Goal: Information Seeking & Learning: Check status

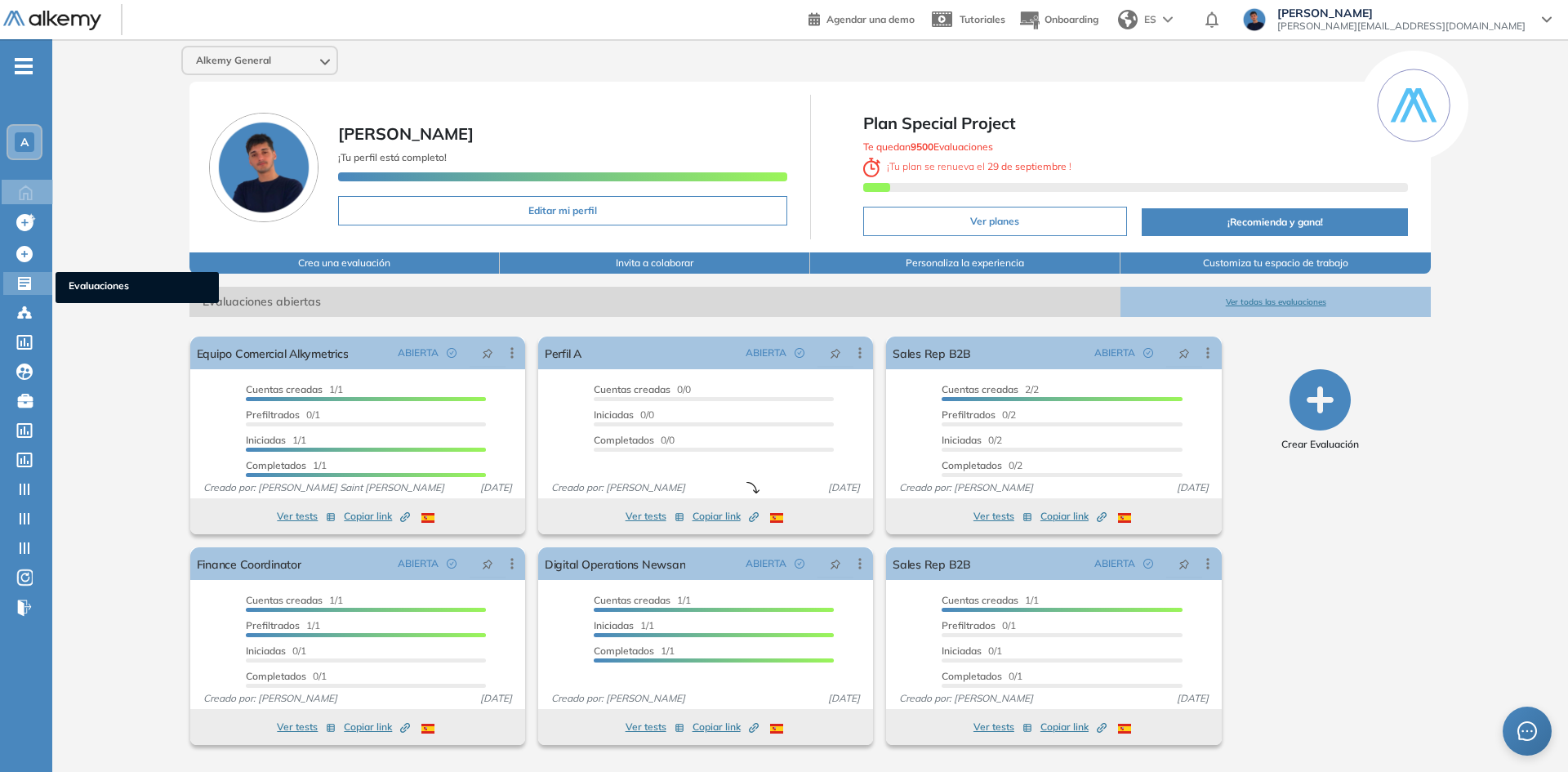
click at [20, 289] on icon at bounding box center [25, 284] width 13 height 13
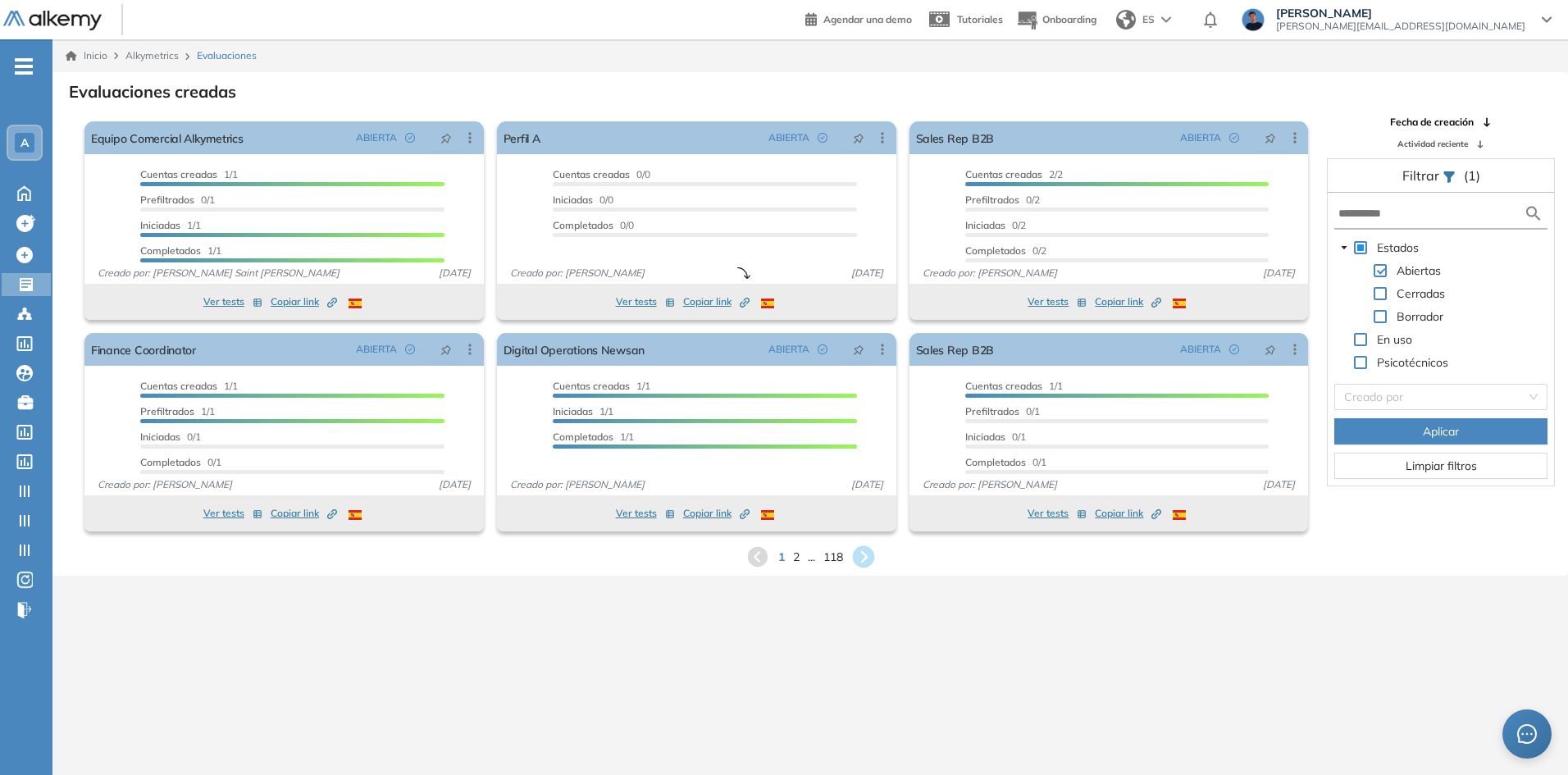
click at [869, 552] on icon at bounding box center [862, 556] width 22 height 22
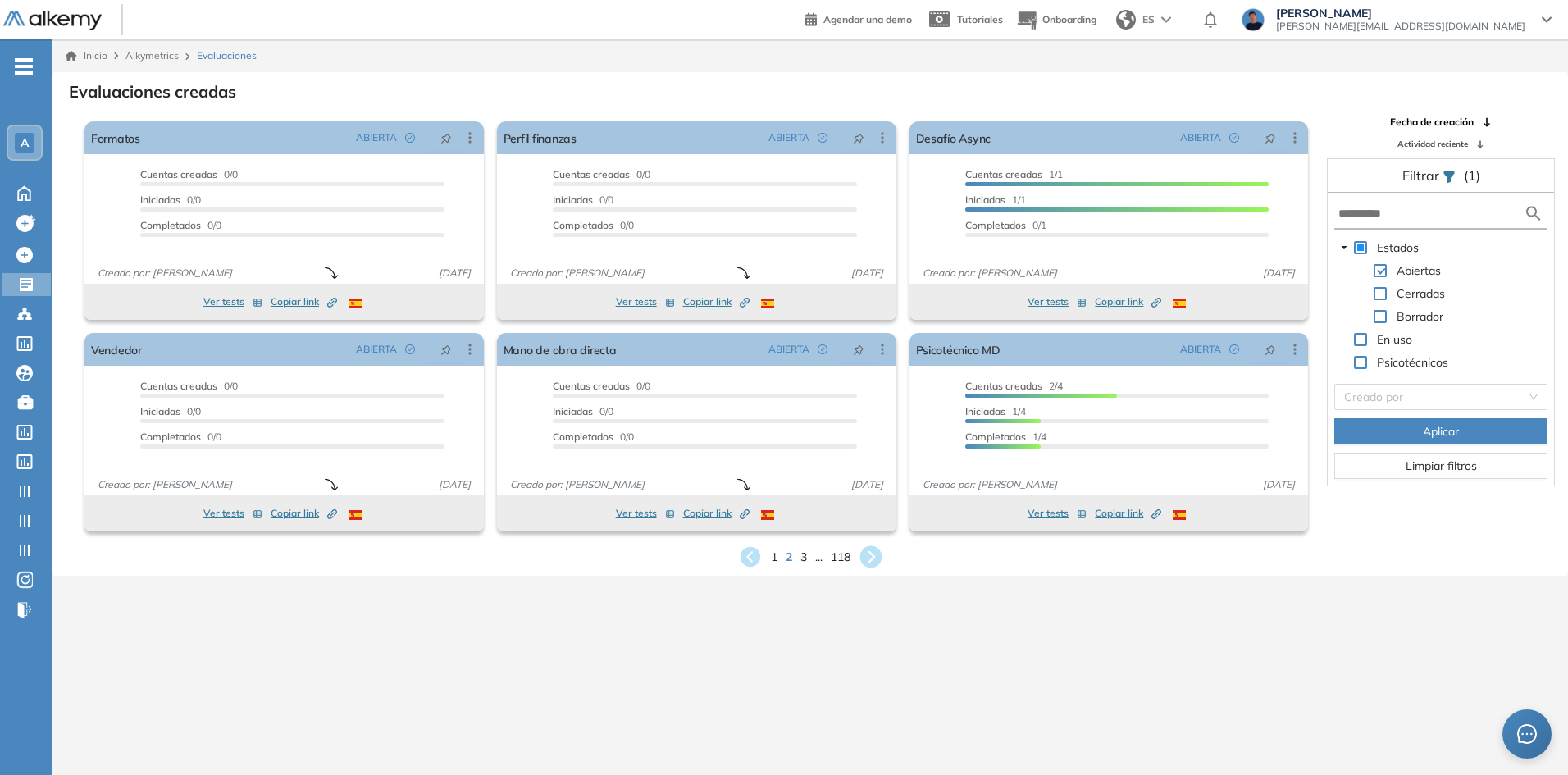
click at [867, 556] on icon at bounding box center [870, 556] width 22 height 22
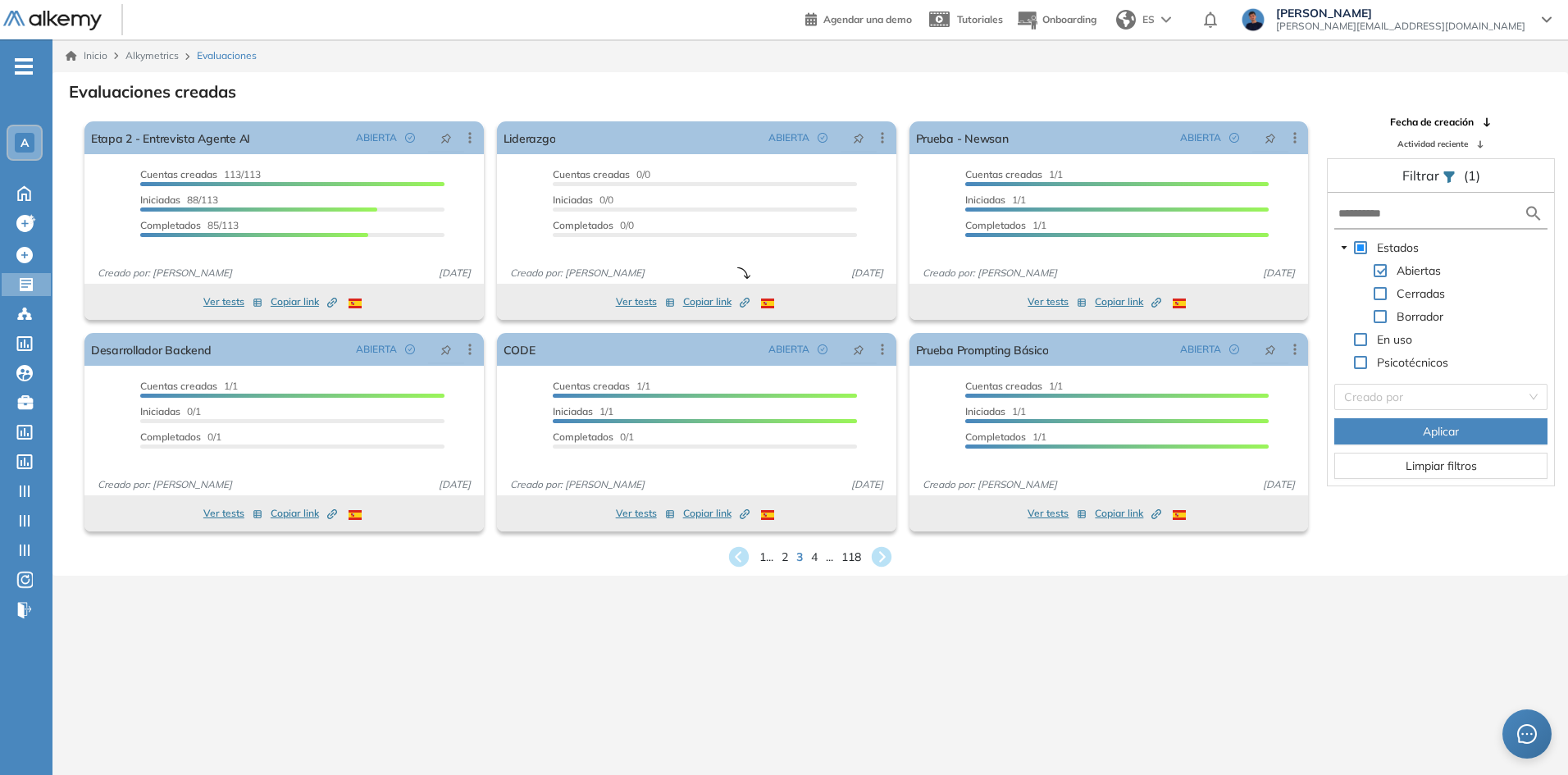
click at [885, 555] on icon at bounding box center [882, 557] width 25 height 25
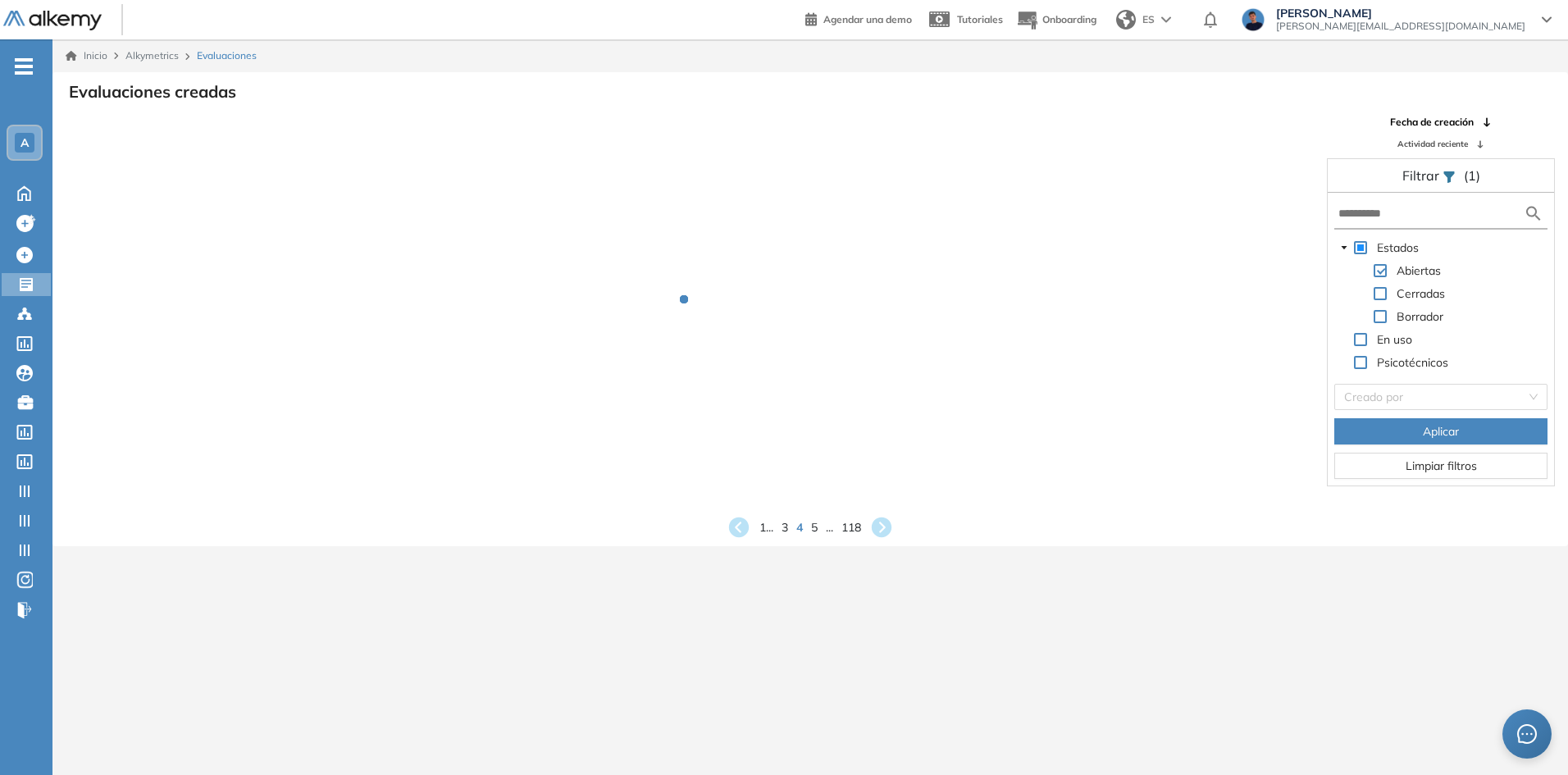
click at [20, 140] on span "A" at bounding box center [24, 142] width 9 height 13
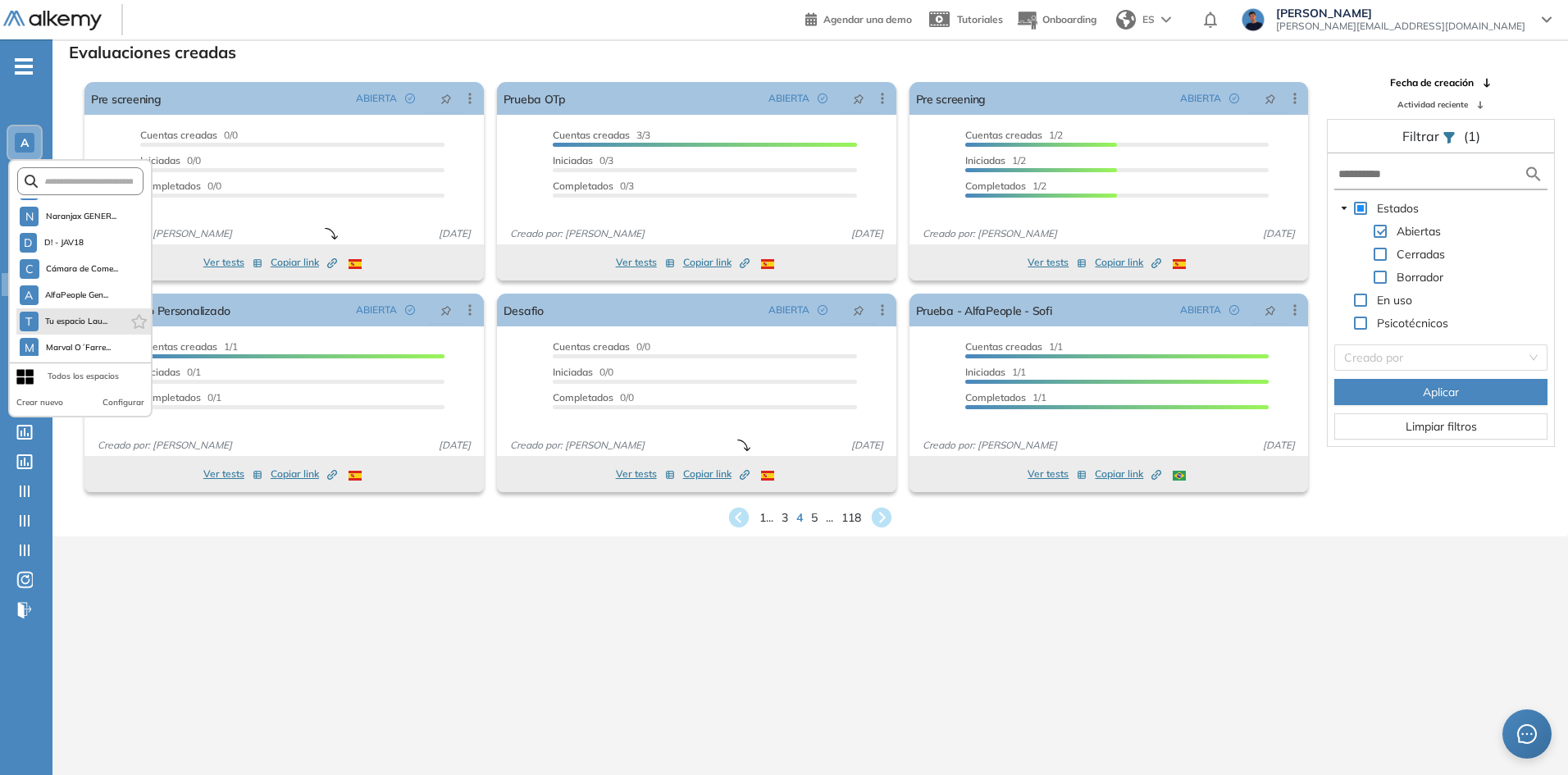
scroll to position [174, 0]
click at [335, 63] on div "Evaluaciones creadas El proctoring será activado ¡Importante!: Los usuarios que…" at bounding box center [810, 284] width 1489 height 490
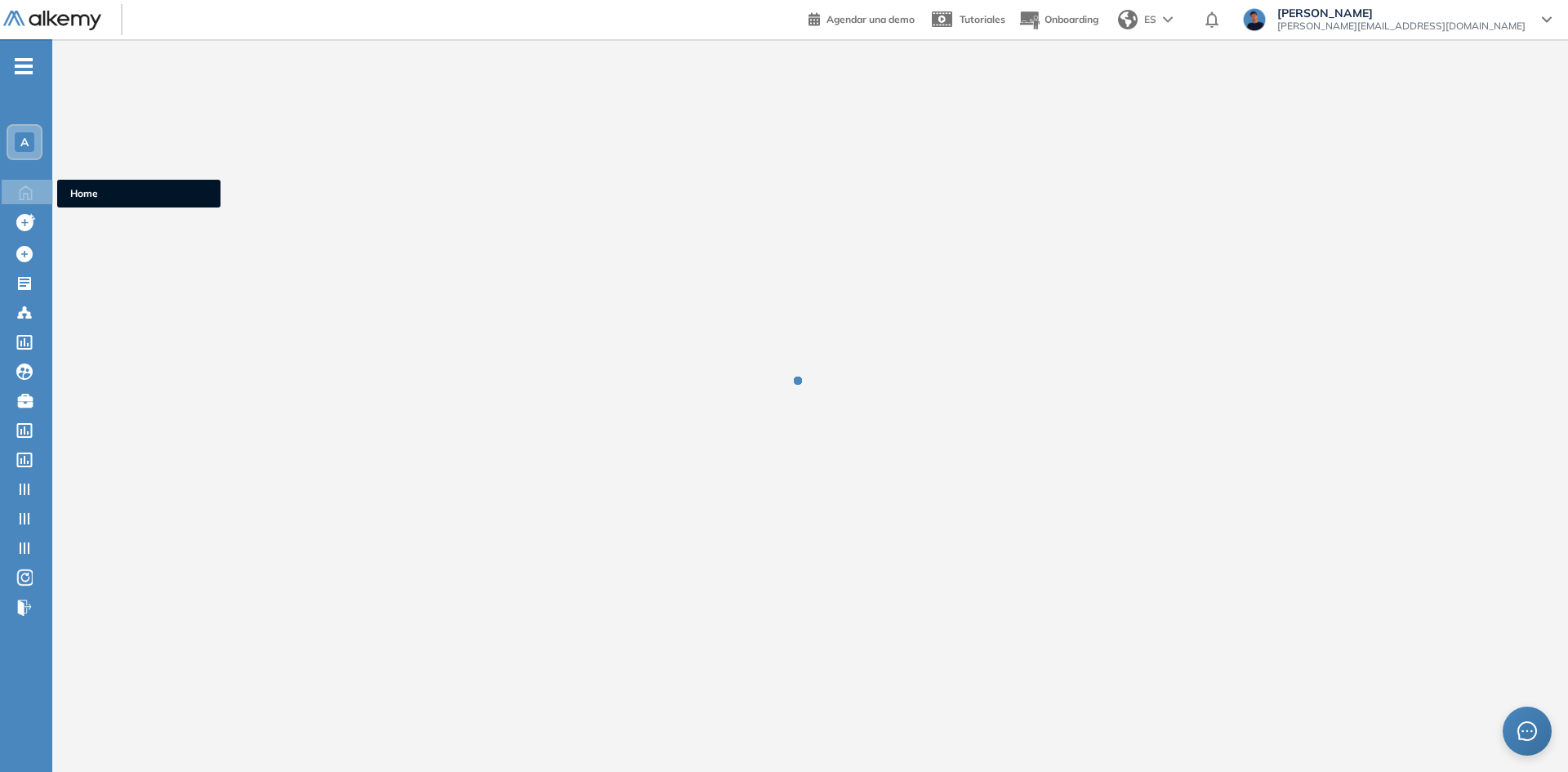
click at [18, 141] on div "A" at bounding box center [24, 142] width 19 height 19
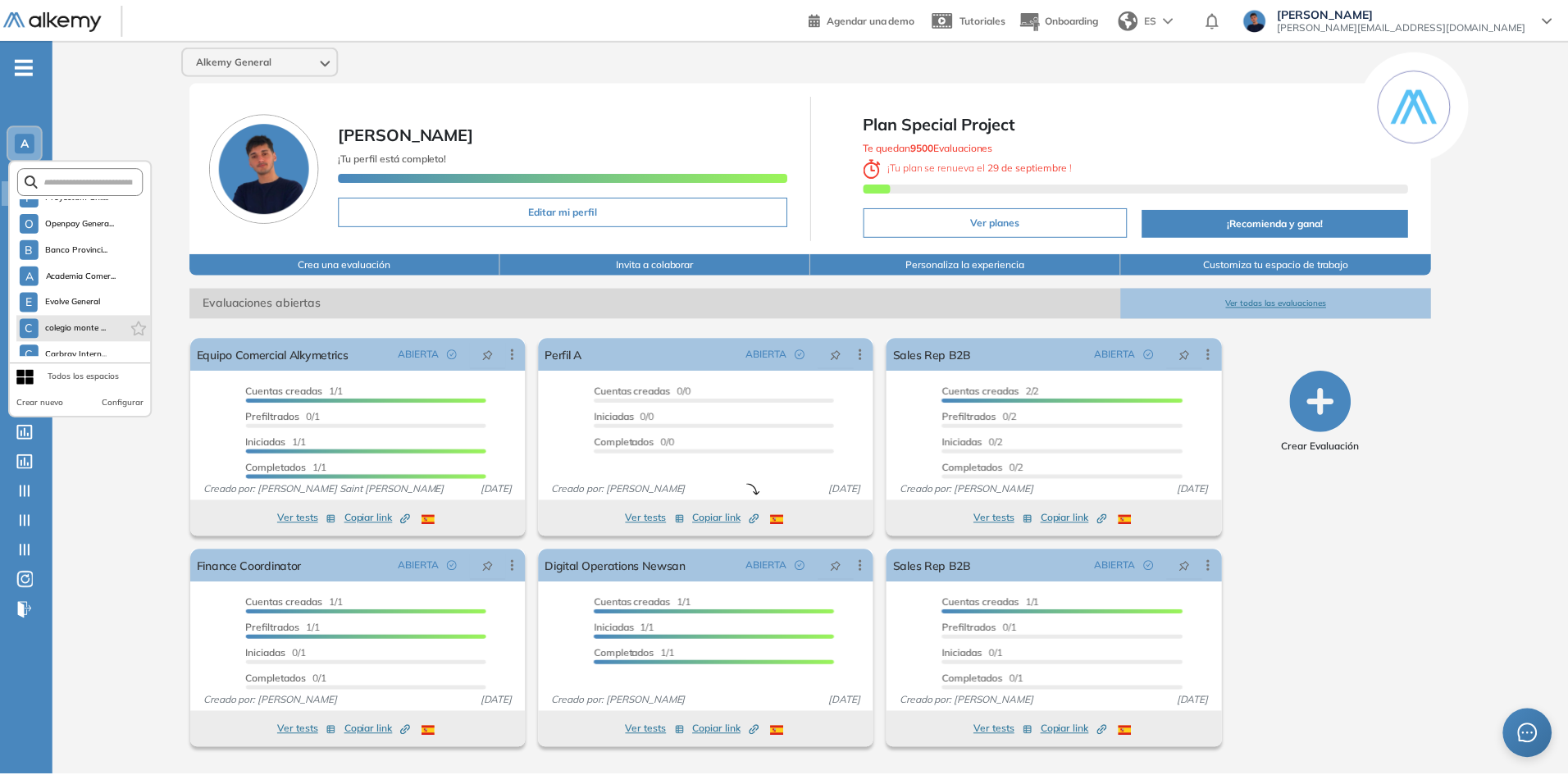
scroll to position [473, 0]
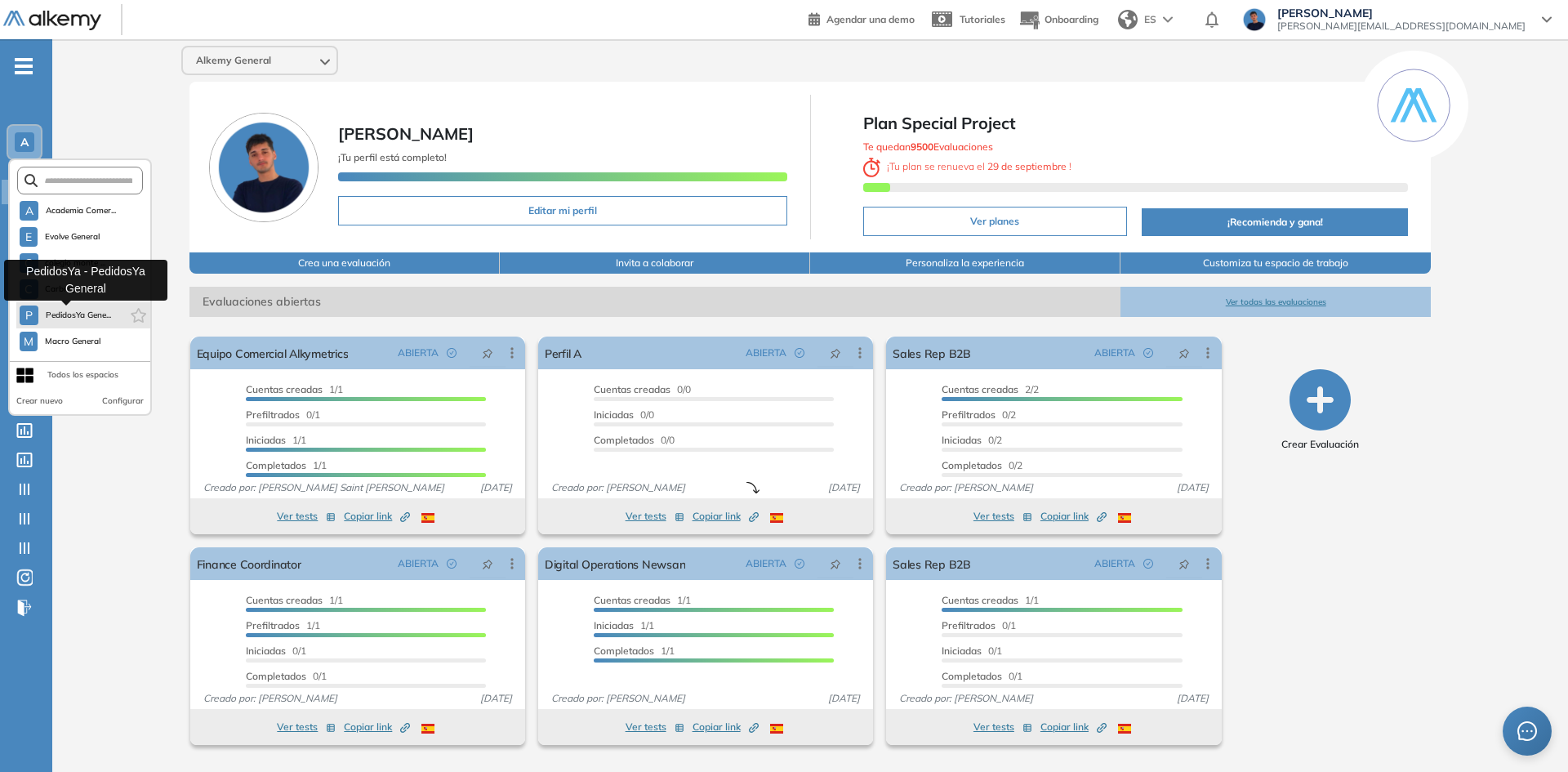
click at [76, 309] on span "PedidosYa Gene..." at bounding box center [78, 316] width 66 height 13
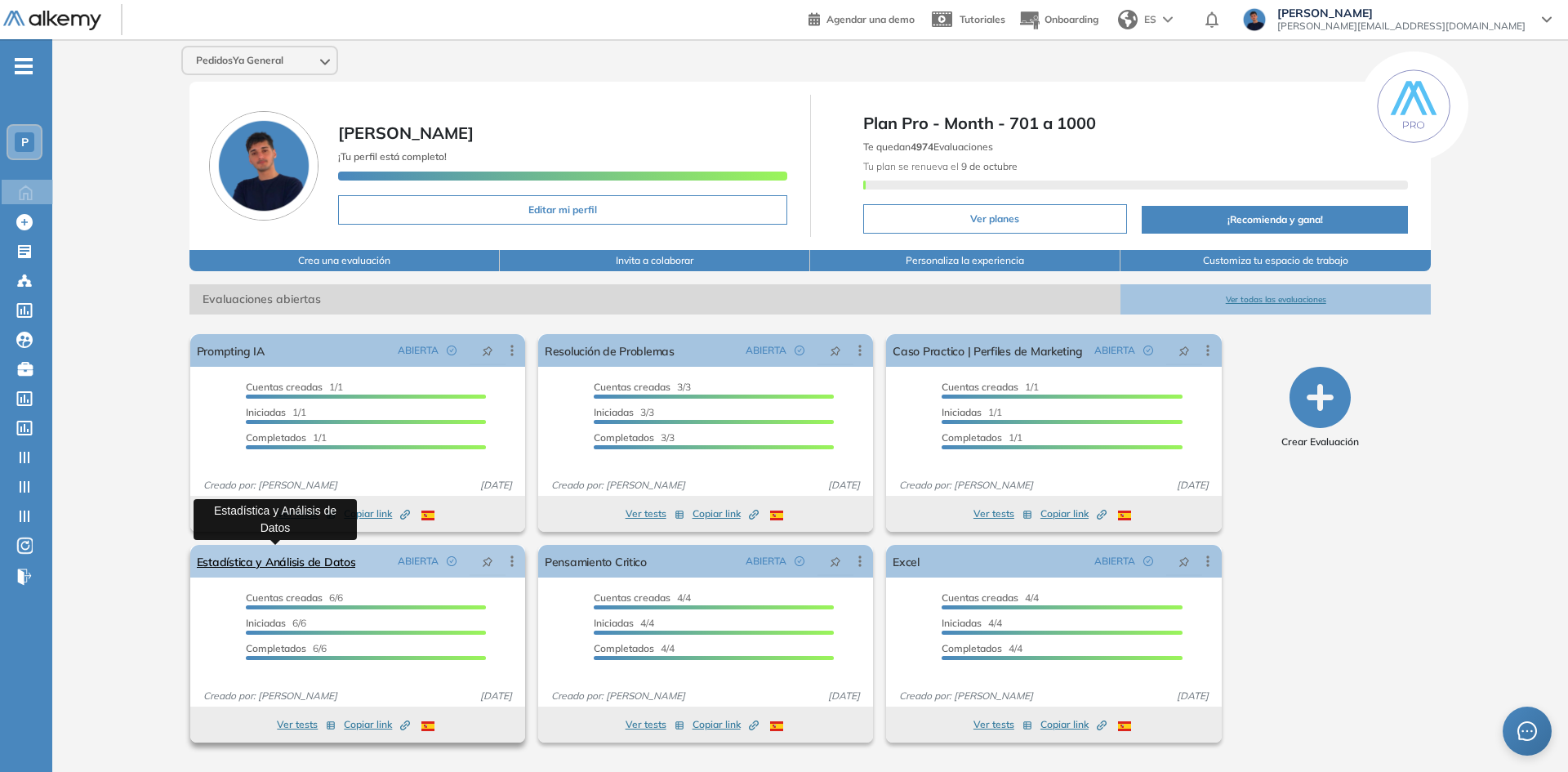
click at [256, 563] on link "Estadística y Análisis de Datos" at bounding box center [276, 561] width 159 height 33
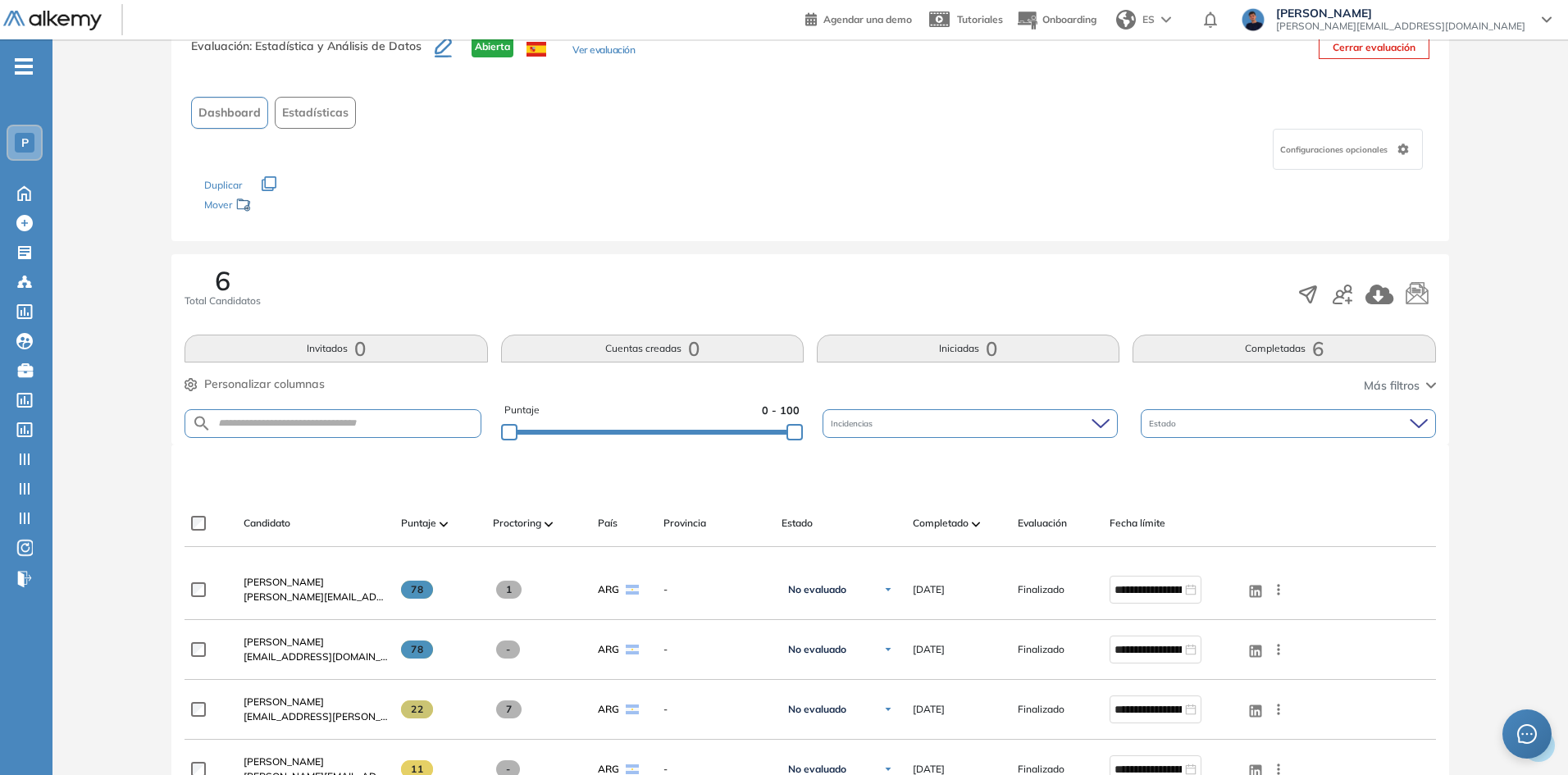
scroll to position [246, 0]
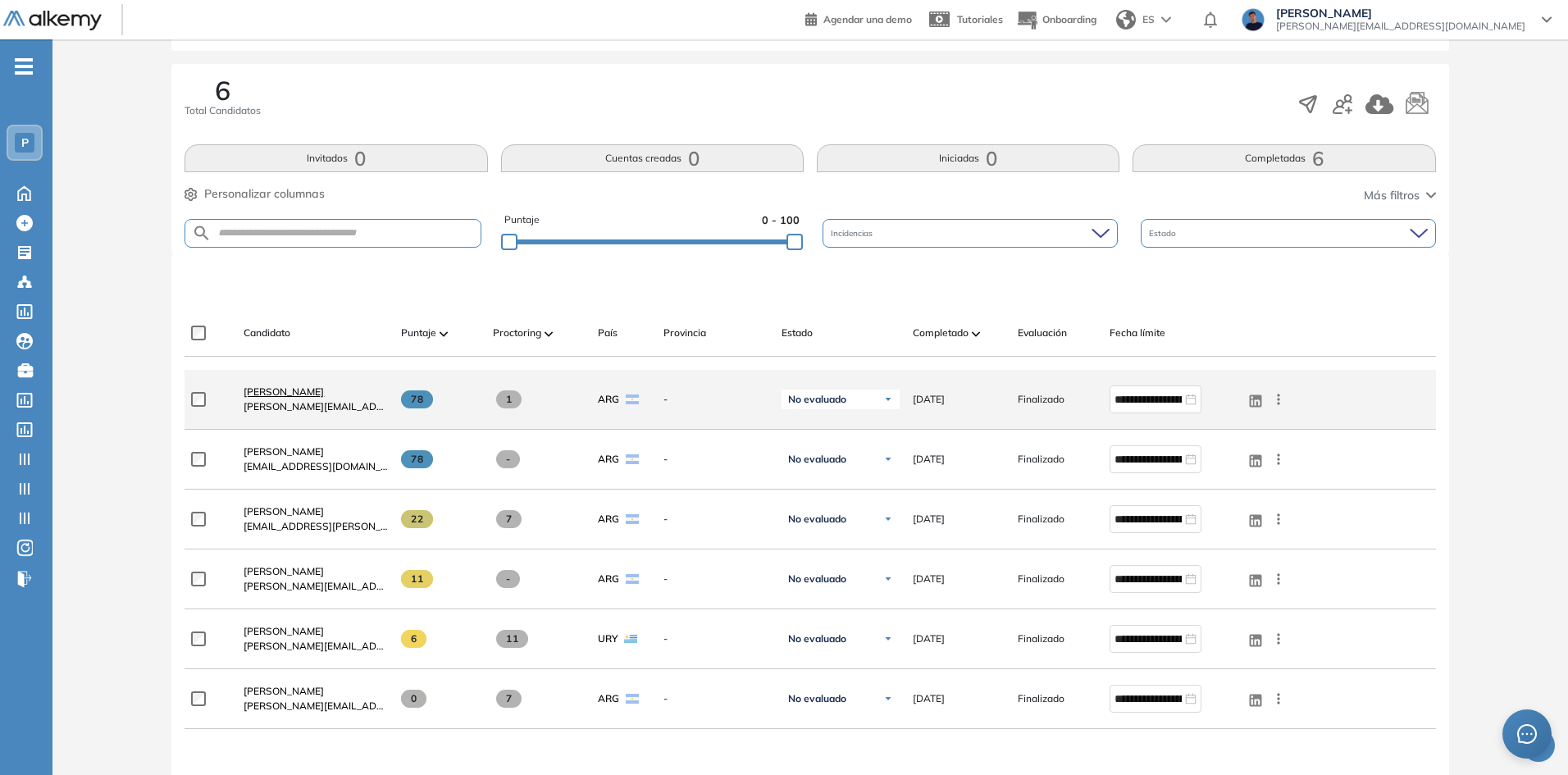
click at [303, 394] on span "Mateo Lastorta" at bounding box center [283, 391] width 80 height 13
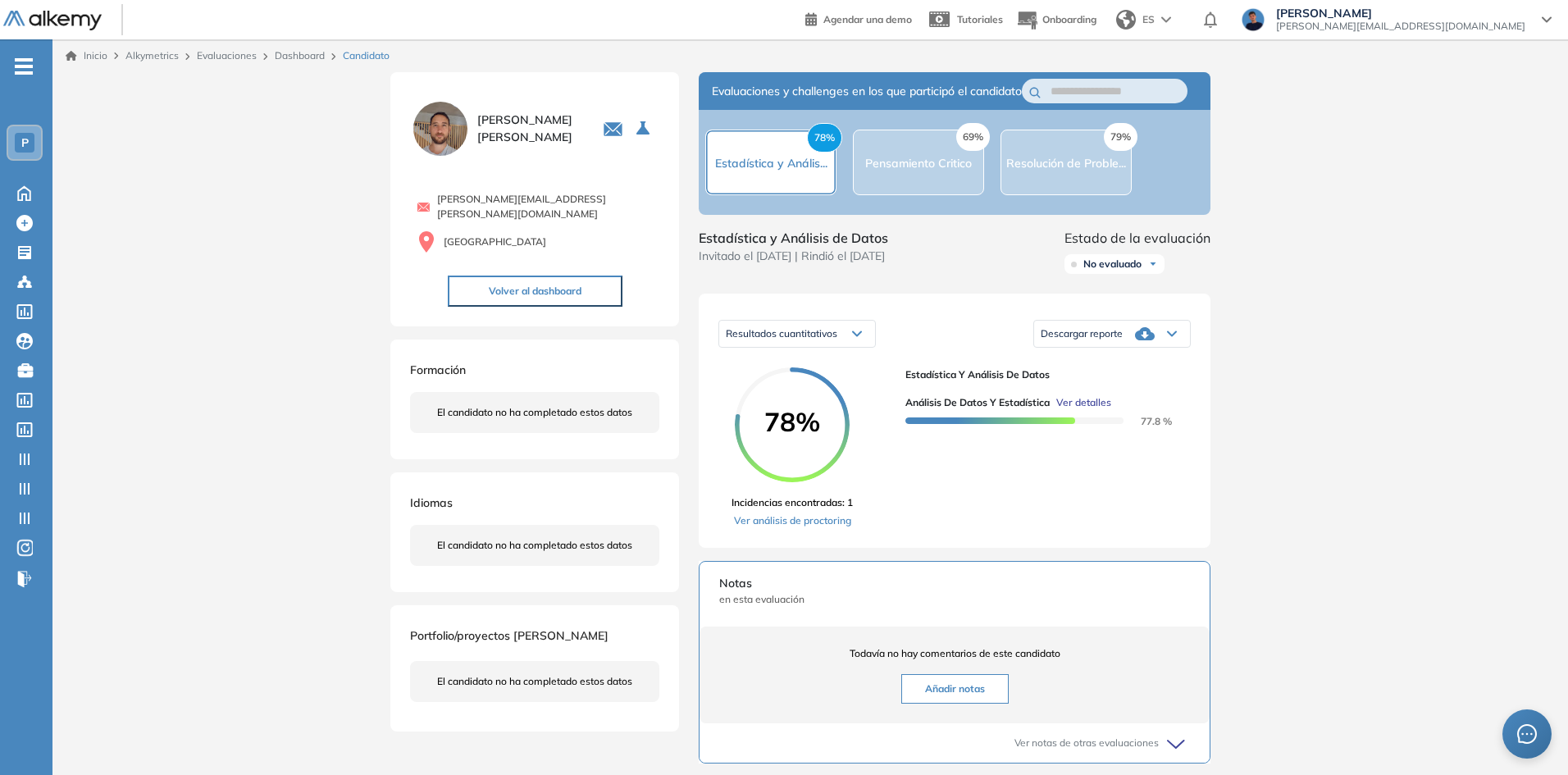
click at [1077, 410] on span "Ver detalles" at bounding box center [1083, 402] width 55 height 14
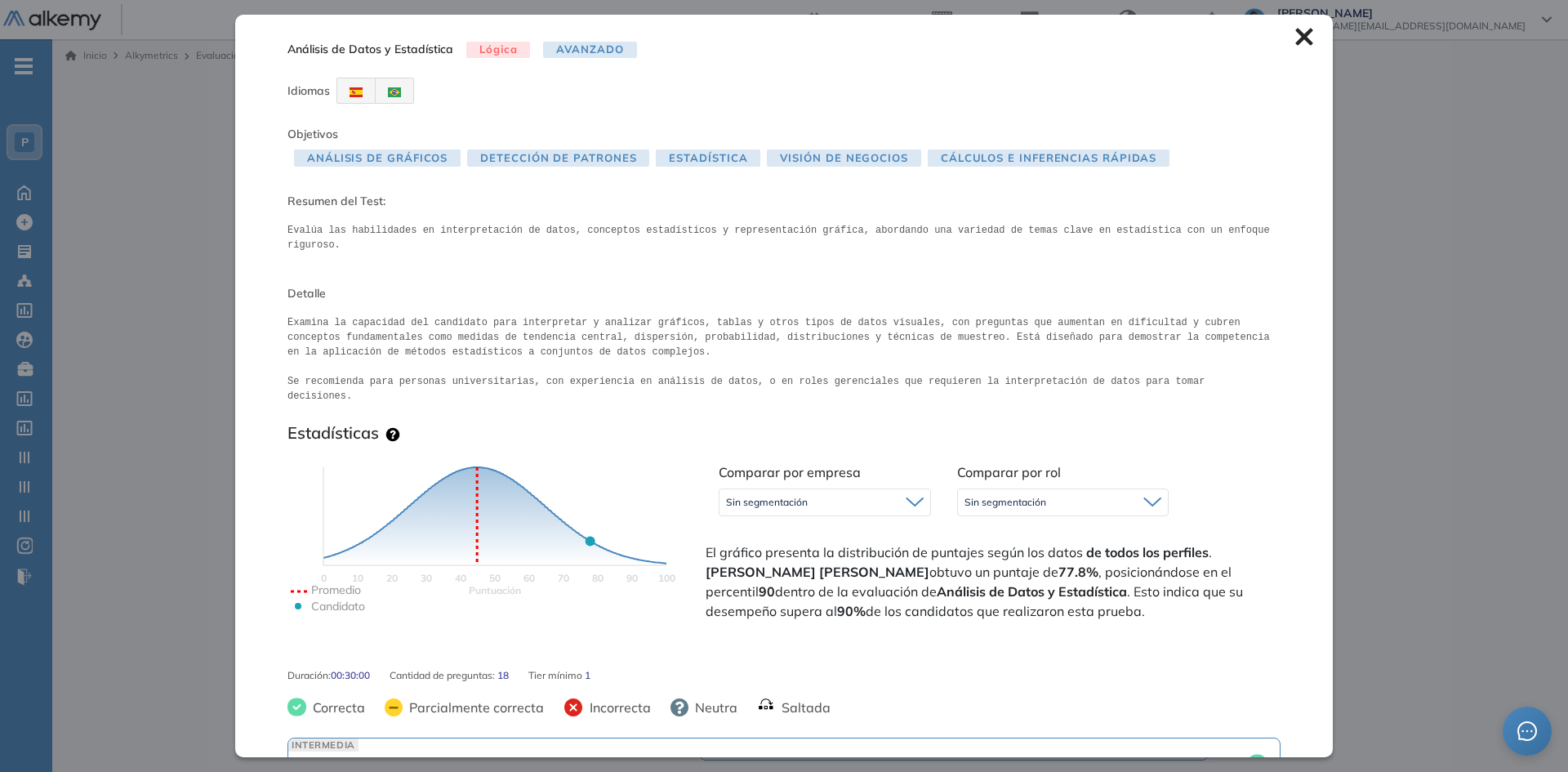
click at [803, 496] on span "Sin segmentación" at bounding box center [766, 503] width 81 height 13
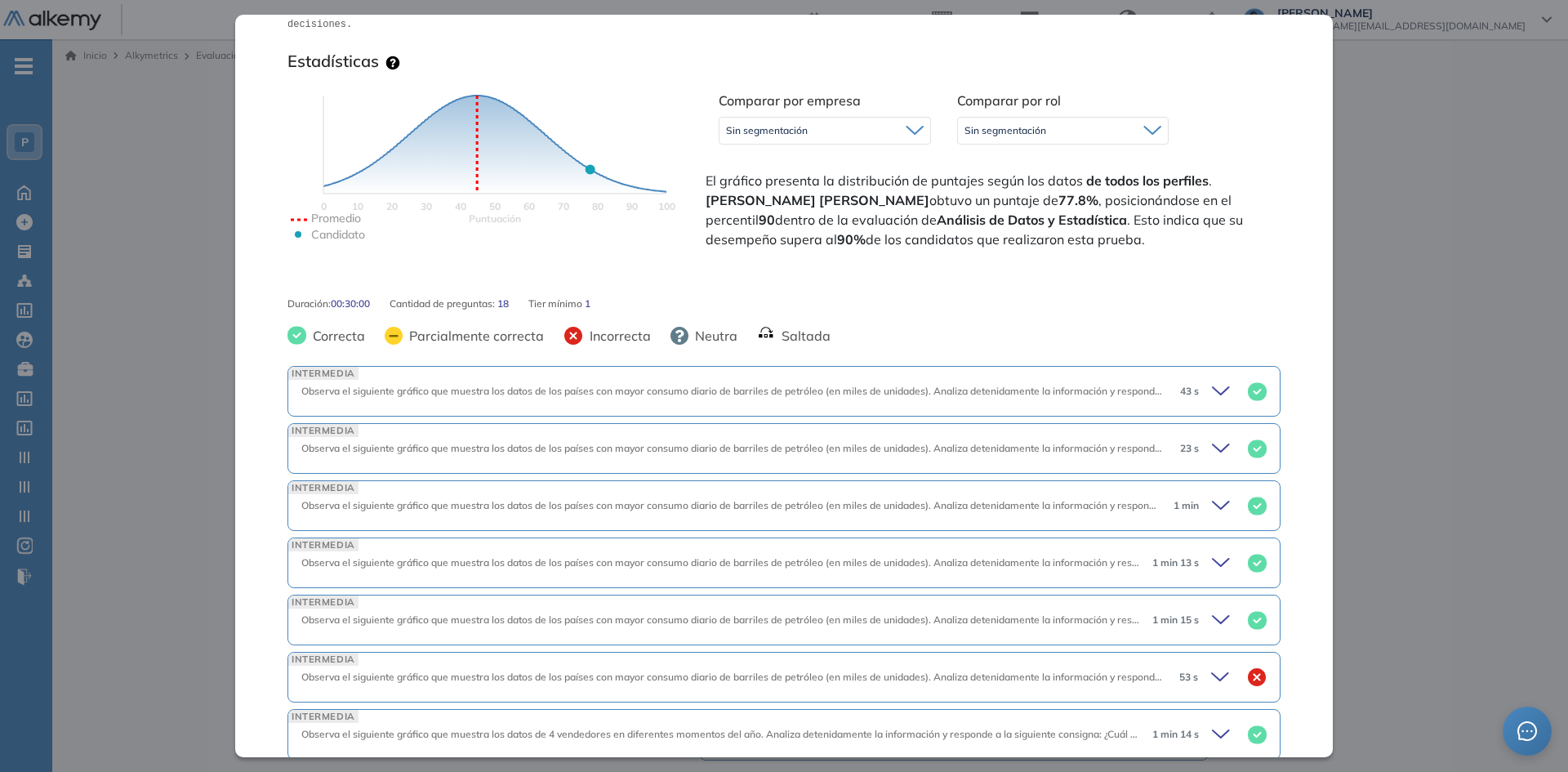
scroll to position [409, 0]
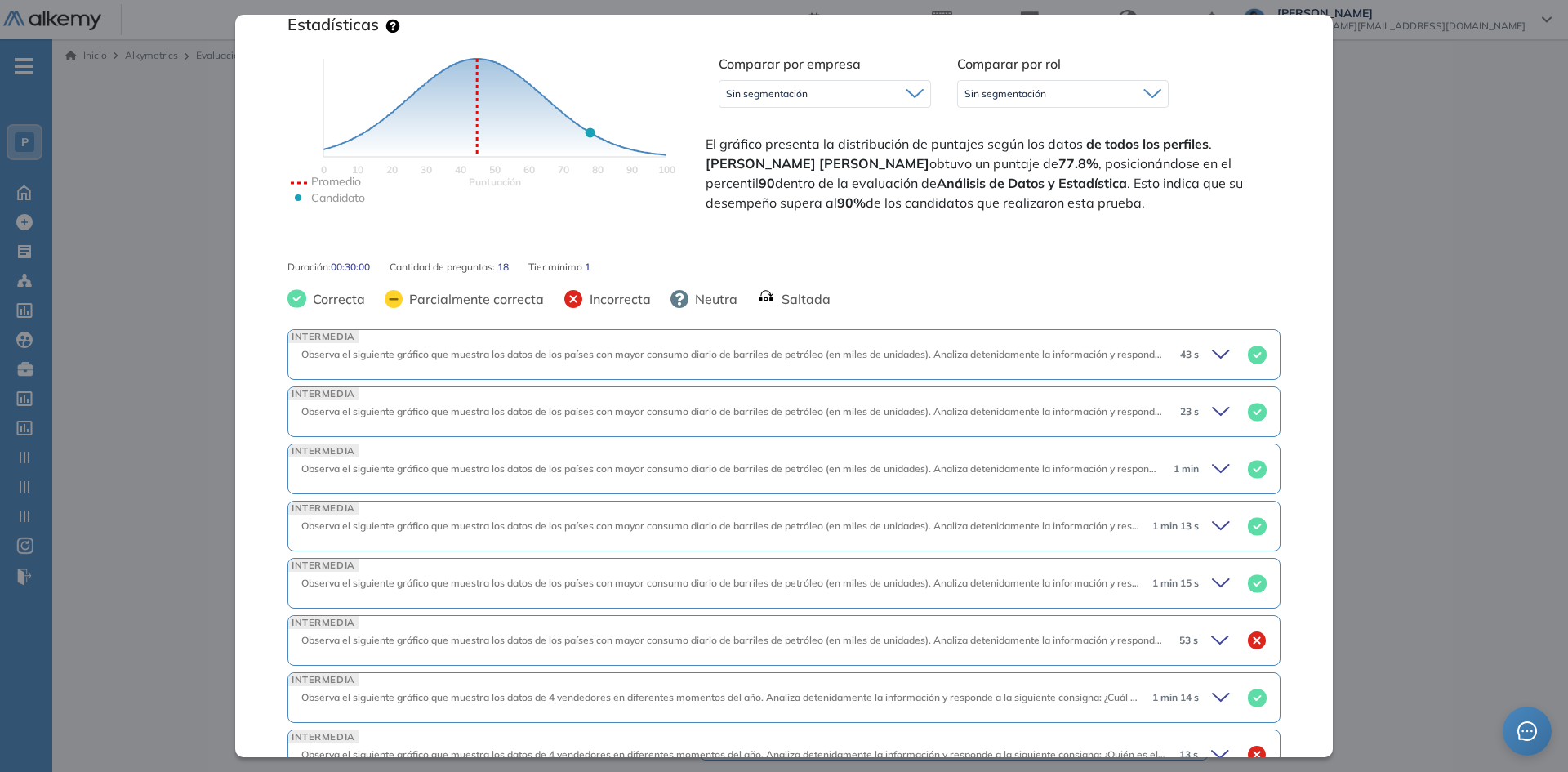
click at [855, 338] on div "INTERMEDIA Observa el siguiente gráfico que muestra los datos de los países con…" at bounding box center [784, 354] width 993 height 51
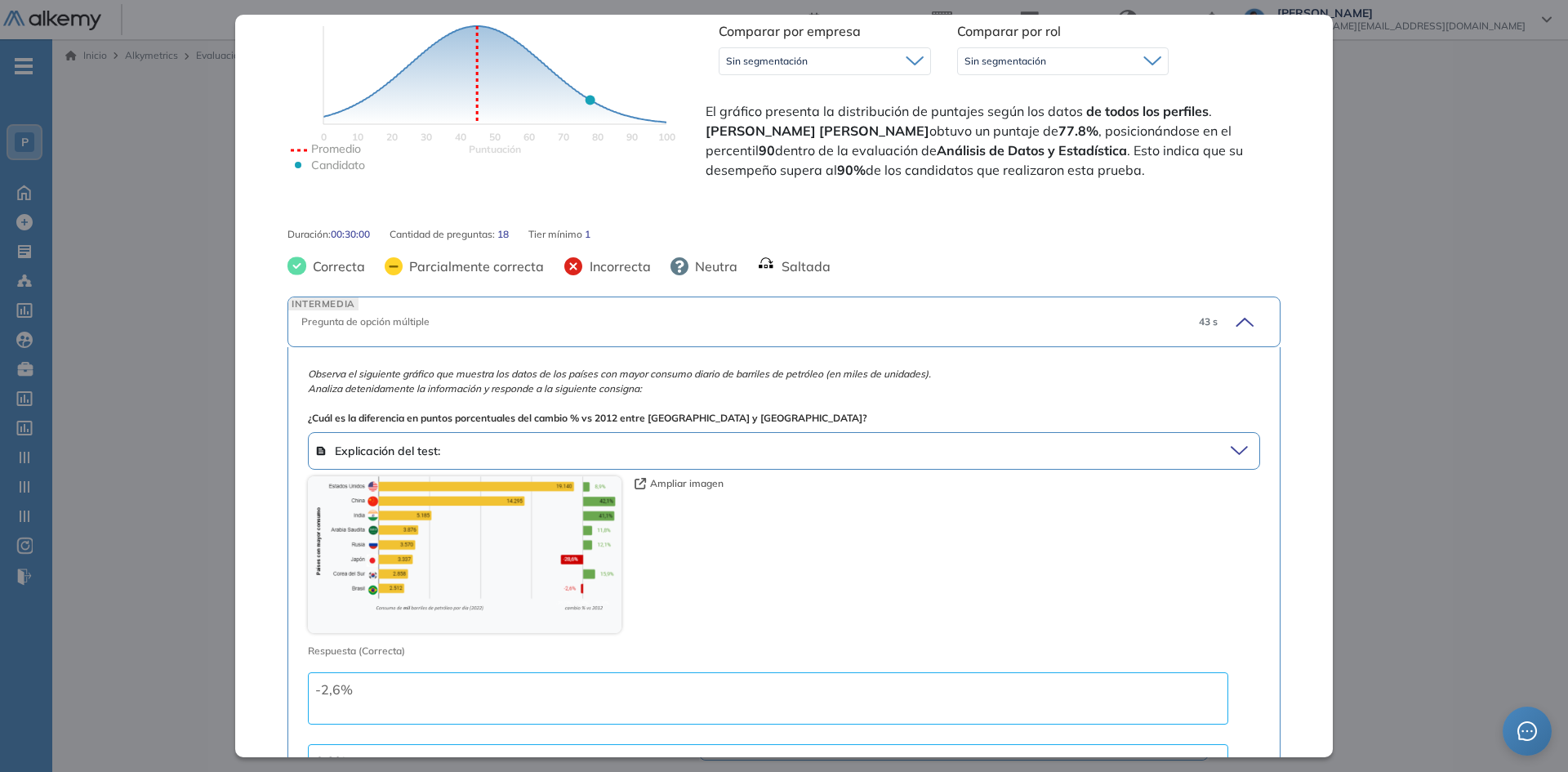
scroll to position [572, 0]
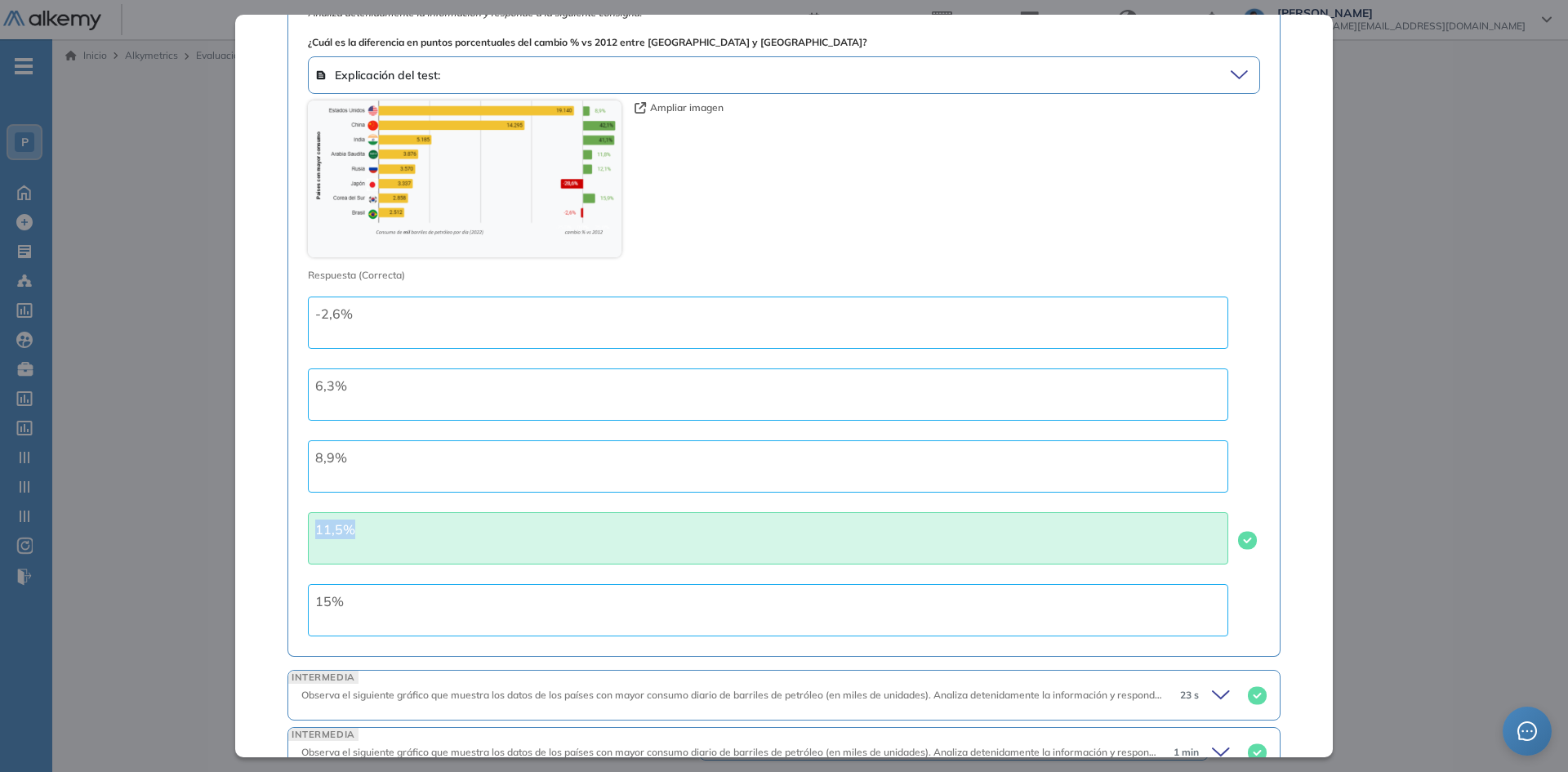
drag, startPoint x: 343, startPoint y: 499, endPoint x: 388, endPoint y: 492, distance: 45.5
click at [371, 512] on div "11,5%" at bounding box center [768, 538] width 920 height 53
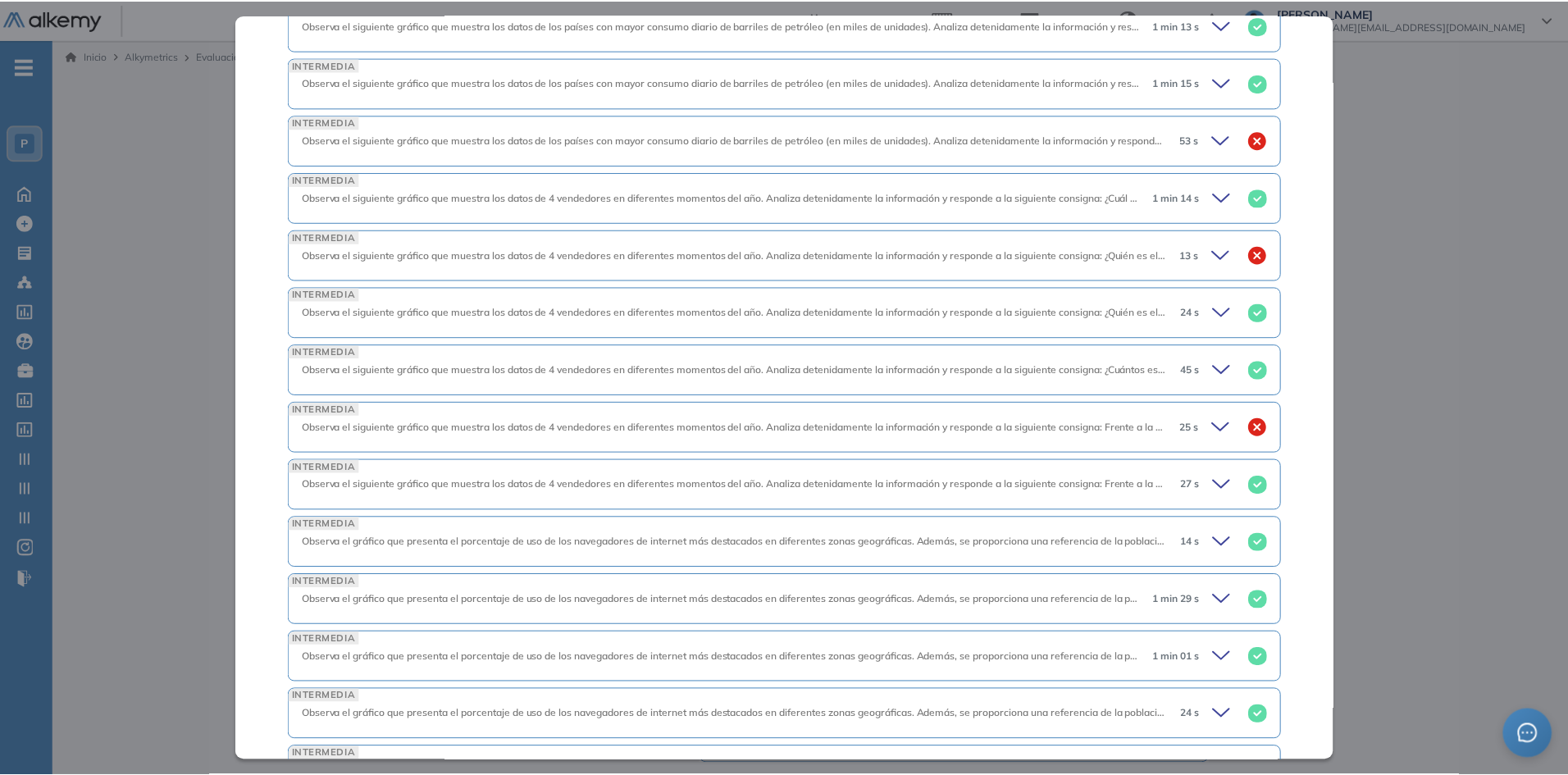
scroll to position [1640, 0]
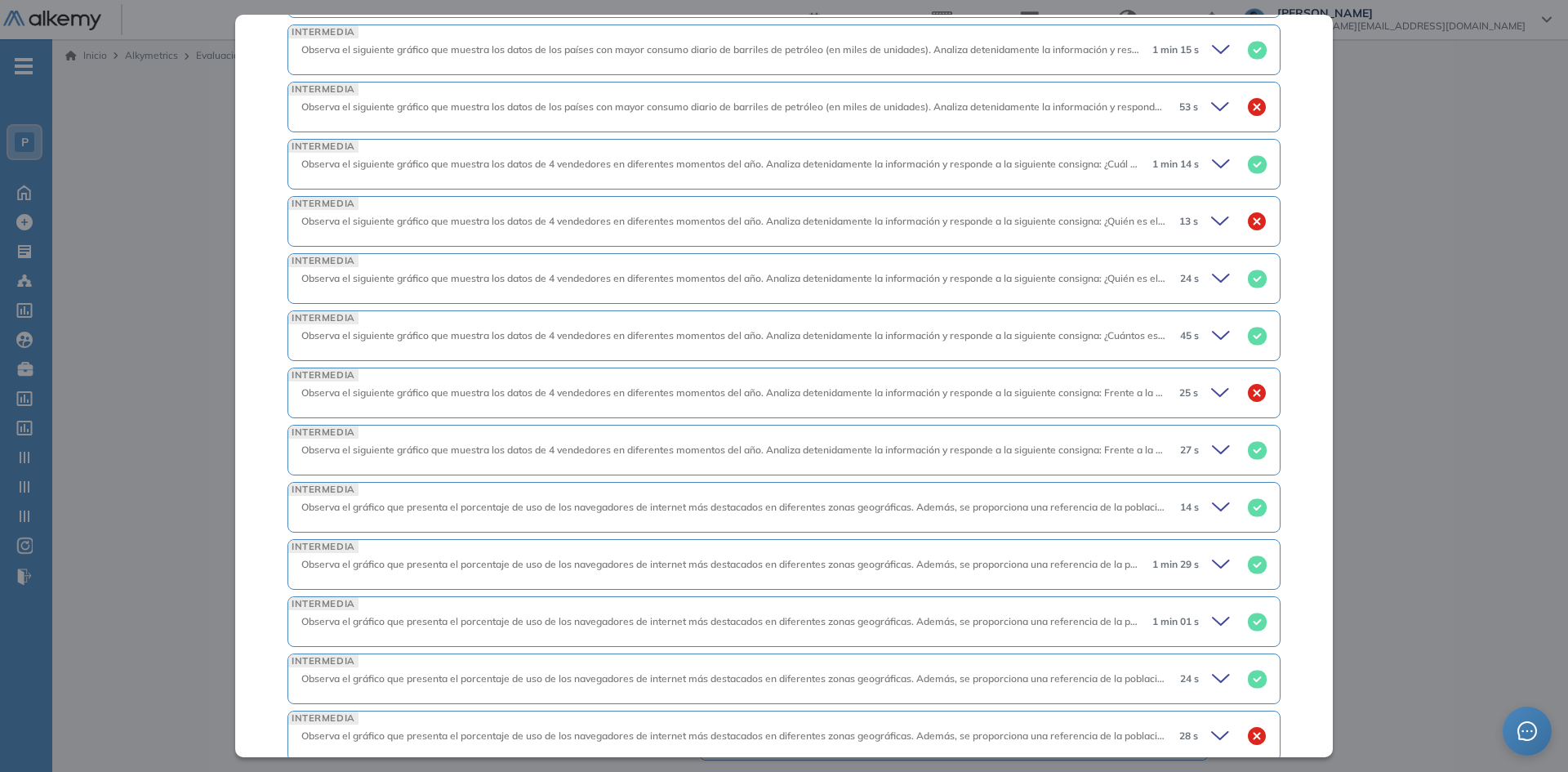
click at [1425, 363] on div "Inicio Alkymetrics Evaluaciones Dashboard Candidato Análisis de Datos y Estadís…" at bounding box center [810, 577] width 1515 height 1077
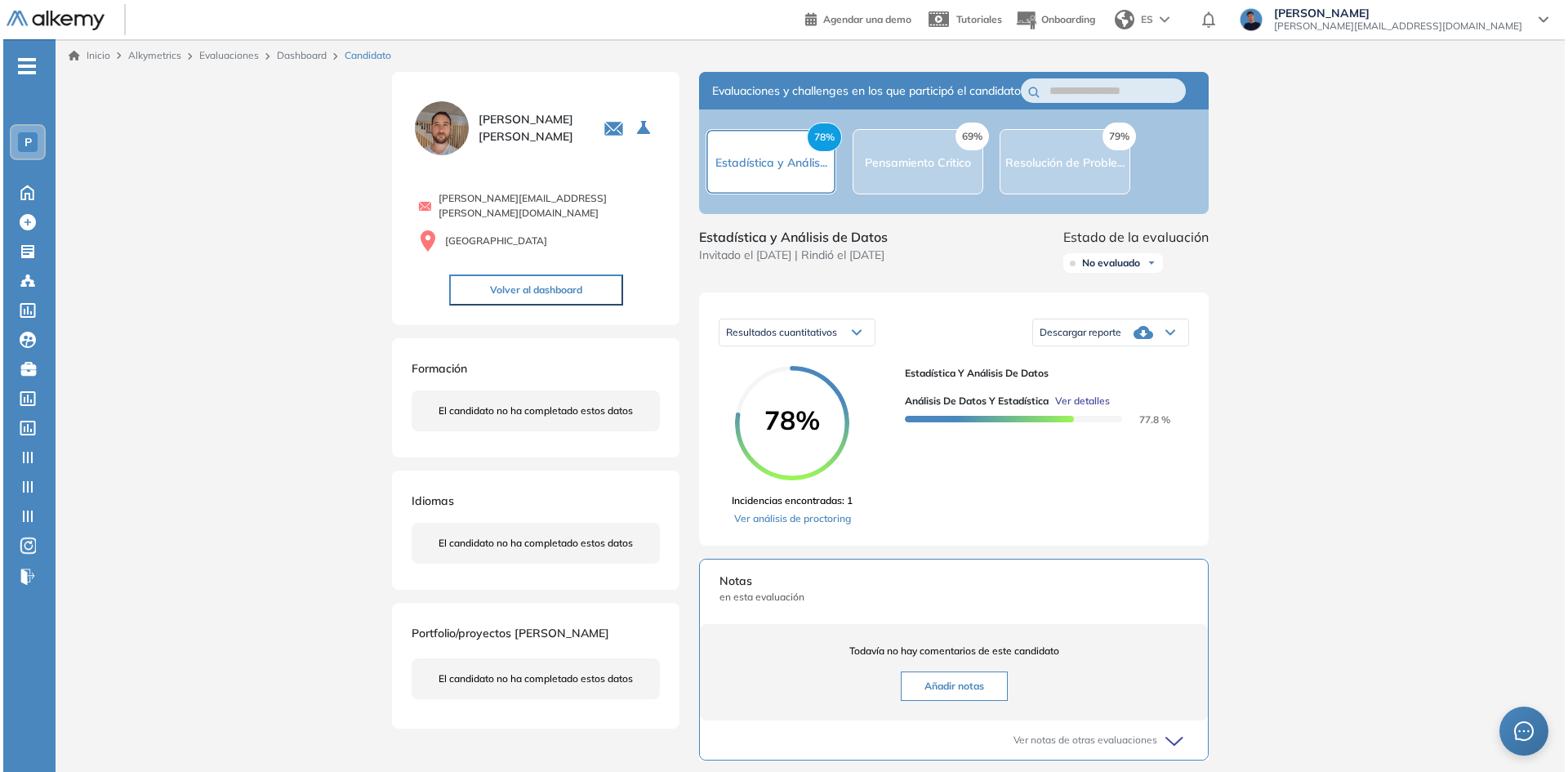
scroll to position [1043, 0]
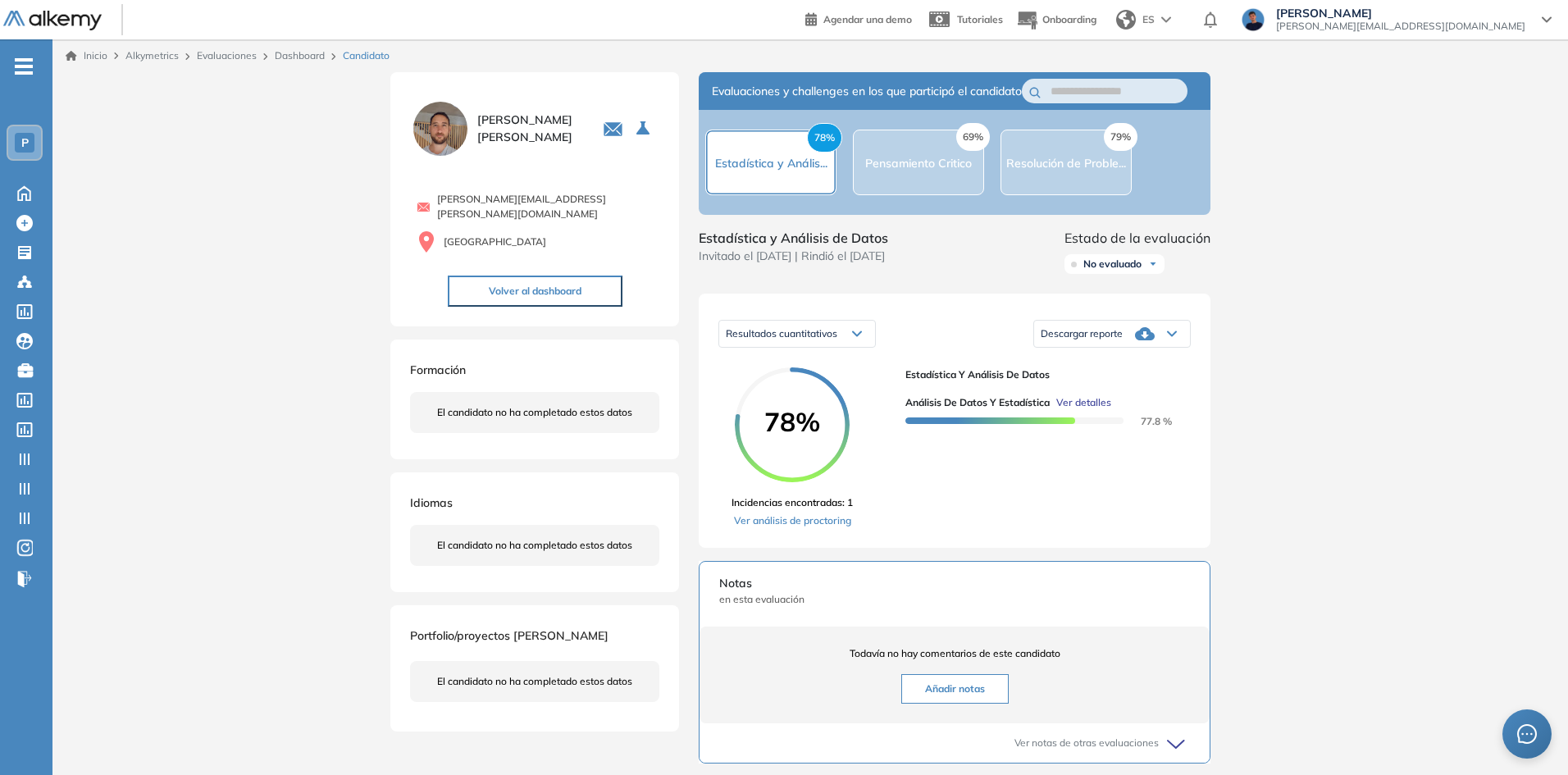
click at [36, 141] on div "P" at bounding box center [25, 142] width 33 height 33
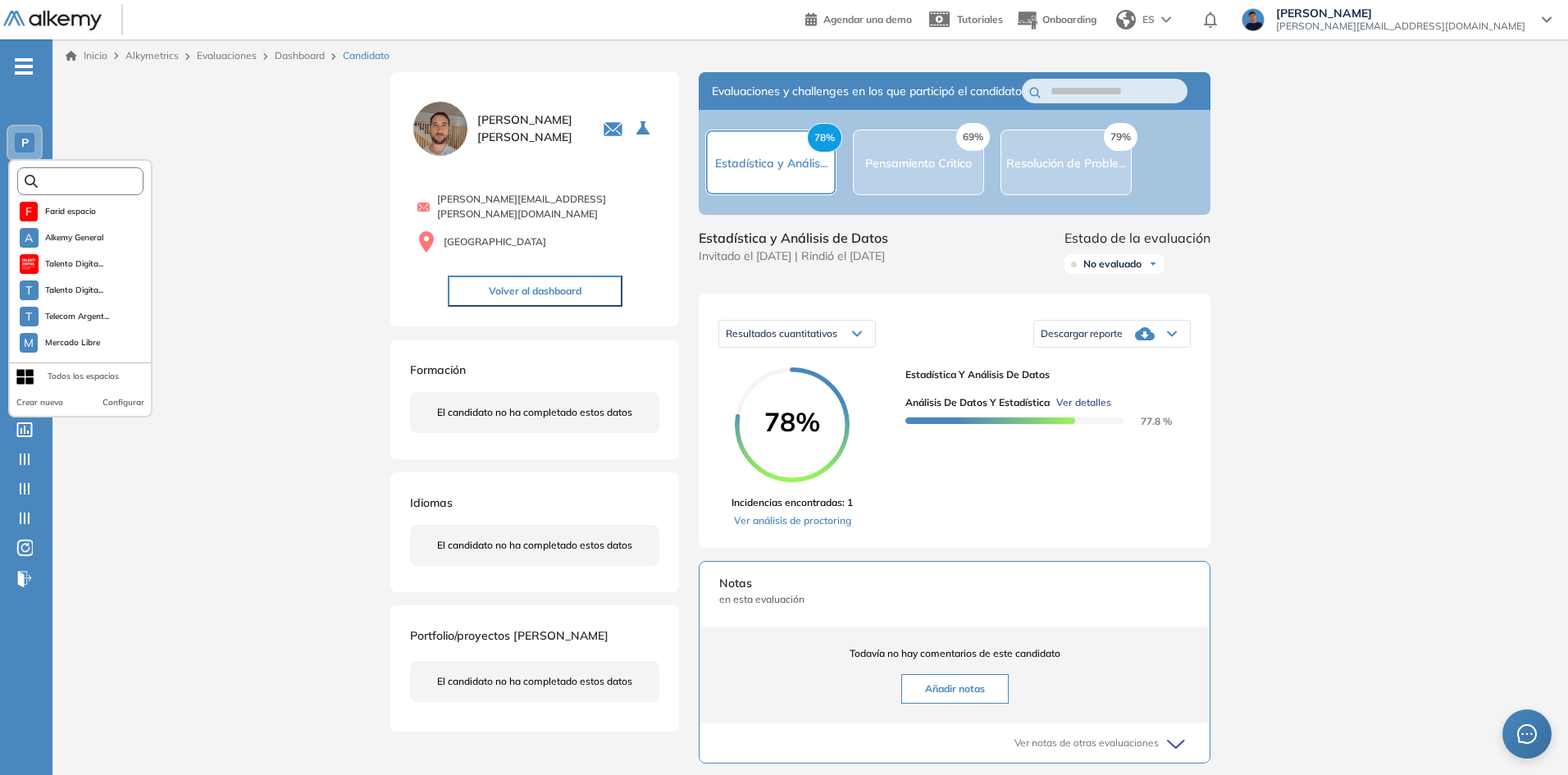
click at [64, 184] on input "text" at bounding box center [85, 181] width 95 height 13
click at [71, 236] on span "Alkemy General" at bounding box center [74, 238] width 59 height 13
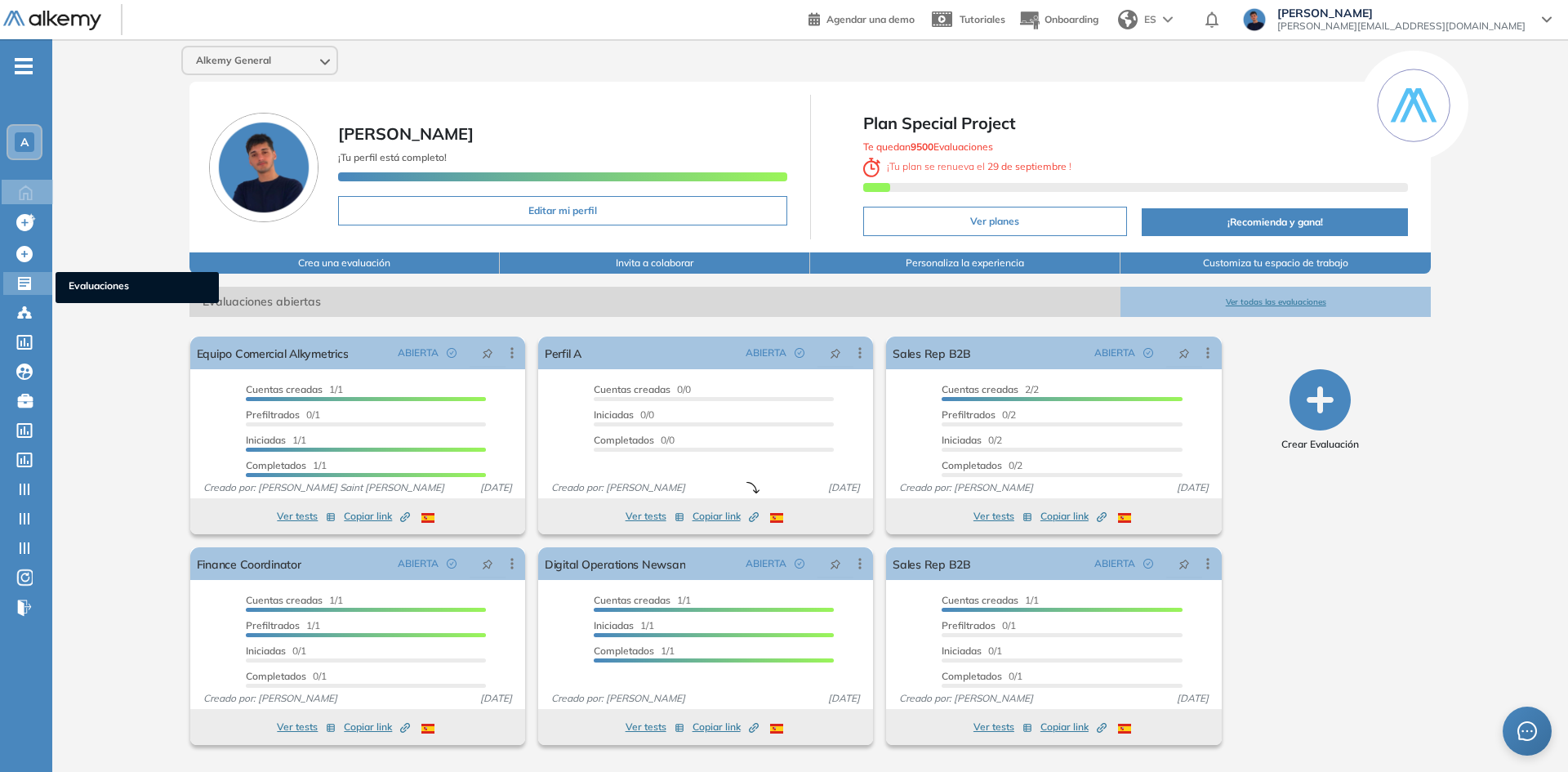
click at [15, 279] on div "Evaluaciones Evaluaciones" at bounding box center [27, 284] width 49 height 23
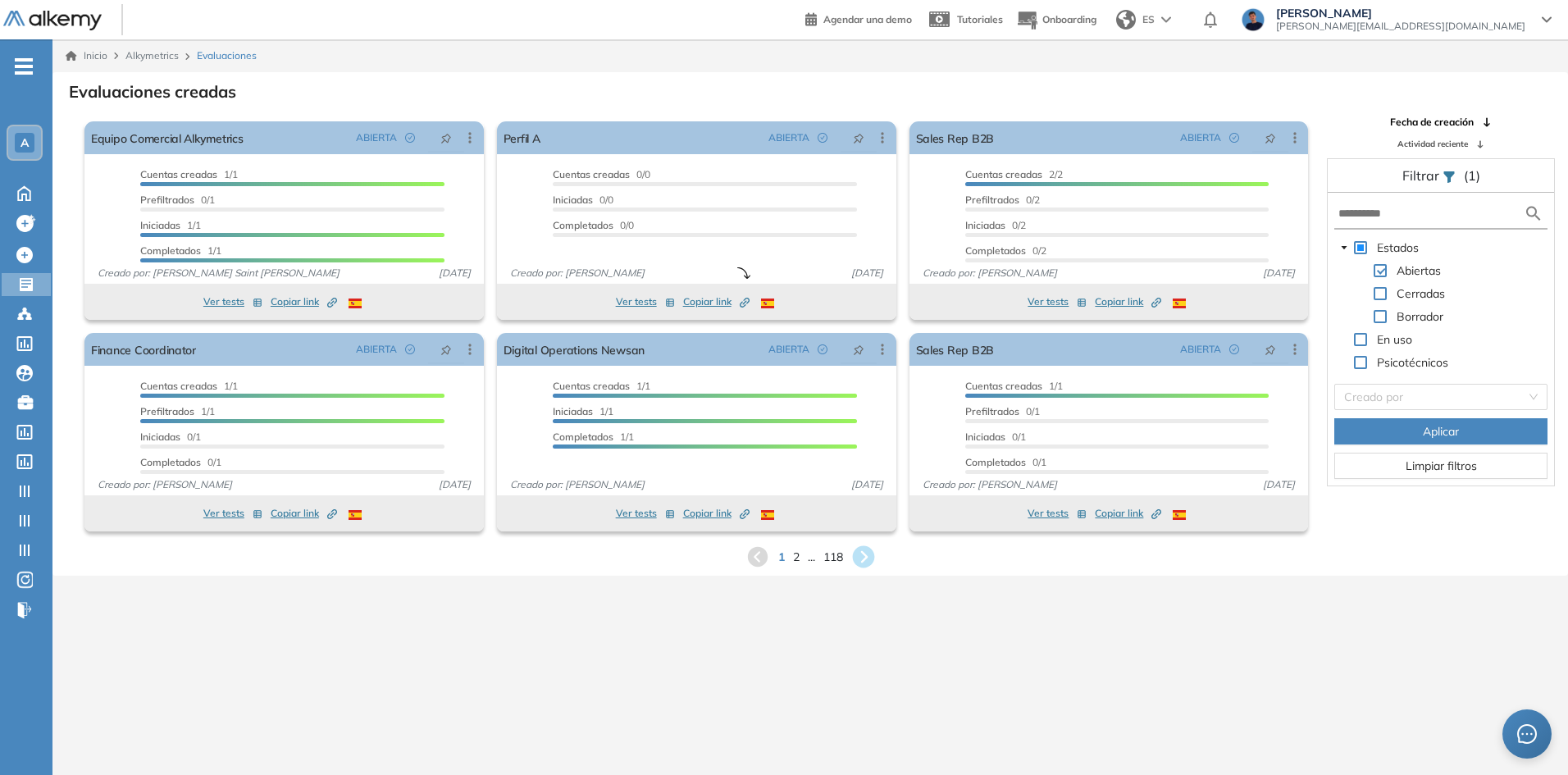
click at [873, 557] on icon at bounding box center [862, 556] width 22 height 22
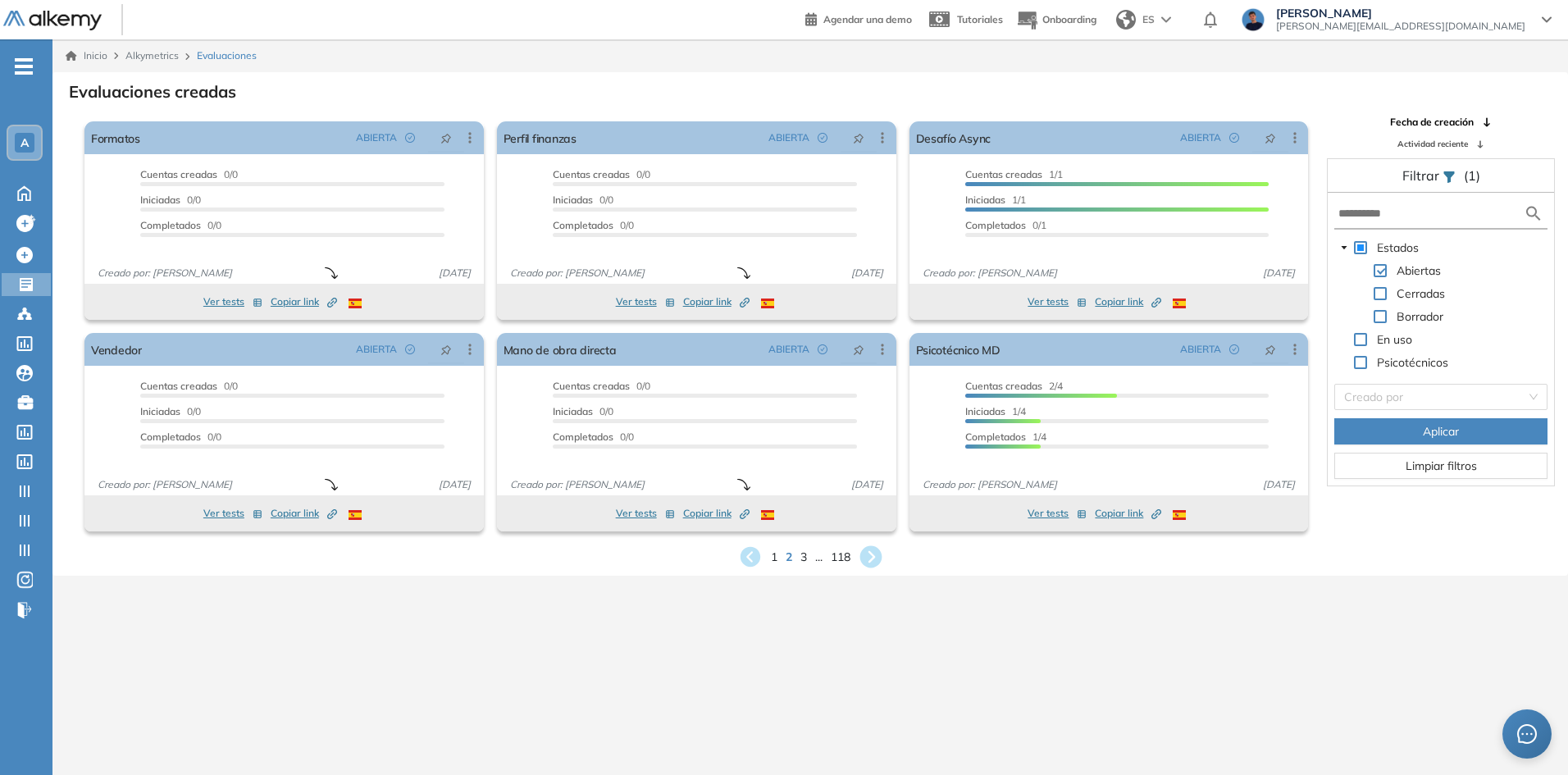
click at [874, 552] on icon at bounding box center [870, 556] width 22 height 22
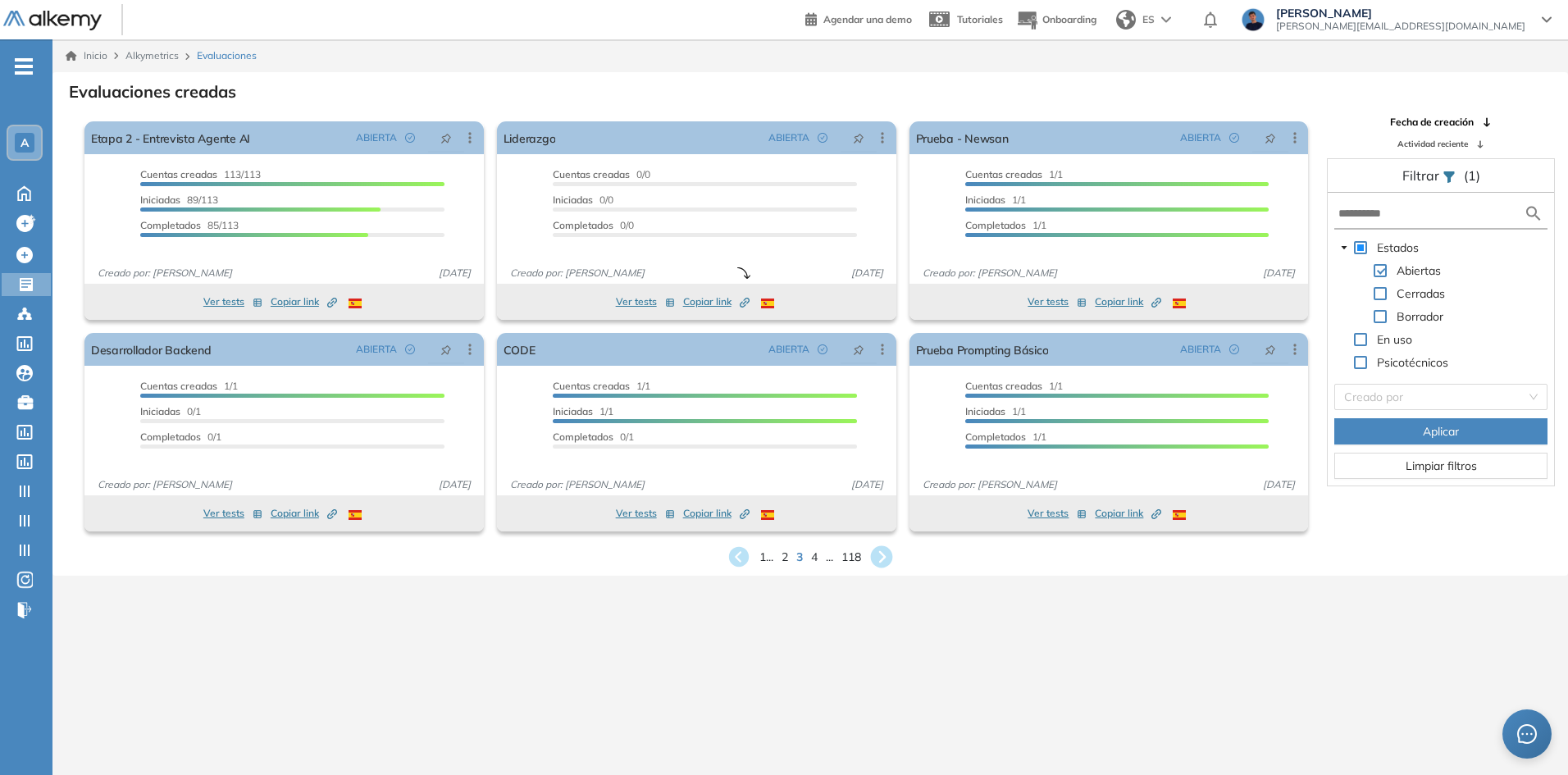
click at [888, 556] on icon at bounding box center [882, 556] width 22 height 22
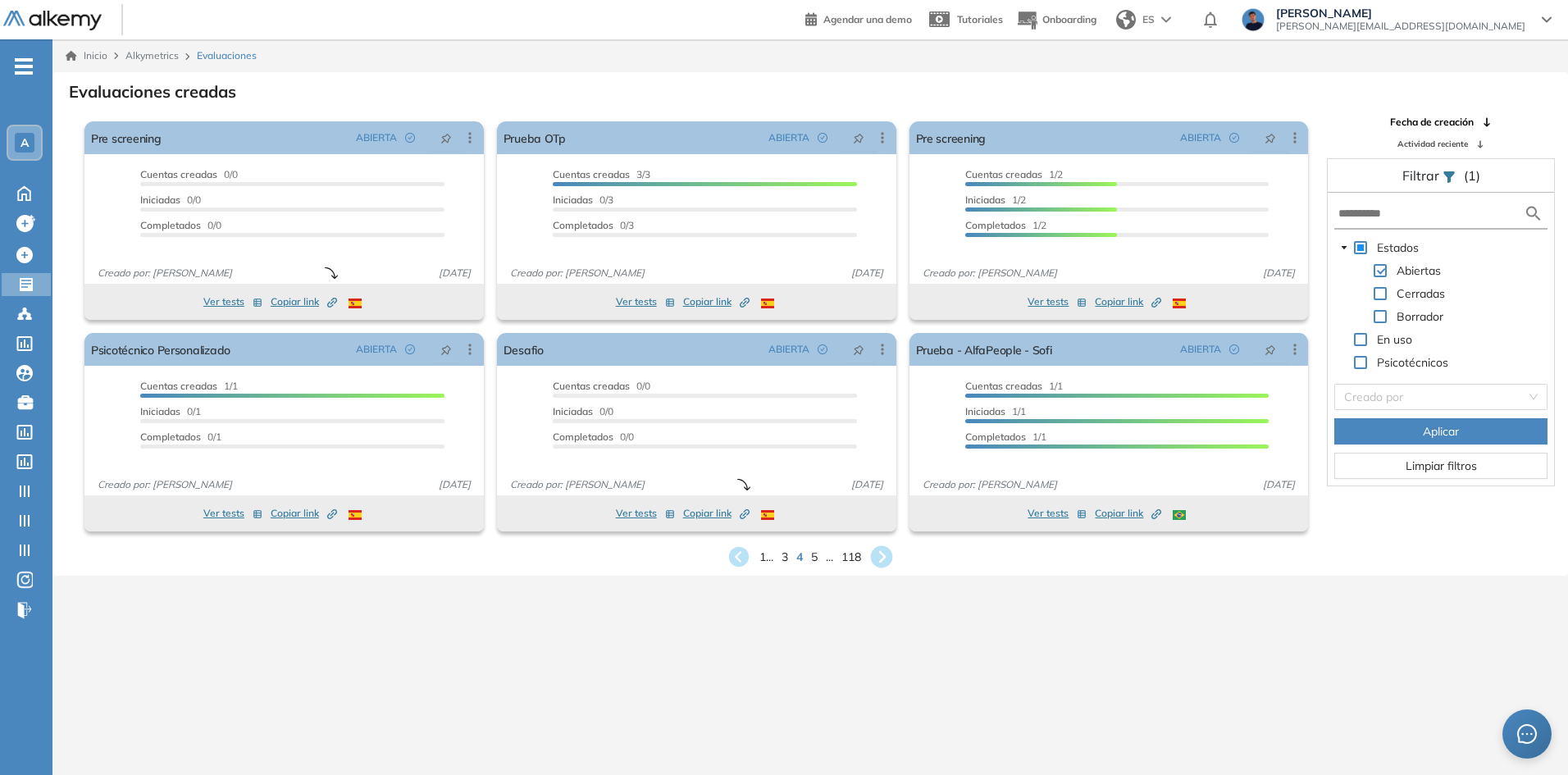
click at [889, 555] on icon at bounding box center [882, 556] width 22 height 22
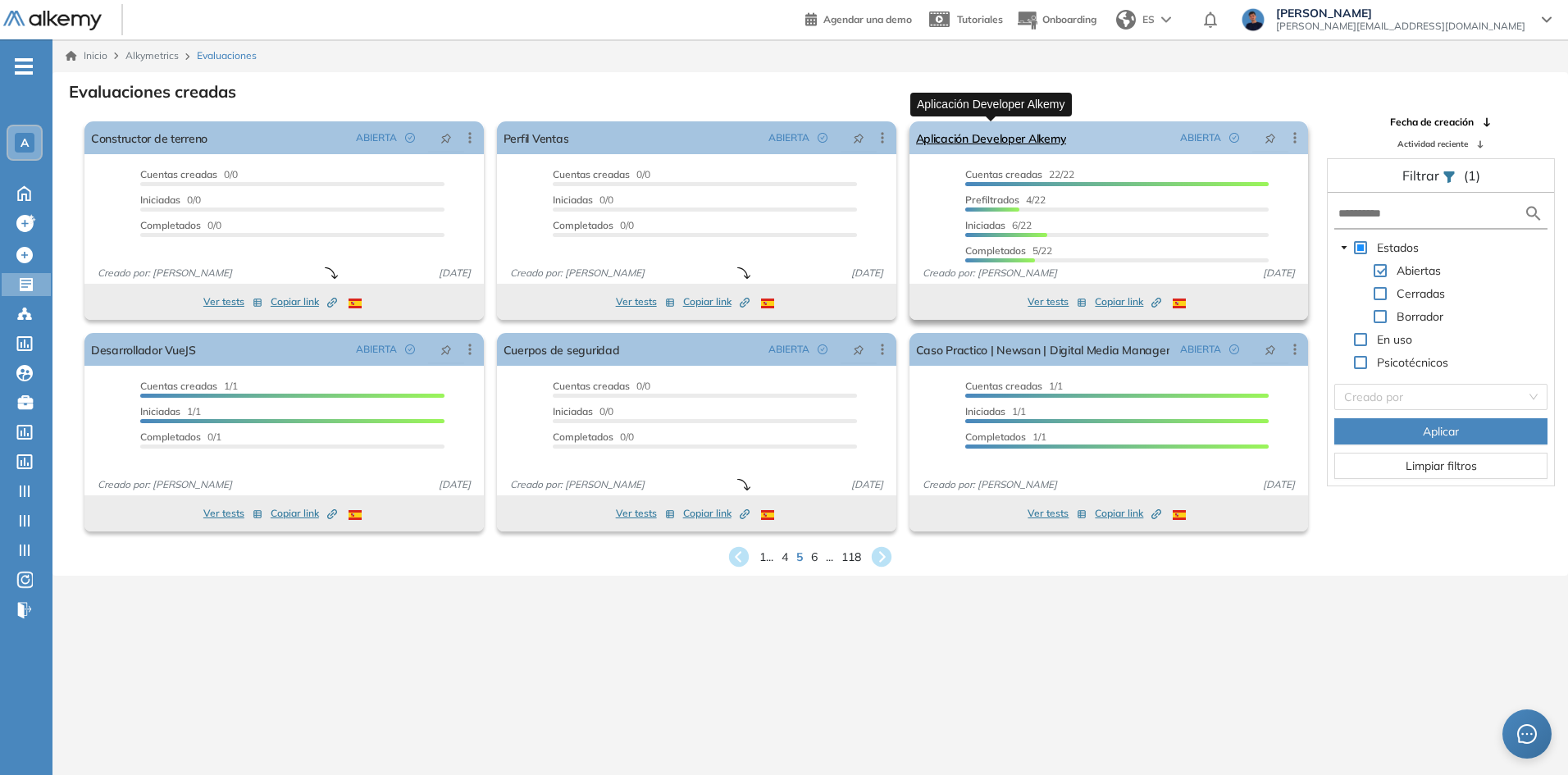
click at [932, 140] on link "Aplicación Developer Alkemy" at bounding box center [991, 138] width 151 height 33
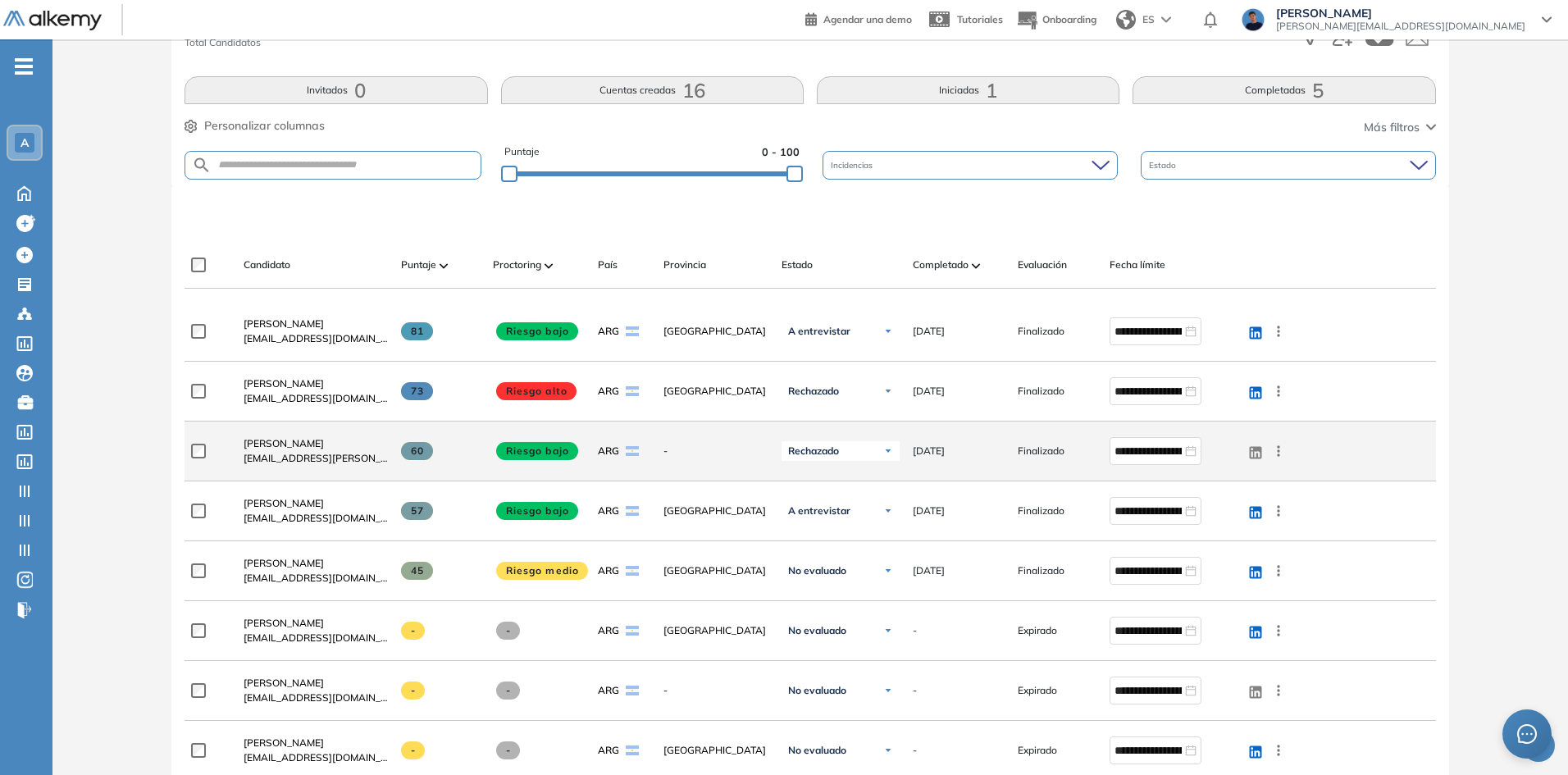
scroll to position [328, 0]
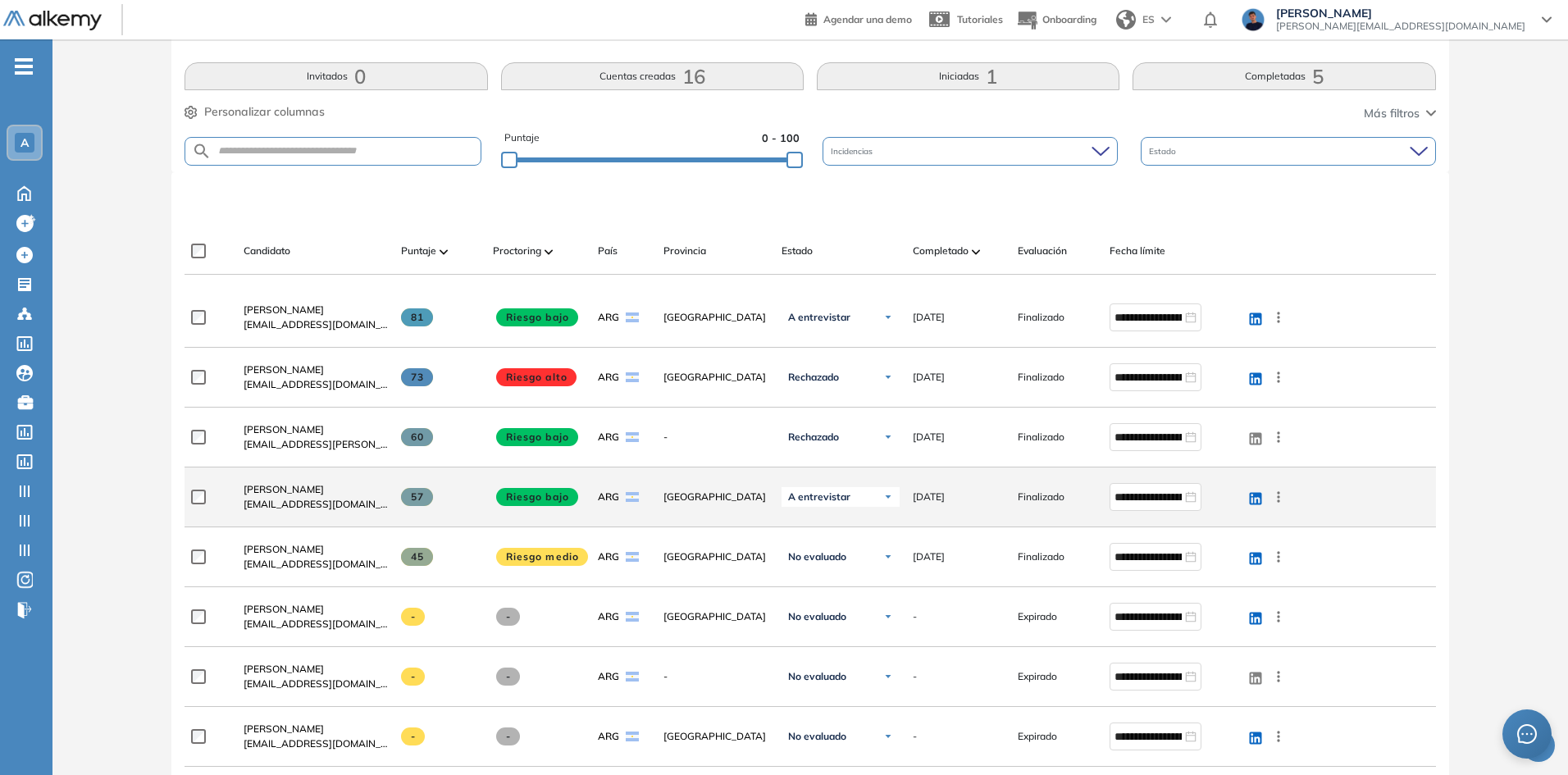
click at [410, 497] on span "57" at bounding box center [417, 497] width 32 height 18
click at [415, 497] on span "57" at bounding box center [417, 497] width 32 height 18
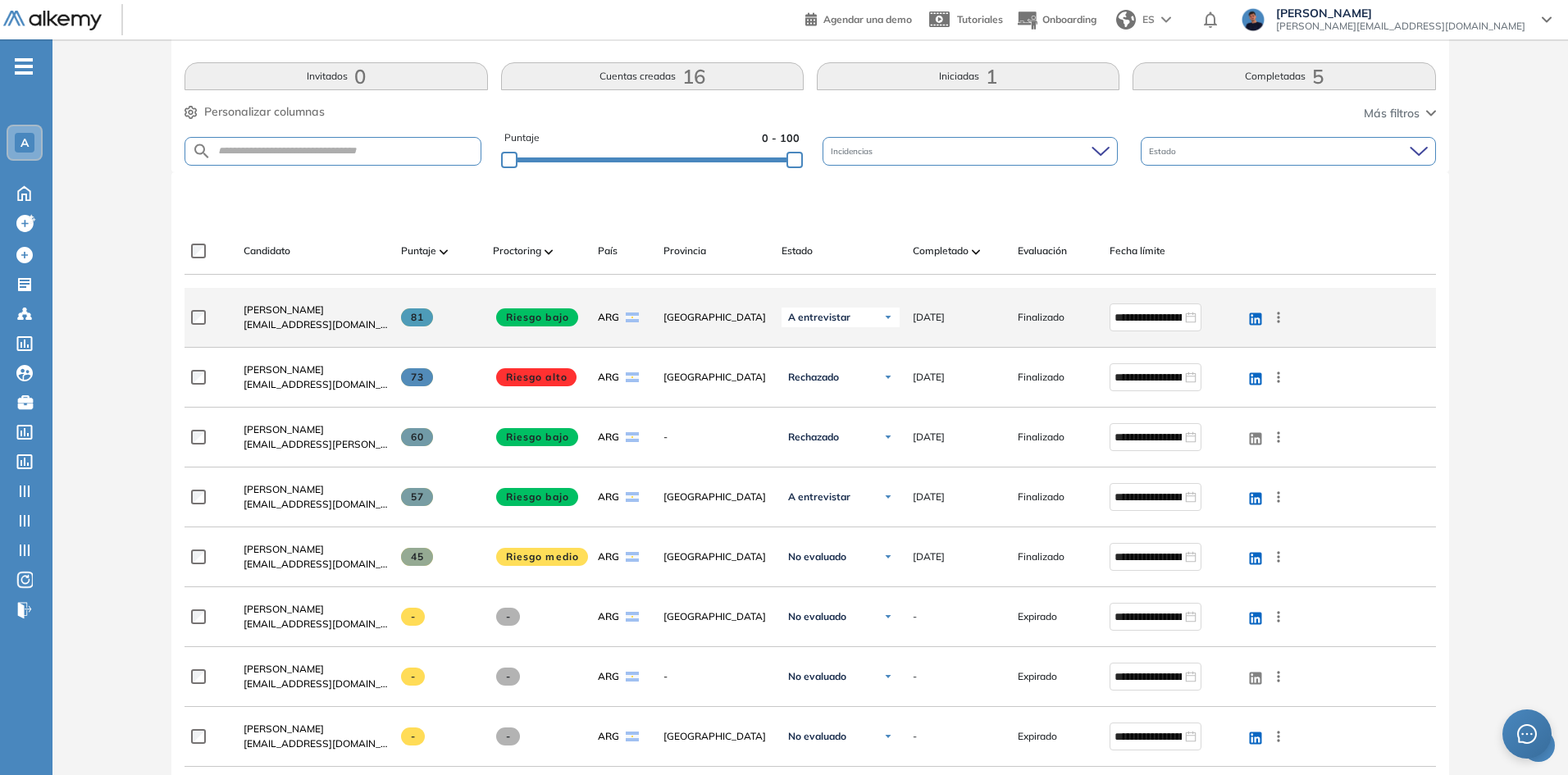
click at [413, 317] on span "81" at bounding box center [417, 317] width 32 height 18
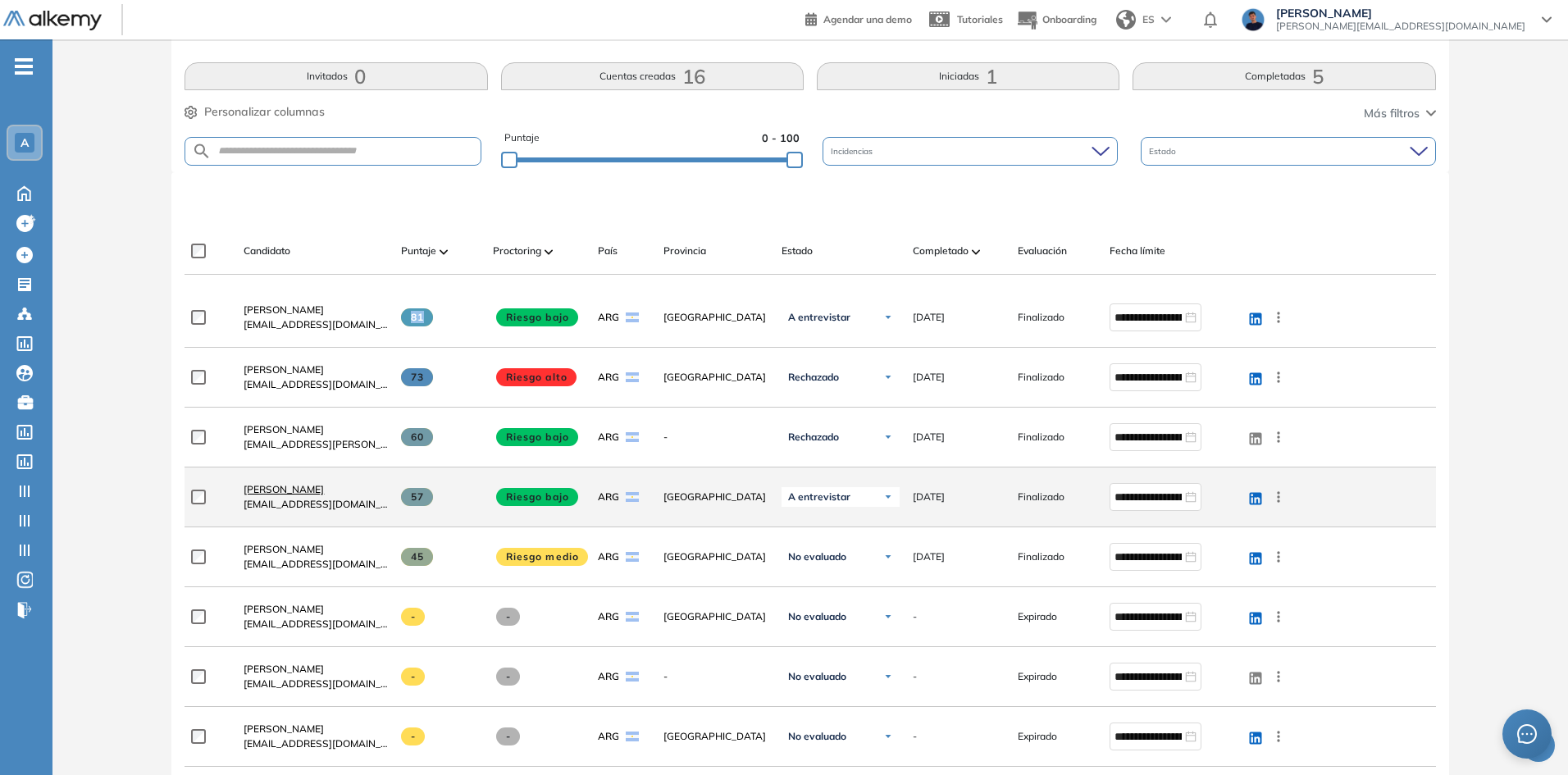
click at [271, 496] on link "Gaston Lopez" at bounding box center [316, 489] width 144 height 14
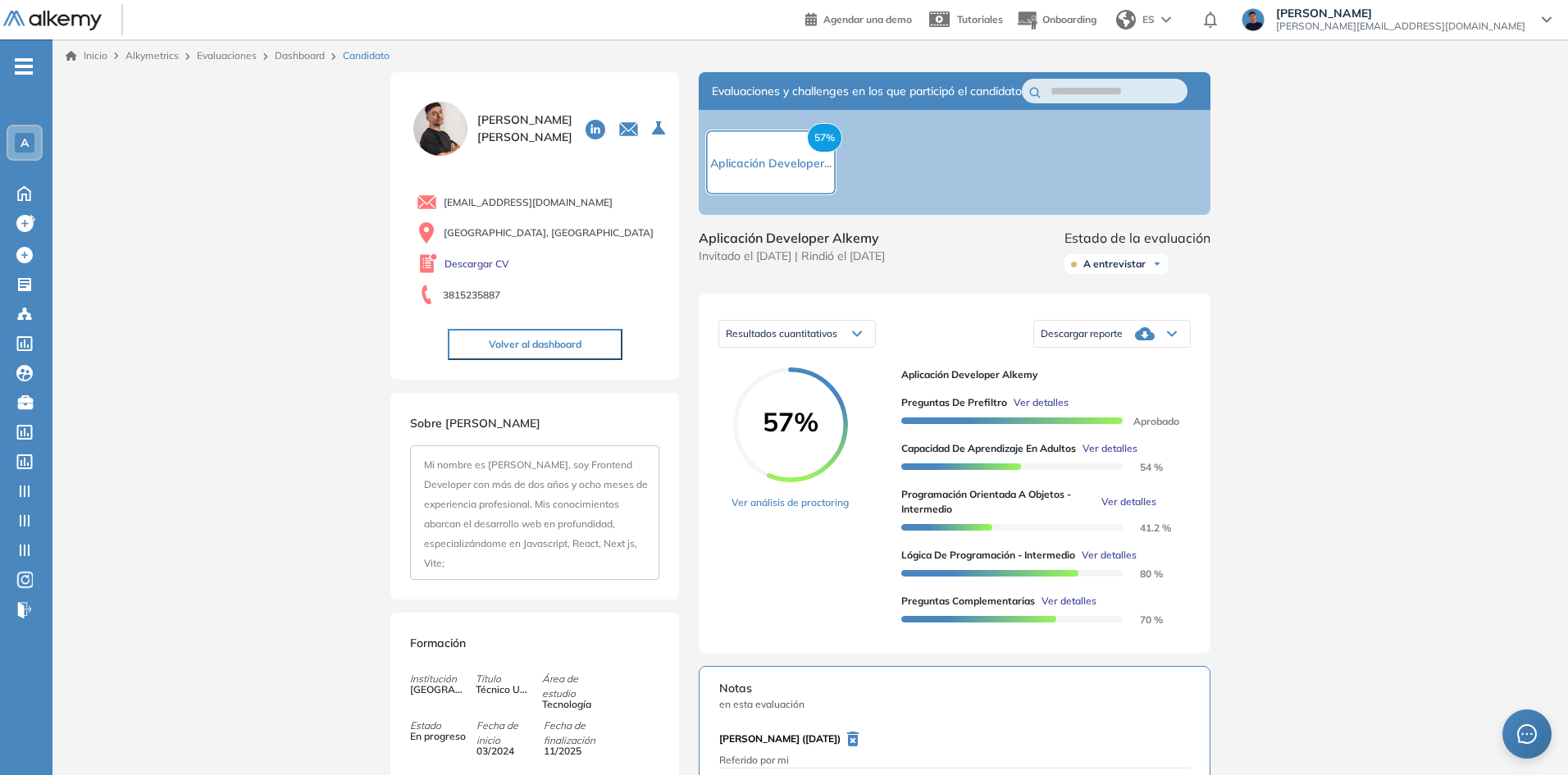
click at [1026, 410] on span "Ver detalles" at bounding box center [1041, 402] width 55 height 14
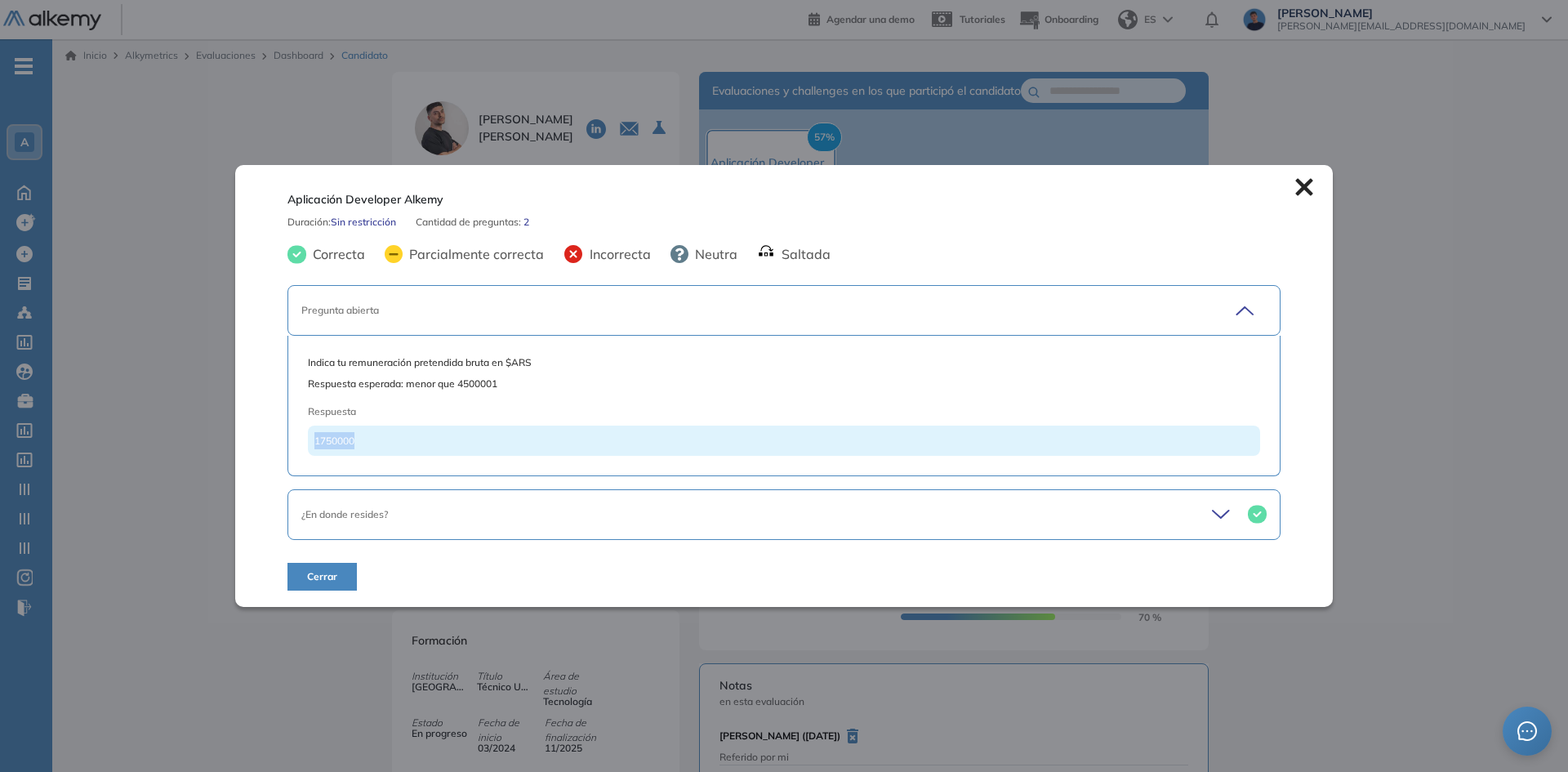
drag, startPoint x: 331, startPoint y: 442, endPoint x: 301, endPoint y: 440, distance: 30.1
click at [301, 440] on div "Indica tu remuneración pretendida bruta en $ARS Respuesta esperada: menor que 4…" at bounding box center [784, 406] width 993 height 141
click at [301, 443] on div "Indica tu remuneración pretendida bruta en $ARS Respuesta esperada: menor que 4…" at bounding box center [784, 406] width 993 height 141
click at [507, 511] on div "¿En donde resides?" at bounding box center [735, 514] width 868 height 14
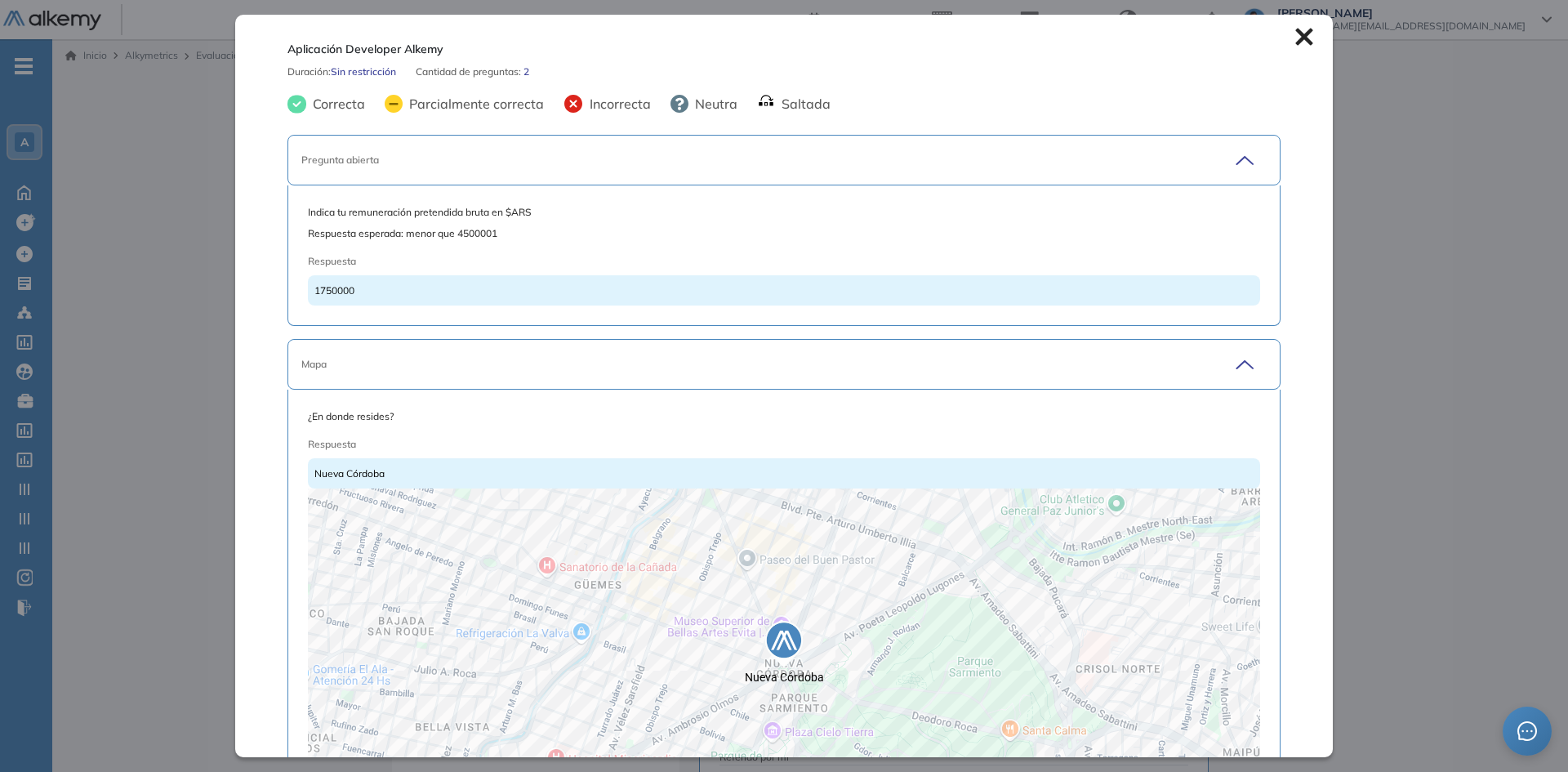
click at [396, 362] on div "Mapa" at bounding box center [735, 363] width 868 height 14
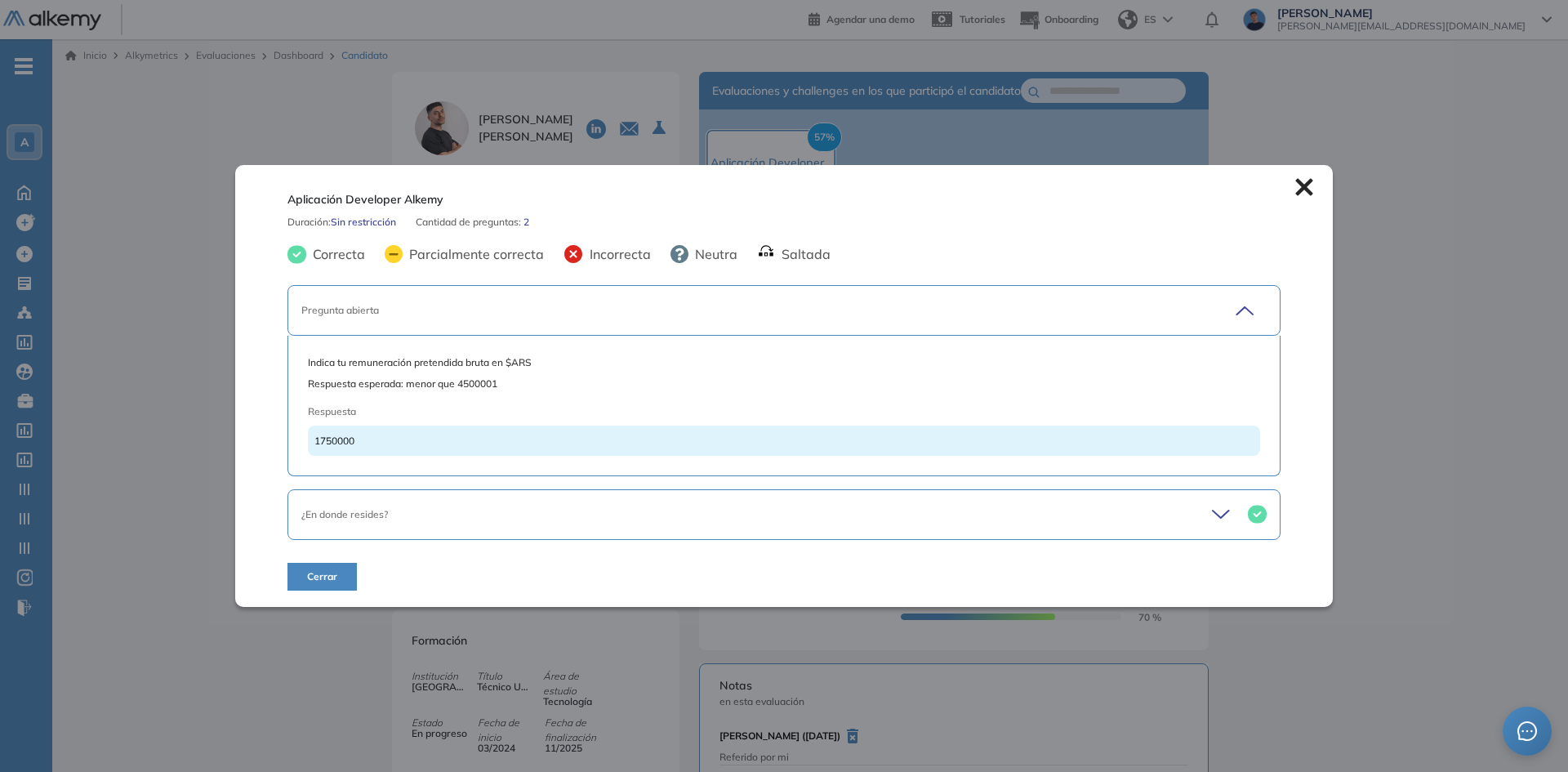
click at [1302, 190] on icon at bounding box center [1303, 188] width 17 height 17
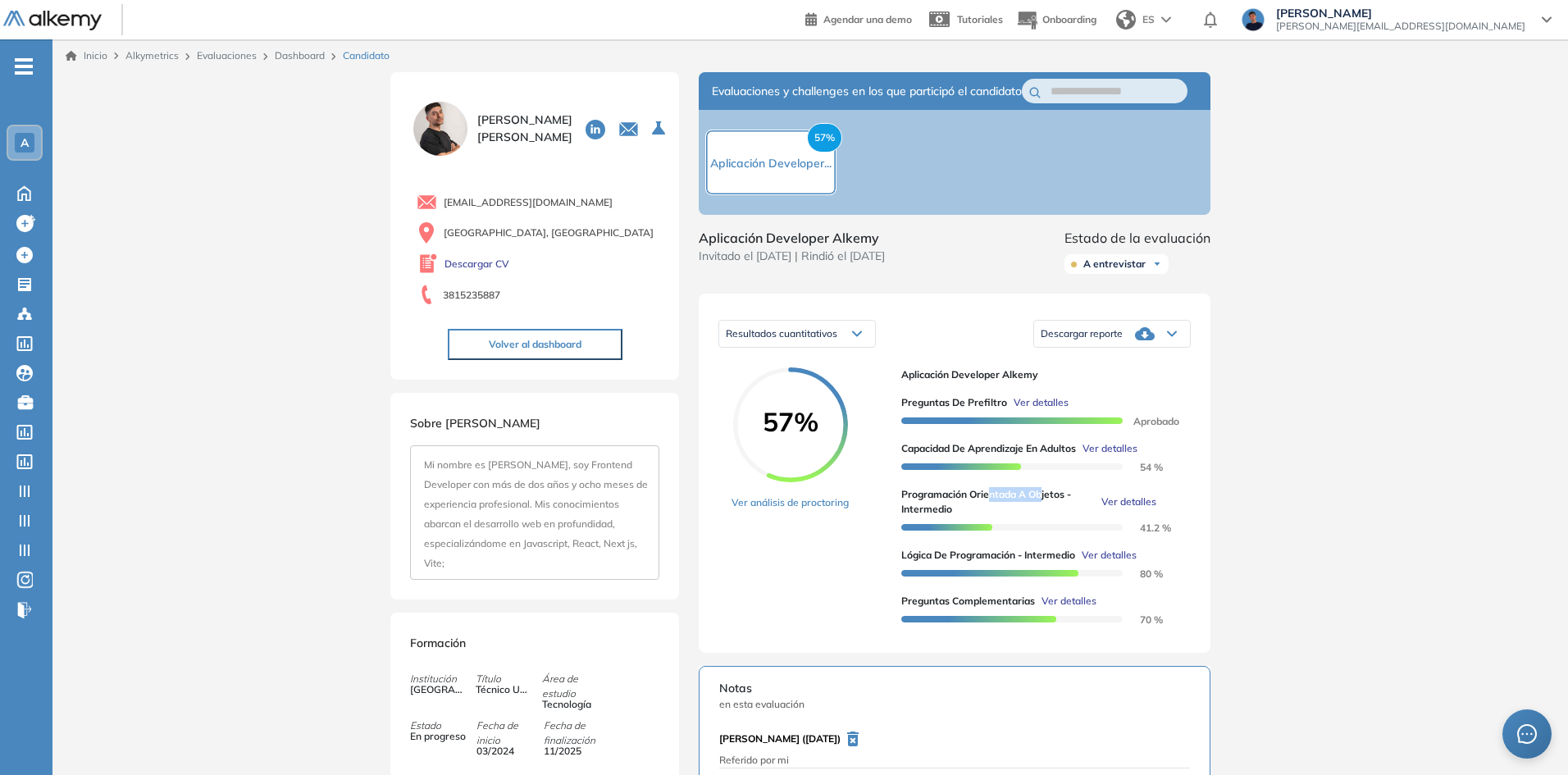
drag, startPoint x: 991, startPoint y: 504, endPoint x: 1043, endPoint y: 510, distance: 52.3
click at [1043, 507] on span "Programación Orientada a Objetos - Intermedio" at bounding box center [997, 502] width 193 height 30
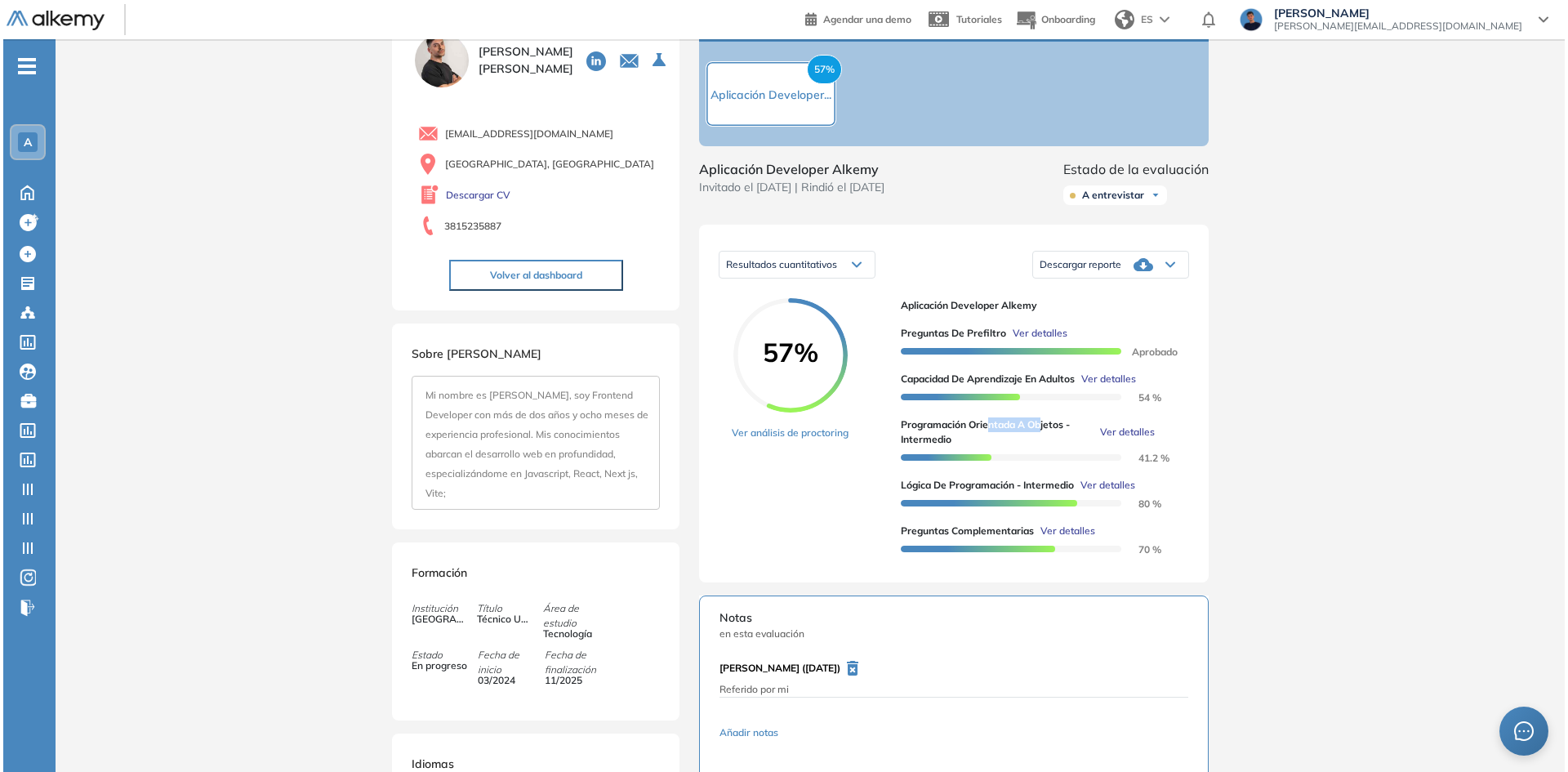
scroll to position [82, 0]
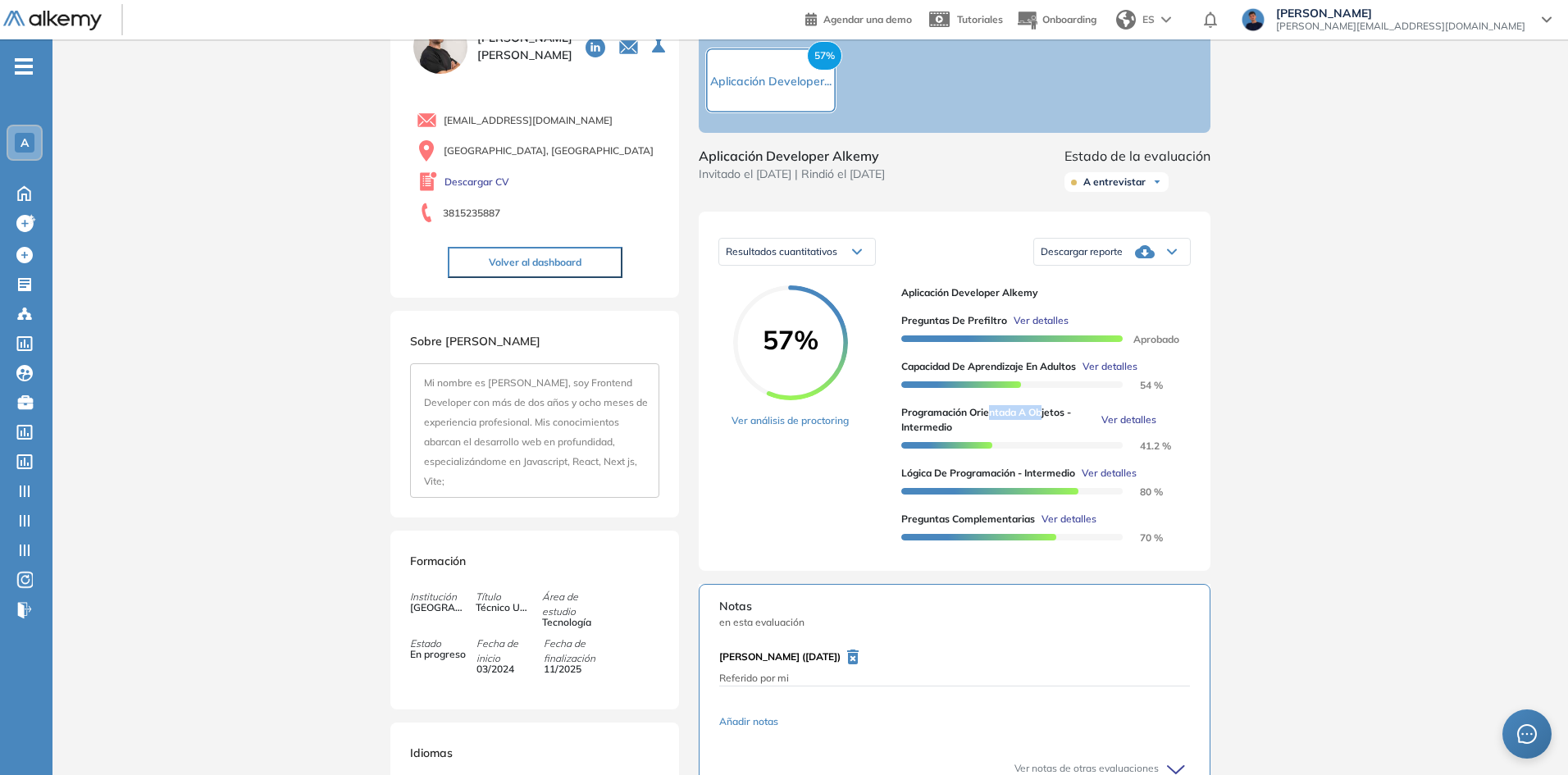
click at [1117, 427] on span "Ver detalles" at bounding box center [1128, 420] width 55 height 14
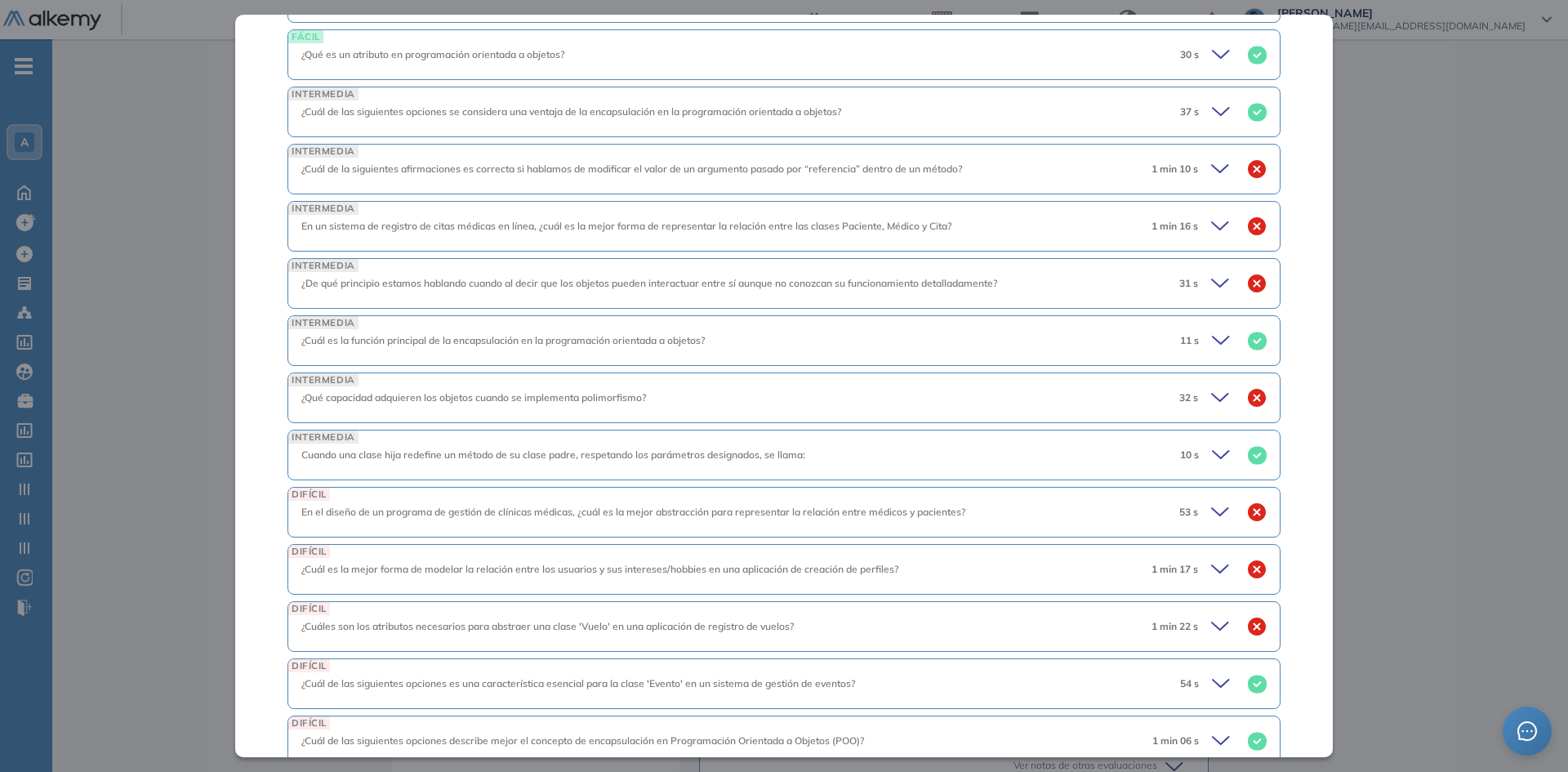
scroll to position [998, 0]
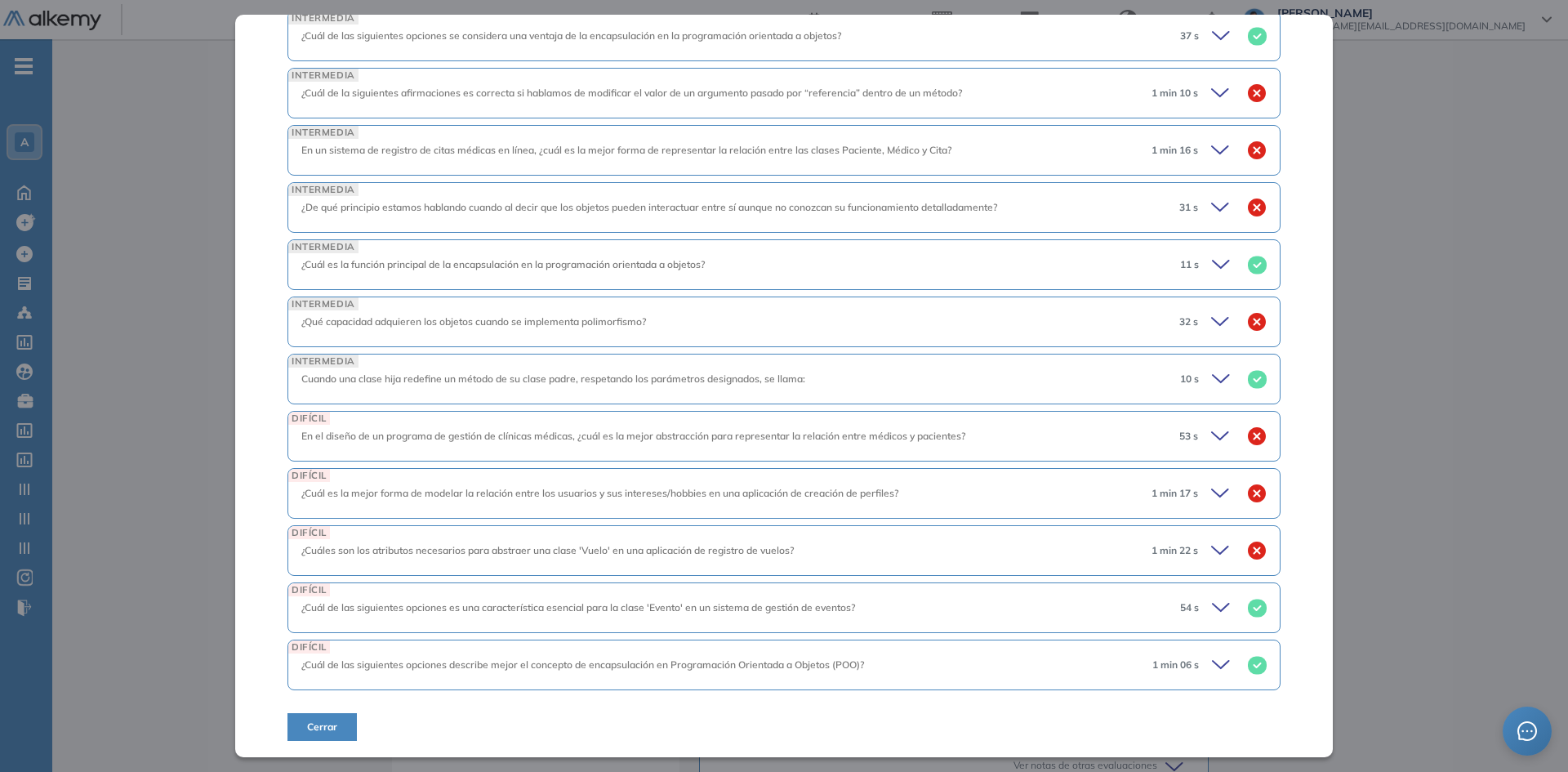
click at [1188, 441] on div "53 s" at bounding box center [1216, 436] width 101 height 23
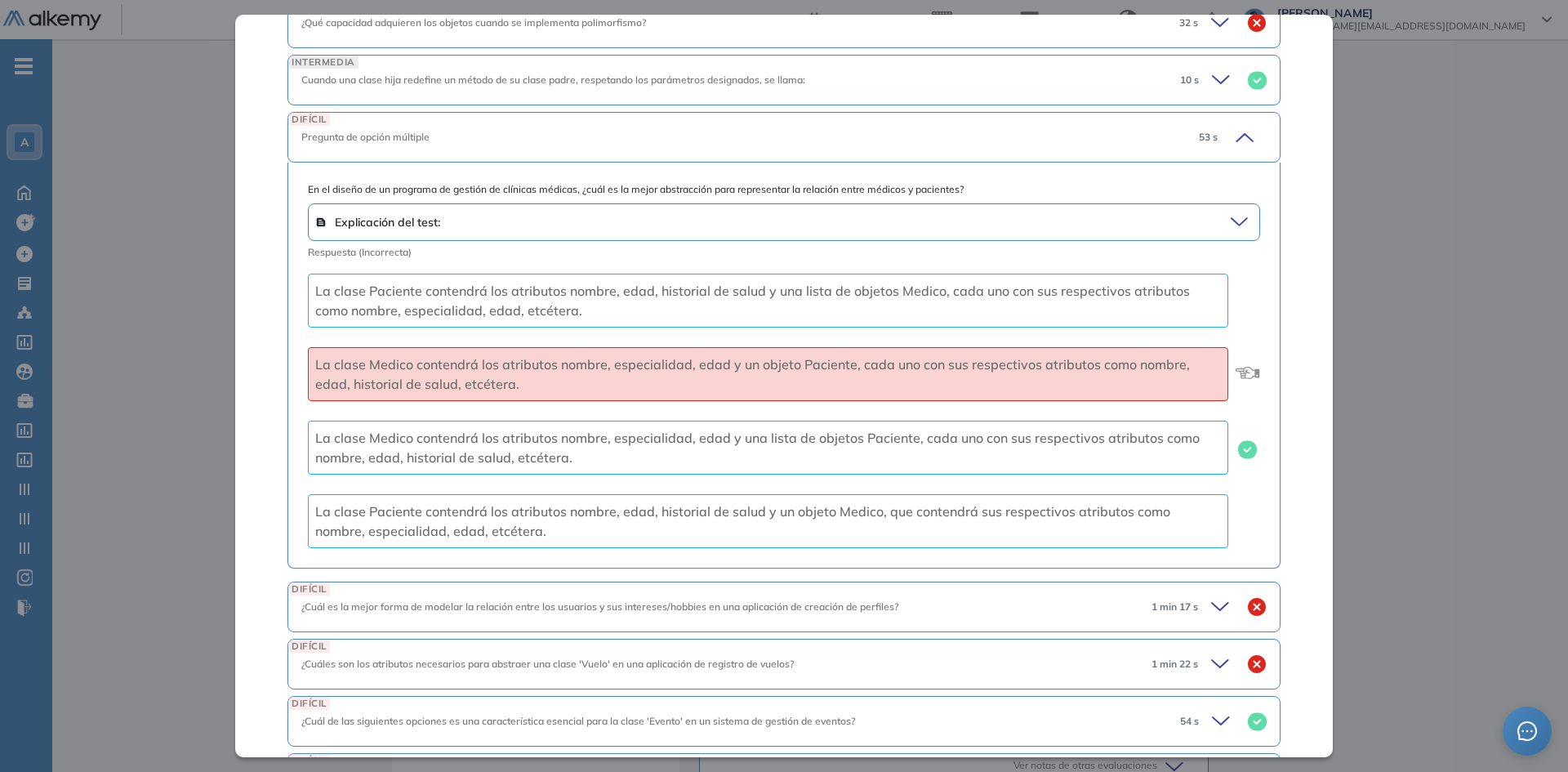
scroll to position [1244, 0]
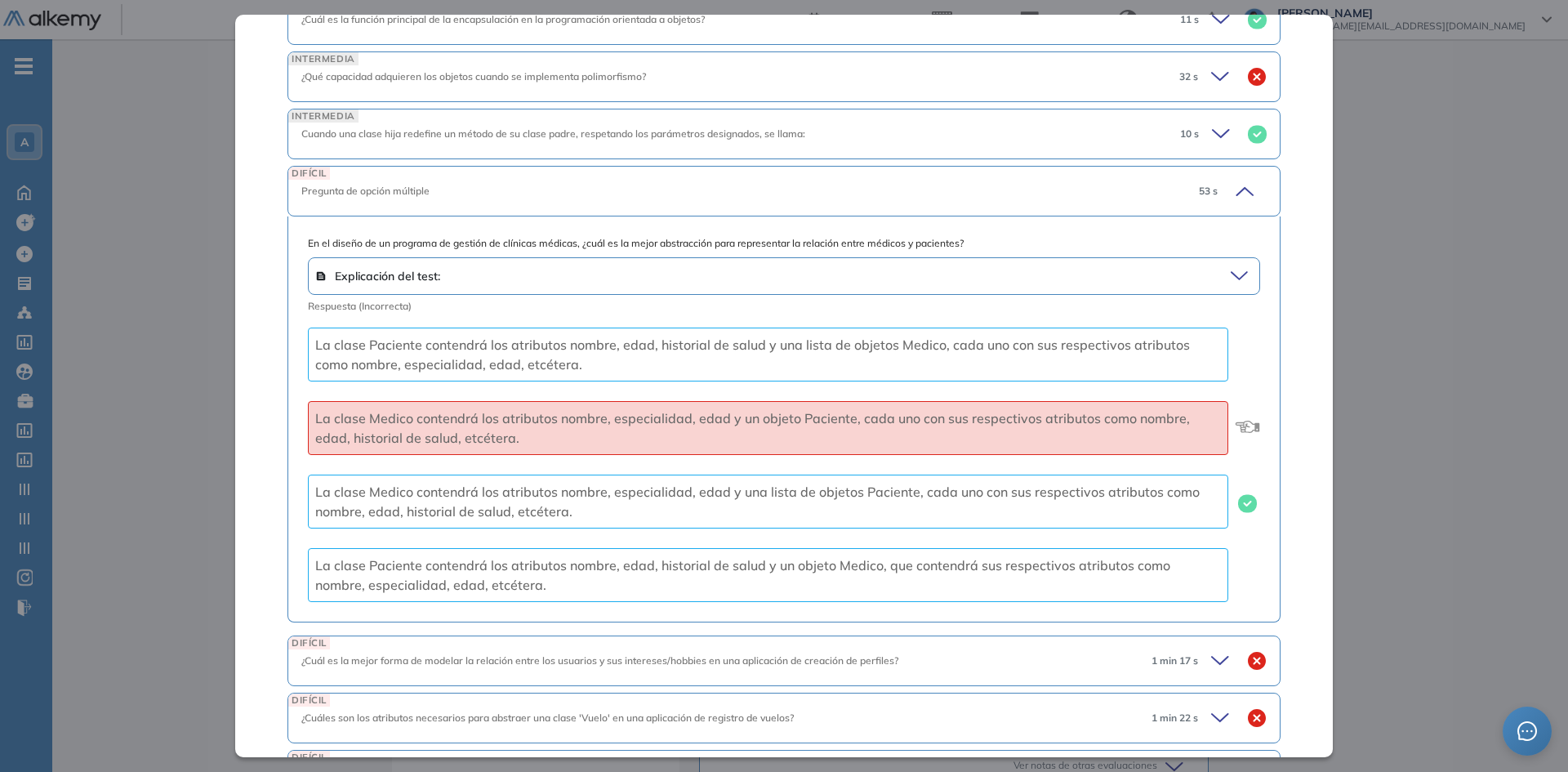
click at [1139, 202] on div "DIFÍCIL Pregunta de opción múltiple 53 s" at bounding box center [784, 191] width 993 height 51
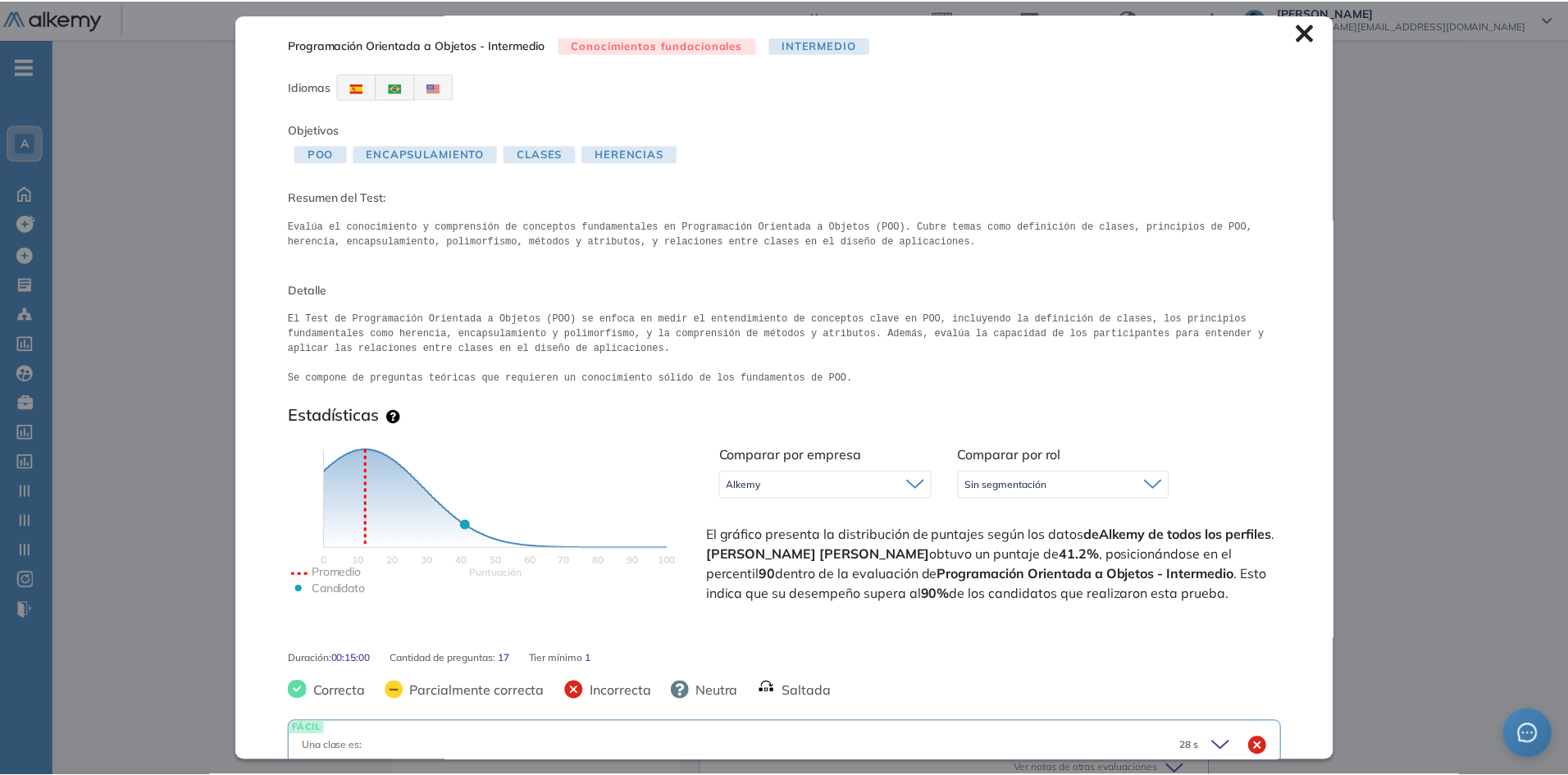
scroll to position [0, 0]
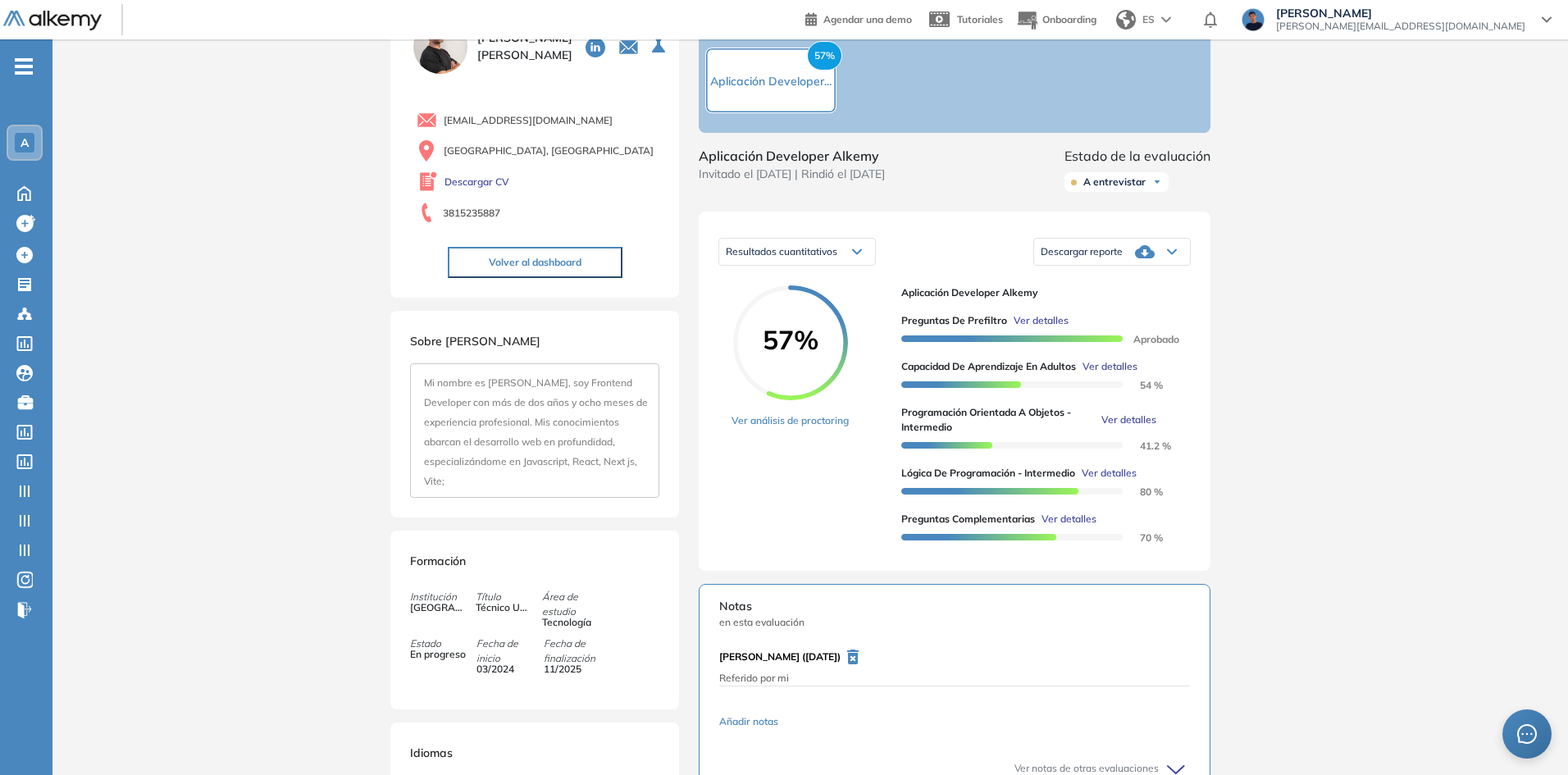
click at [1453, 426] on div "Inicio Alkymetrics Evaluaciones Dashboard Candidato Programación Orientada a Ob…" at bounding box center [810, 542] width 1515 height 1170
click at [1146, 427] on span "Ver detalles" at bounding box center [1128, 420] width 55 height 14
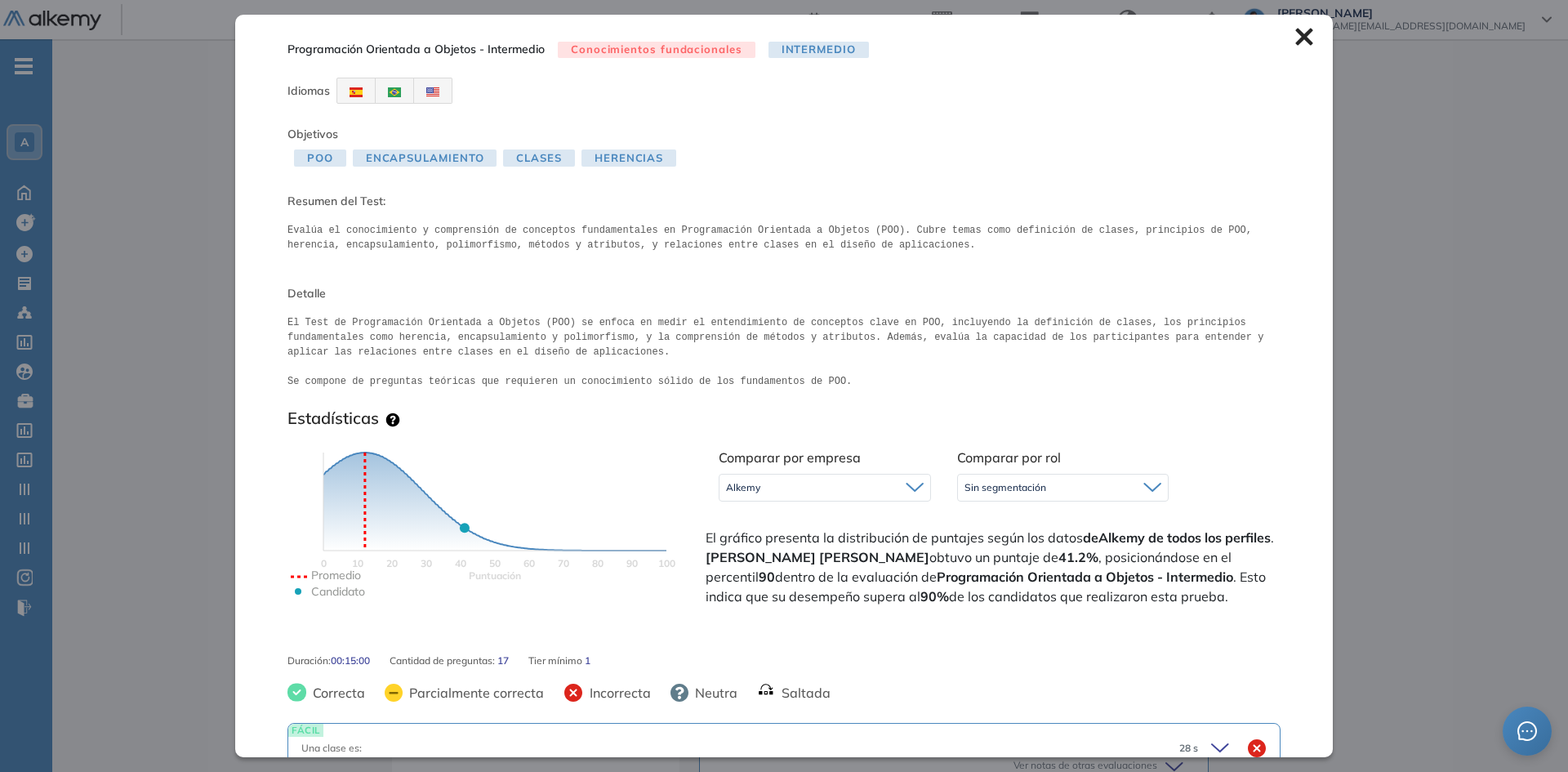
click at [852, 495] on div "Alkemy" at bounding box center [825, 487] width 211 height 26
click at [1010, 486] on span "Sin segmentación" at bounding box center [1004, 488] width 81 height 13
click at [1001, 484] on span "Sin segmentación" at bounding box center [1004, 488] width 81 height 13
drag, startPoint x: 839, startPoint y: 602, endPoint x: 876, endPoint y: 598, distance: 37.2
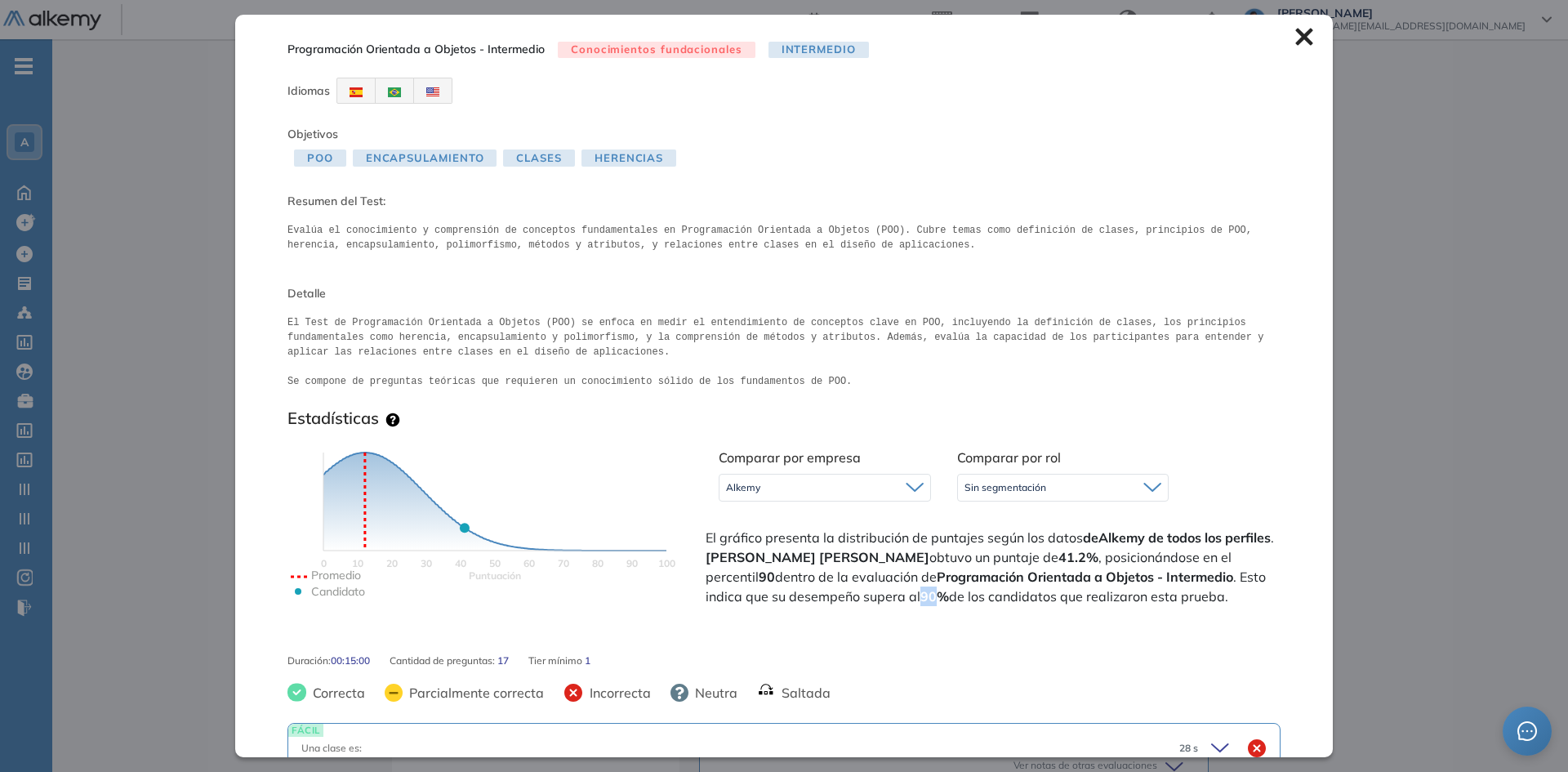
click at [920, 599] on strong "90%" at bounding box center [934, 596] width 29 height 16
click at [878, 598] on span "El gráfico presenta la distribución de puntajes según los datos de Alkemy de to…" at bounding box center [991, 567] width 571 height 79
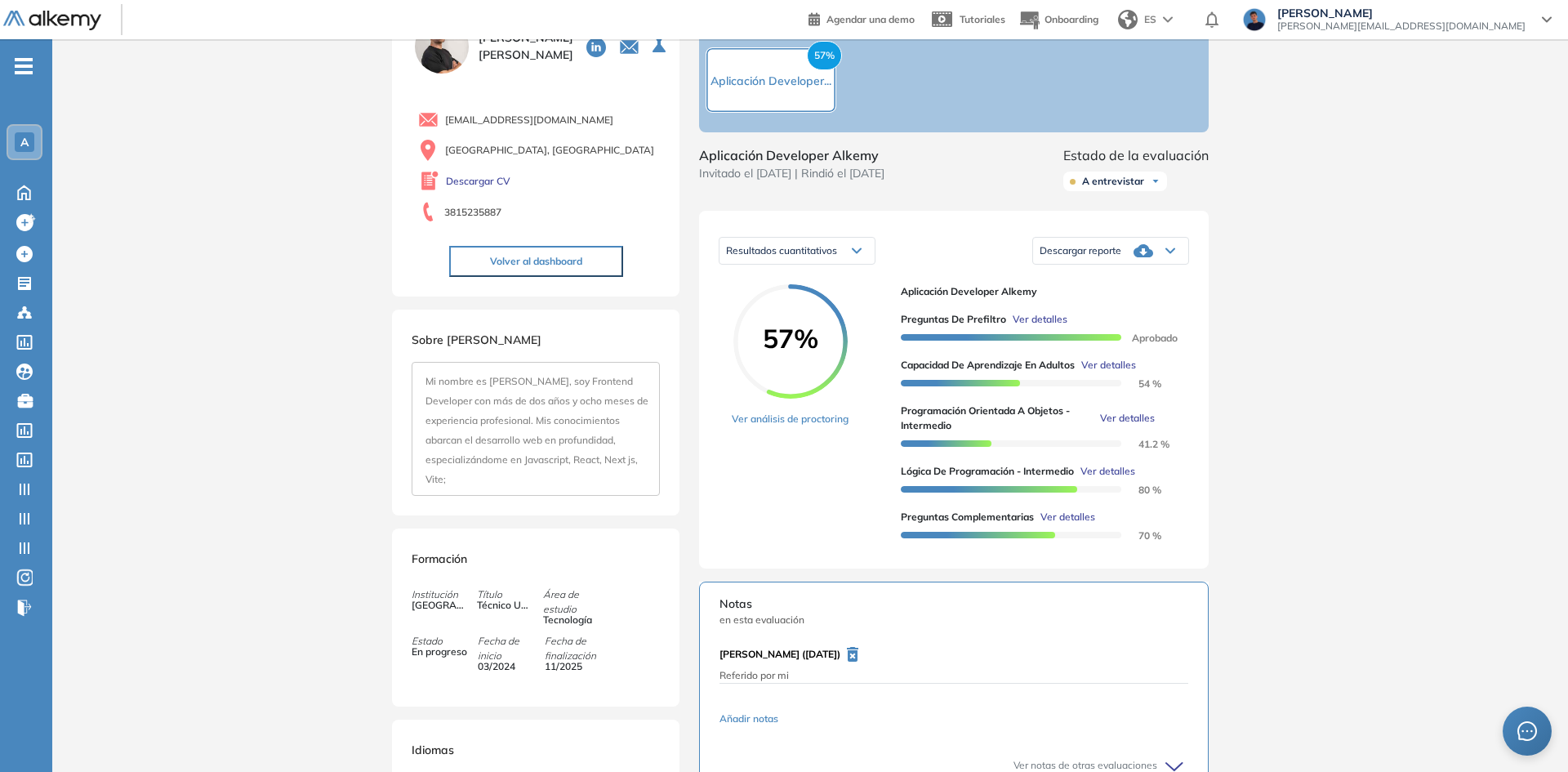
click at [1465, 495] on div "Inicio Alkymetrics Evaluaciones Dashboard Candidato Programación Orientada a Ob…" at bounding box center [810, 540] width 1515 height 1165
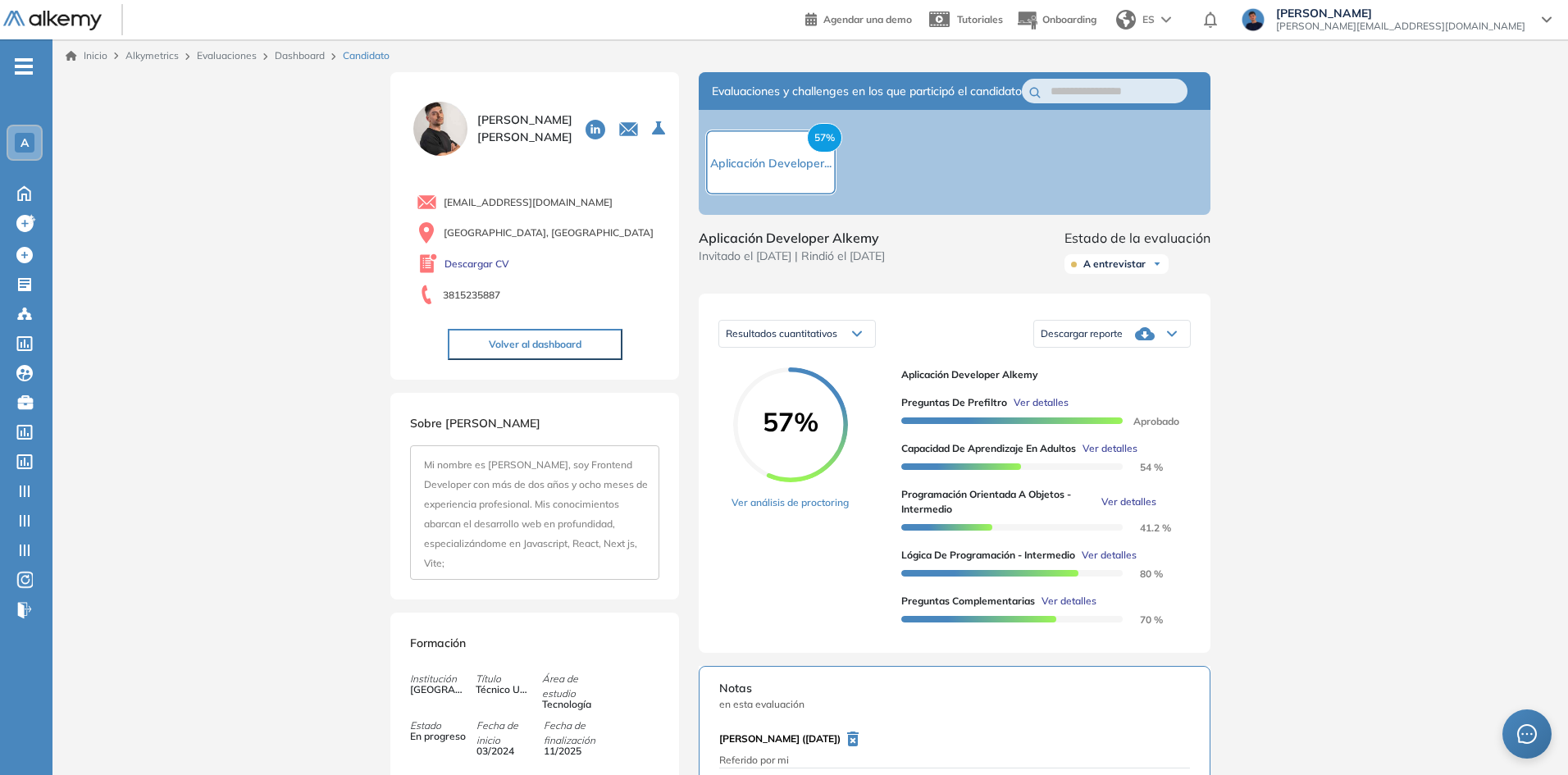
click at [571, 337] on button "Volver al dashboard" at bounding box center [534, 345] width 174 height 31
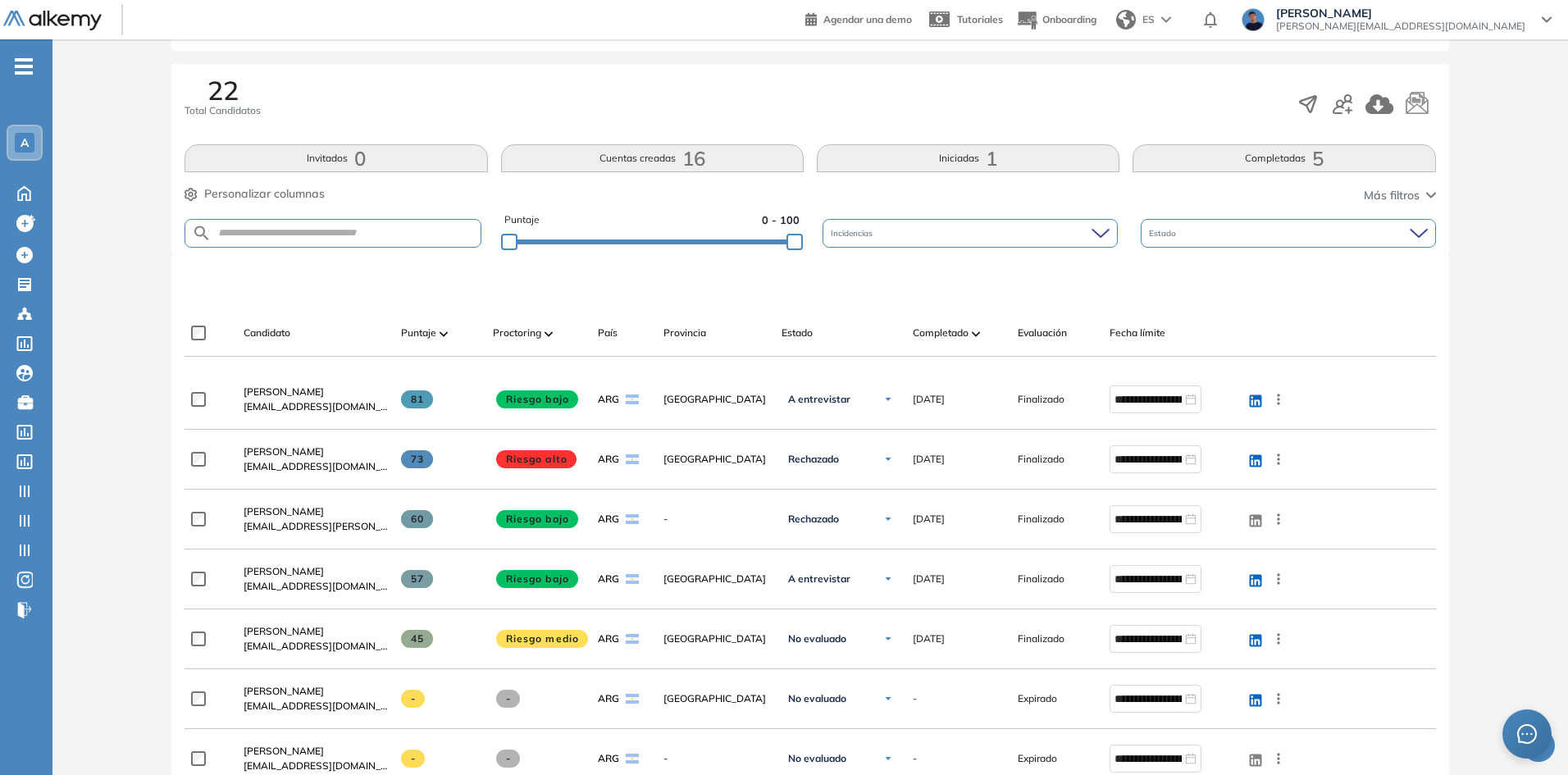
scroll to position [328, 0]
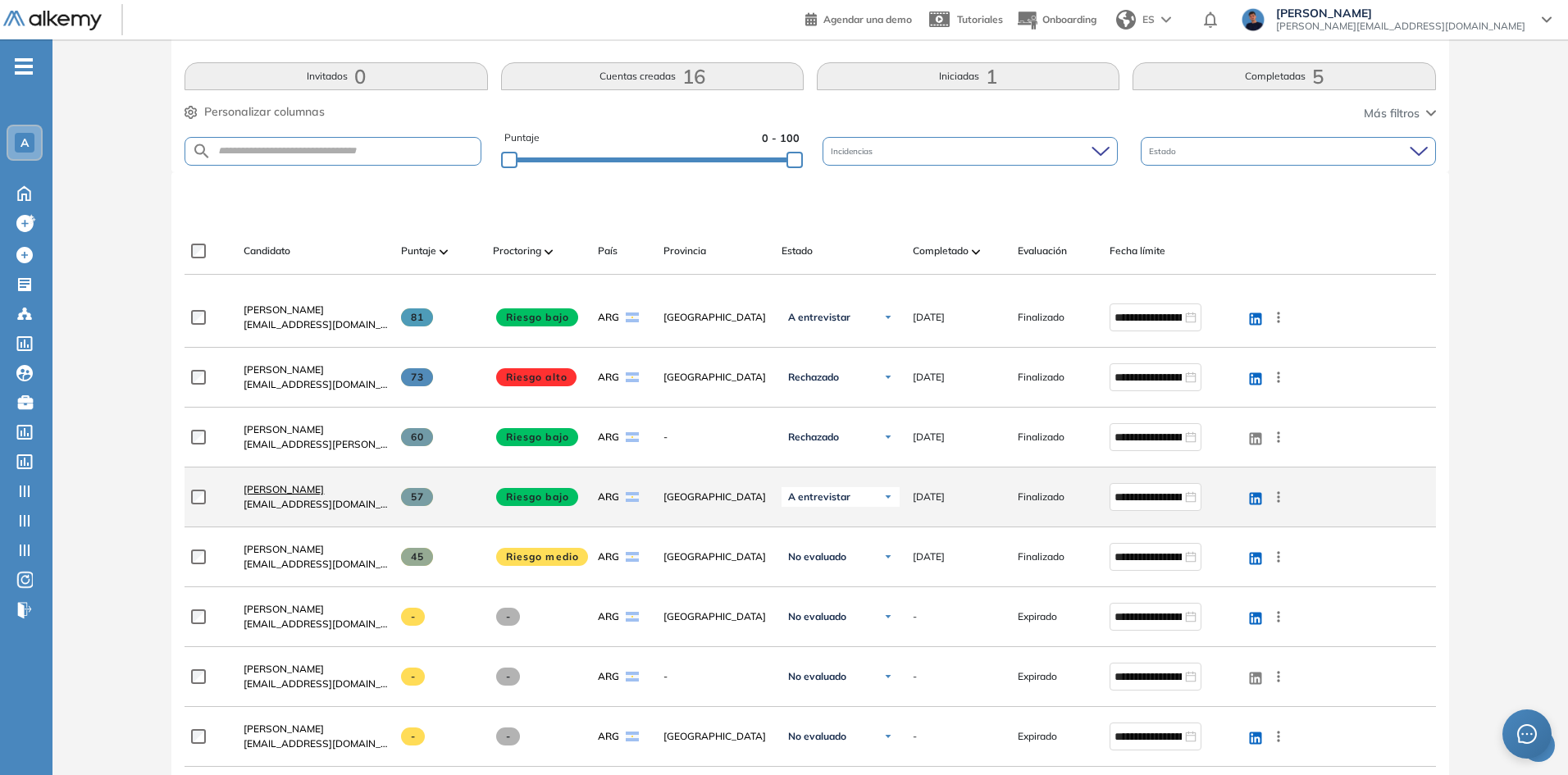
click at [296, 493] on span "Gaston Lopez" at bounding box center [283, 489] width 80 height 13
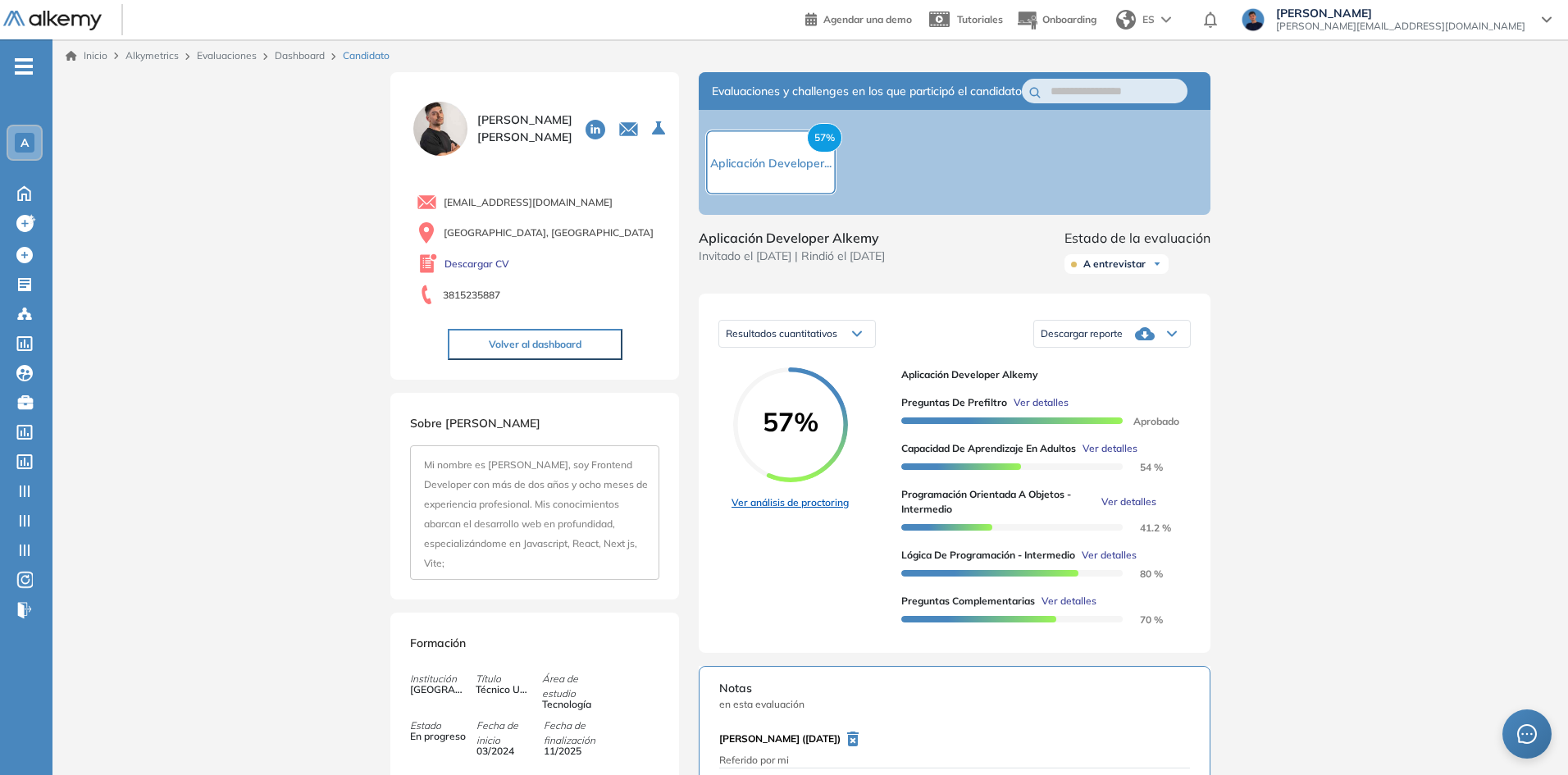
click at [757, 510] on link "Ver análisis de proctoring" at bounding box center [790, 503] width 117 height 14
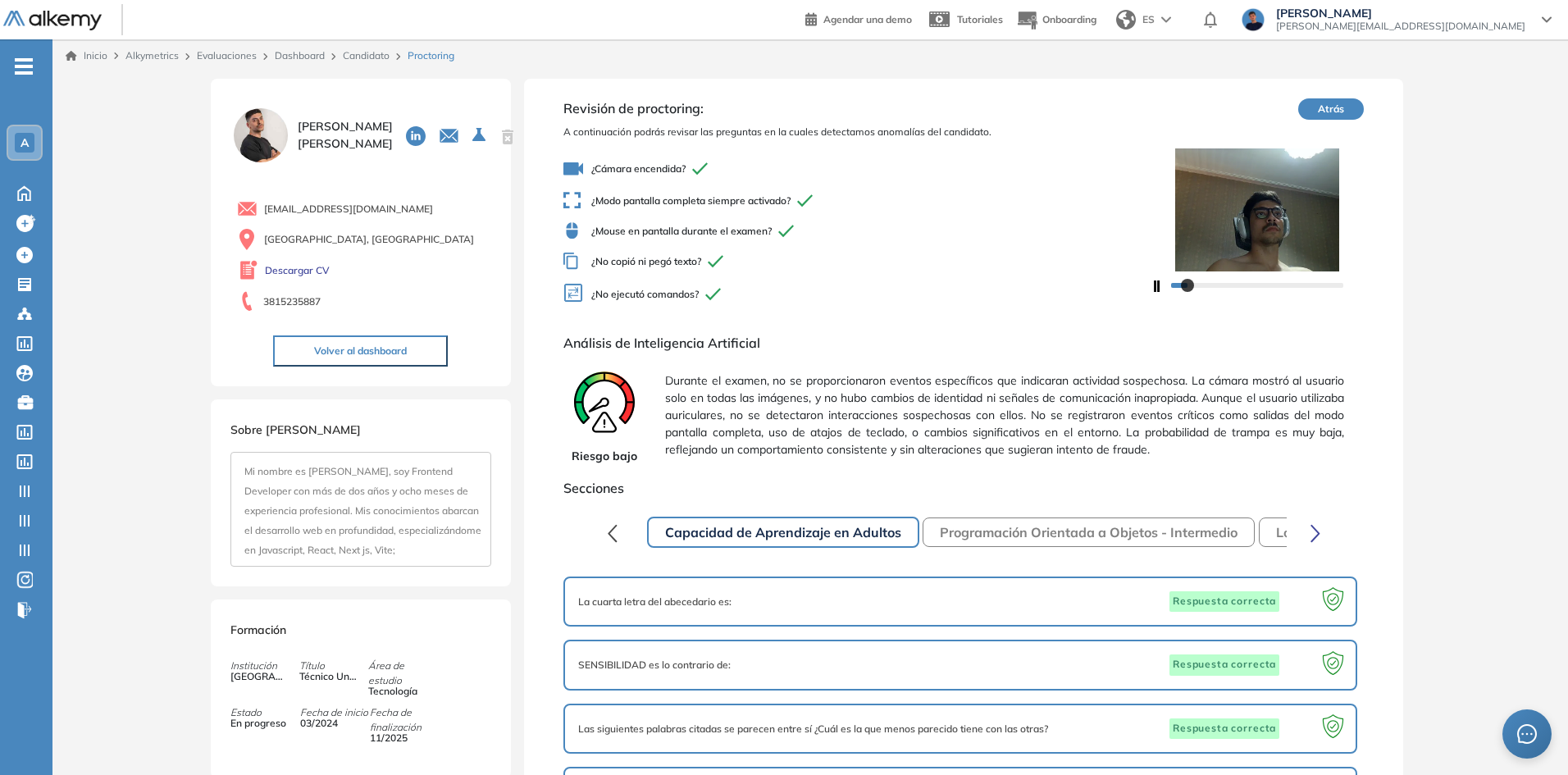
click at [1162, 288] on div at bounding box center [1257, 284] width 214 height 26
click at [1155, 287] on icon "button" at bounding box center [1157, 286] width 7 height 12
drag, startPoint x: 662, startPoint y: 377, endPoint x: 638, endPoint y: 356, distance: 31.9
click at [695, 376] on div "Riesgo bajo Durante el examen, no se proporcionaron eventos específicos que ind…" at bounding box center [964, 415] width 801 height 99
drag, startPoint x: 606, startPoint y: 340, endPoint x: 671, endPoint y: 357, distance: 67.2
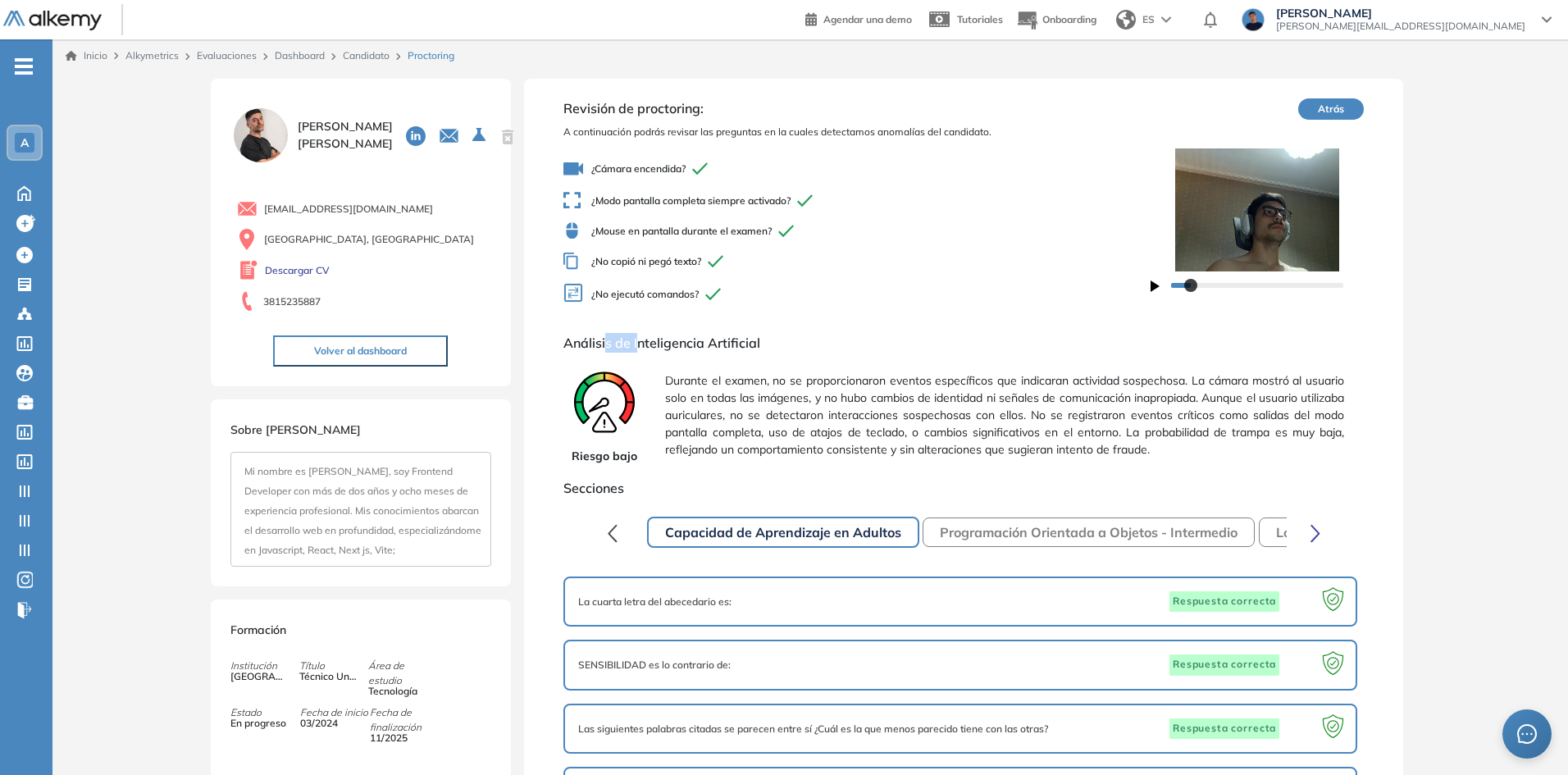
click at [646, 347] on span "Análisis de Inteligencia Artificial" at bounding box center [964, 343] width 801 height 19
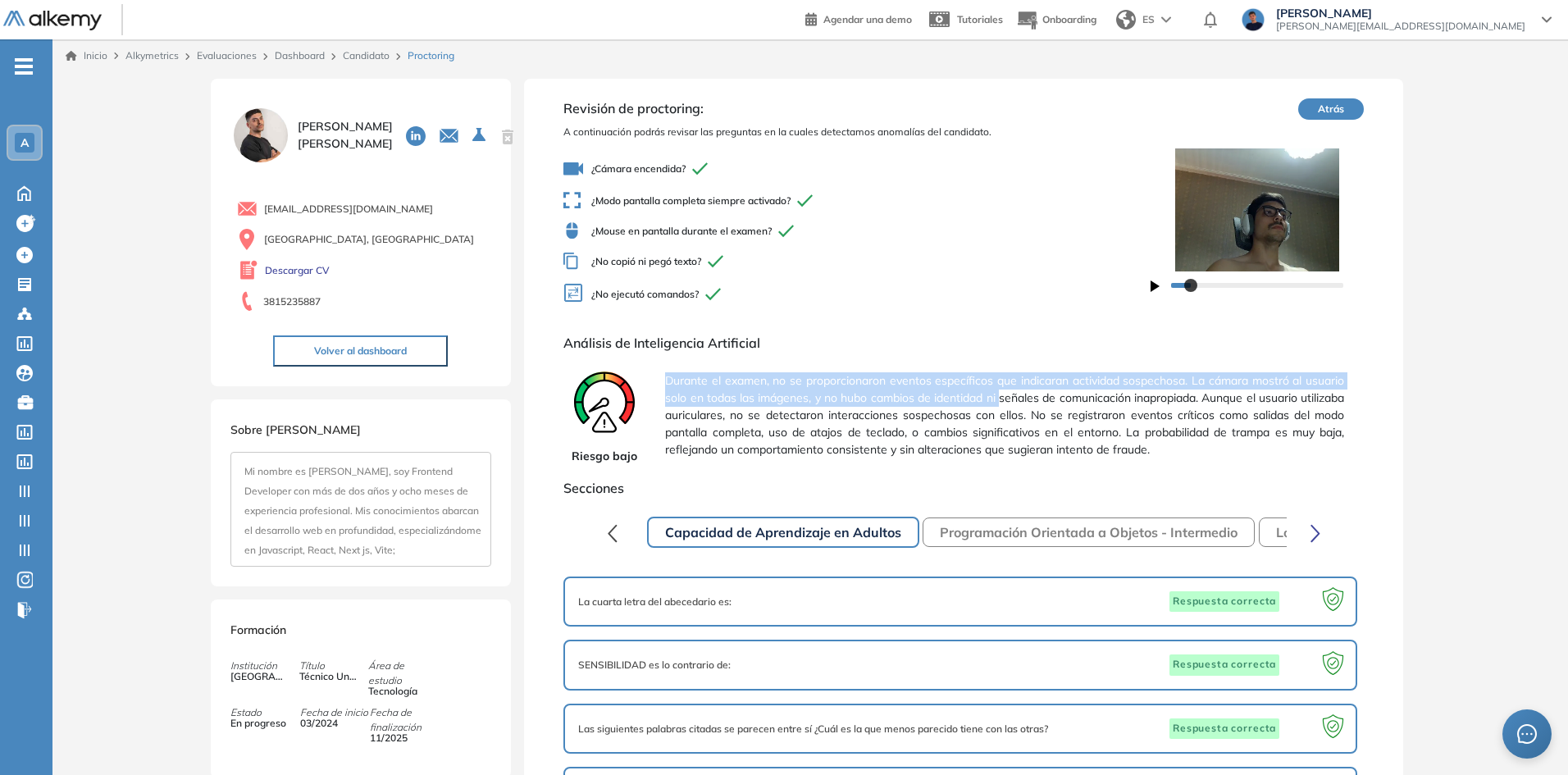
drag, startPoint x: 667, startPoint y: 381, endPoint x: 1032, endPoint y: 397, distance: 365.4
click at [1027, 397] on span "Durante el examen, no se proporcionaron eventos específicos que indicaran activ…" at bounding box center [1004, 415] width 679 height 99
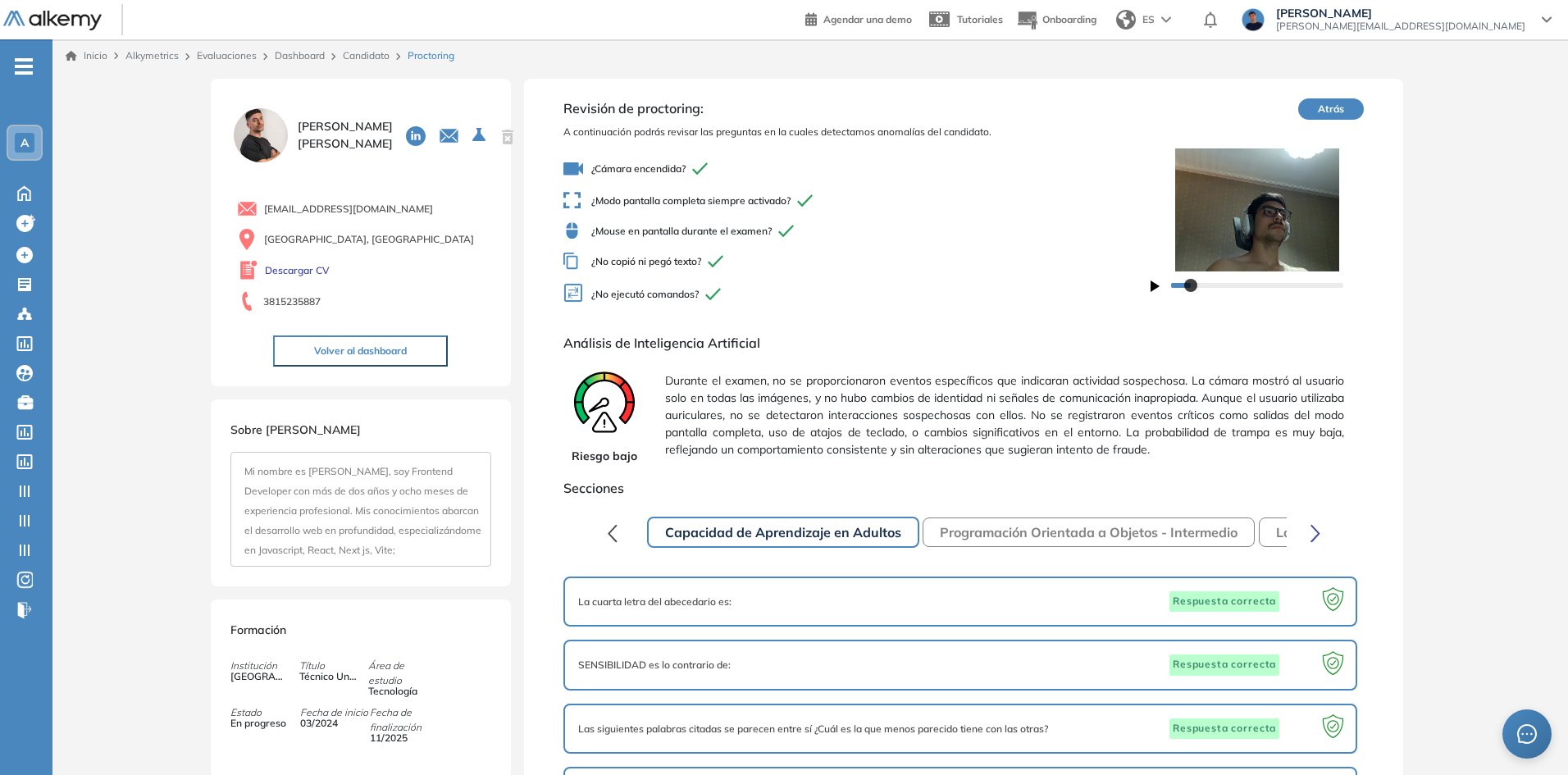
click at [1085, 410] on span "Durante el examen, no se proporcionaron eventos específicos que indicaran activ…" at bounding box center [1004, 415] width 679 height 99
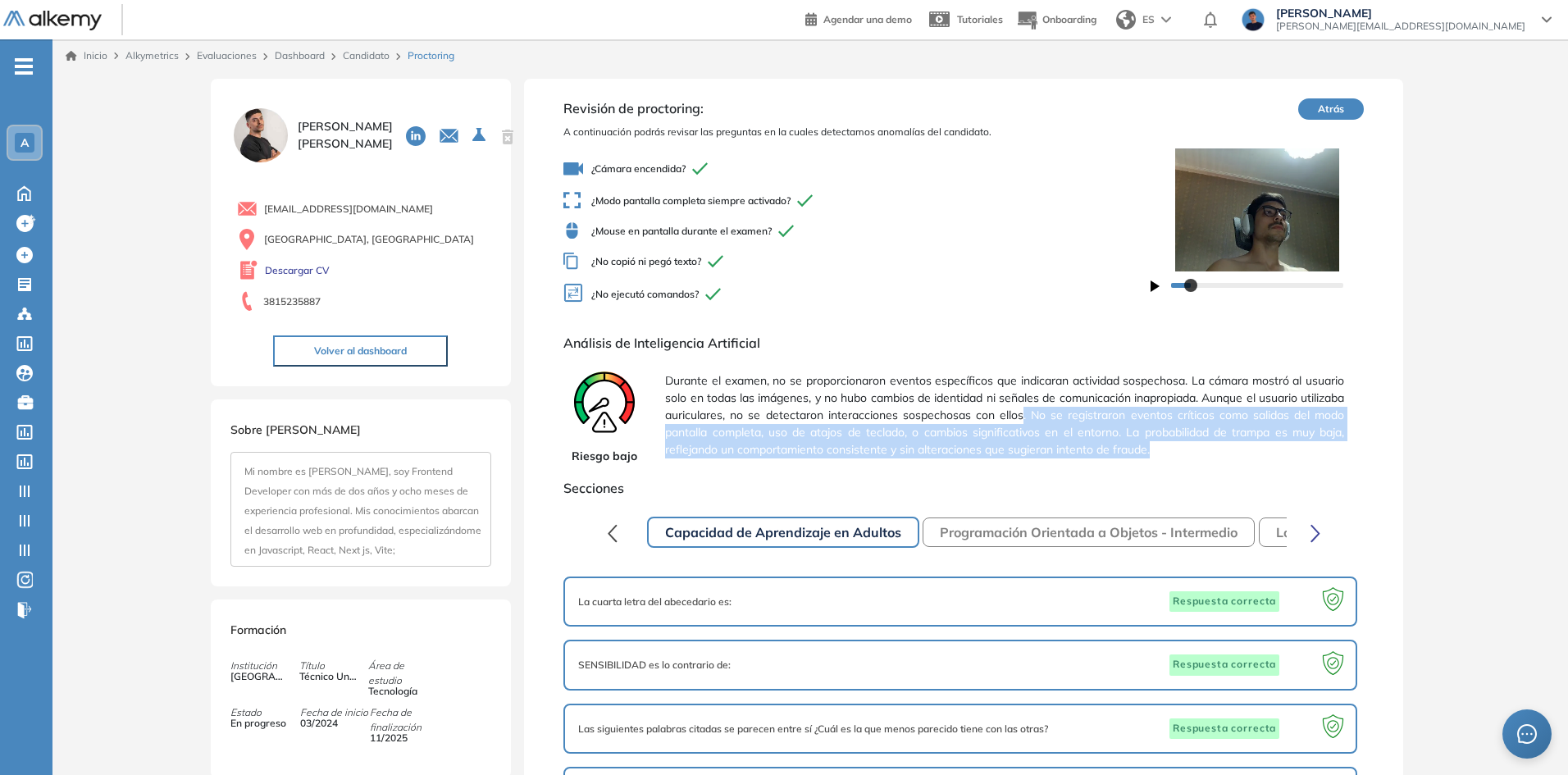
drag, startPoint x: 1066, startPoint y: 413, endPoint x: 1195, endPoint y: 456, distance: 136.0
click at [1195, 456] on span "Durante el examen, no se proporcionaron eventos específicos que indicaran activ…" at bounding box center [1004, 415] width 679 height 99
click at [1075, 440] on span "Durante el examen, no se proporcionaron eventos específicos que indicaran activ…" at bounding box center [1004, 415] width 679 height 99
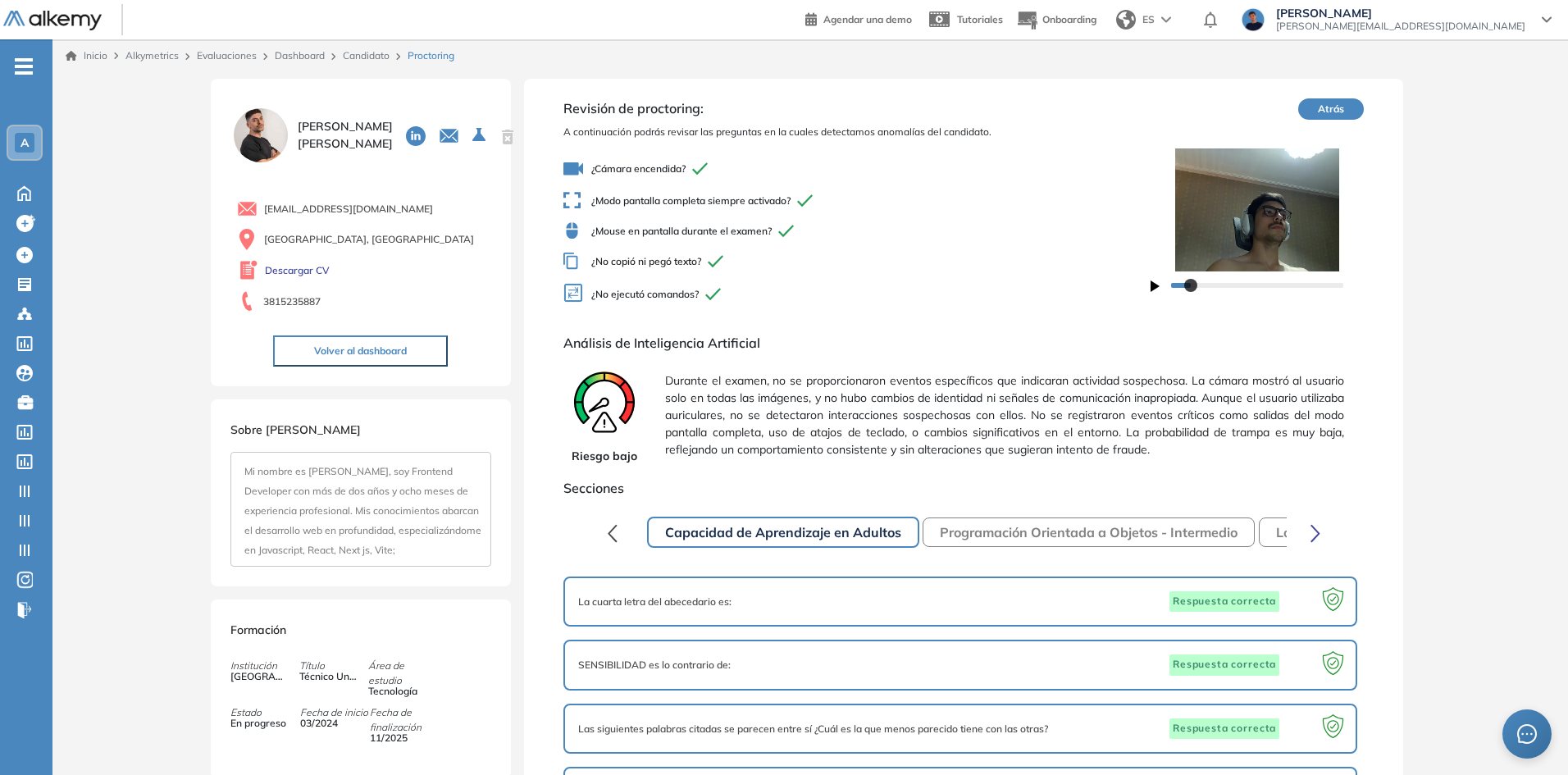
click at [349, 352] on button "Volver al dashboard" at bounding box center [360, 350] width 174 height 31
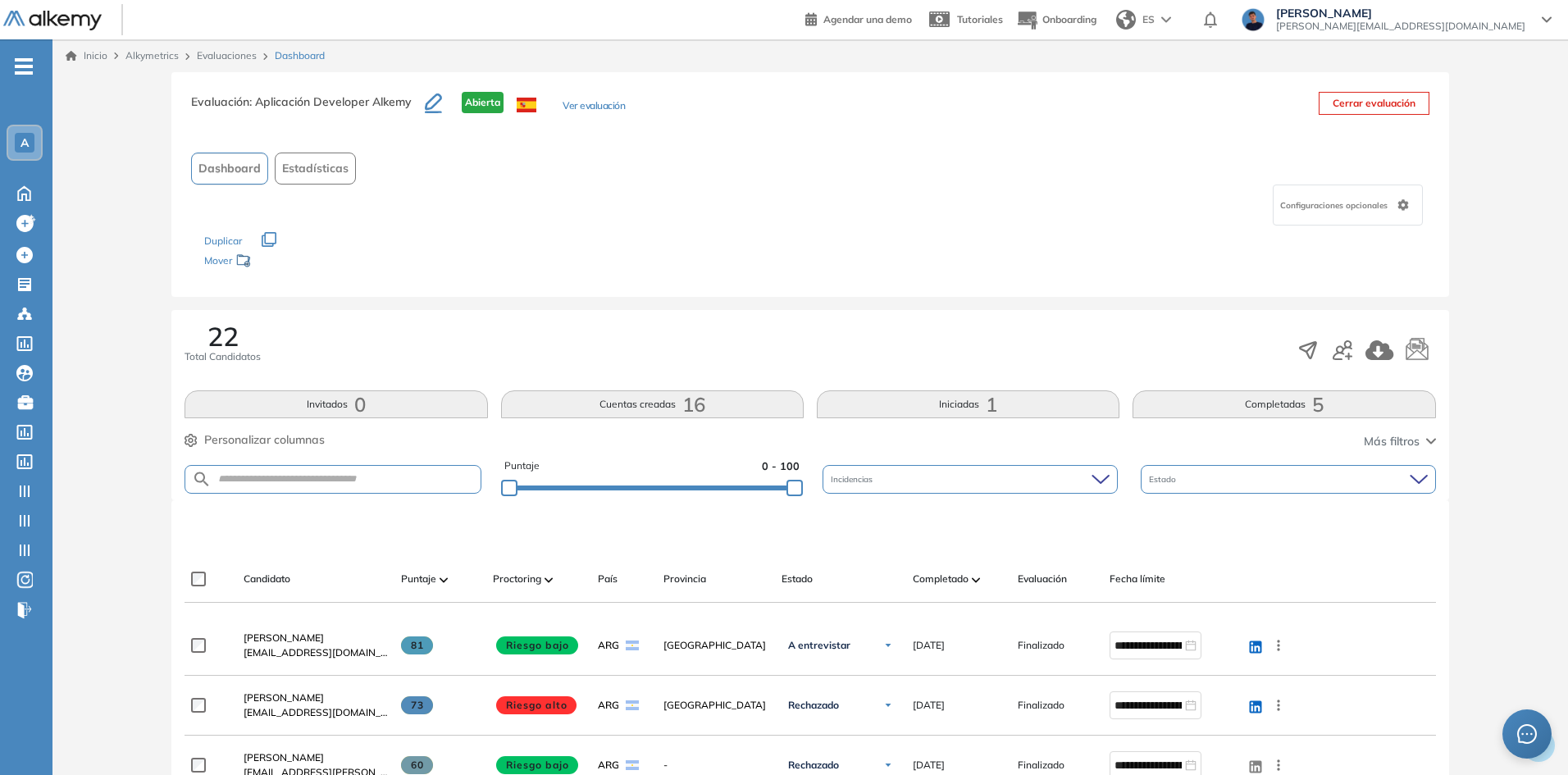
scroll to position [246, 0]
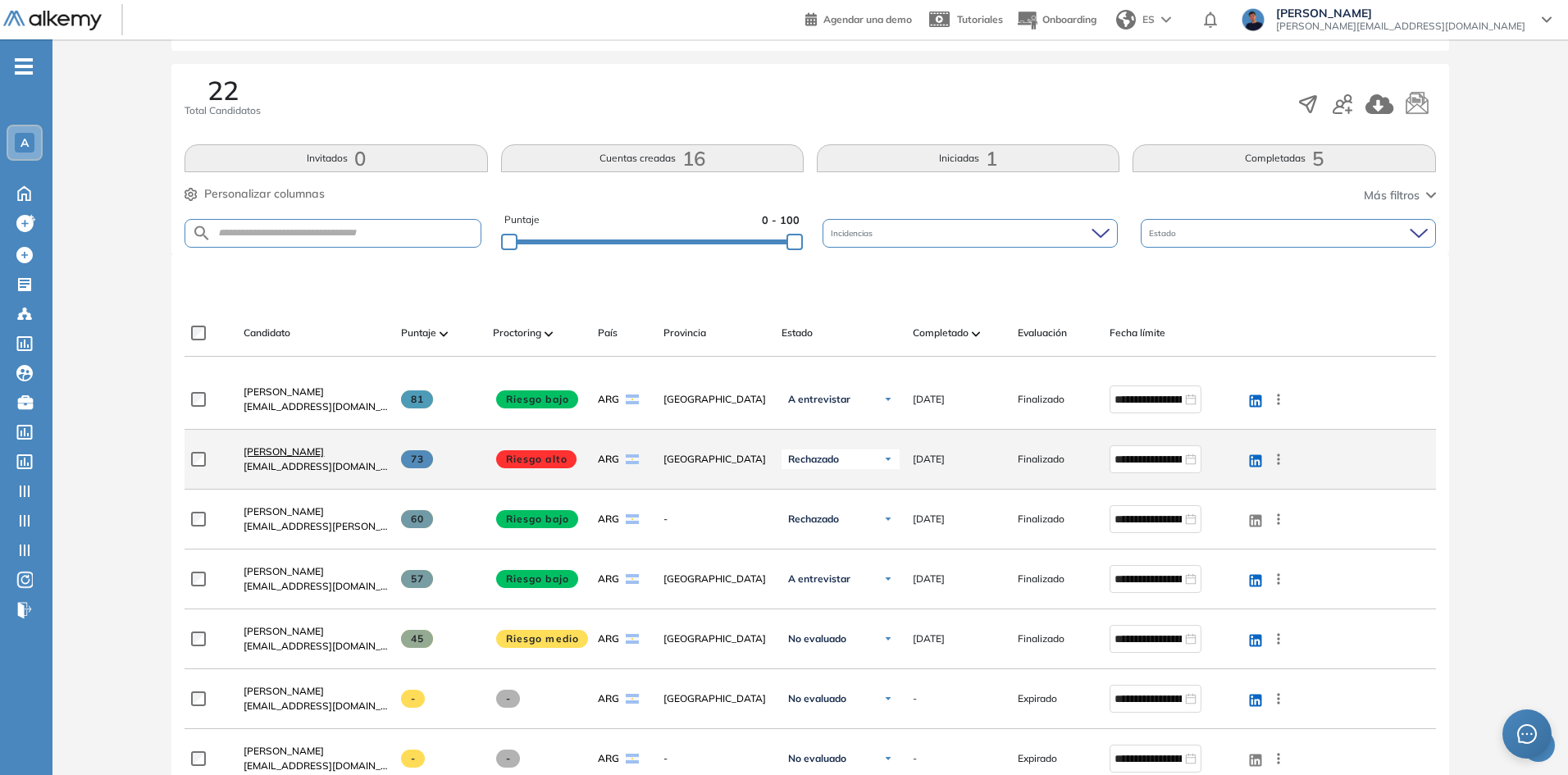
click at [306, 454] on span "Leandro Leandro López" at bounding box center [283, 452] width 80 height 13
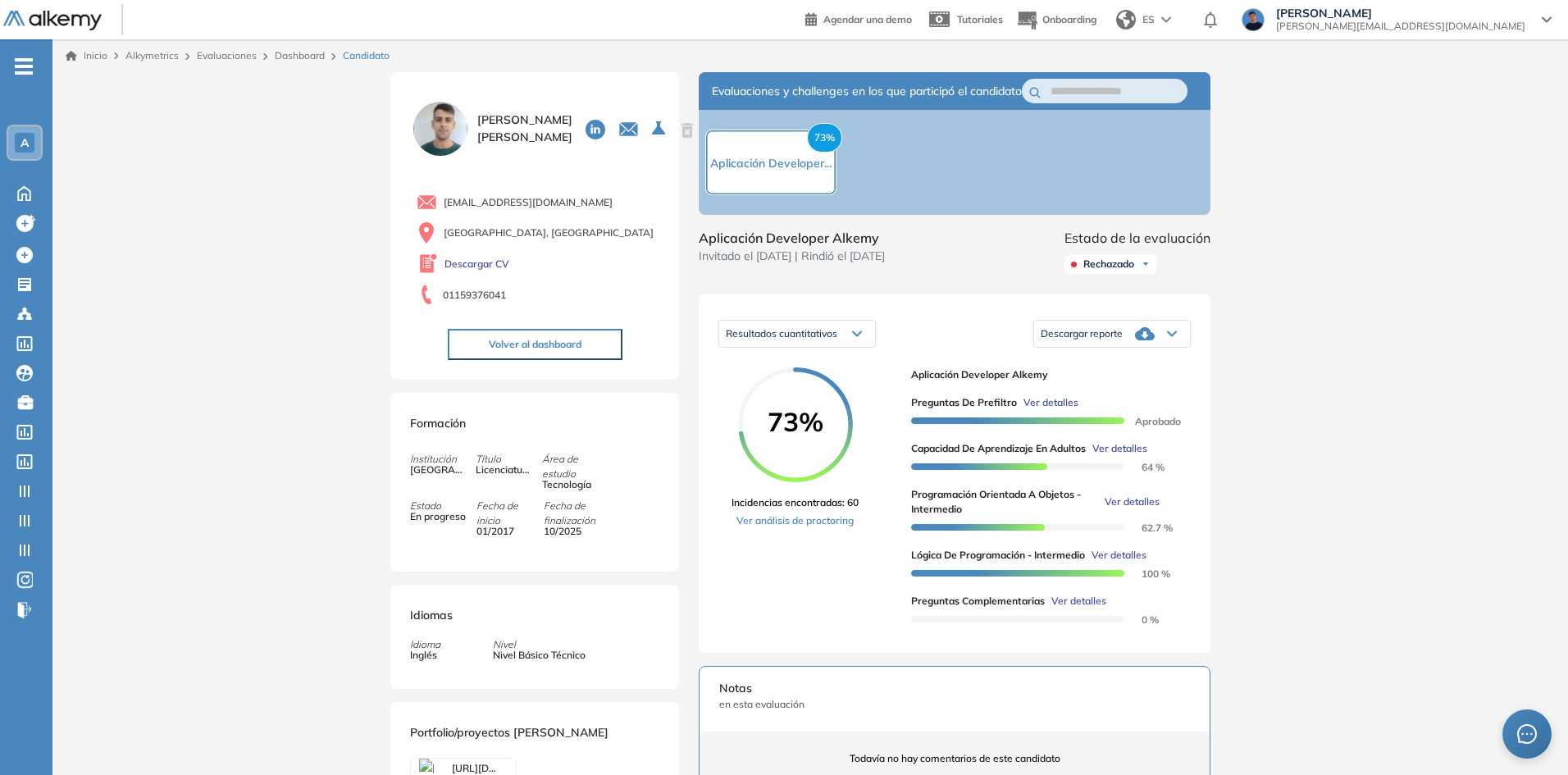
click at [856, 510] on span "Incidencias encontradas: 60" at bounding box center [795, 503] width 127 height 14
click at [824, 529] on link "Ver análisis de proctoring" at bounding box center [795, 520] width 127 height 14
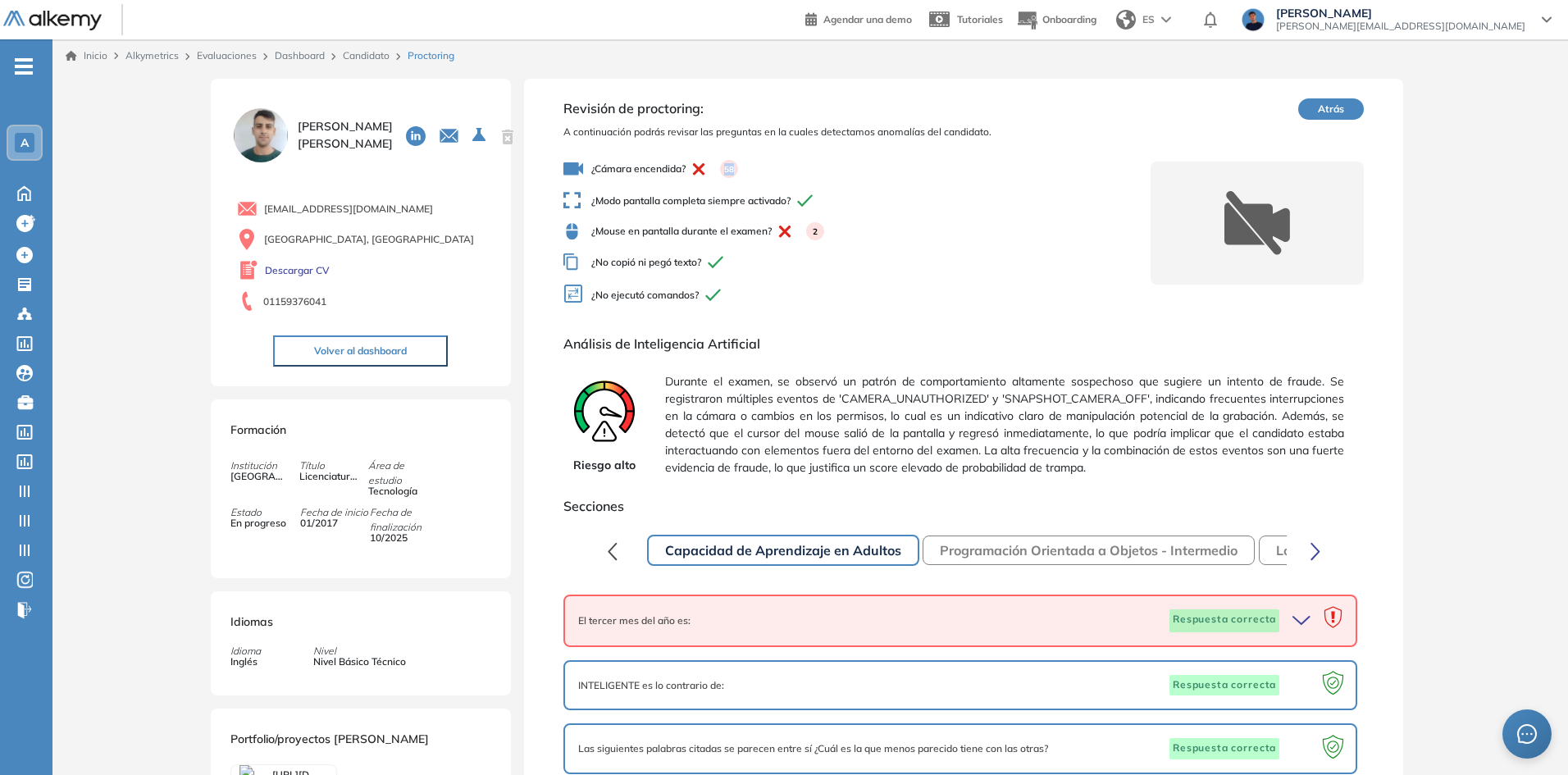
drag, startPoint x: 734, startPoint y: 171, endPoint x: 723, endPoint y: 171, distance: 11.0
click at [723, 171] on span "¿Cámara encendida? 58" at bounding box center [857, 168] width 587 height 19
click at [752, 180] on div "¿Cámara encendida? 58 ¿Modo pantalla completa siempre activado? ¿Mouse en panta…" at bounding box center [857, 233] width 587 height 162
drag, startPoint x: 630, startPoint y: 224, endPoint x: 841, endPoint y: 220, distance: 211.0
click at [840, 220] on div "¿Cámara encendida? 58 ¿Modo pantalla completa siempre activado? ¿Mouse en panta…" at bounding box center [857, 233] width 587 height 162
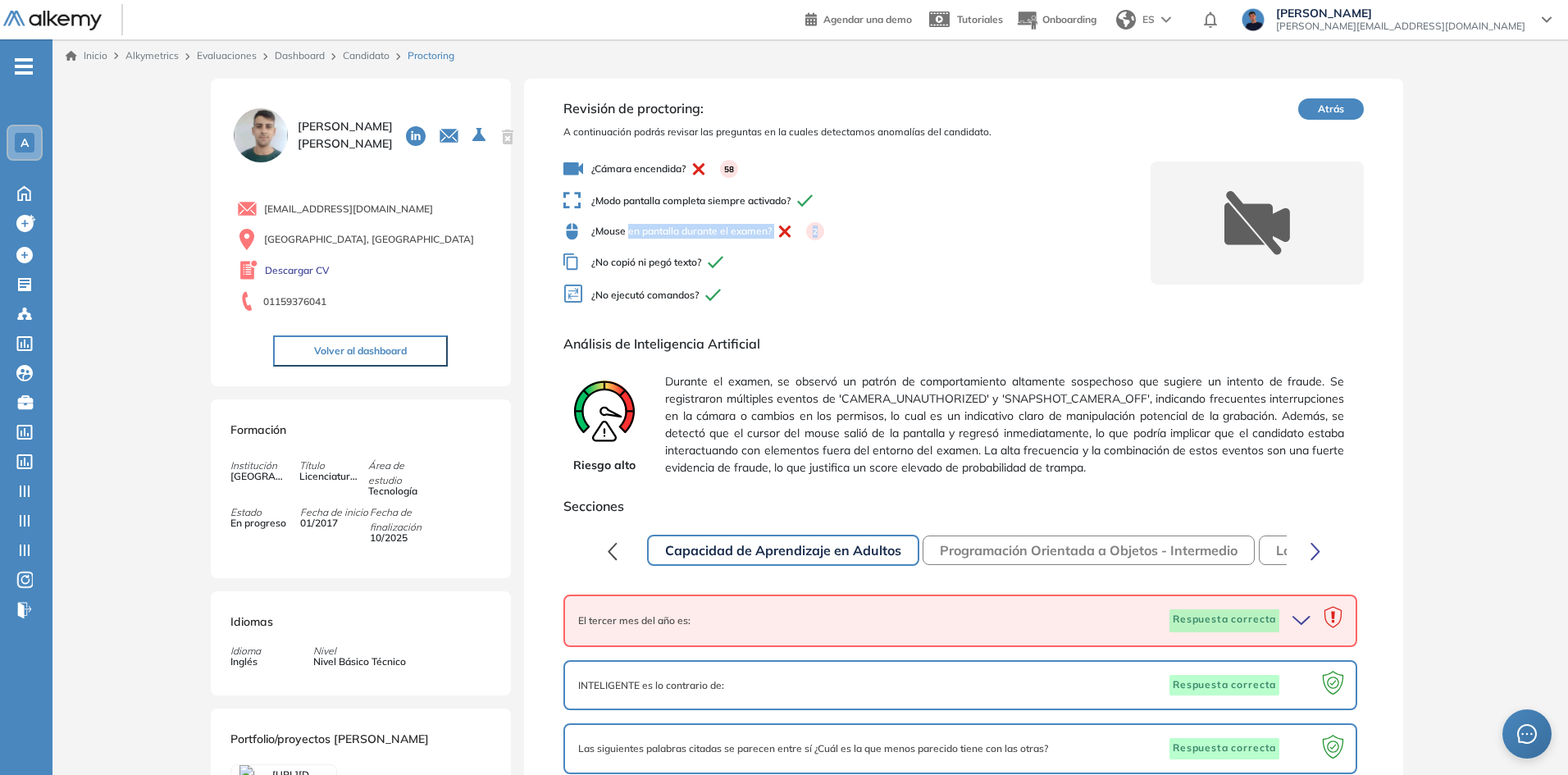
click at [841, 220] on div "¿Cámara encendida? 58 ¿Modo pantalla completa siempre activado? ¿Mouse en panta…" at bounding box center [857, 233] width 587 height 162
click at [397, 347] on button "Volver al dashboard" at bounding box center [360, 350] width 174 height 31
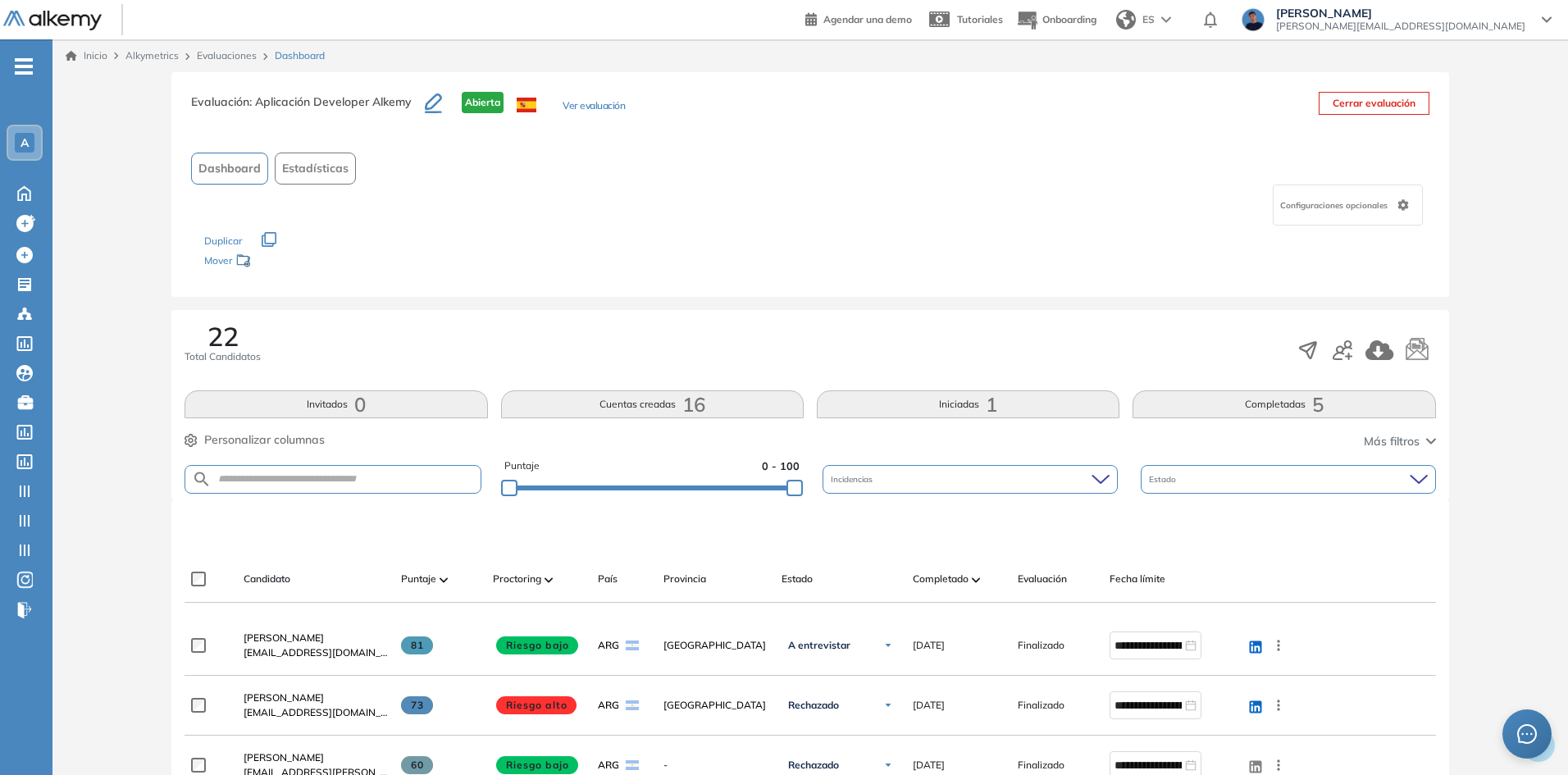
click at [21, 139] on span "A" at bounding box center [24, 142] width 9 height 13
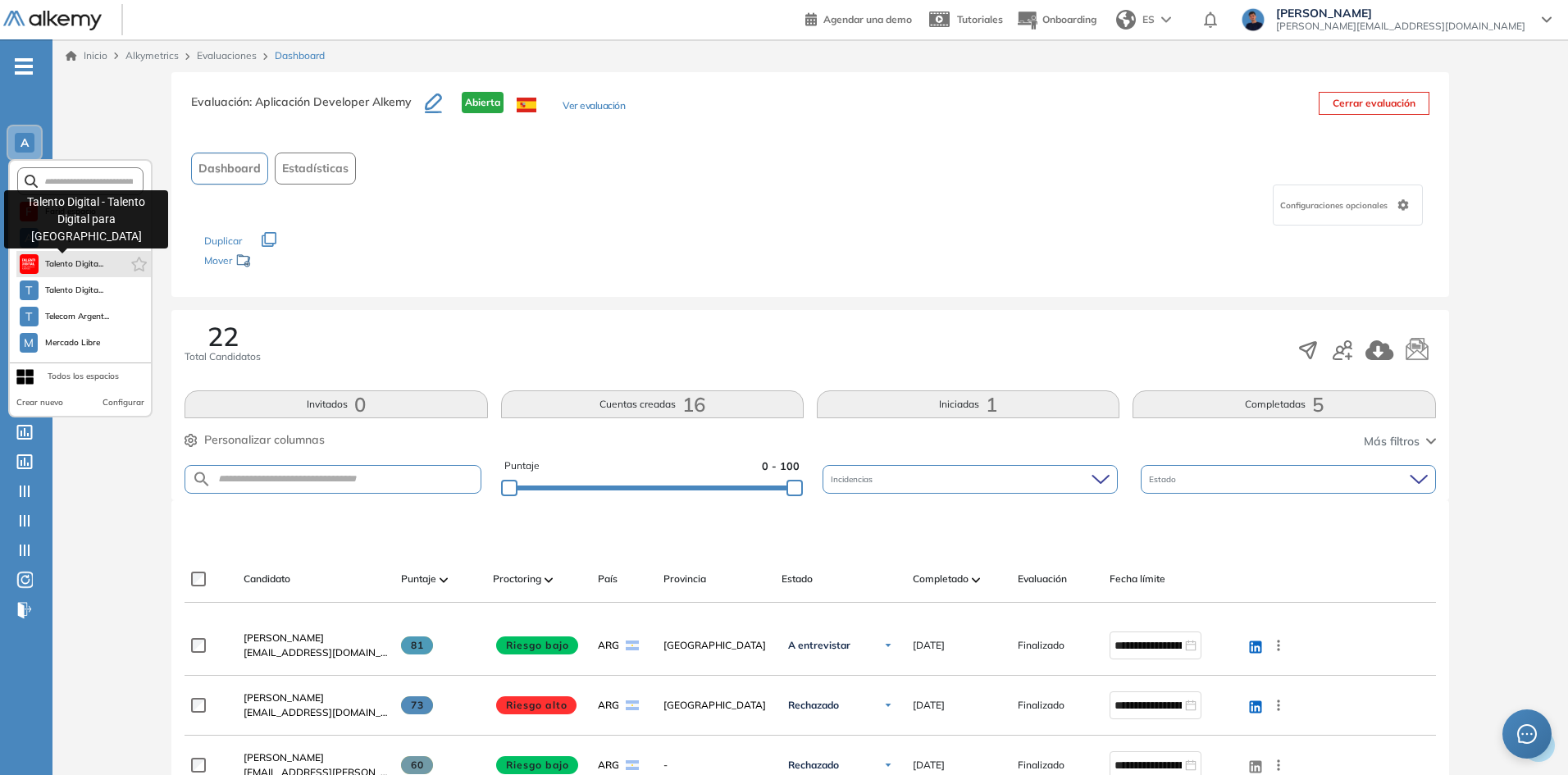
click at [75, 266] on span "Talento Digita..." at bounding box center [74, 265] width 59 height 13
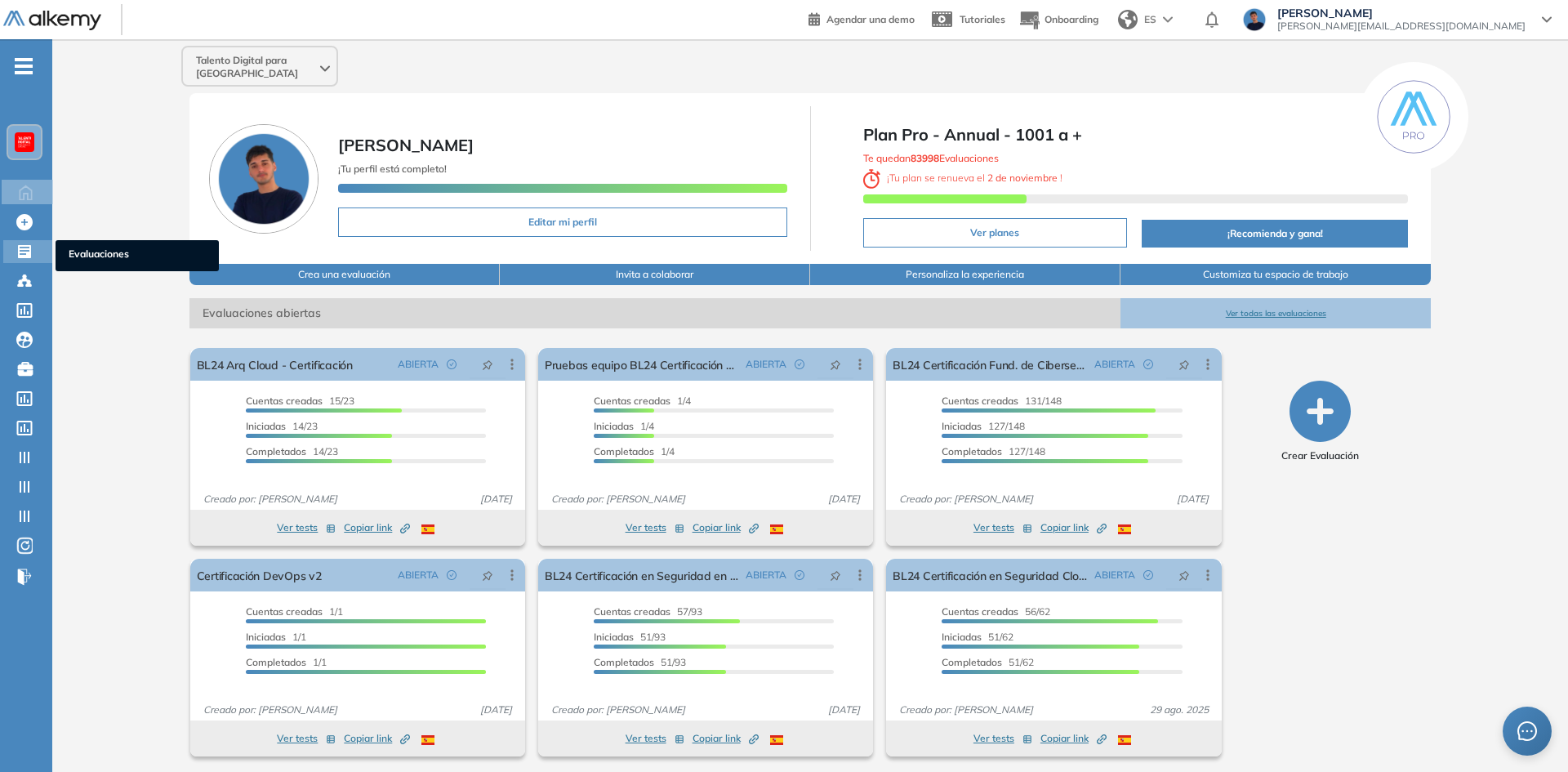
click at [26, 252] on icon at bounding box center [25, 252] width 13 height 13
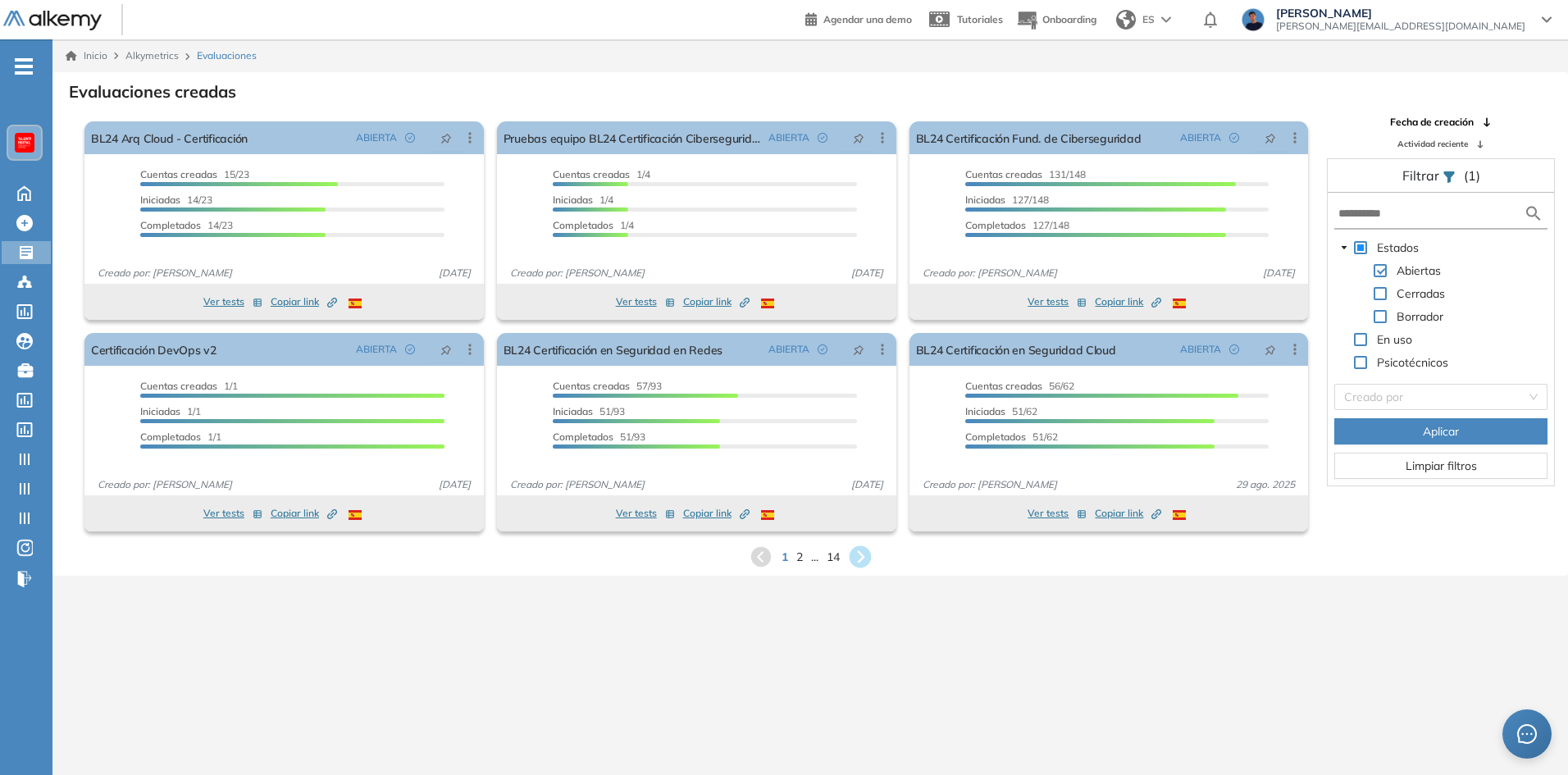
click at [862, 552] on icon at bounding box center [860, 556] width 22 height 22
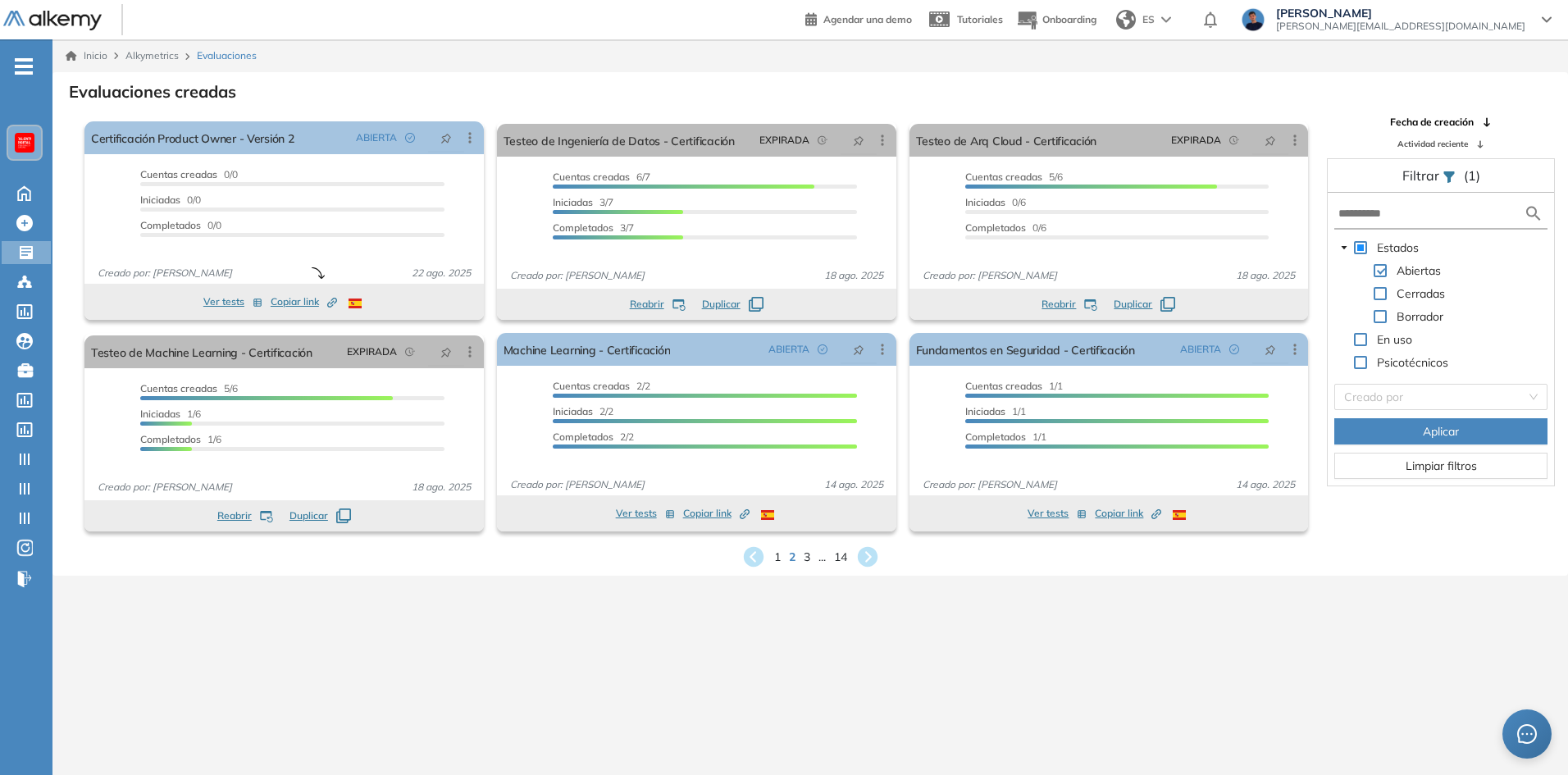
click at [1381, 298] on span at bounding box center [1380, 294] width 13 height 13
click at [1401, 434] on button "Aplicar" at bounding box center [1441, 430] width 214 height 26
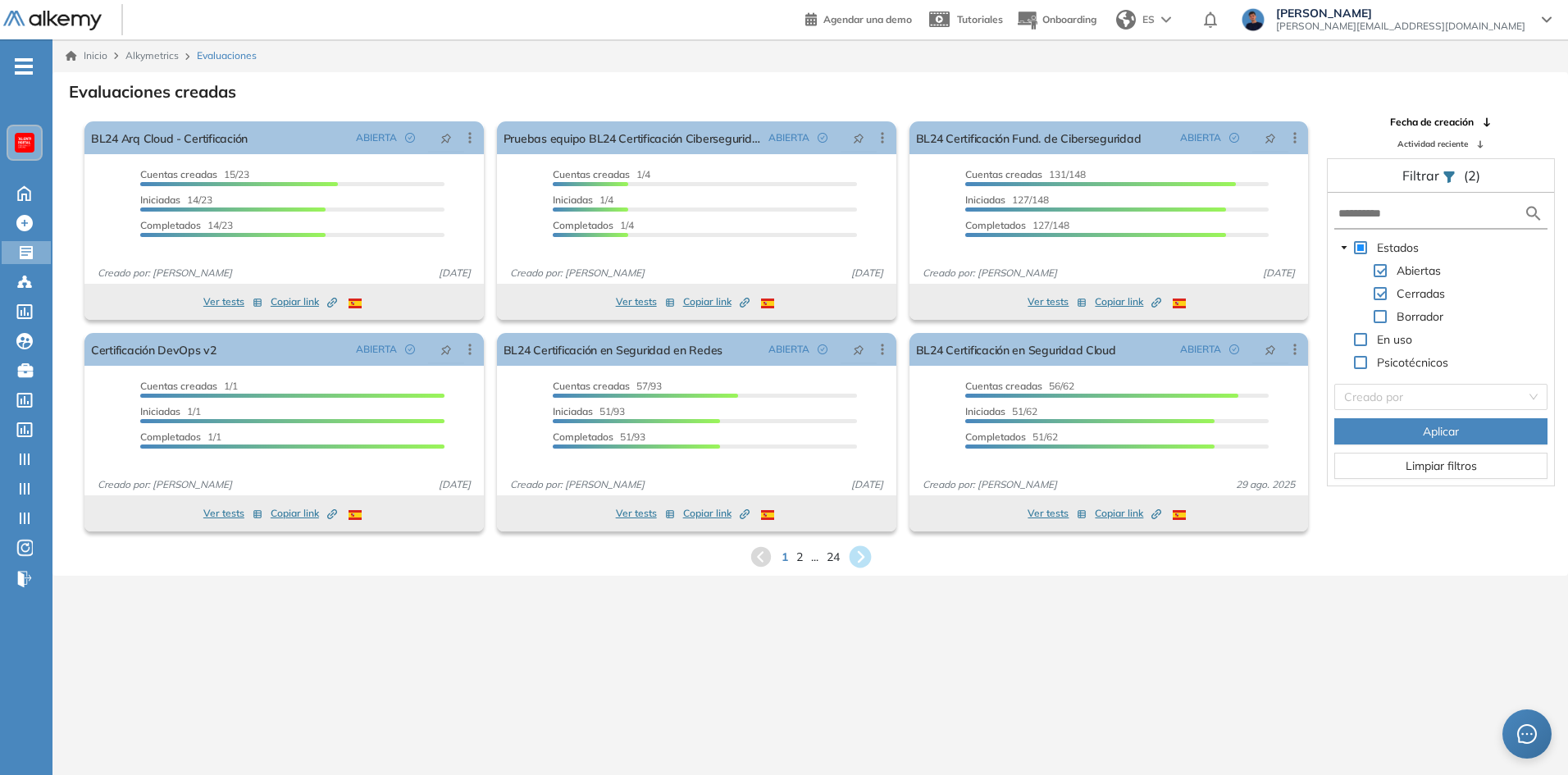
click at [861, 555] on icon at bounding box center [860, 557] width 27 height 27
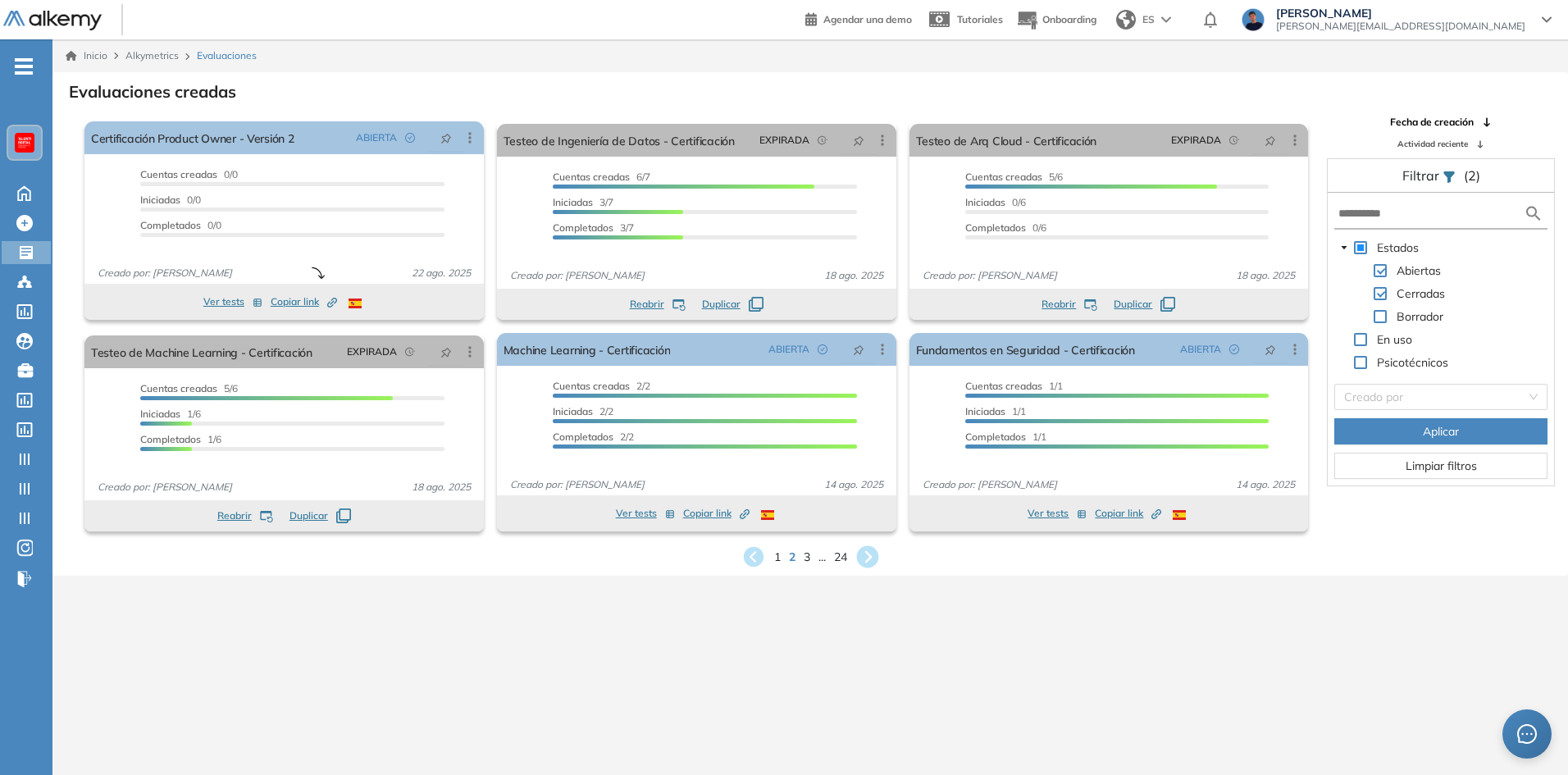
click at [872, 559] on icon at bounding box center [866, 556] width 22 height 22
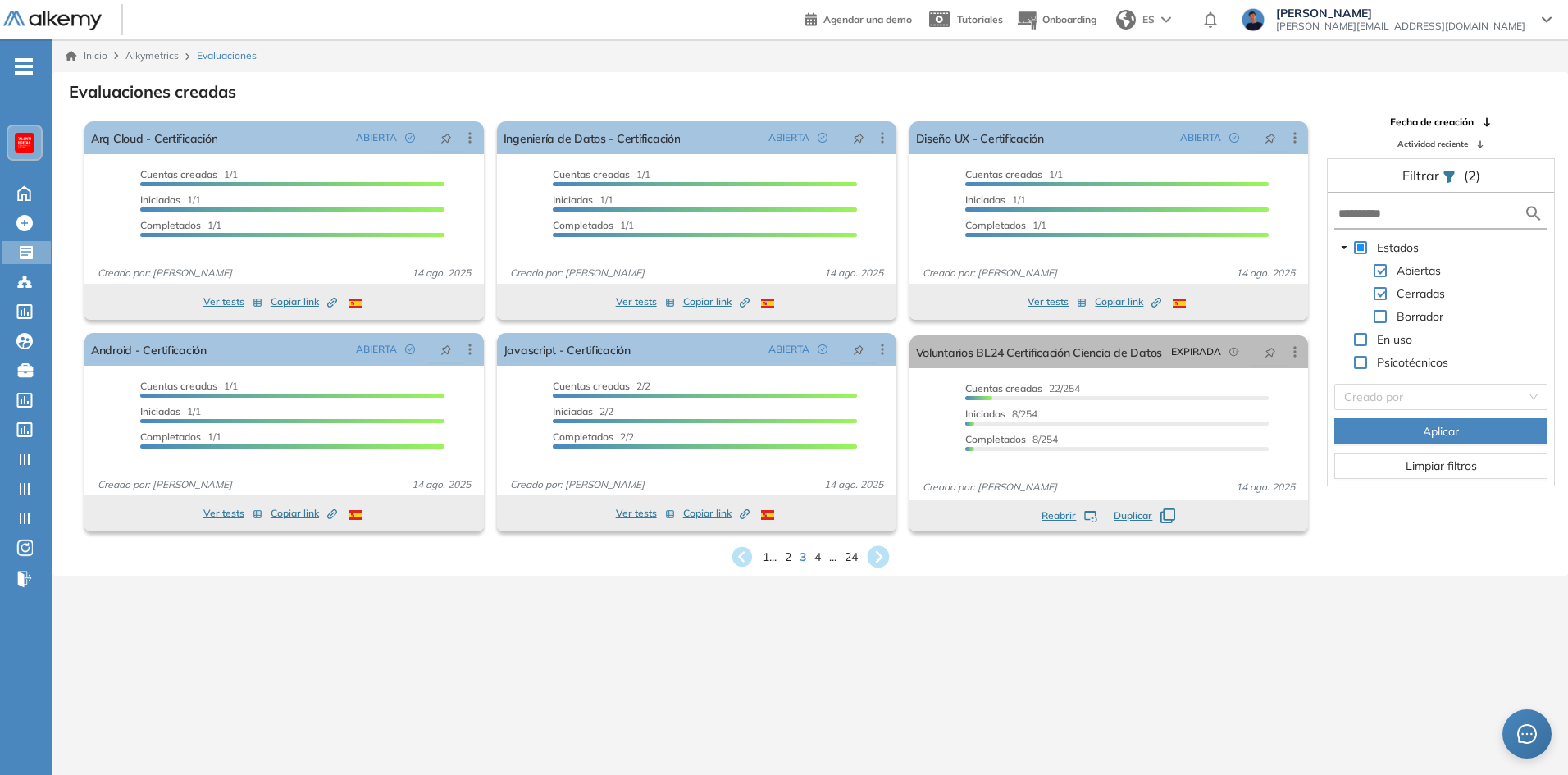
click at [877, 556] on icon at bounding box center [878, 556] width 22 height 22
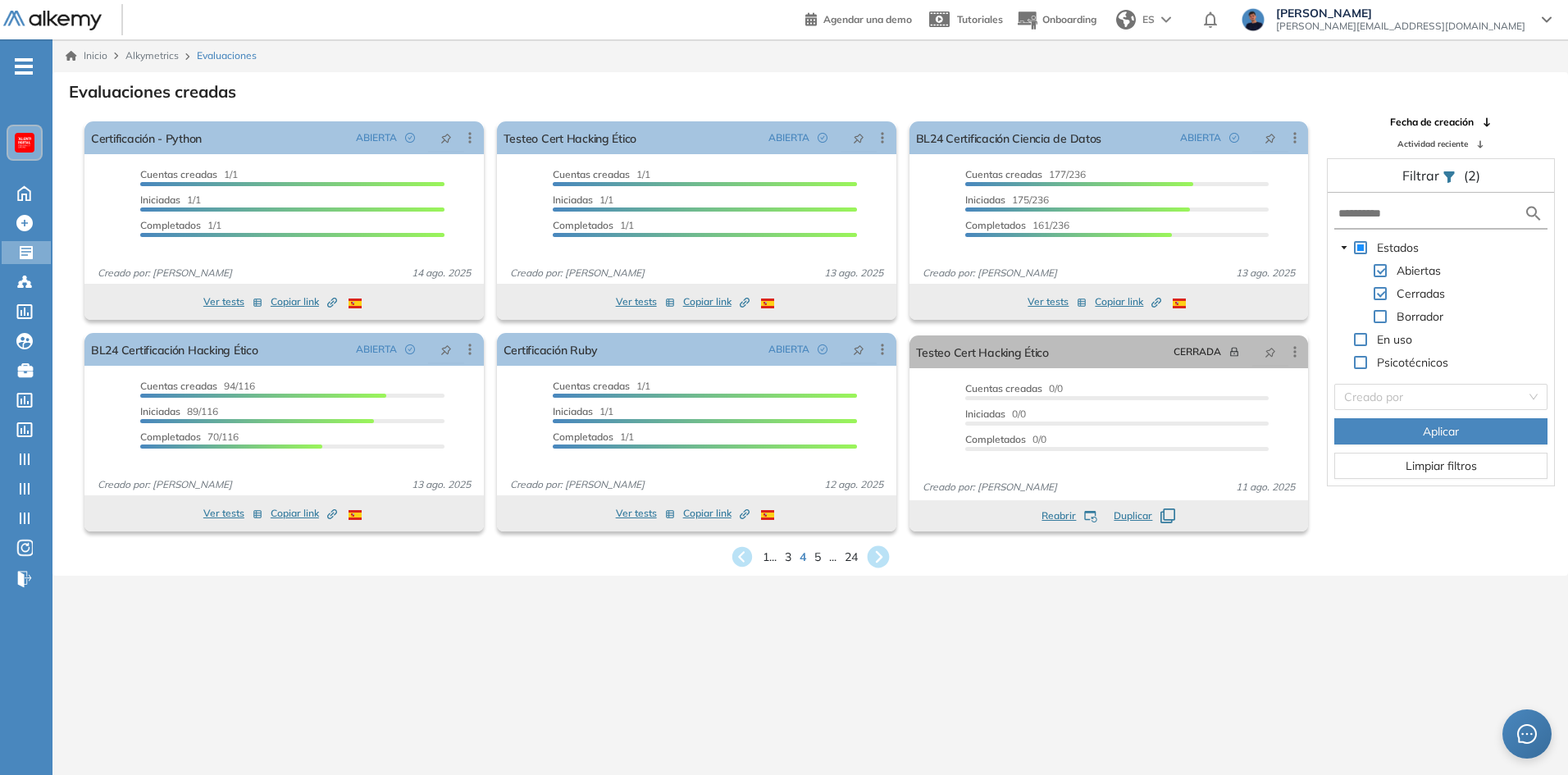
click at [878, 552] on icon at bounding box center [879, 557] width 27 height 27
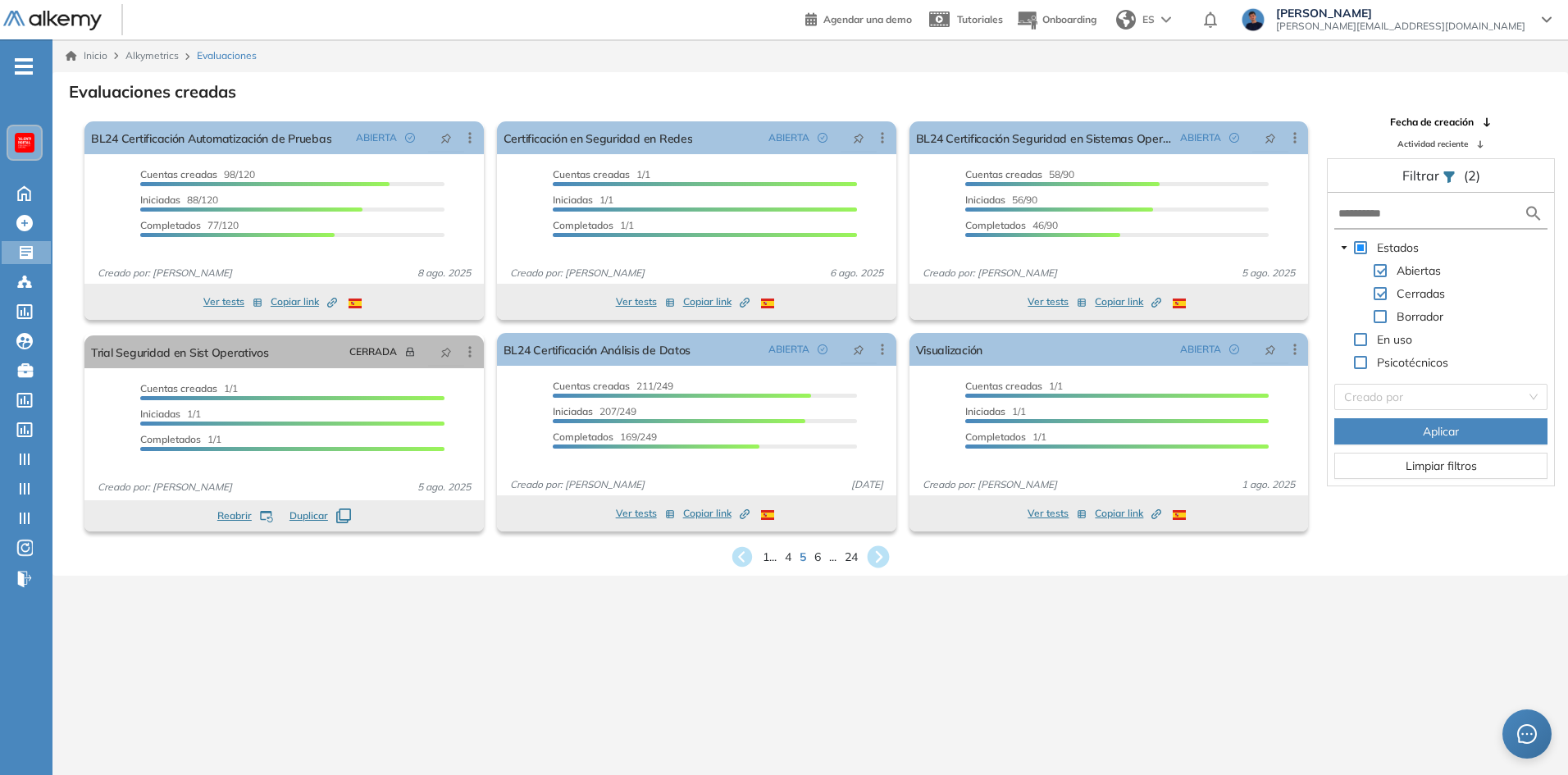
click at [881, 556] on icon at bounding box center [878, 556] width 22 height 22
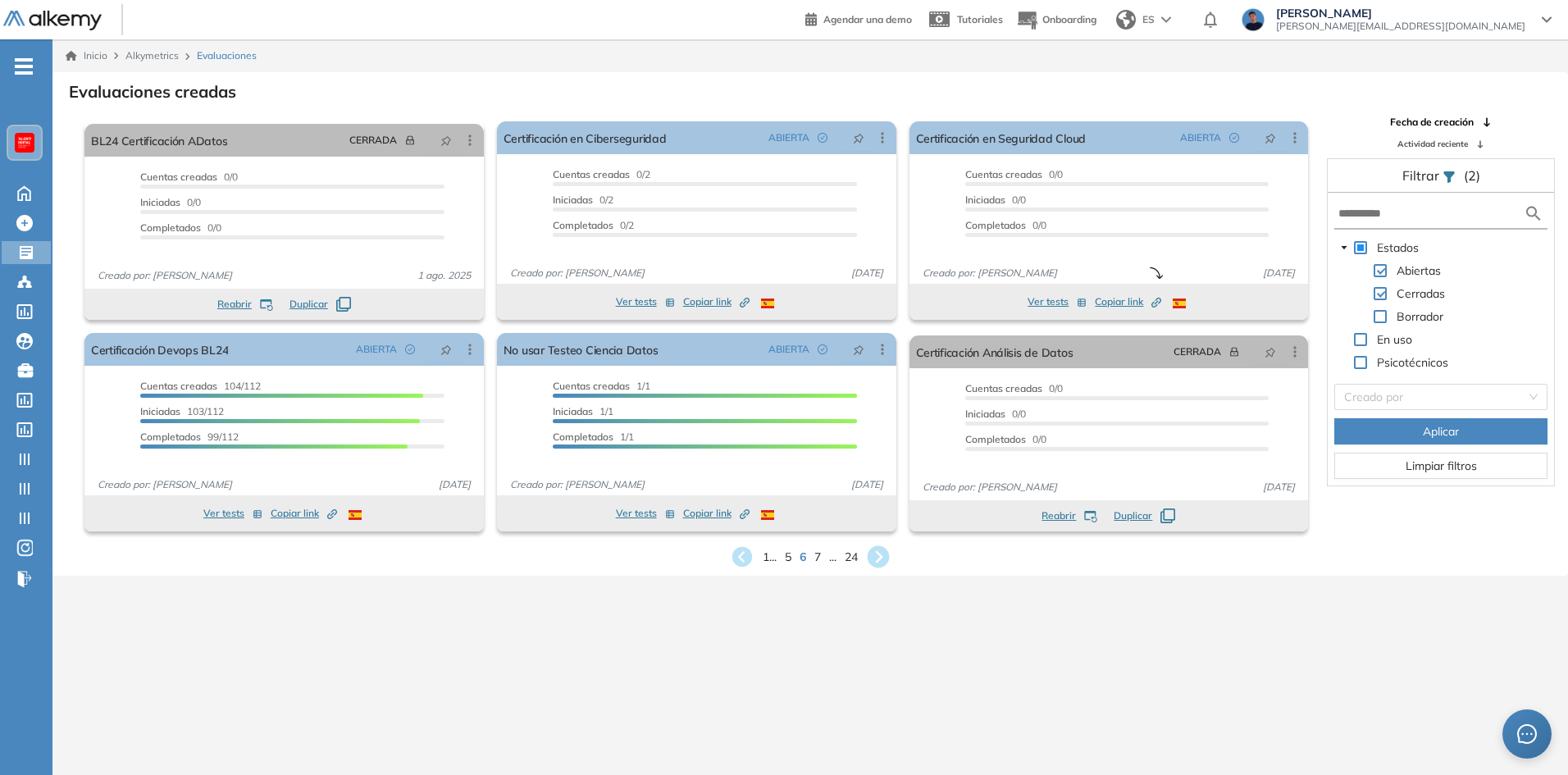
click at [879, 531] on div "El proctoring será activado ¡Importante!: Los usuarios que ya realizaron la eva…" at bounding box center [696, 432] width 413 height 212
click at [878, 553] on icon at bounding box center [879, 557] width 27 height 27
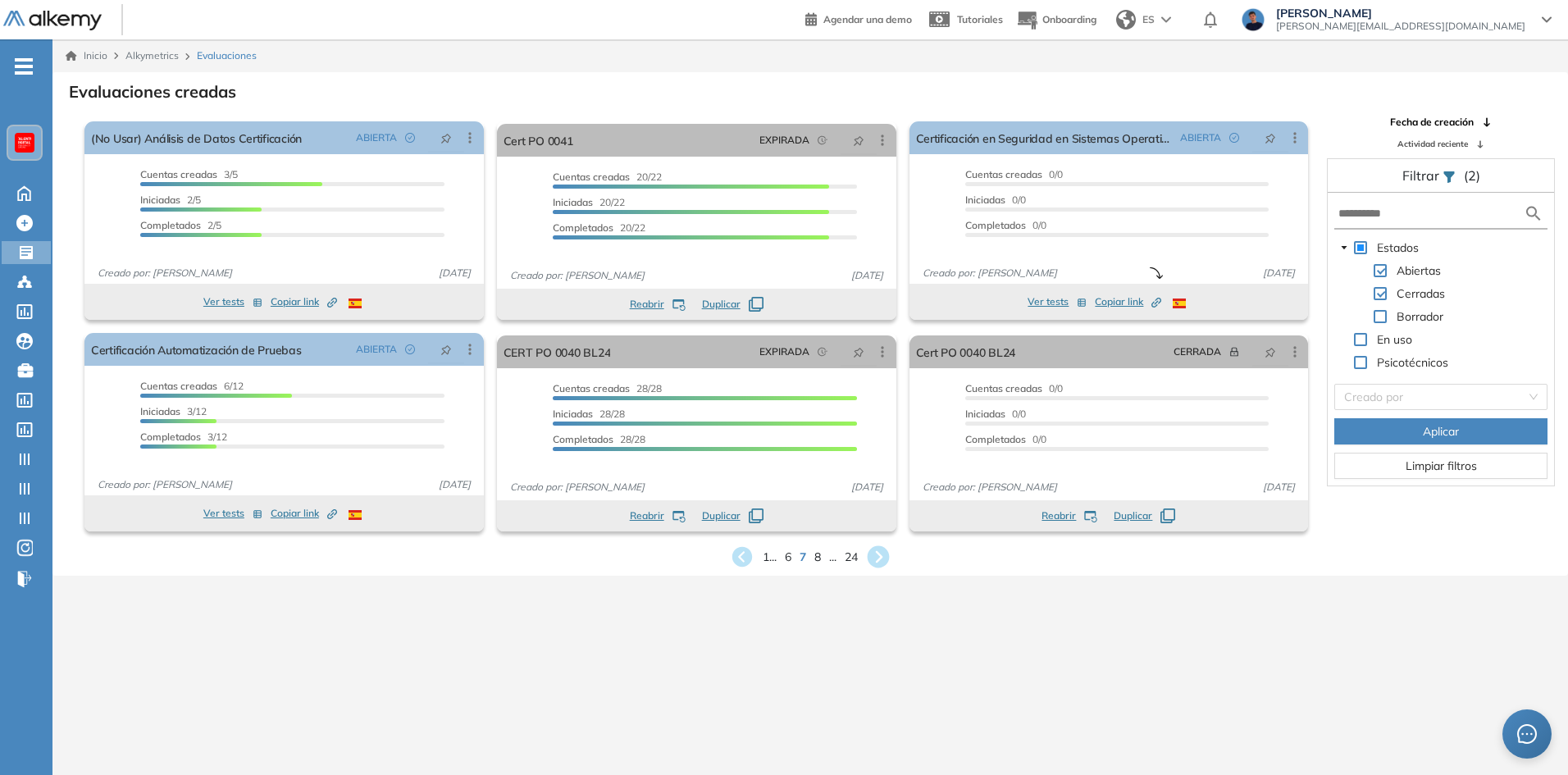
click at [879, 554] on icon at bounding box center [879, 557] width 27 height 27
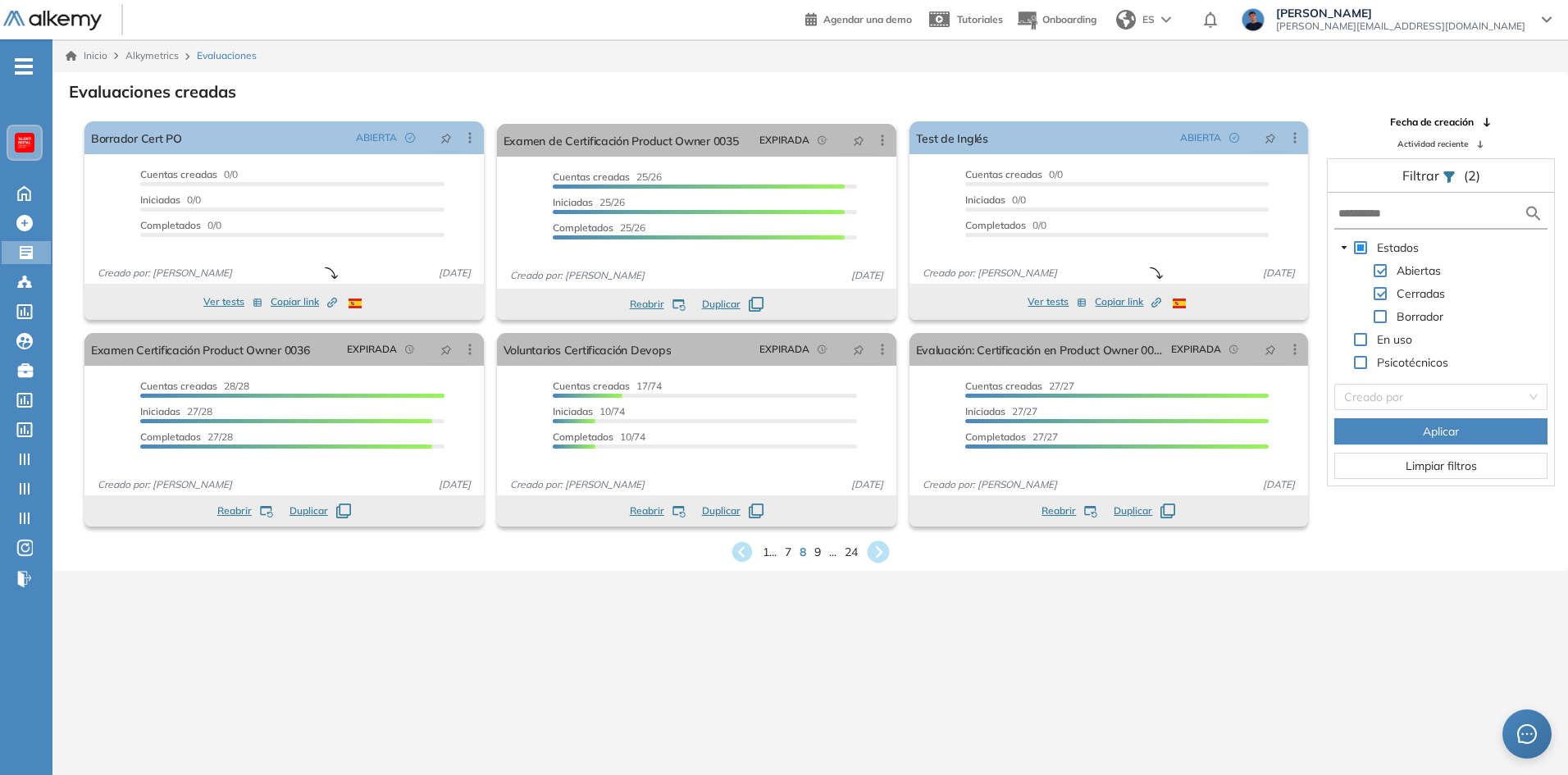
click at [881, 557] on icon at bounding box center [878, 552] width 22 height 22
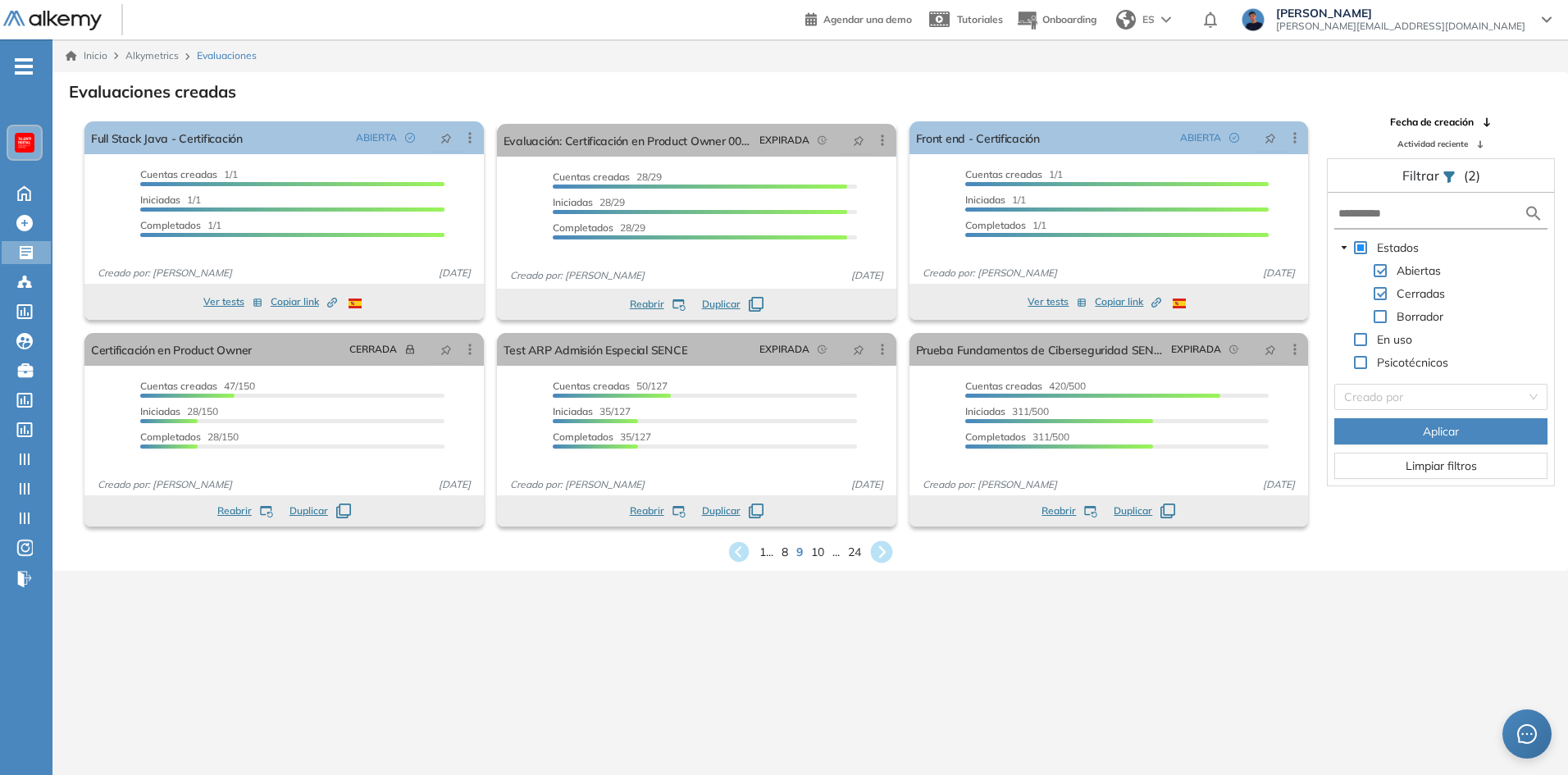
click at [884, 553] on icon at bounding box center [882, 552] width 22 height 22
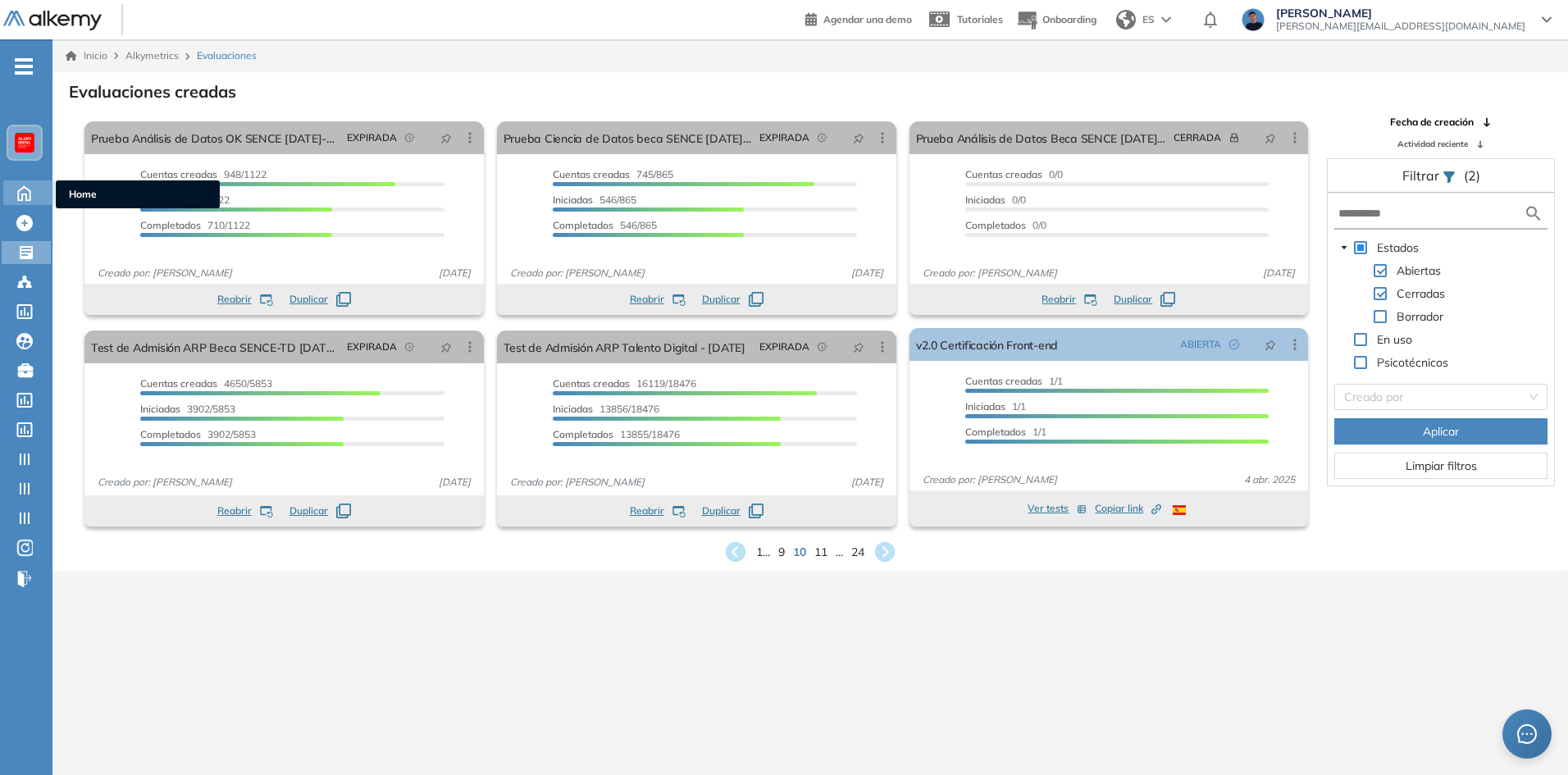
click at [26, 190] on icon at bounding box center [24, 192] width 29 height 19
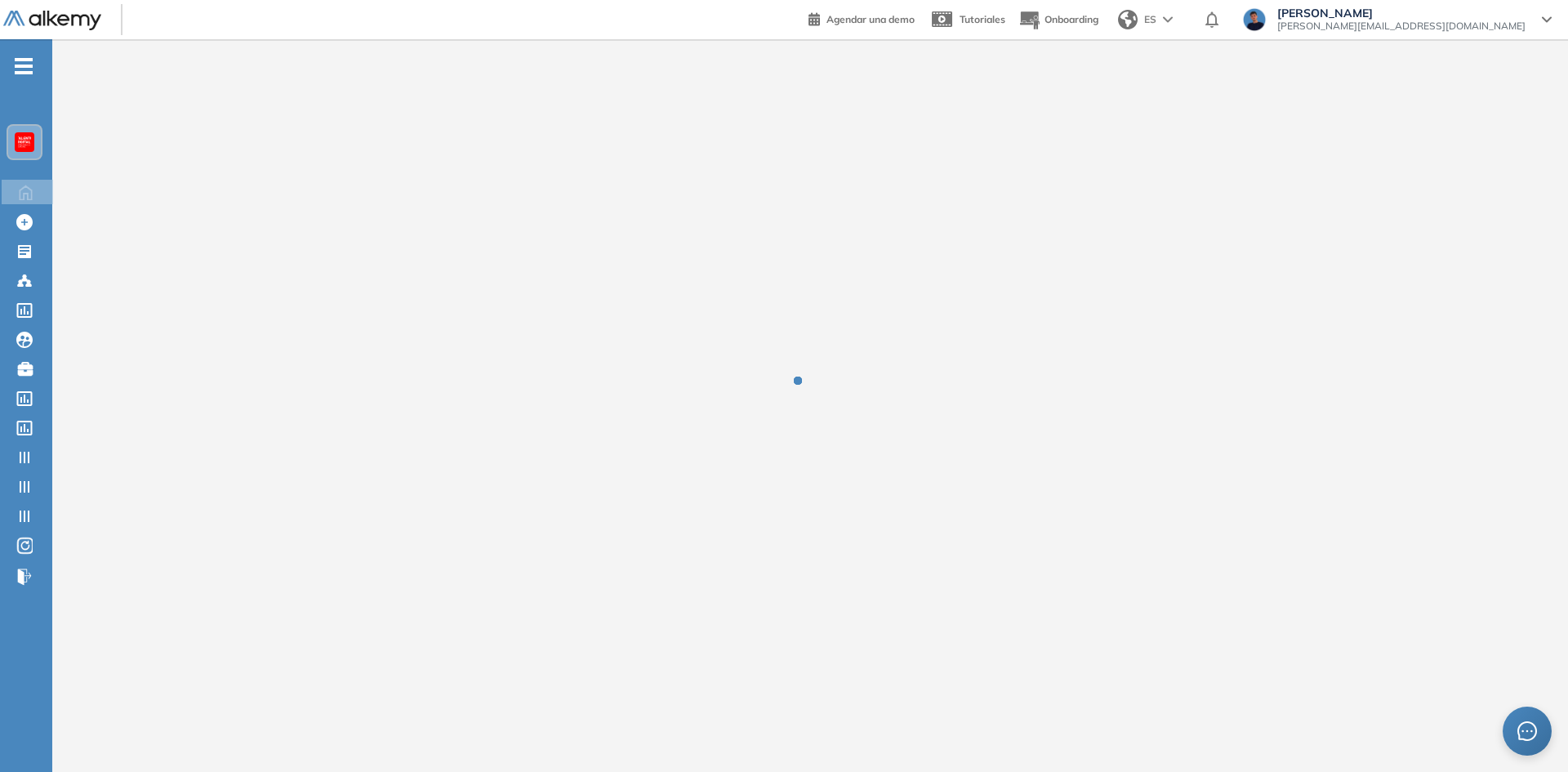
click at [23, 129] on div at bounding box center [25, 142] width 33 height 33
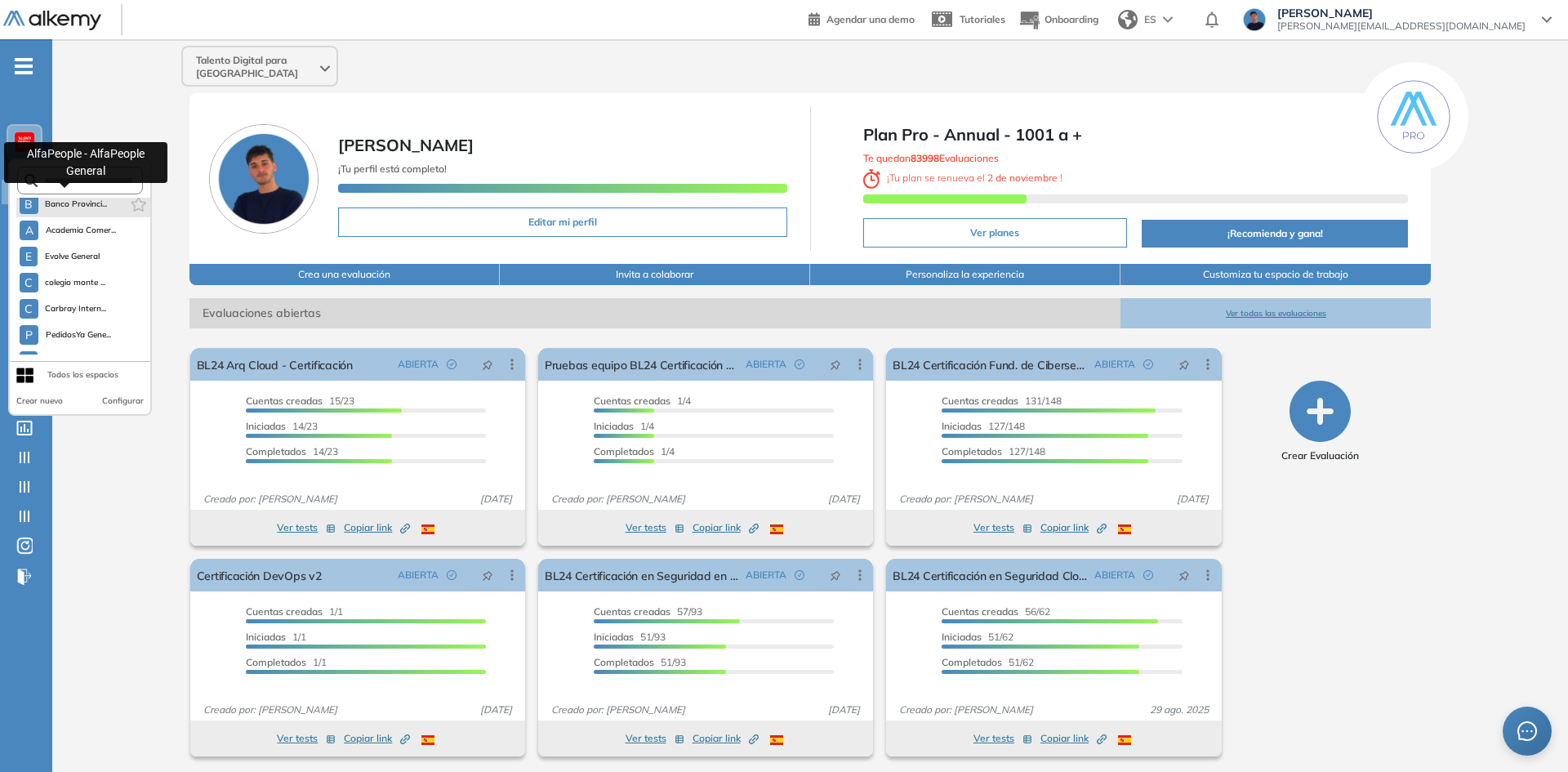
scroll to position [471, 0]
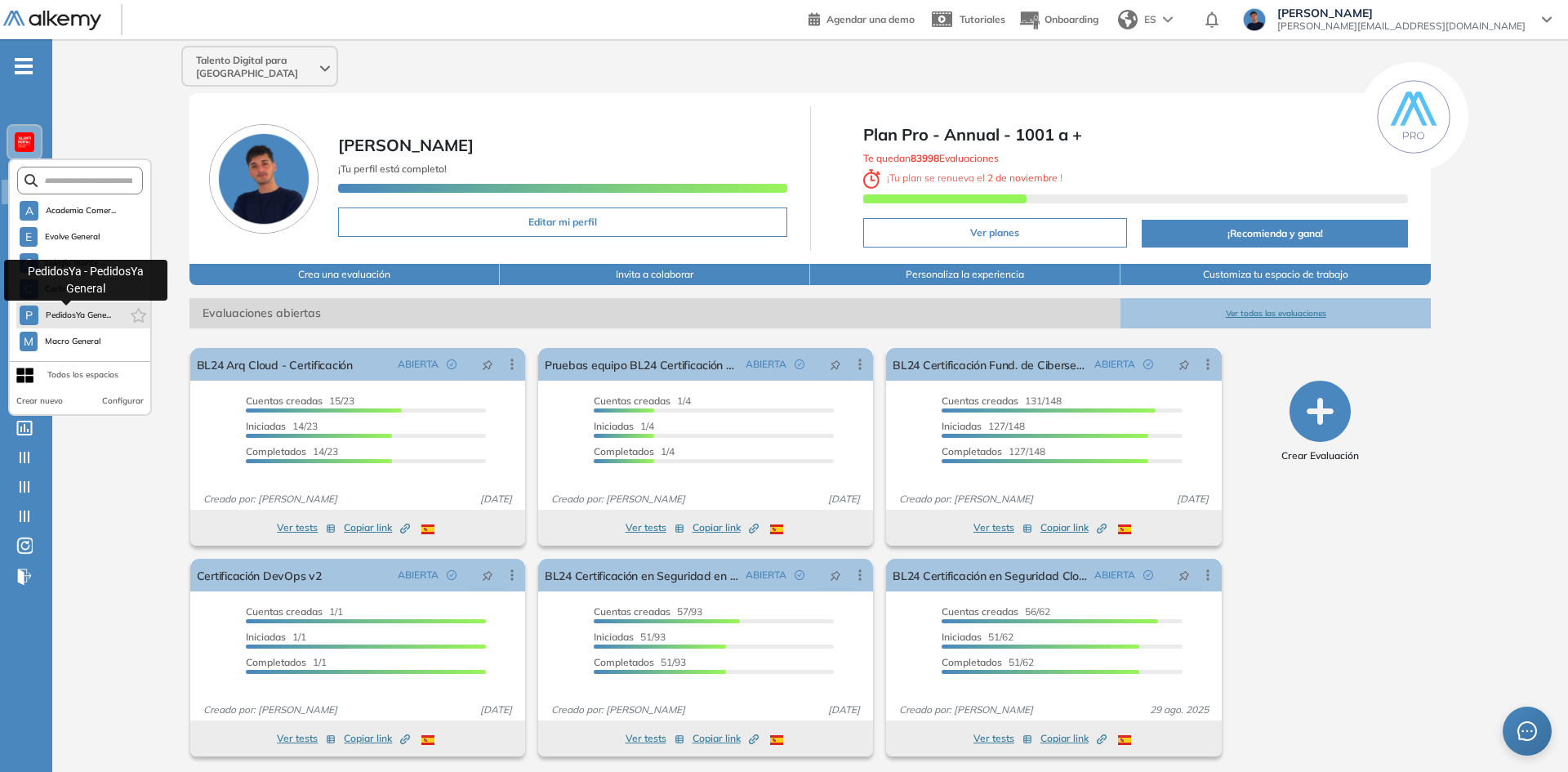
click at [75, 312] on span "PedidosYa Gene..." at bounding box center [78, 316] width 66 height 13
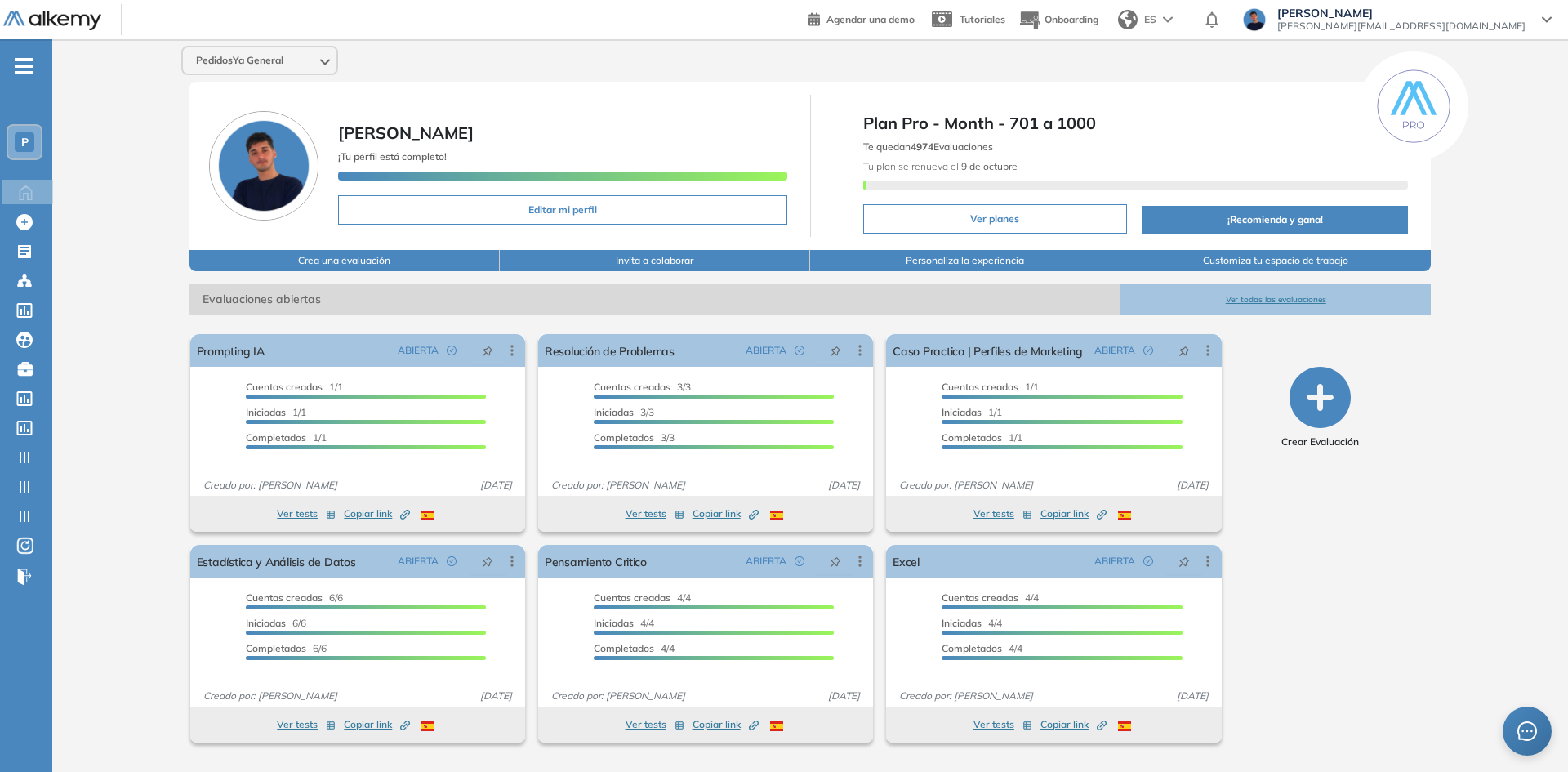
click at [23, 146] on span "P" at bounding box center [25, 142] width 8 height 13
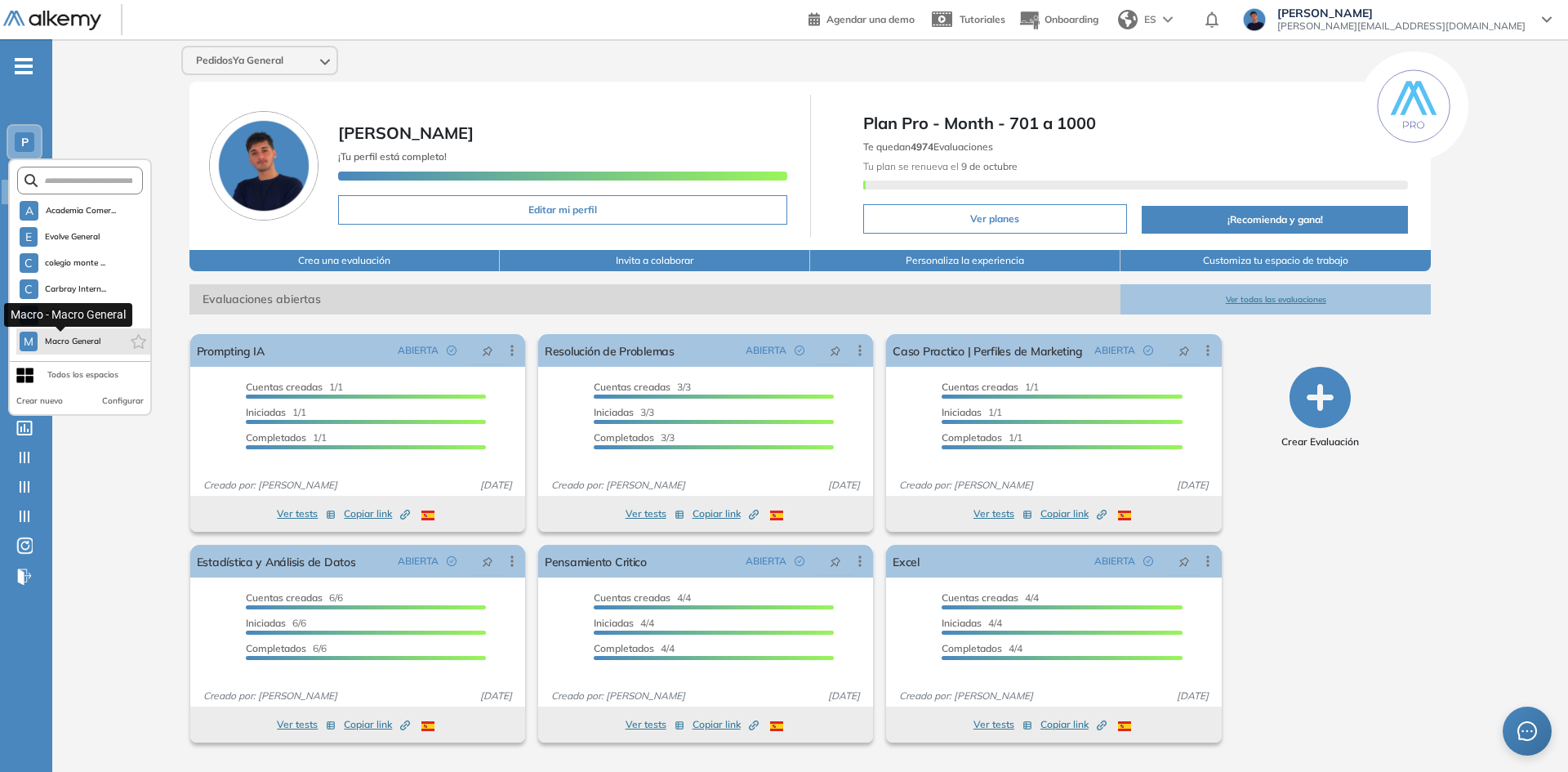
click at [55, 340] on span "Macro General" at bounding box center [73, 341] width 58 height 13
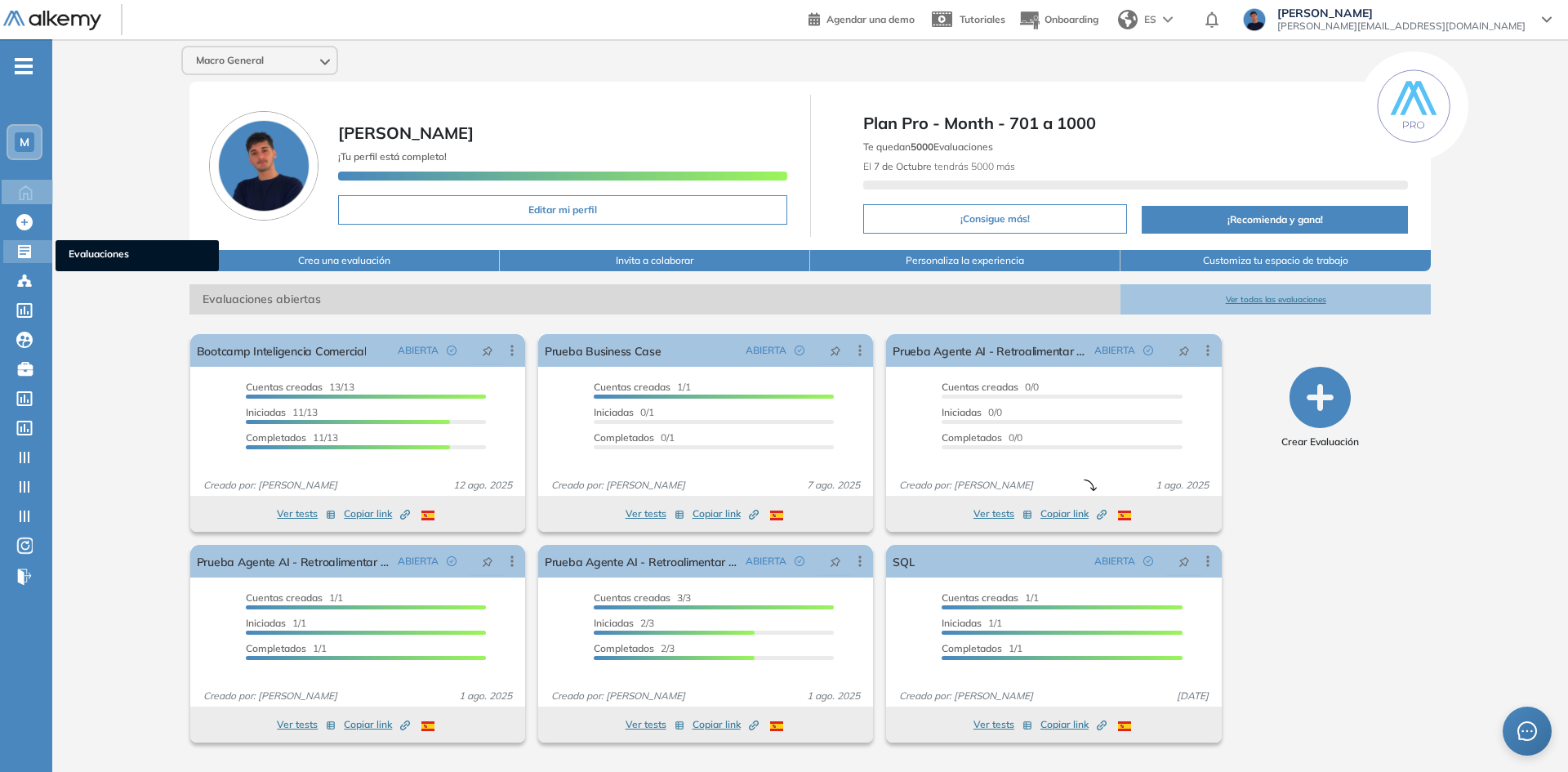
click at [29, 255] on icon at bounding box center [25, 252] width 13 height 13
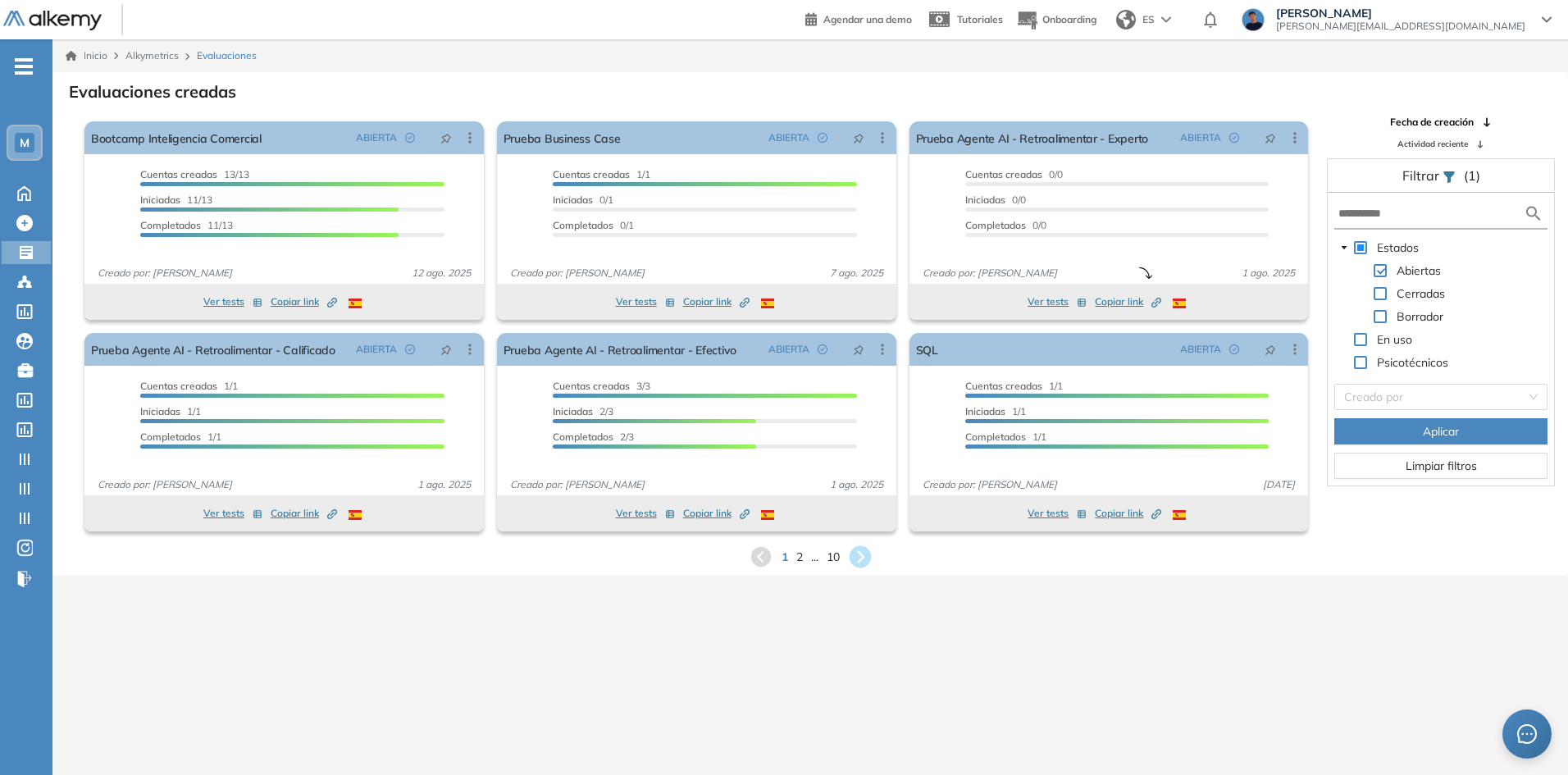
click at [870, 558] on icon at bounding box center [860, 556] width 22 height 22
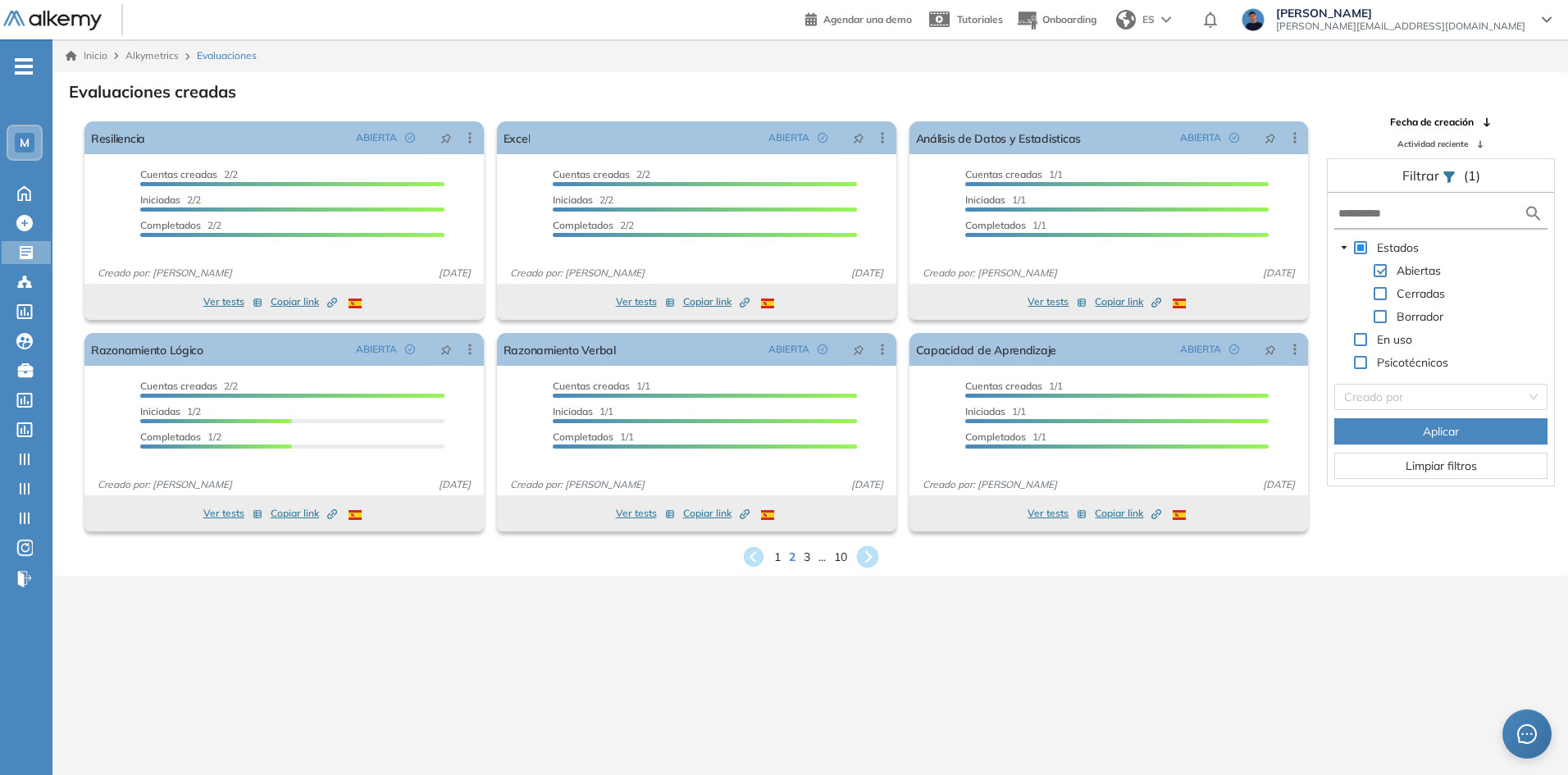
click at [871, 565] on icon at bounding box center [866, 556] width 22 height 22
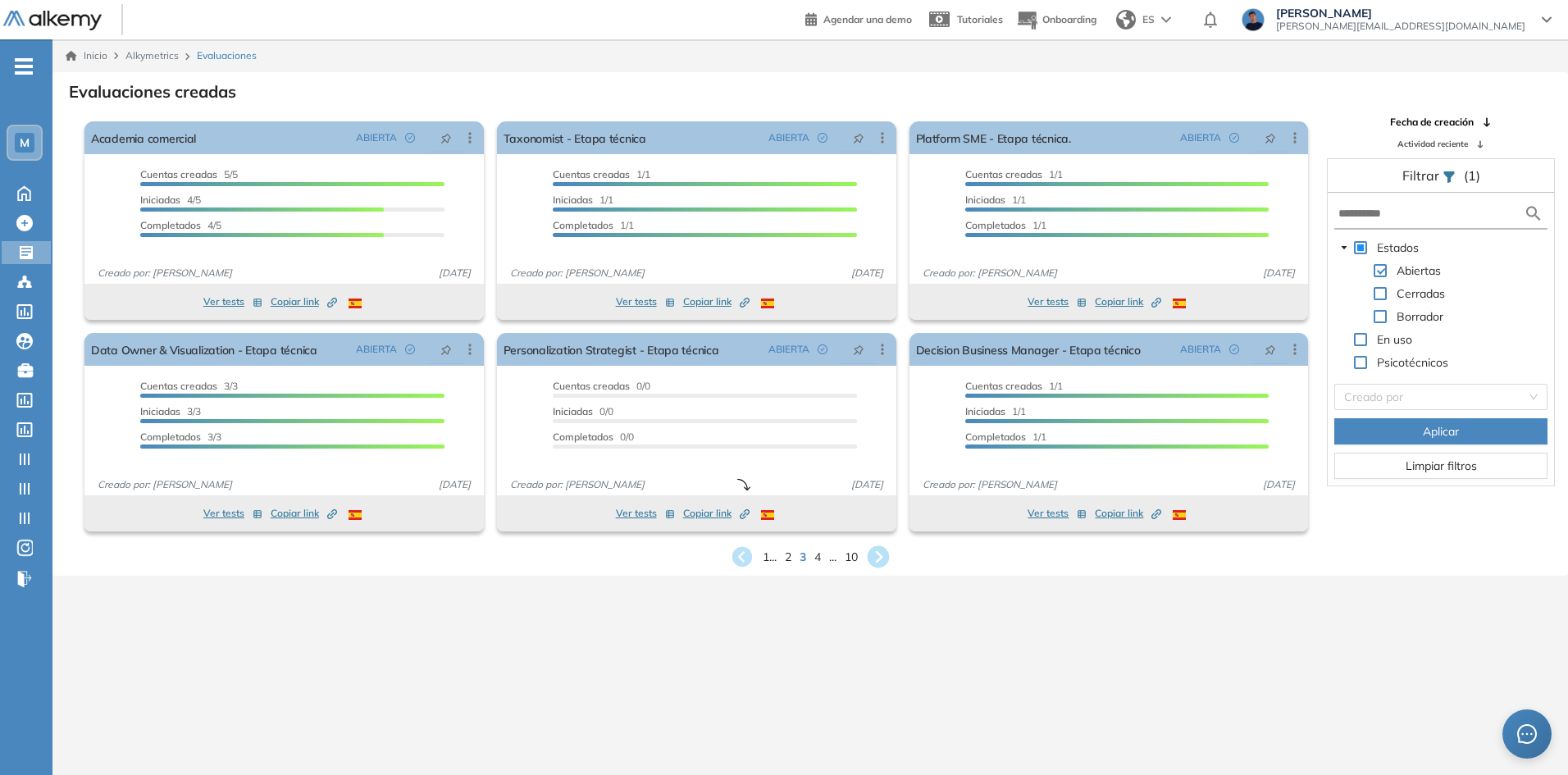
click at [882, 549] on icon at bounding box center [878, 556] width 22 height 22
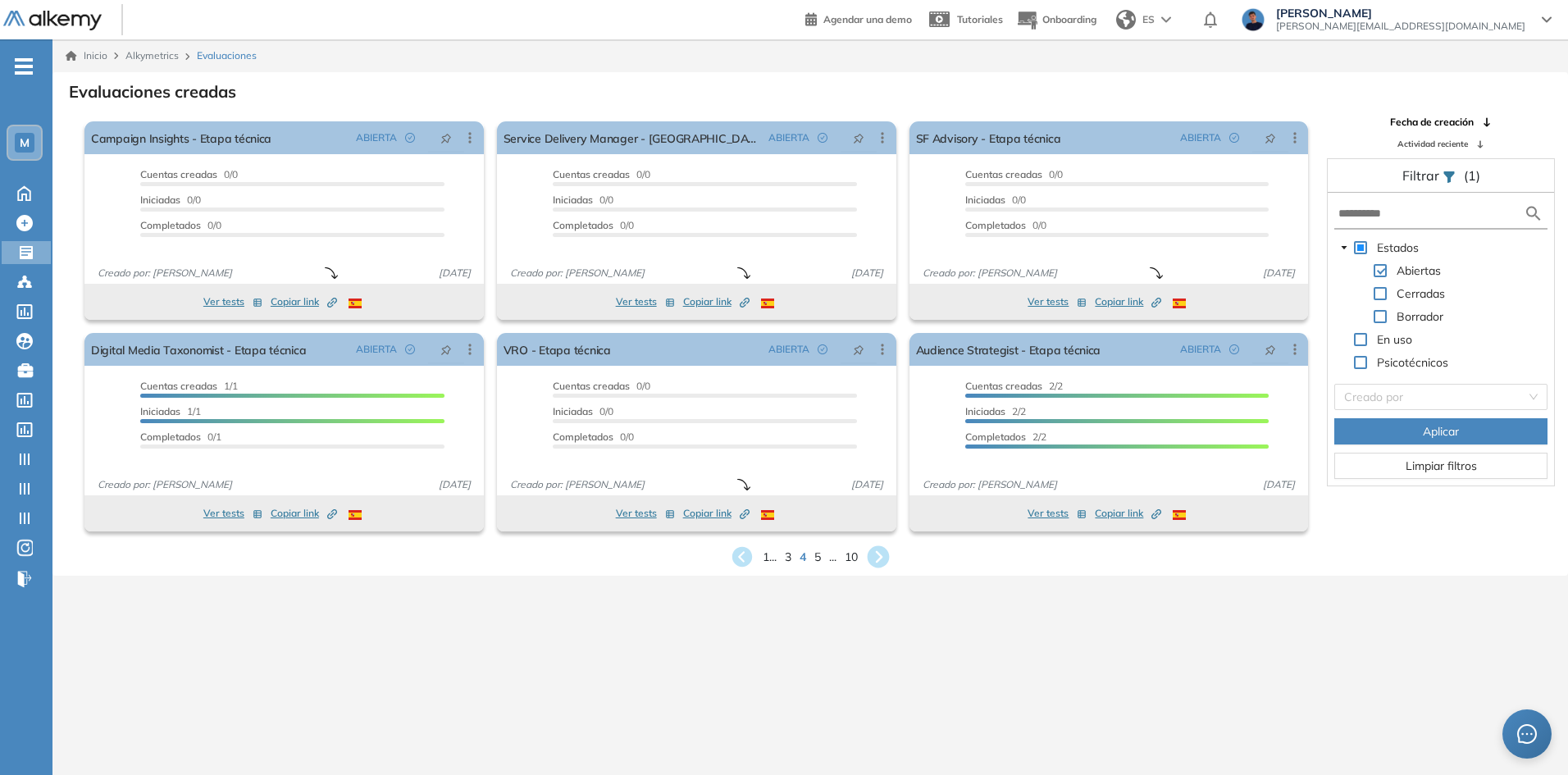
click at [878, 554] on icon at bounding box center [878, 556] width 22 height 22
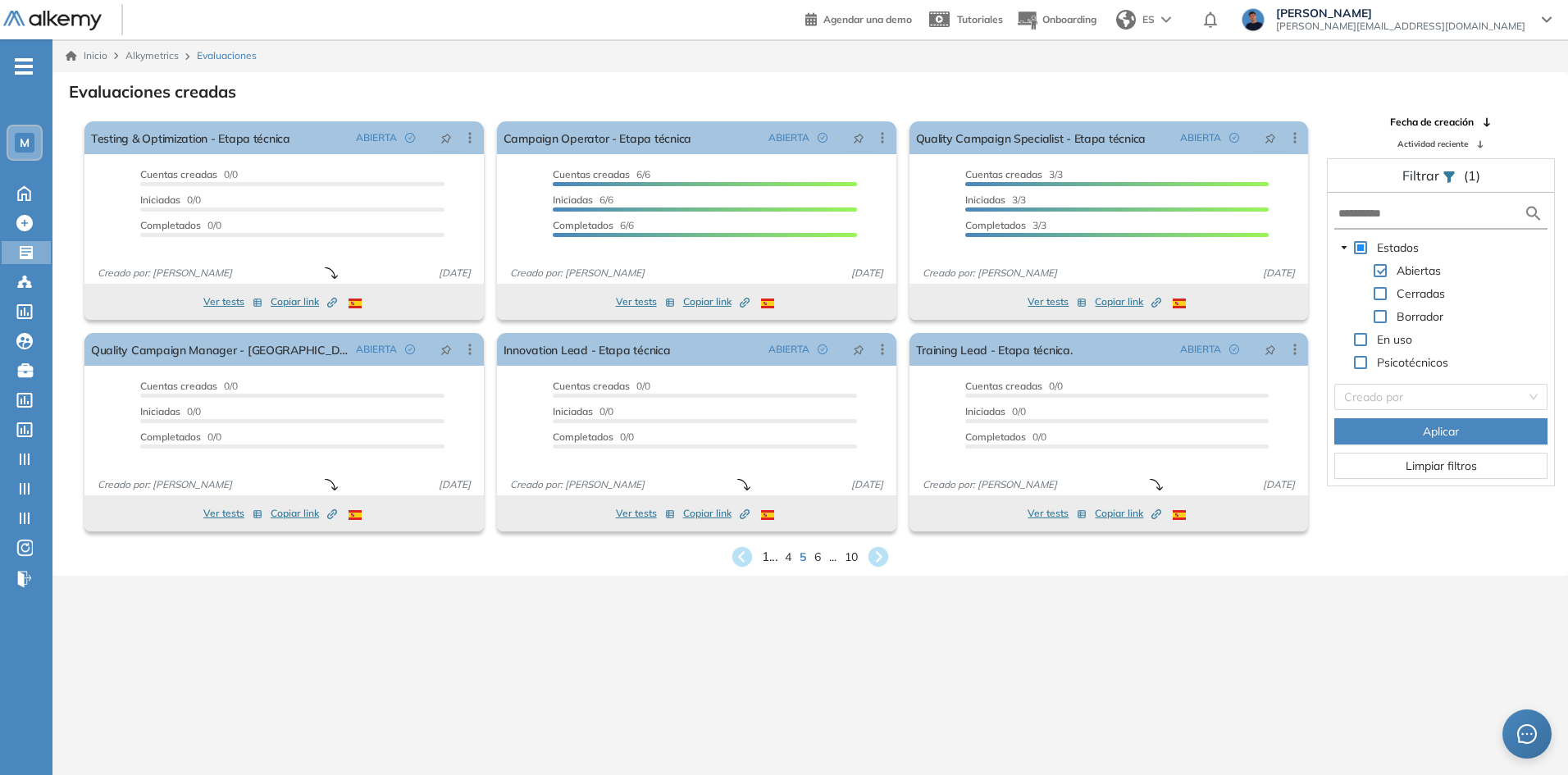
click at [769, 556] on span "1 ..." at bounding box center [769, 556] width 15 height 19
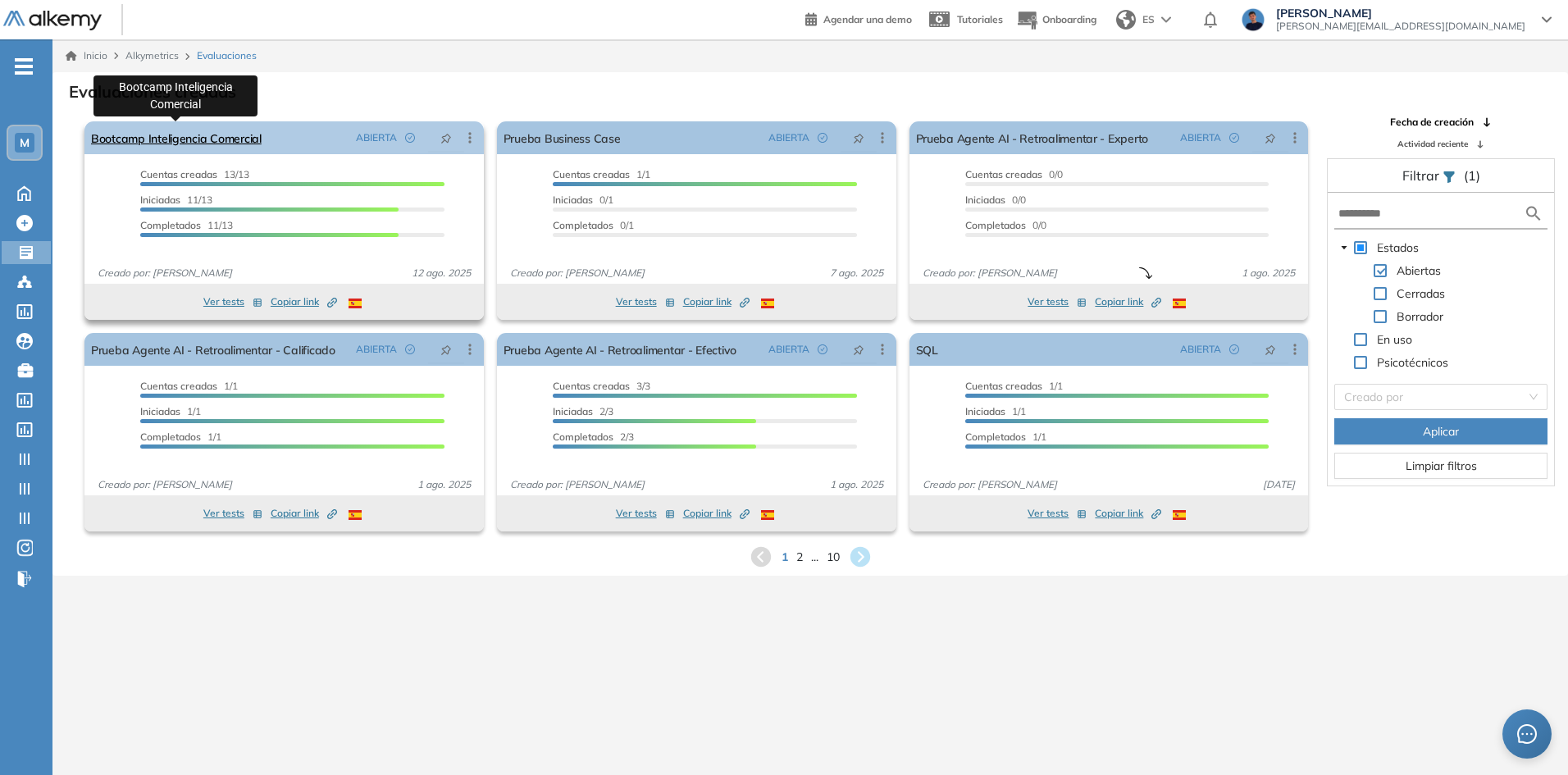
click at [215, 140] on link "Bootcamp Inteligencia Comercial" at bounding box center [176, 138] width 170 height 33
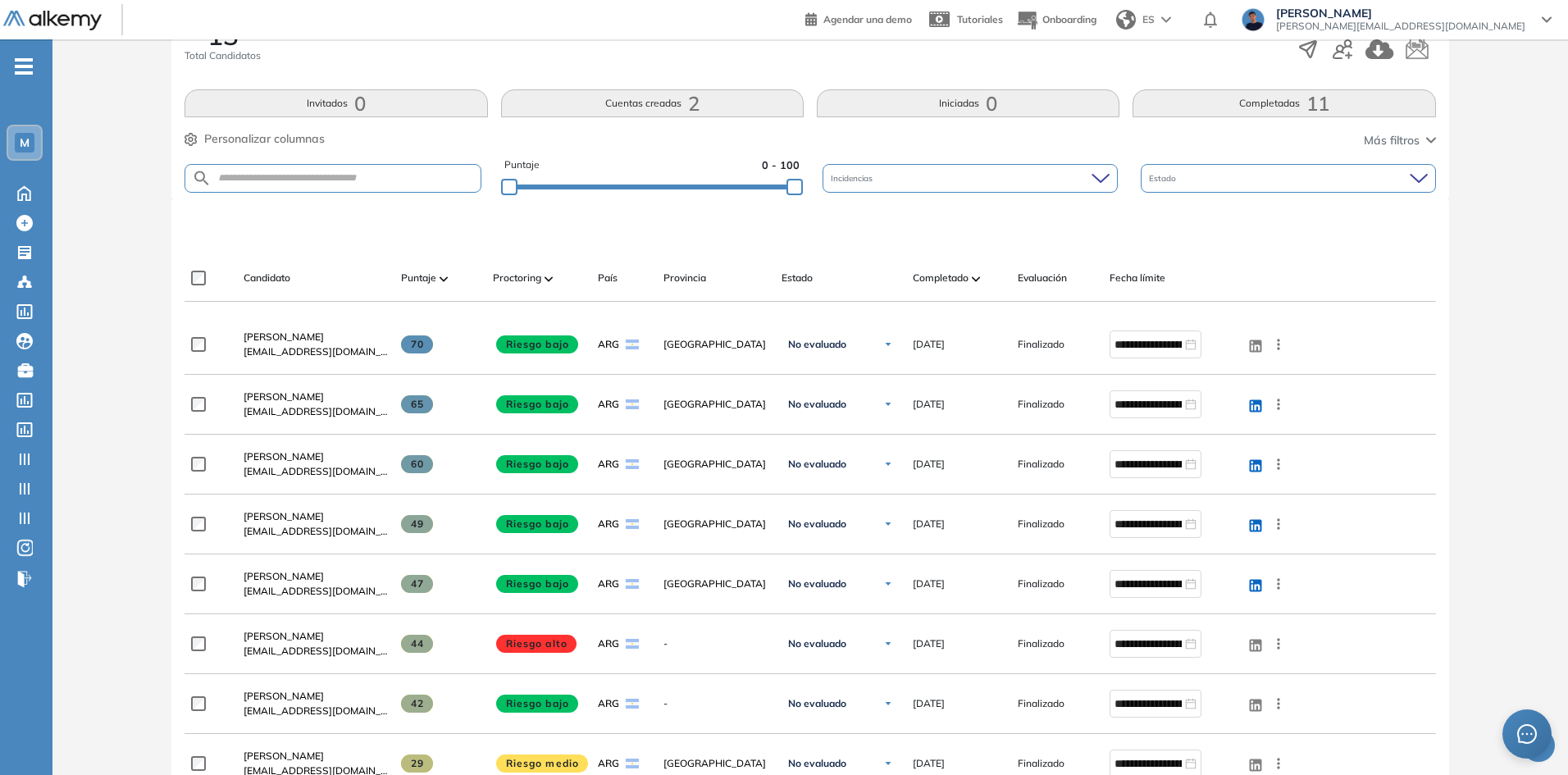
scroll to position [328, 0]
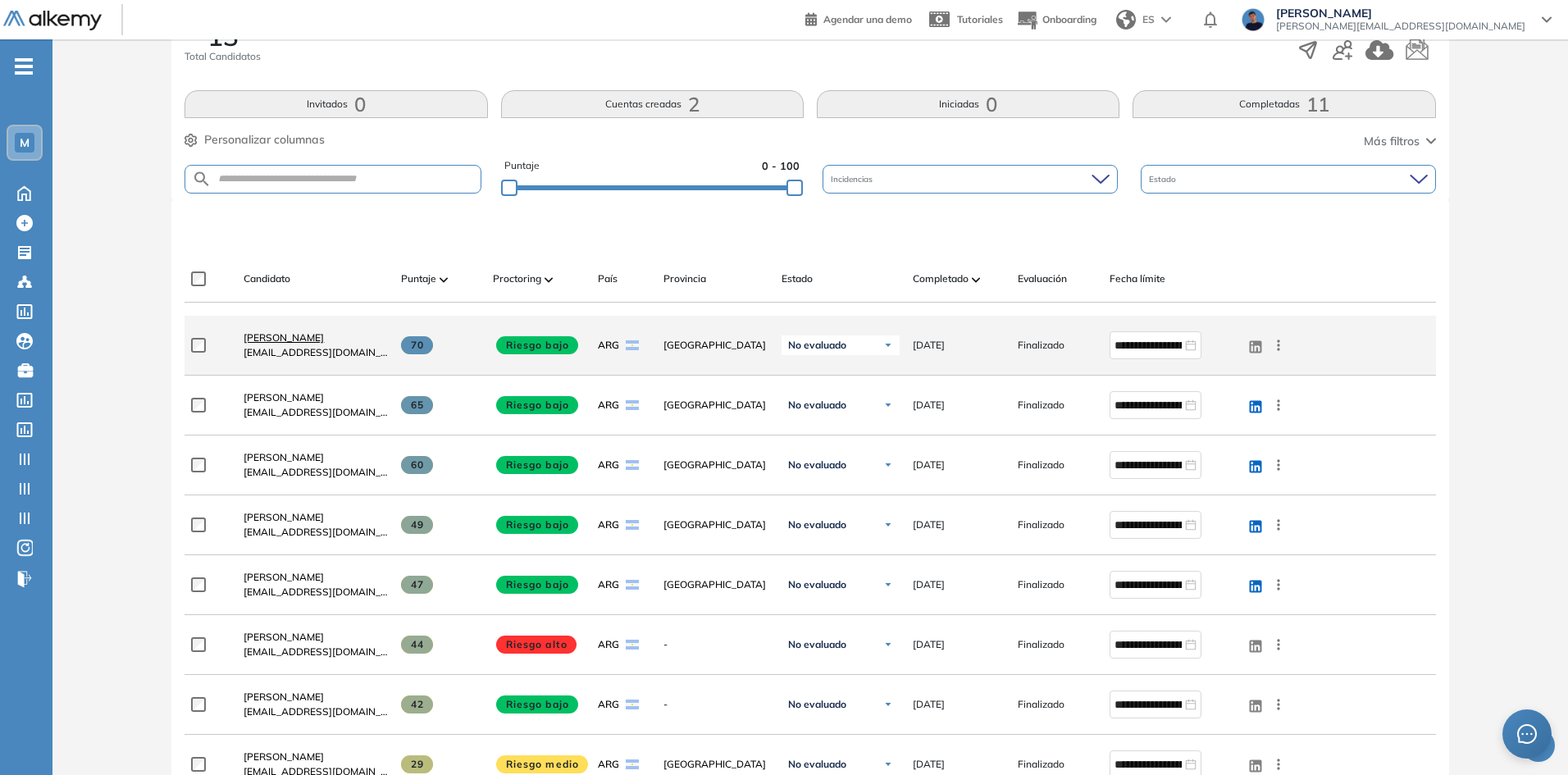
click at [324, 338] on span "Maria Belen Valdiviezo" at bounding box center [283, 337] width 80 height 13
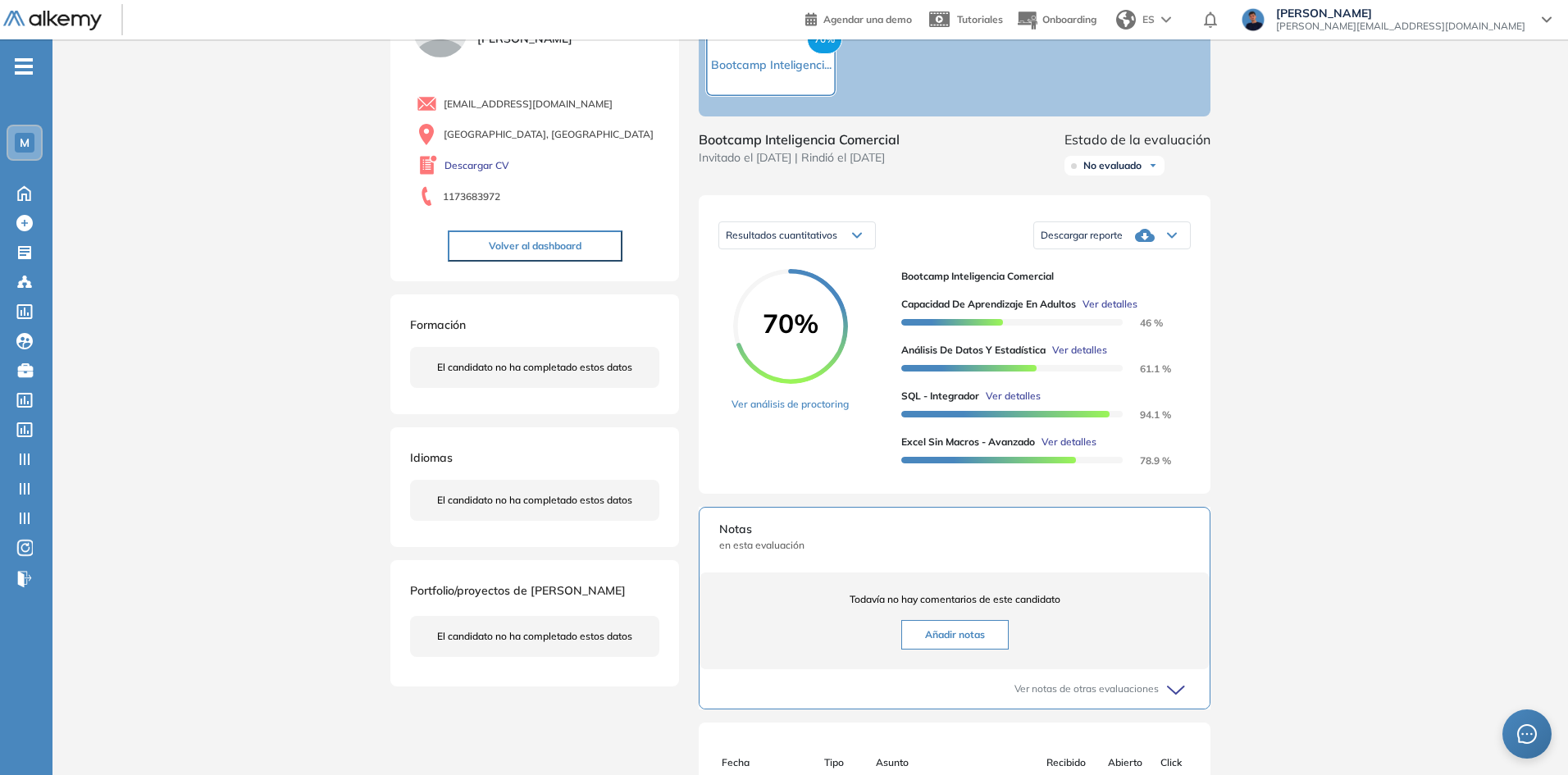
scroll to position [50, 0]
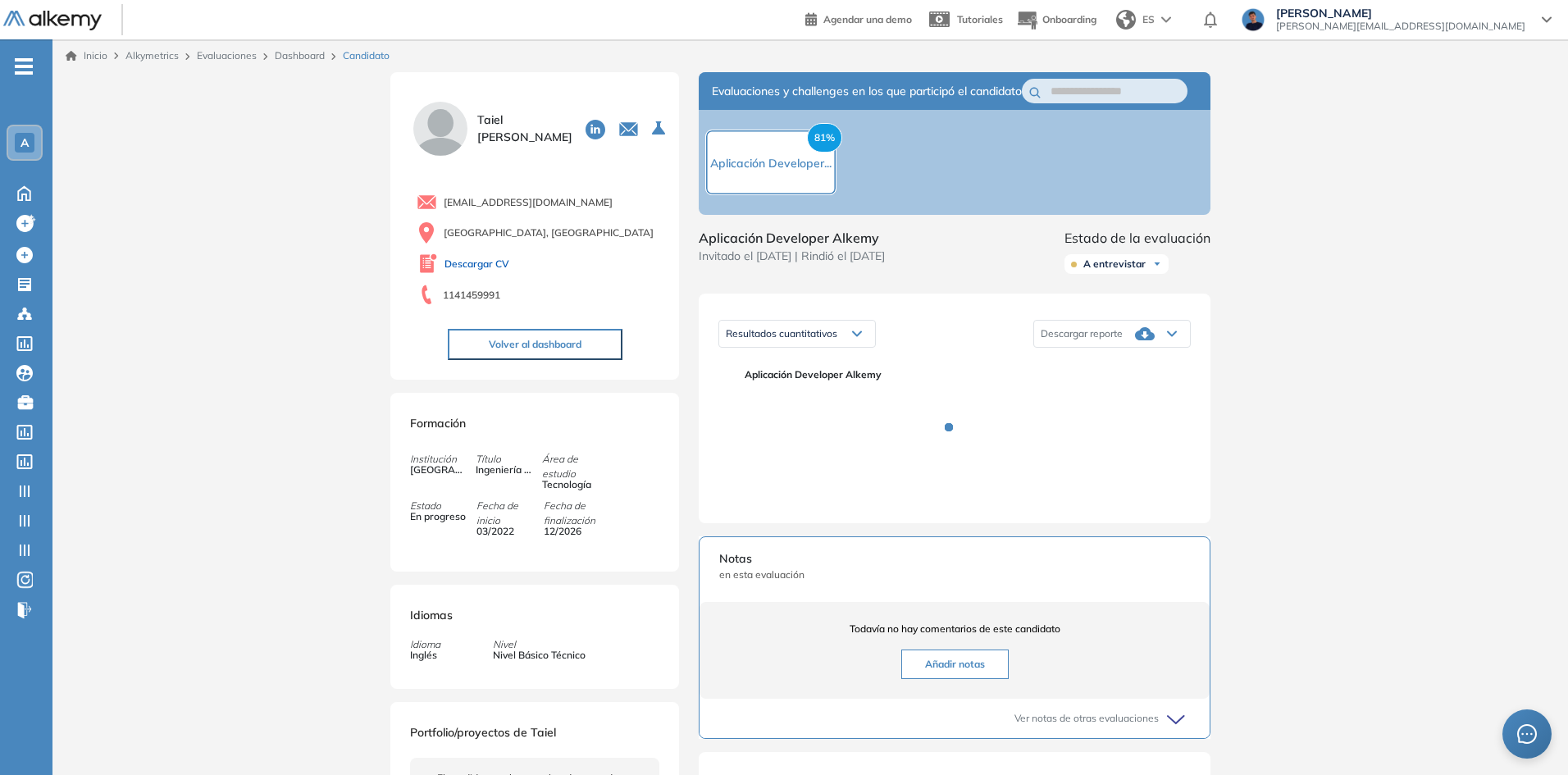
click at [490, 264] on link "Descargar CV" at bounding box center [476, 264] width 64 height 14
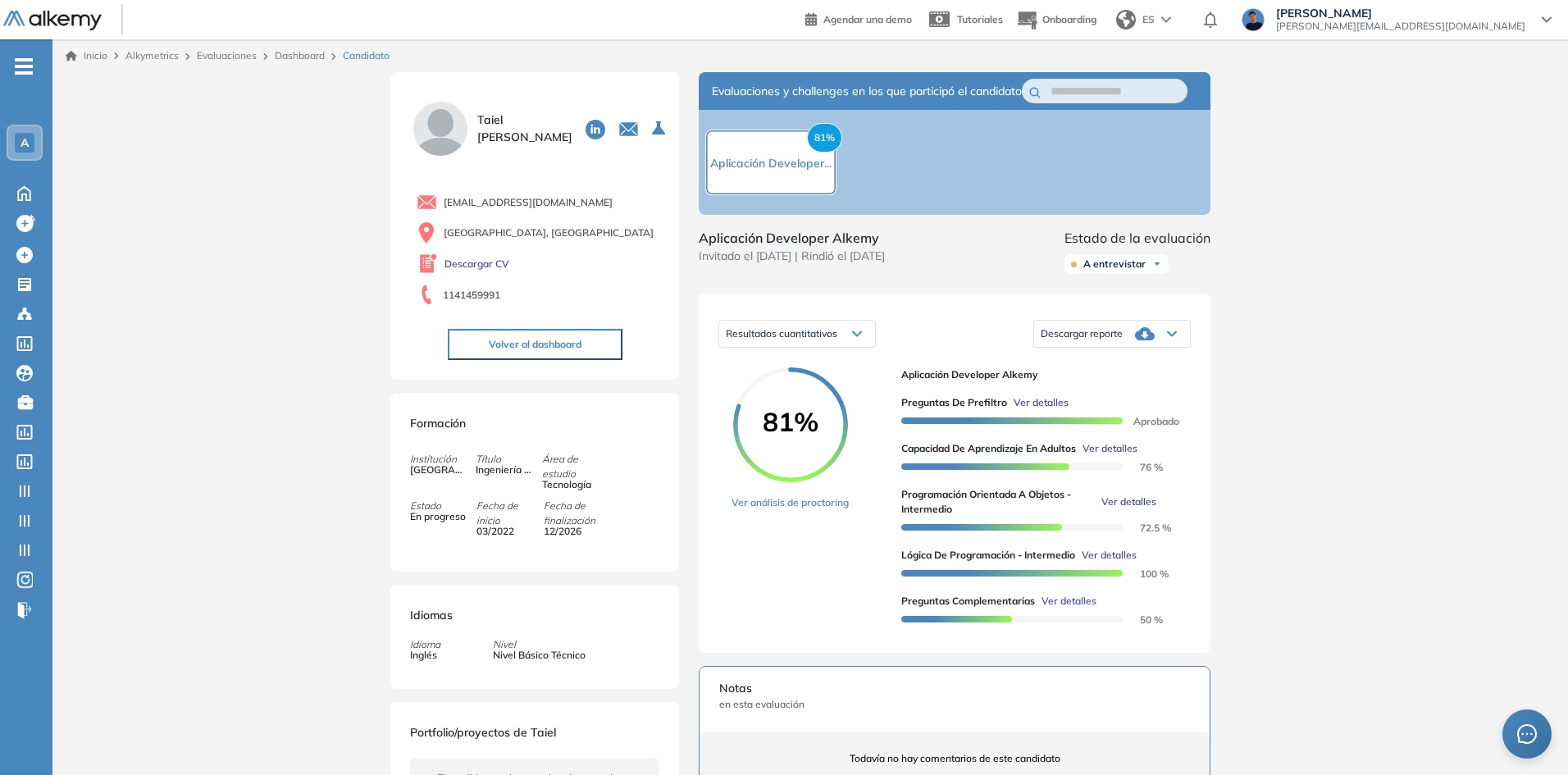
click at [1035, 410] on span "Ver detalles" at bounding box center [1041, 402] width 55 height 14
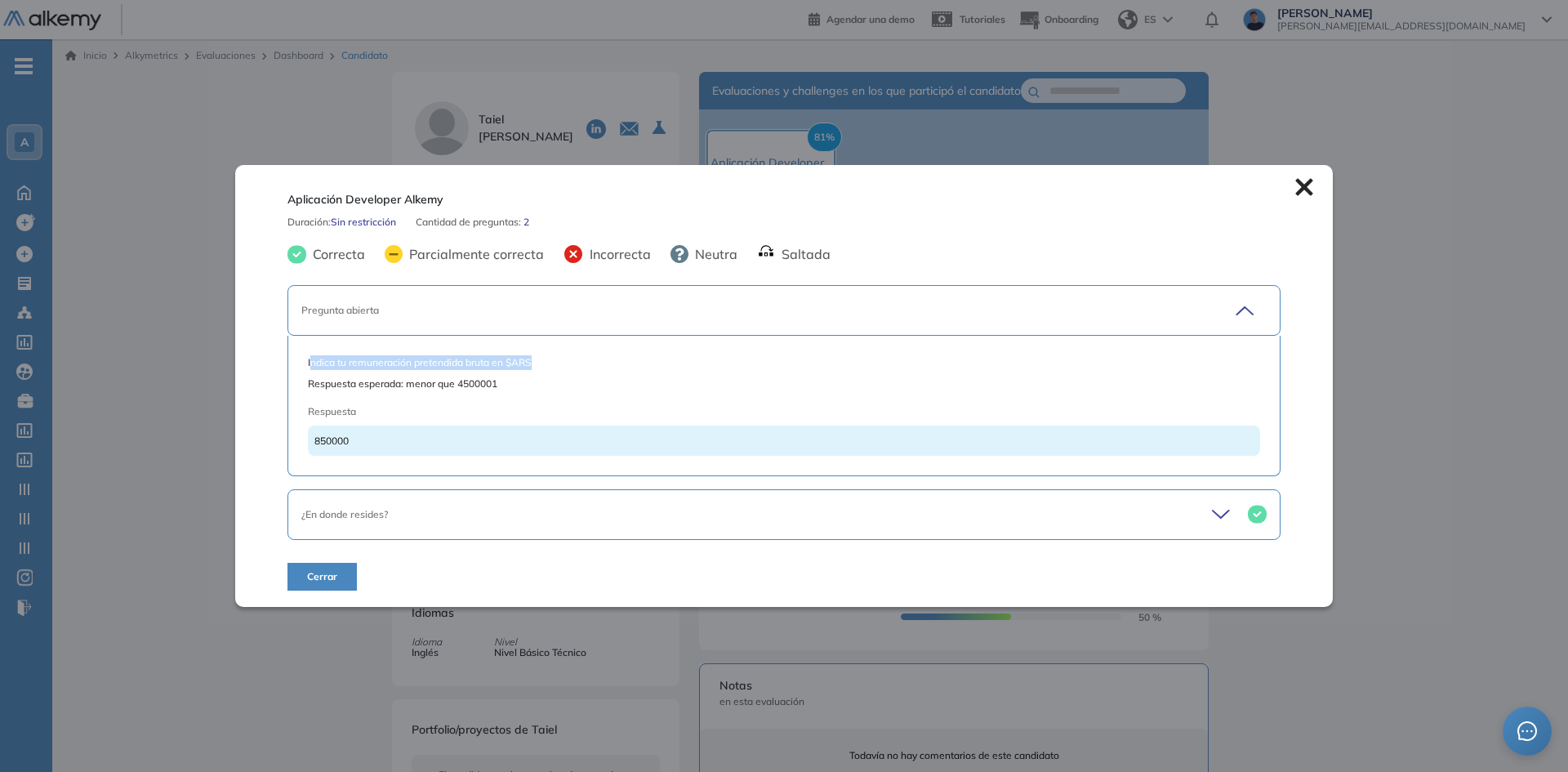
drag, startPoint x: 313, startPoint y: 365, endPoint x: 554, endPoint y: 367, distance: 241.0
click at [554, 367] on span "Indica tu remuneración pretendida bruta en $ARS" at bounding box center [783, 363] width 952 height 14
click at [475, 389] on span "Respuesta esperada: menor que 4500001" at bounding box center [783, 384] width 952 height 14
drag, startPoint x: 322, startPoint y: 384, endPoint x: 520, endPoint y: 385, distance: 198.0
click at [520, 385] on span "Respuesta esperada: menor que 4500001" at bounding box center [783, 384] width 952 height 14
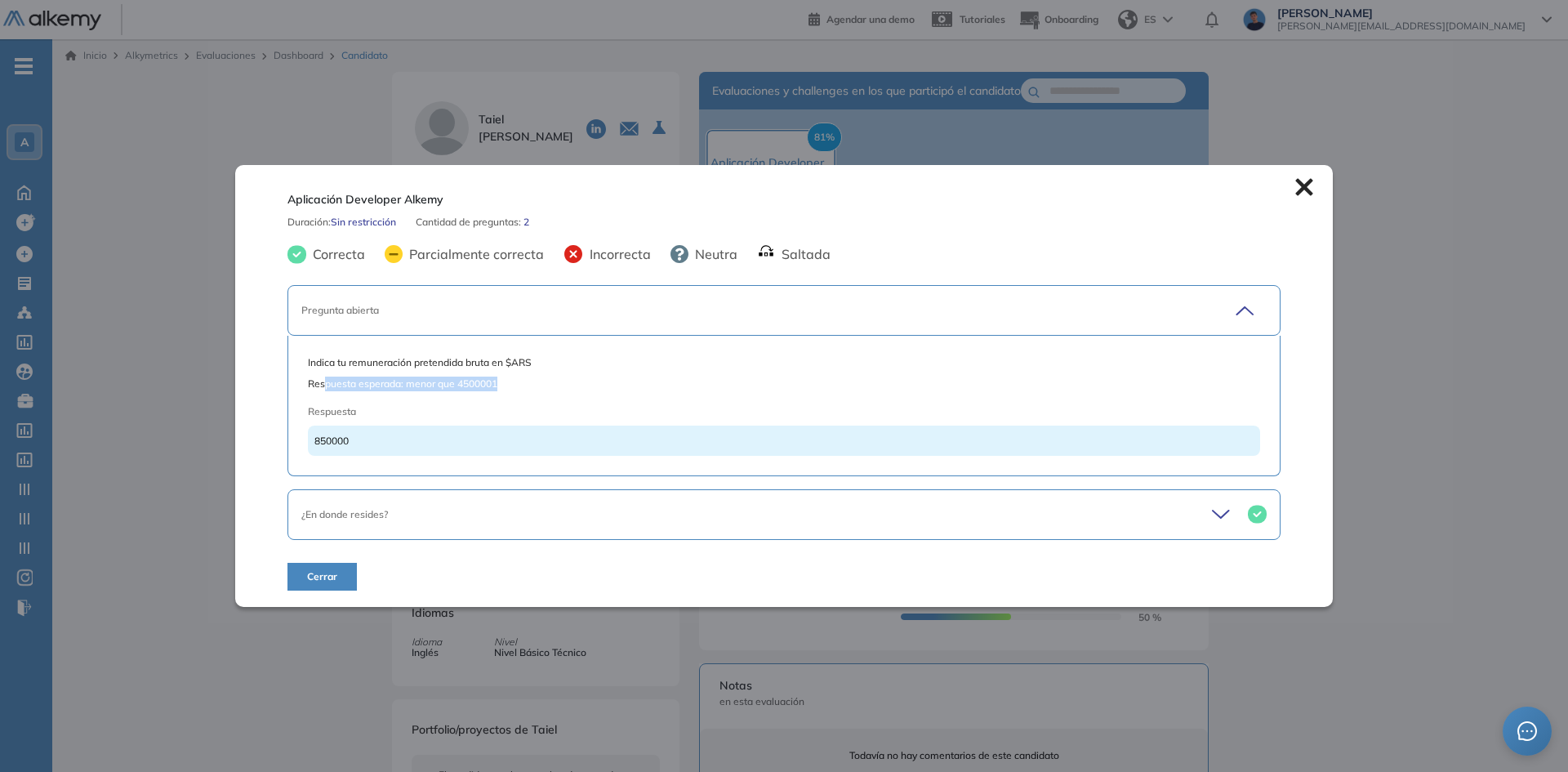
click at [520, 386] on span "Respuesta esperada: menor que 4500001" at bounding box center [783, 384] width 952 height 14
click at [475, 367] on span "Indica tu remuneración pretendida bruta en $ARS" at bounding box center [783, 363] width 952 height 14
click at [540, 387] on span "Respuesta esperada: menor que 4500001" at bounding box center [783, 384] width 952 height 14
click at [470, 384] on span "Respuesta esperada: menor que 4500001" at bounding box center [783, 384] width 952 height 14
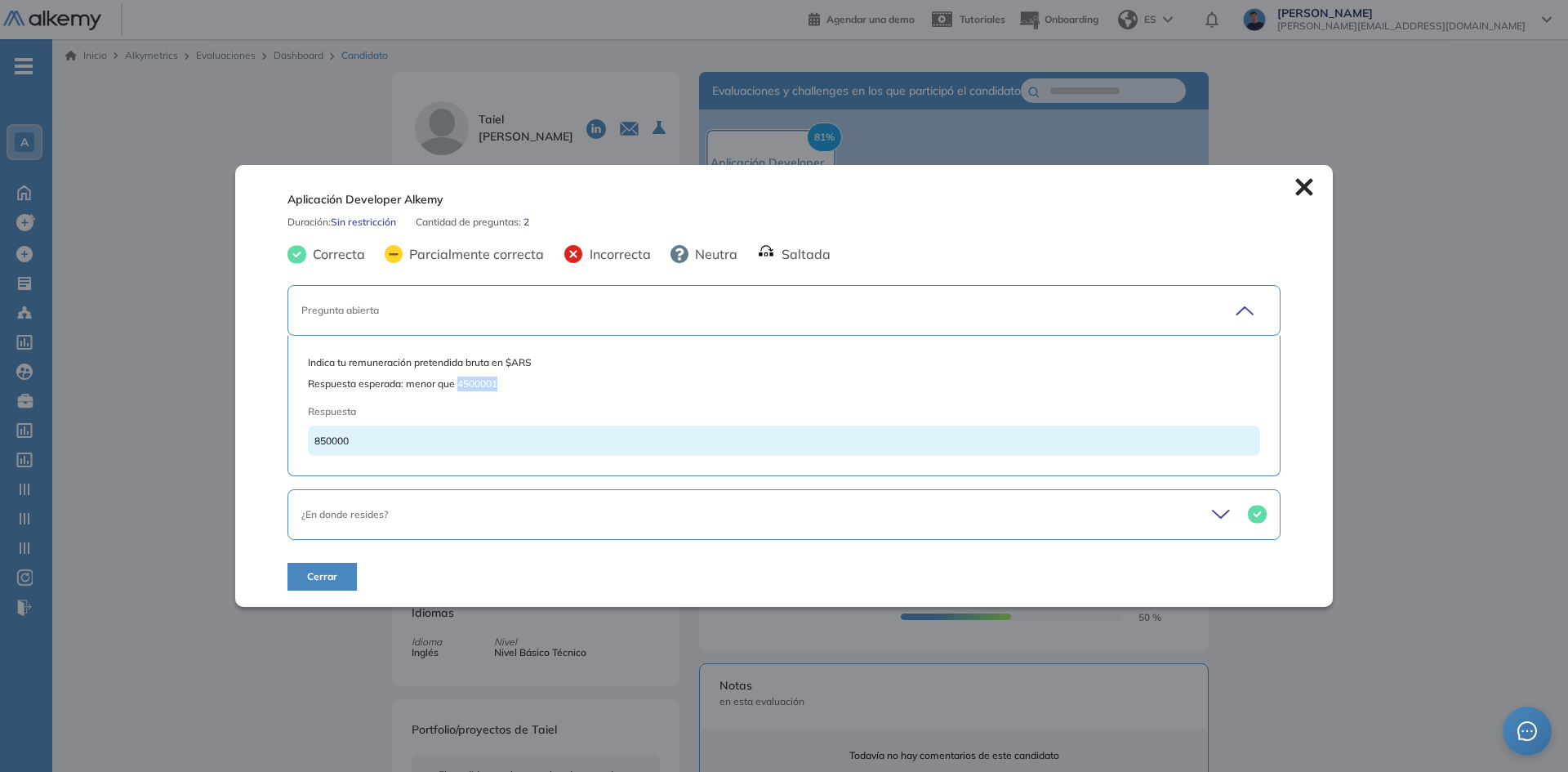
click at [470, 384] on span "Respuesta esperada: menor que 4500001" at bounding box center [783, 384] width 952 height 14
drag, startPoint x: 350, startPoint y: 441, endPoint x: 312, endPoint y: 441, distance: 38.0
click at [312, 441] on div "850000" at bounding box center [783, 441] width 952 height 31
click at [926, 494] on div "¿En donde resides?" at bounding box center [784, 514] width 993 height 51
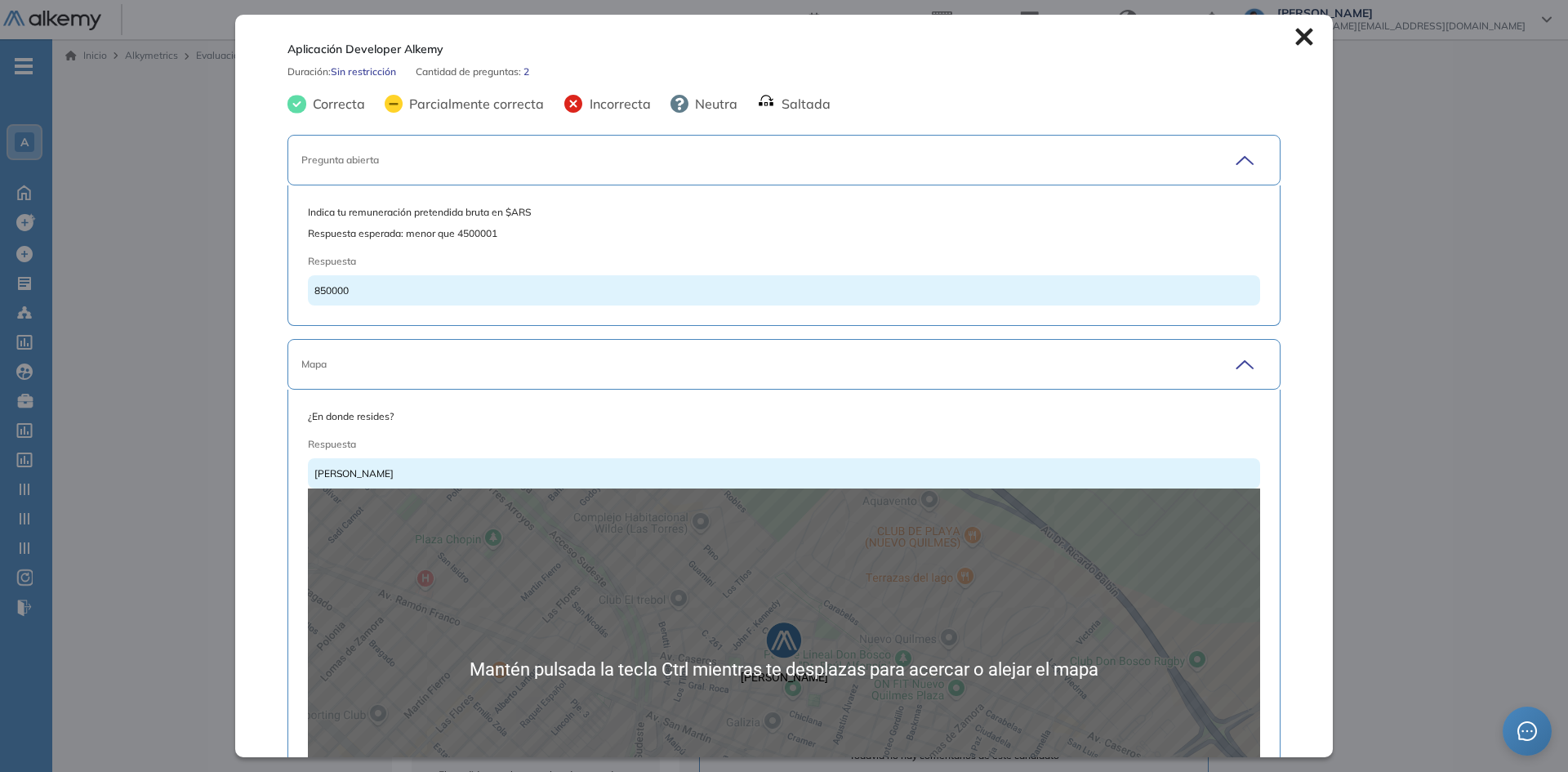
click at [911, 360] on div "Mapa" at bounding box center [735, 363] width 868 height 14
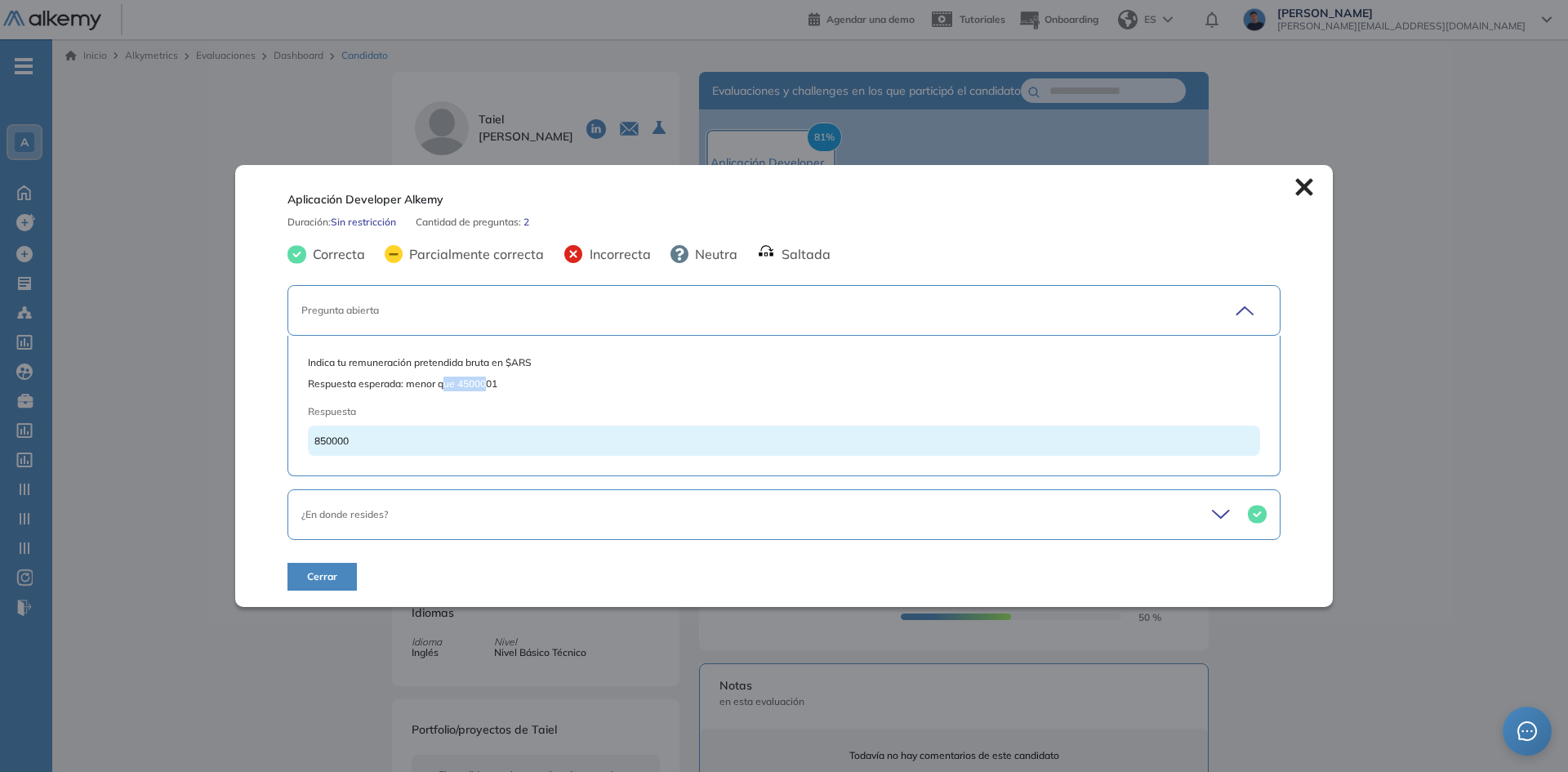
drag, startPoint x: 483, startPoint y: 379, endPoint x: 432, endPoint y: 381, distance: 51.0
click at [436, 382] on span "Respuesta esperada: menor que 4500001" at bounding box center [783, 384] width 952 height 14
click at [560, 383] on span "Respuesta esperada: menor que 4500001" at bounding box center [783, 384] width 952 height 14
click at [1299, 185] on icon at bounding box center [1303, 188] width 17 height 17
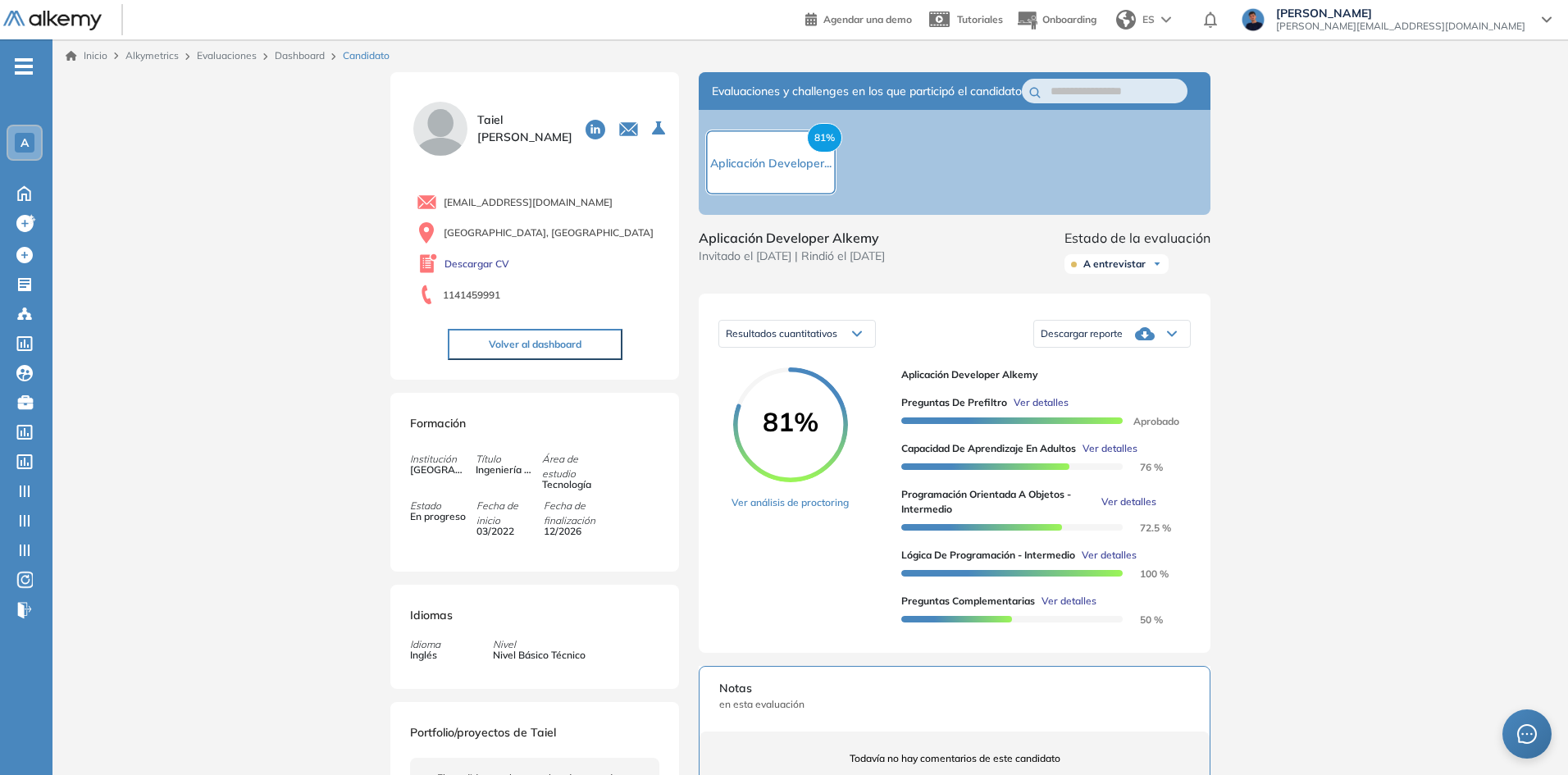
click at [1029, 410] on span "Ver detalles" at bounding box center [1041, 402] width 55 height 14
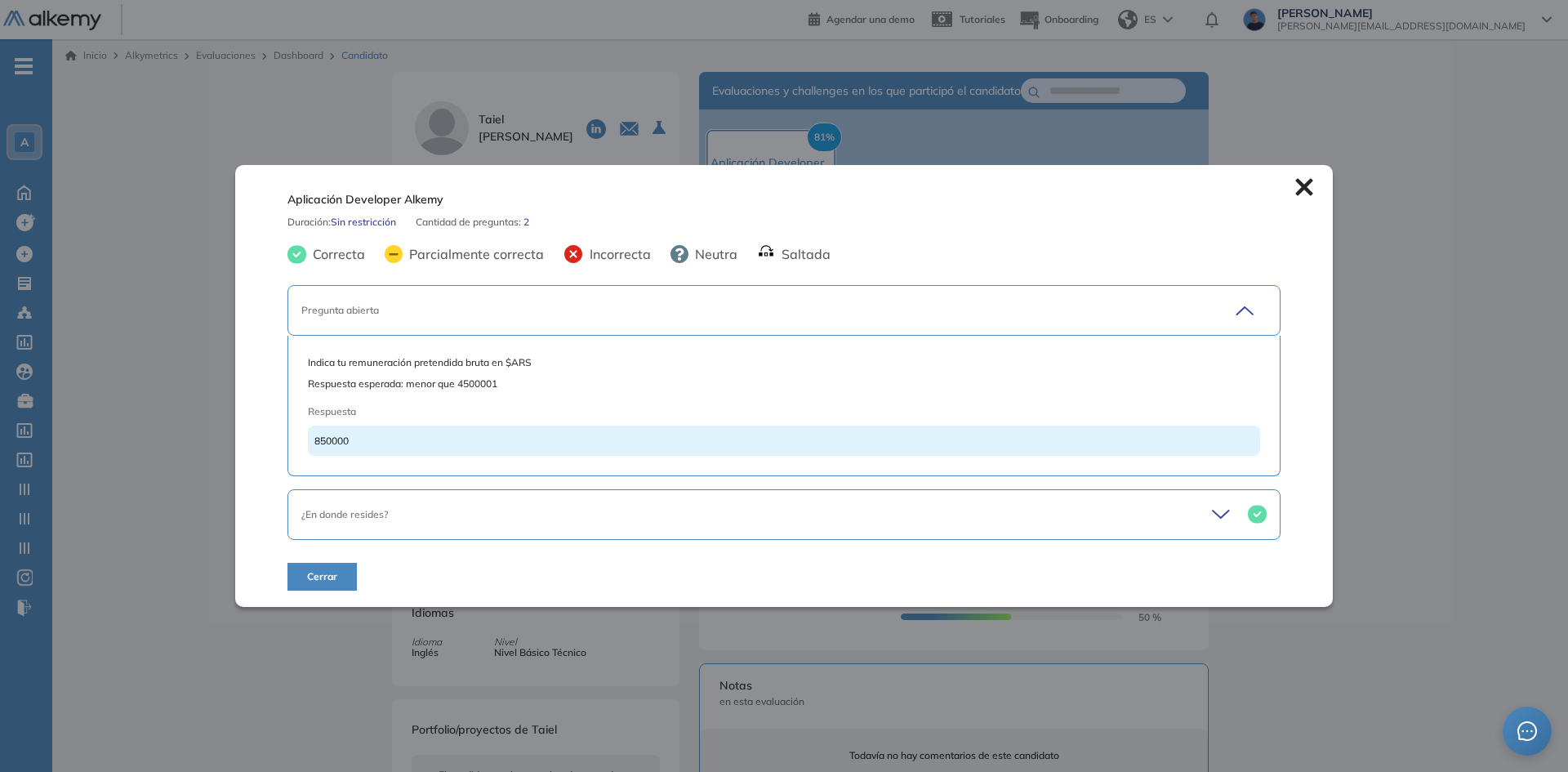
click at [335, 434] on span "850000" at bounding box center [332, 440] width 35 height 12
click at [336, 579] on button "Cerrar" at bounding box center [322, 576] width 69 height 28
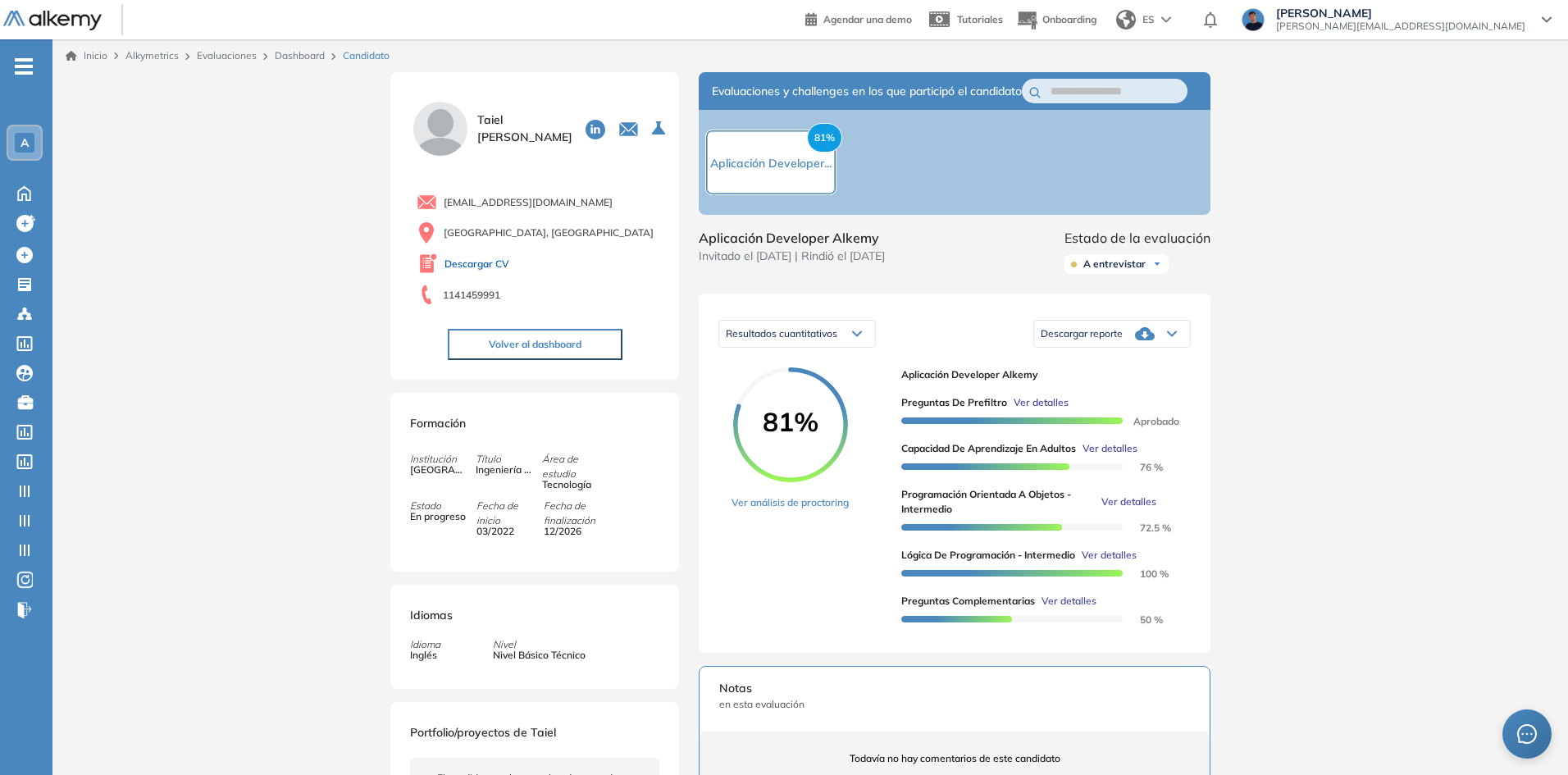
click at [498, 269] on link "Descargar CV" at bounding box center [476, 264] width 64 height 14
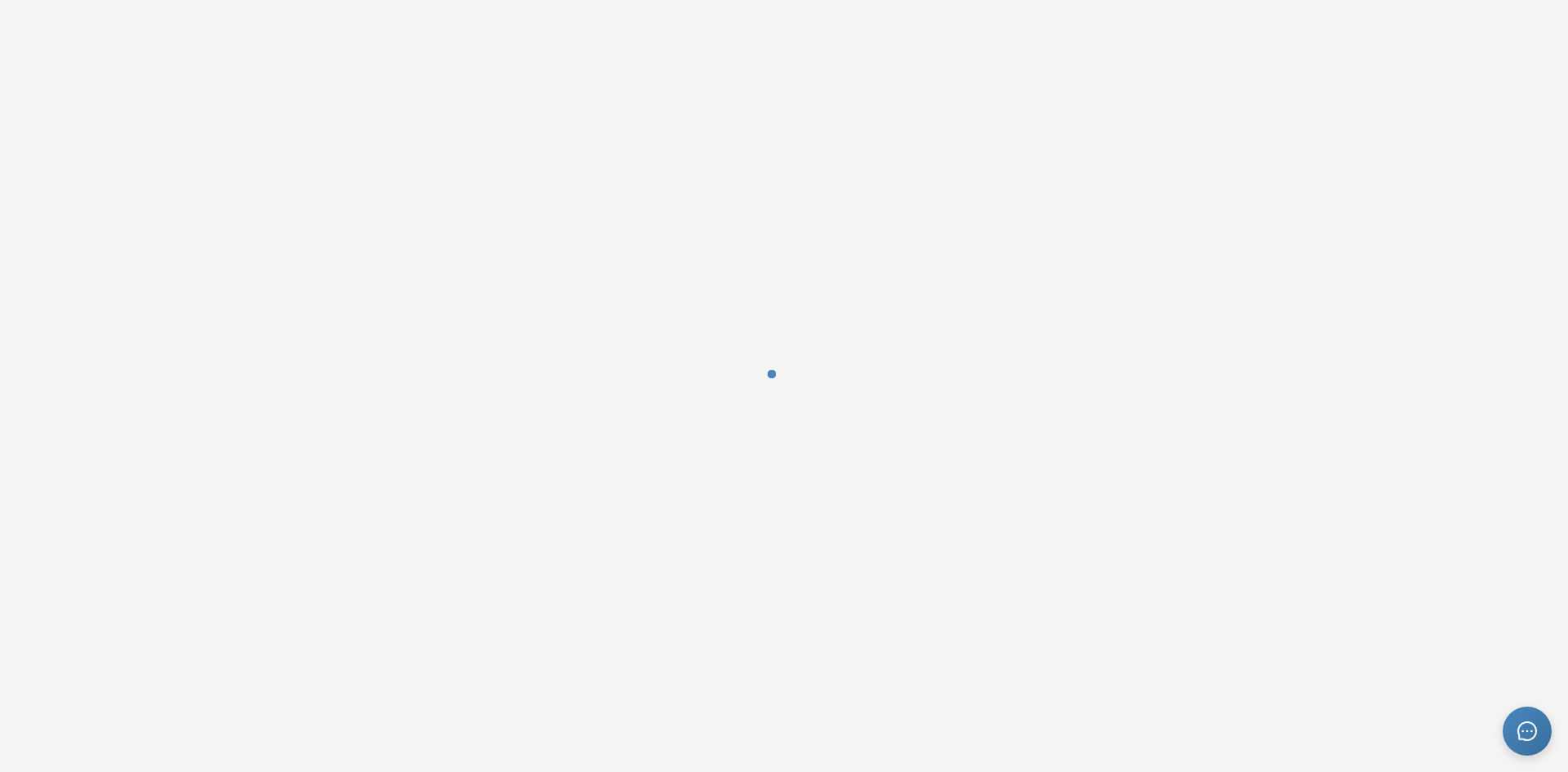
click at [676, 179] on div at bounding box center [784, 386] width 1568 height 772
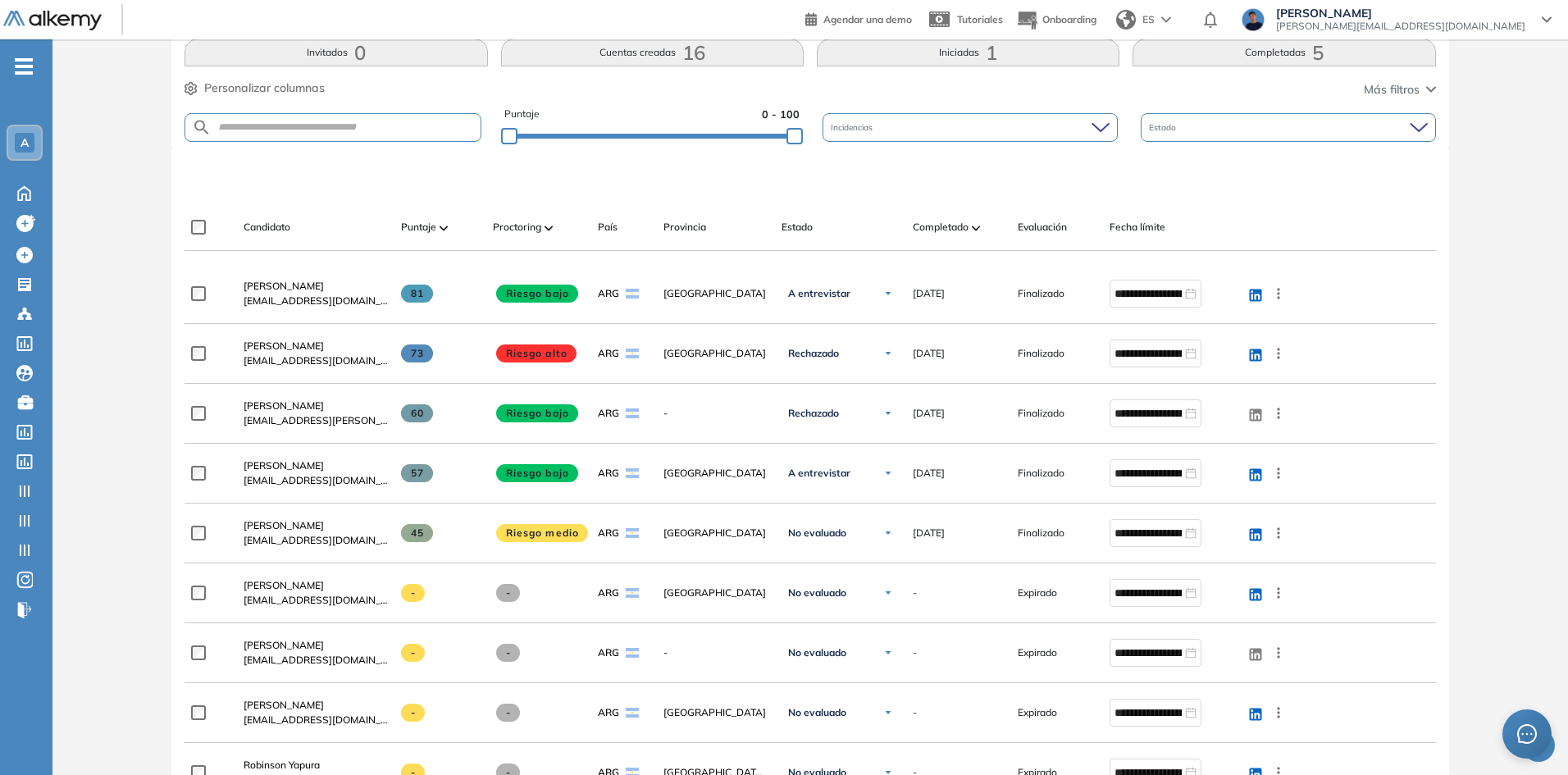
scroll to position [410, 0]
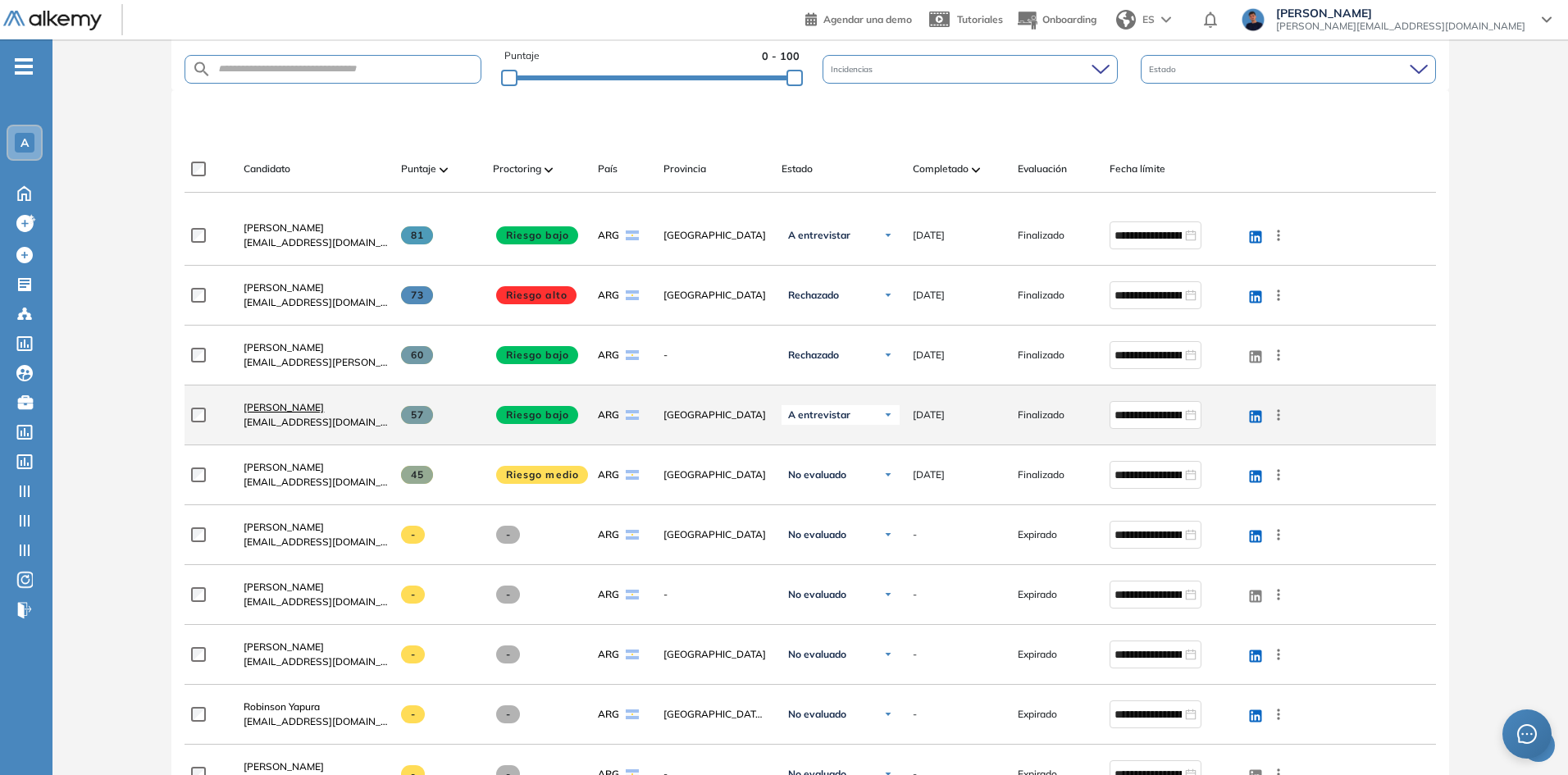
click at [272, 407] on span "[PERSON_NAME]" at bounding box center [283, 407] width 80 height 13
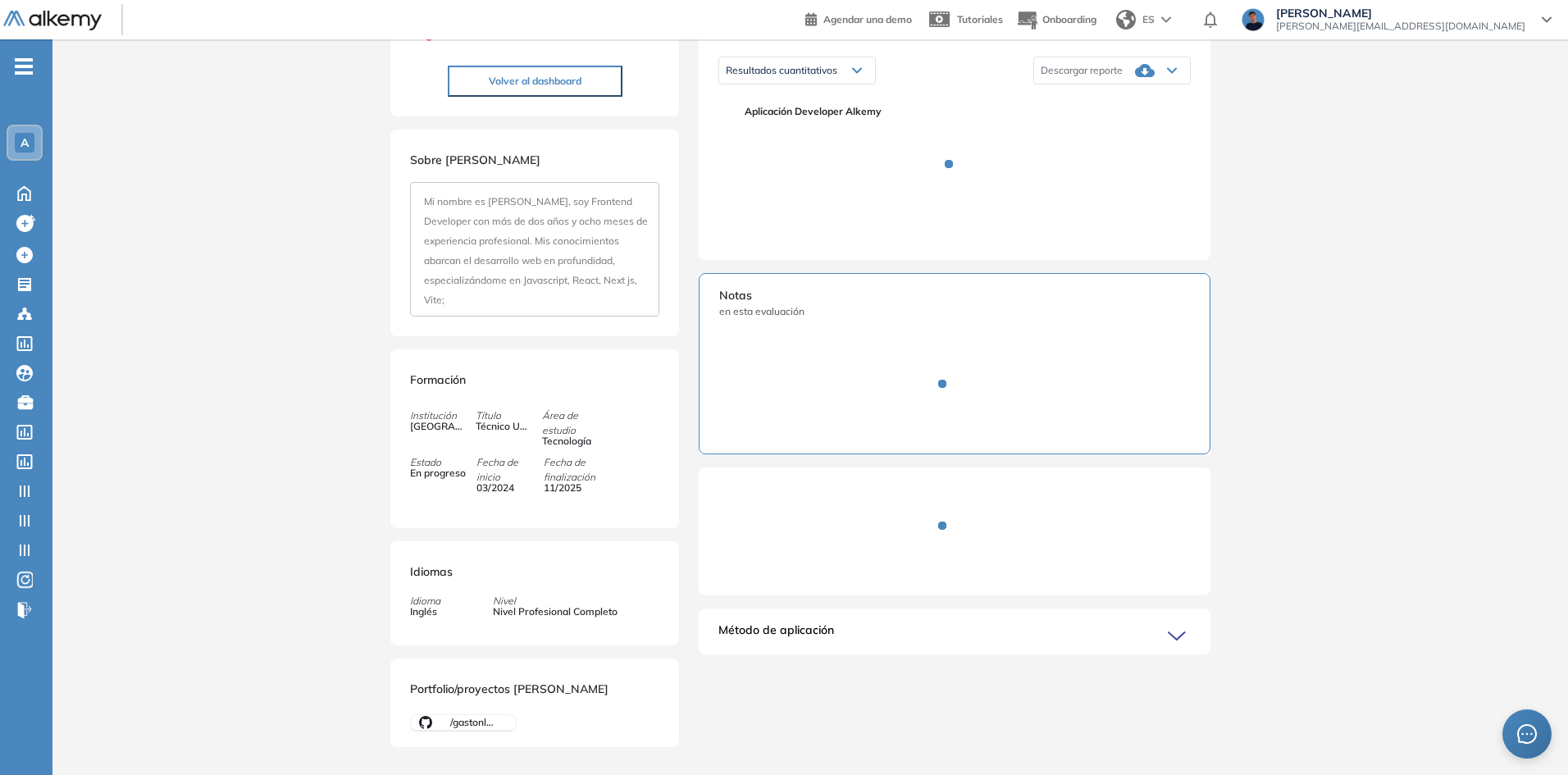
scroll to position [274, 0]
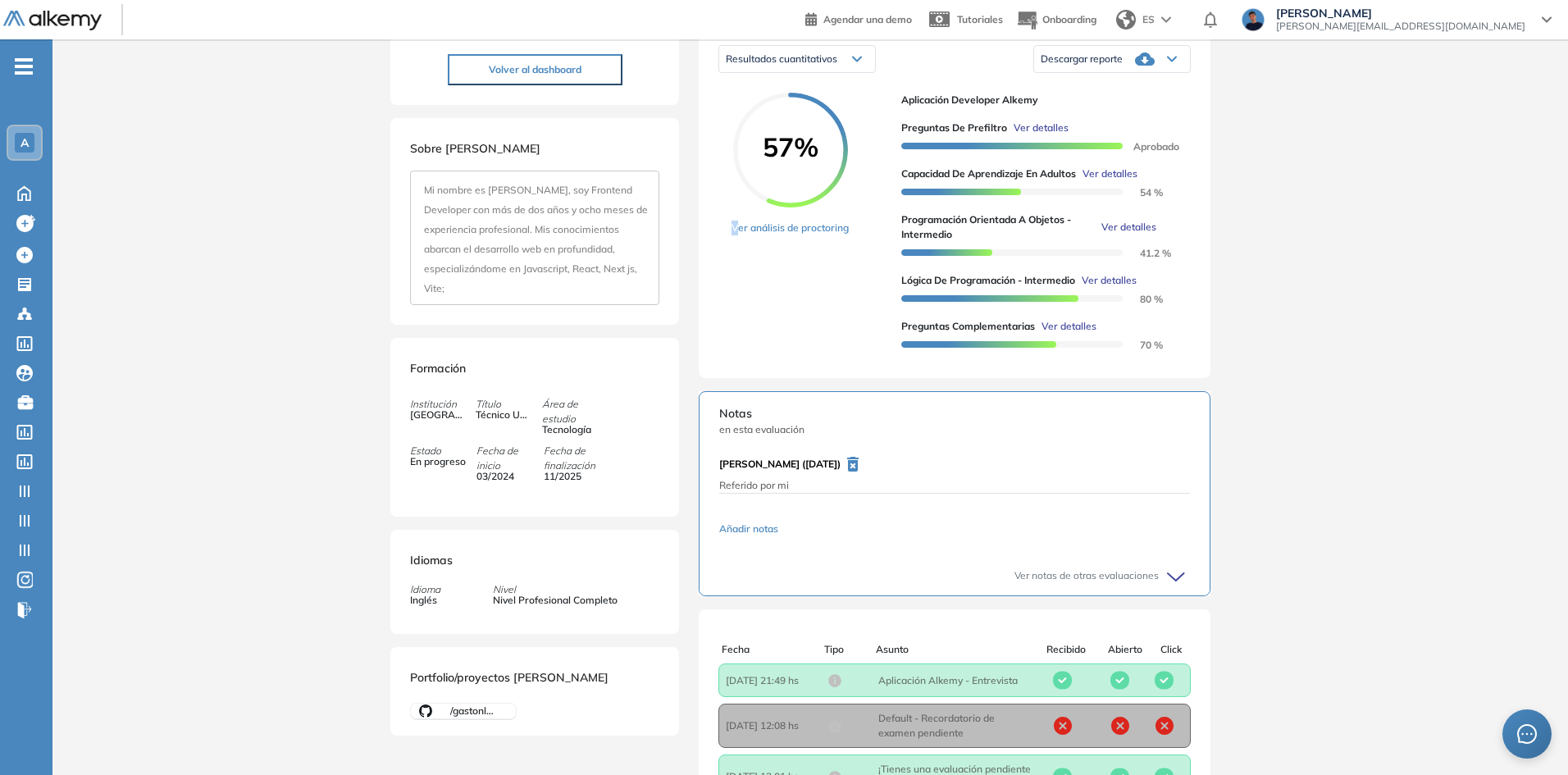
drag, startPoint x: 725, startPoint y: 351, endPoint x: 740, endPoint y: 365, distance: 20.5
click at [740, 358] on div "57% Ver análisis de proctoring Aplicación Developer Alkemy Preguntas de Prefilt…" at bounding box center [954, 225] width 473 height 266
drag, startPoint x: 757, startPoint y: 499, endPoint x: 733, endPoint y: 505, distance: 24.7
click at [710, 497] on div "Farid Ale Ali (16/09/2025) Referido por mi Añadir notas" at bounding box center [955, 506] width 510 height 99
click at [812, 523] on button "Añadir notas" at bounding box center [954, 529] width 471 height 54
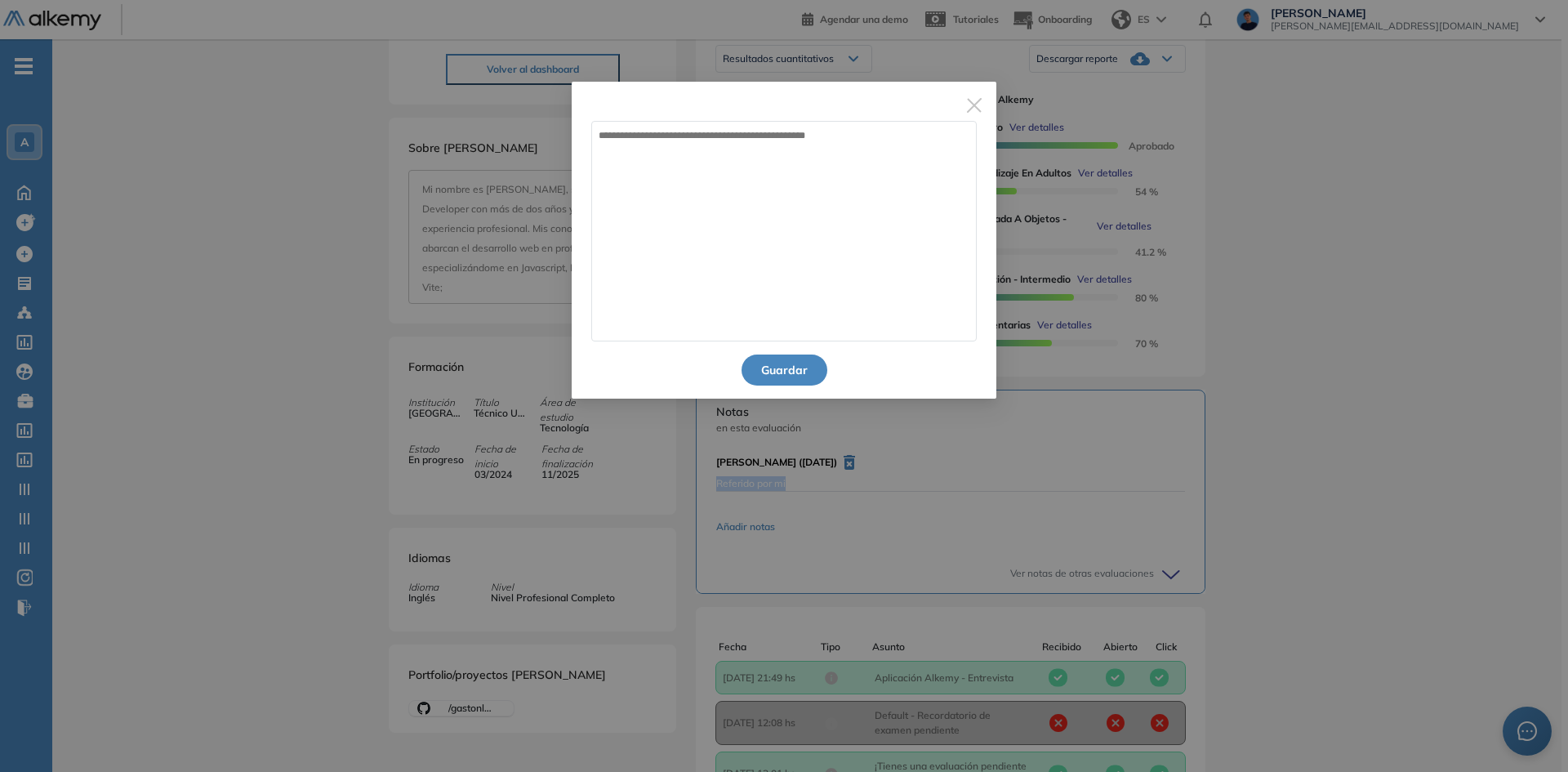
click at [986, 117] on span "Close" at bounding box center [974, 104] width 44 height 44
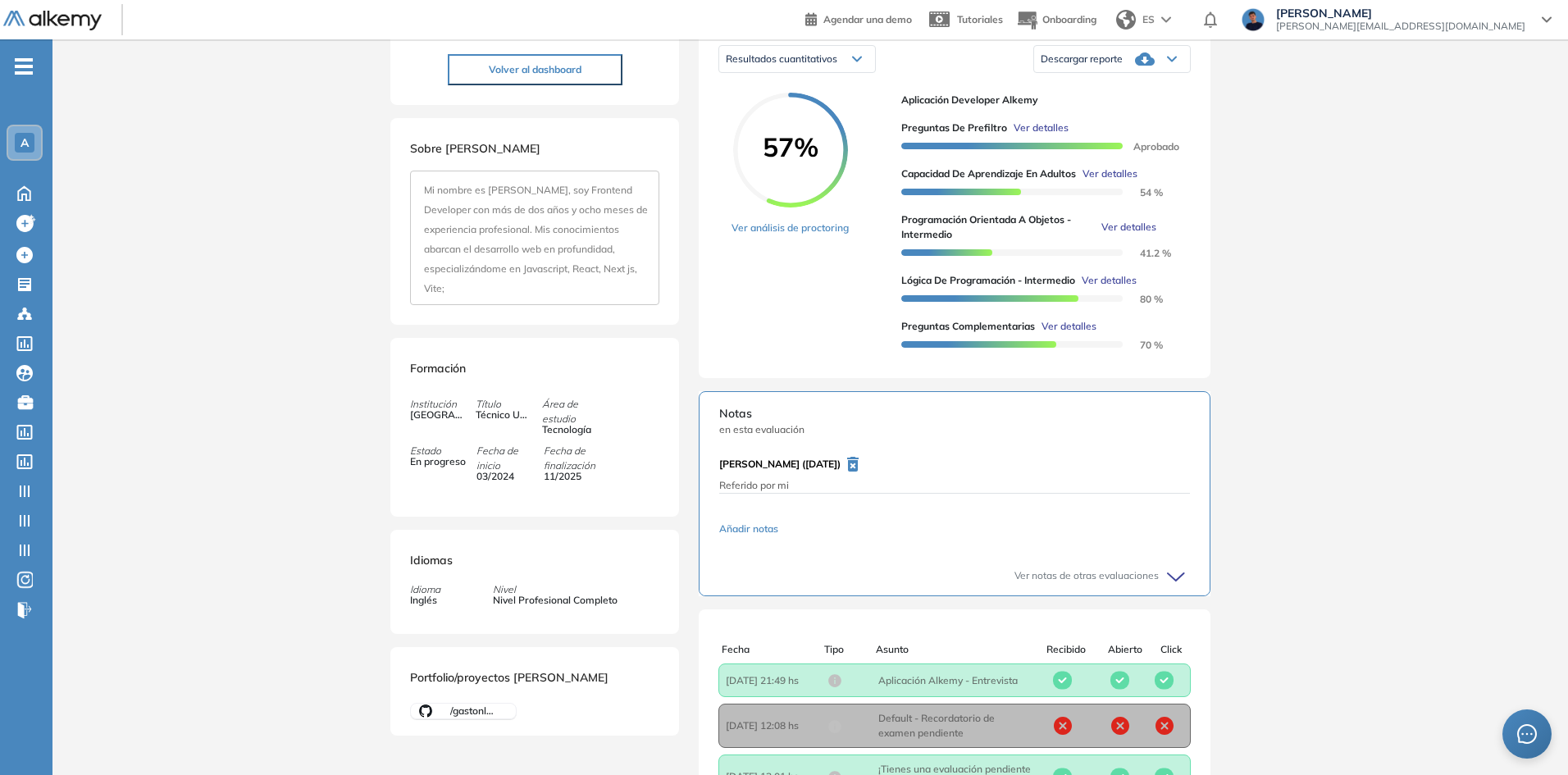
click at [1135, 463] on div "Notas en esta evaluación Farid Ale Ali (16/09/2025) Referido por mi Añadir nota…" at bounding box center [955, 493] width 512 height 205
drag, startPoint x: 789, startPoint y: 503, endPoint x: 730, endPoint y: 503, distance: 59.0
click at [726, 493] on p "Referido por mi" at bounding box center [954, 485] width 471 height 14
click at [762, 493] on p "Referido por mi" at bounding box center [954, 485] width 471 height 14
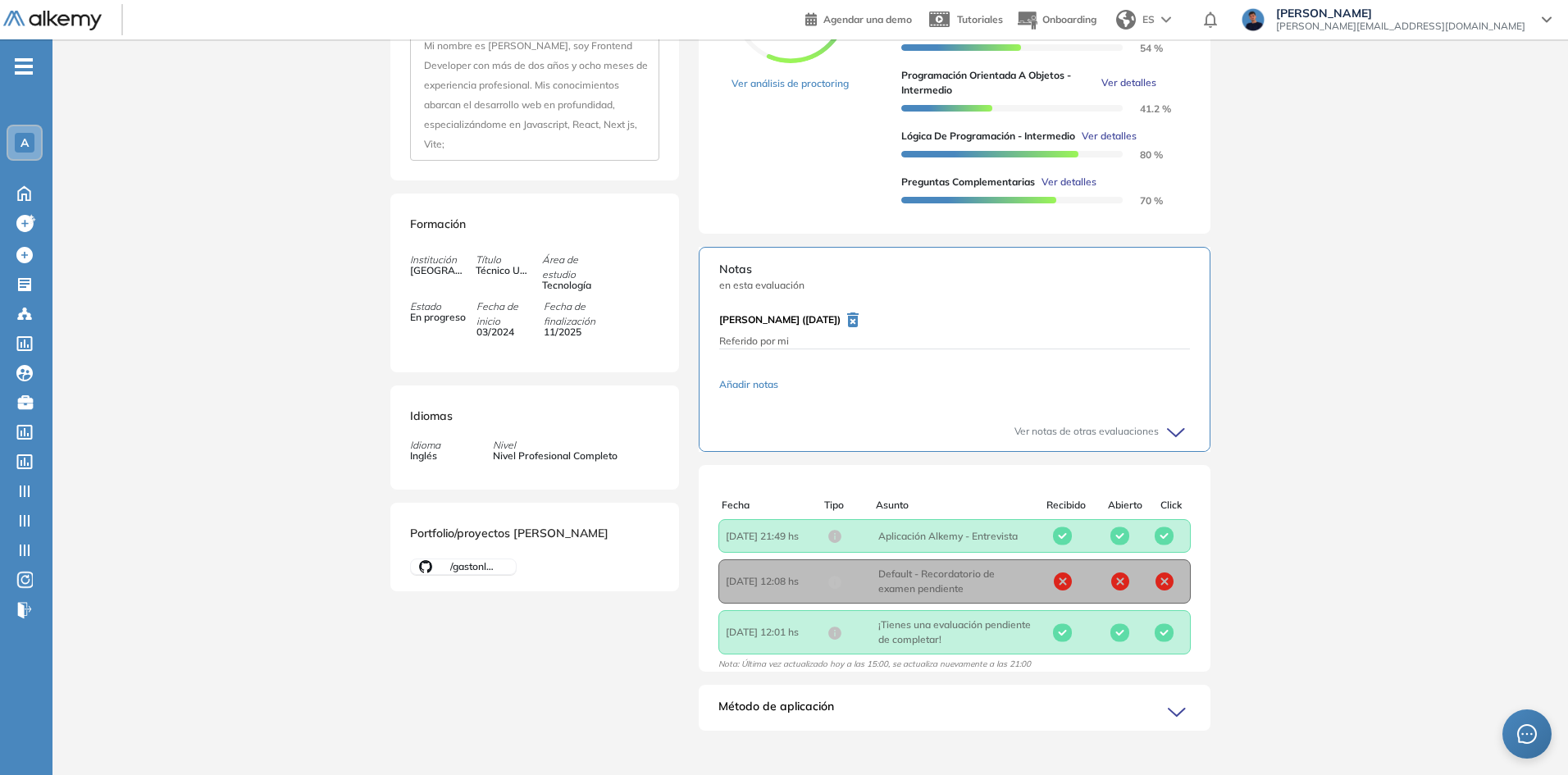
scroll to position [451, 0]
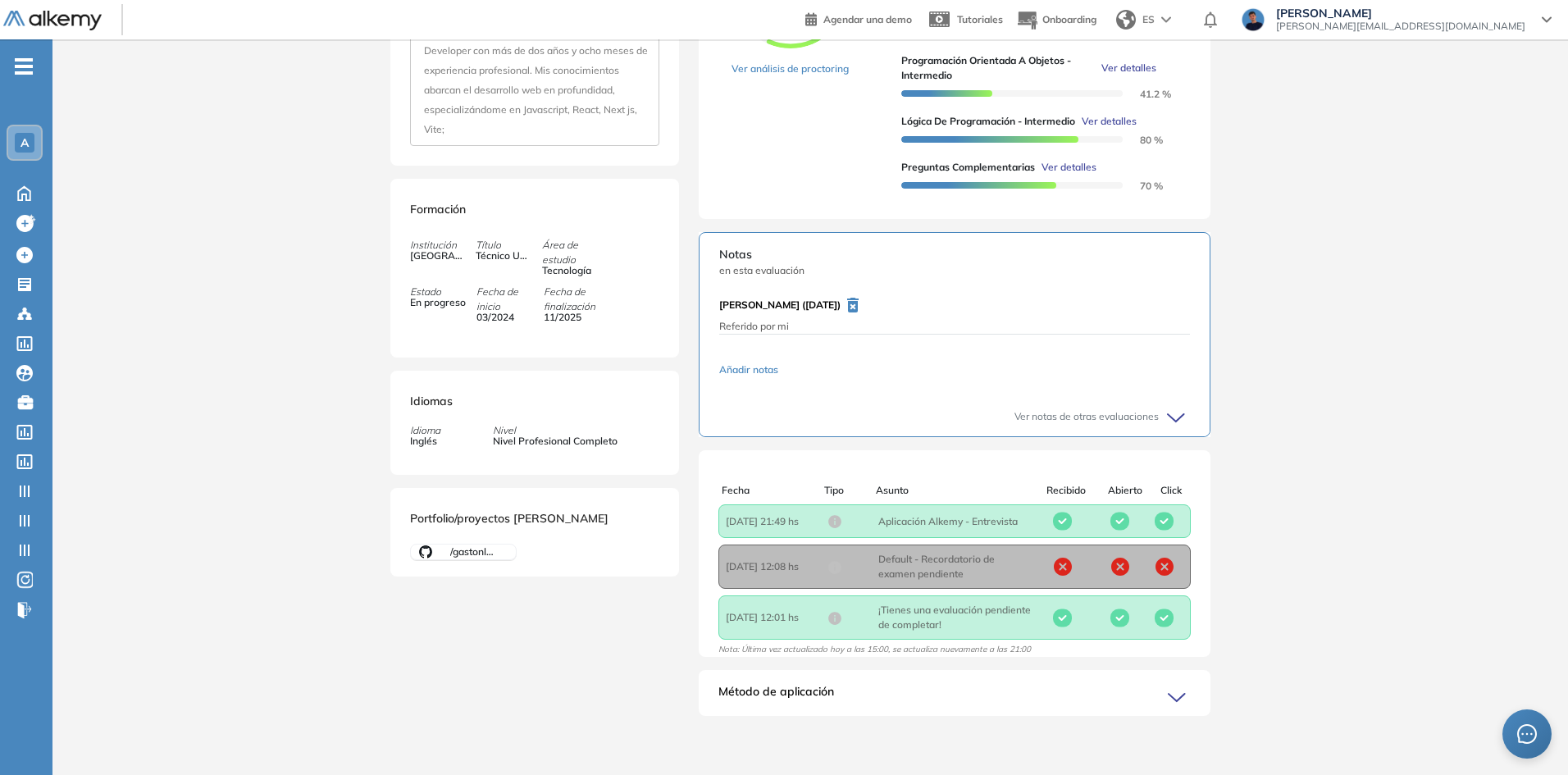
click at [972, 651] on span "Nota: Última vez actualizado hoy a las 15:00, se actualiza nuevamente a las 21:…" at bounding box center [874, 653] width 313 height 17
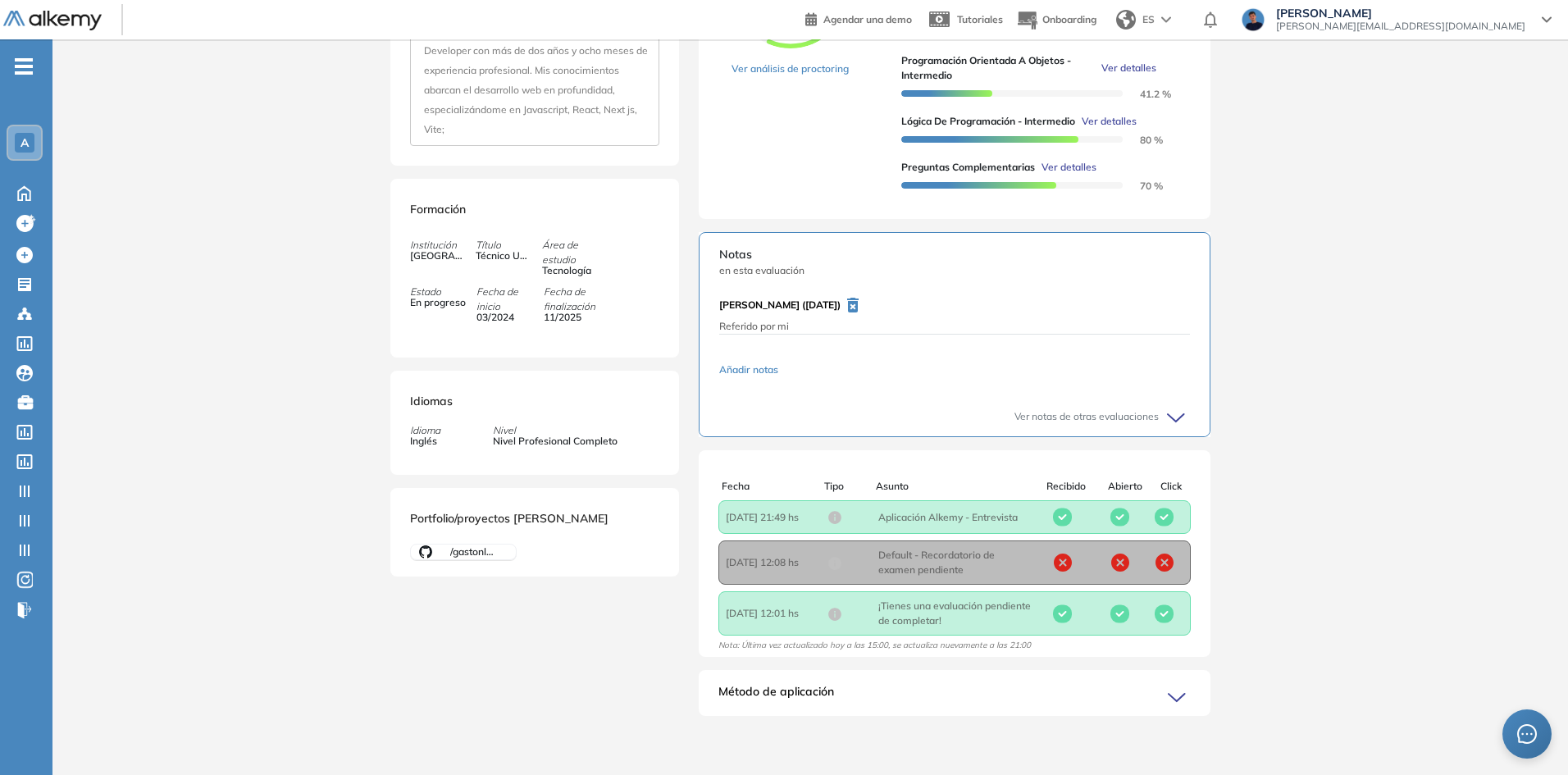
click at [1153, 687] on div "Método de aplicación" at bounding box center [955, 700] width 512 height 33
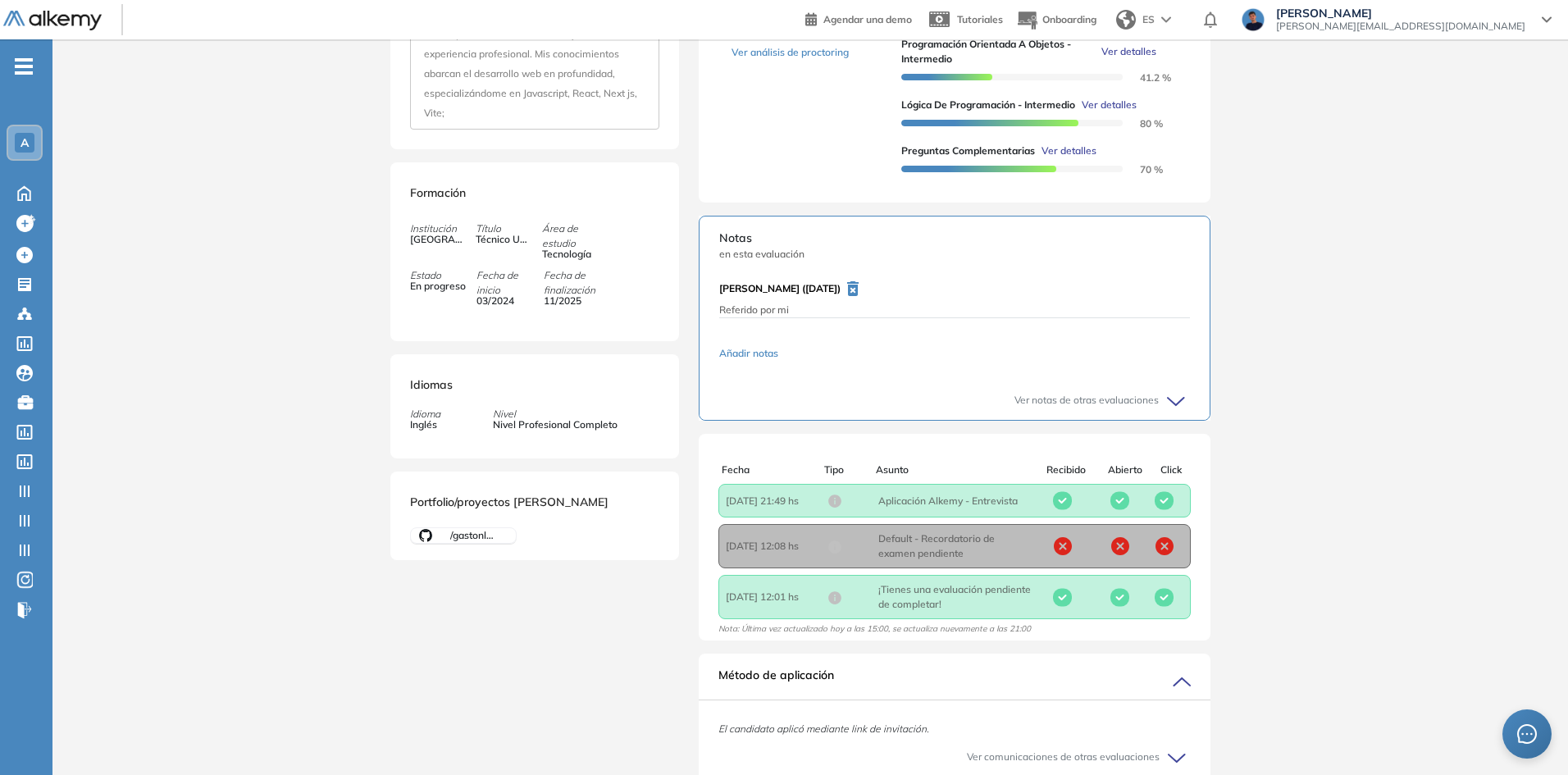
scroll to position [547, 0]
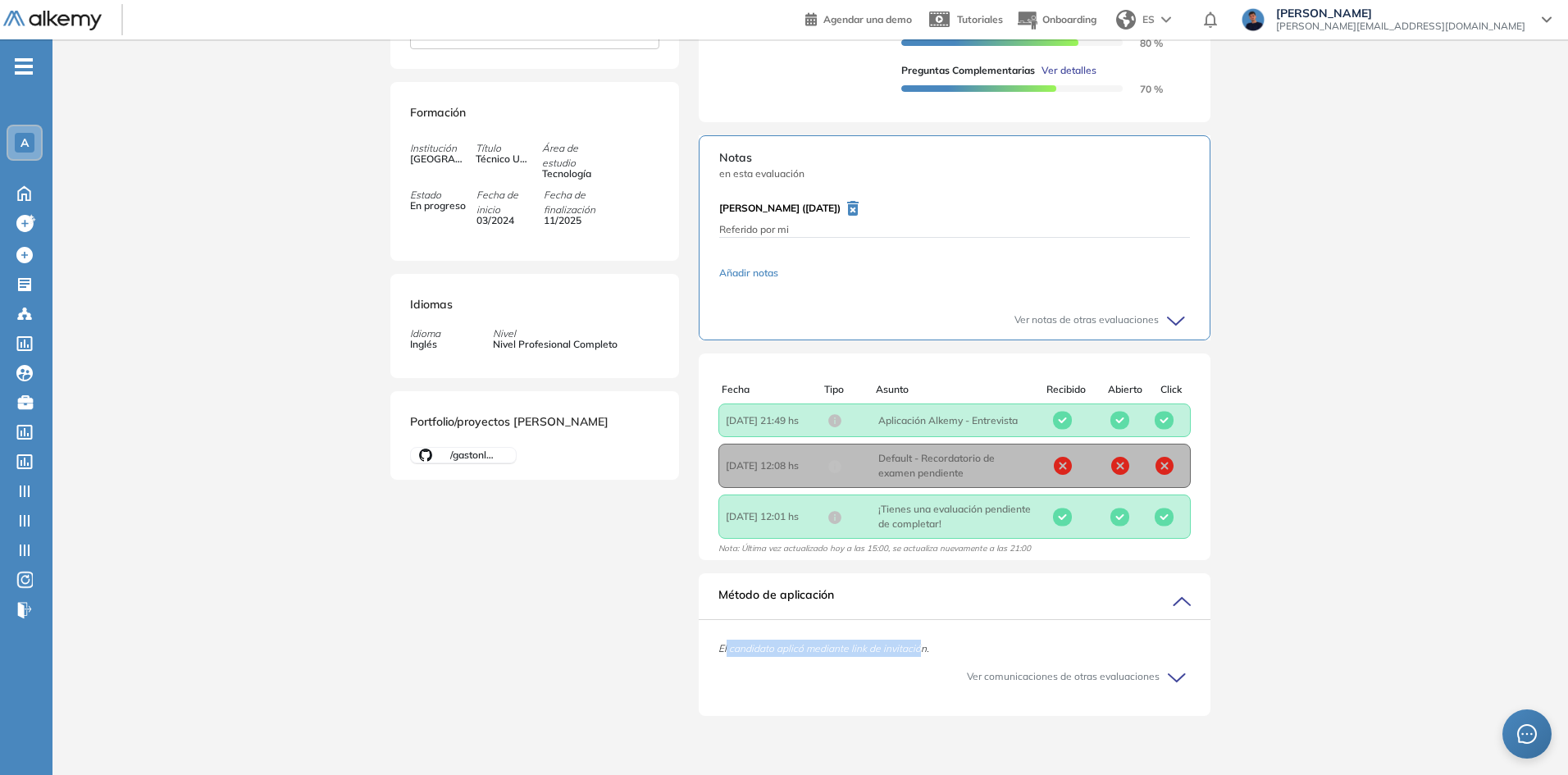
drag, startPoint x: 729, startPoint y: 655, endPoint x: 917, endPoint y: 651, distance: 188.0
click at [917, 651] on div "El candidato aplicó mediante link de invitación." at bounding box center [955, 649] width 512 height 17
click at [922, 651] on span "El candidato aplicó mediante link de invitación." at bounding box center [823, 648] width 211 height 13
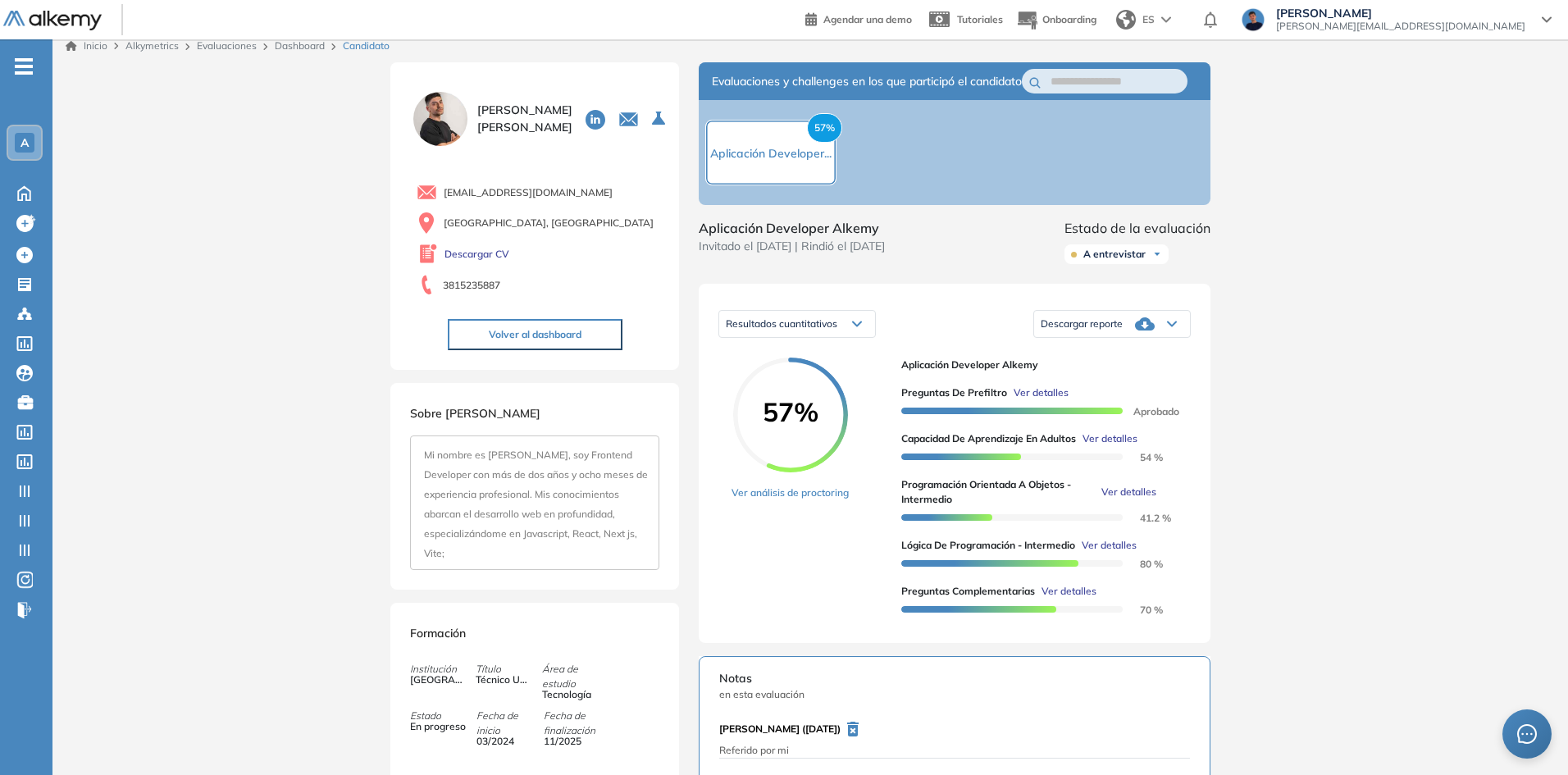
scroll to position [0, 0]
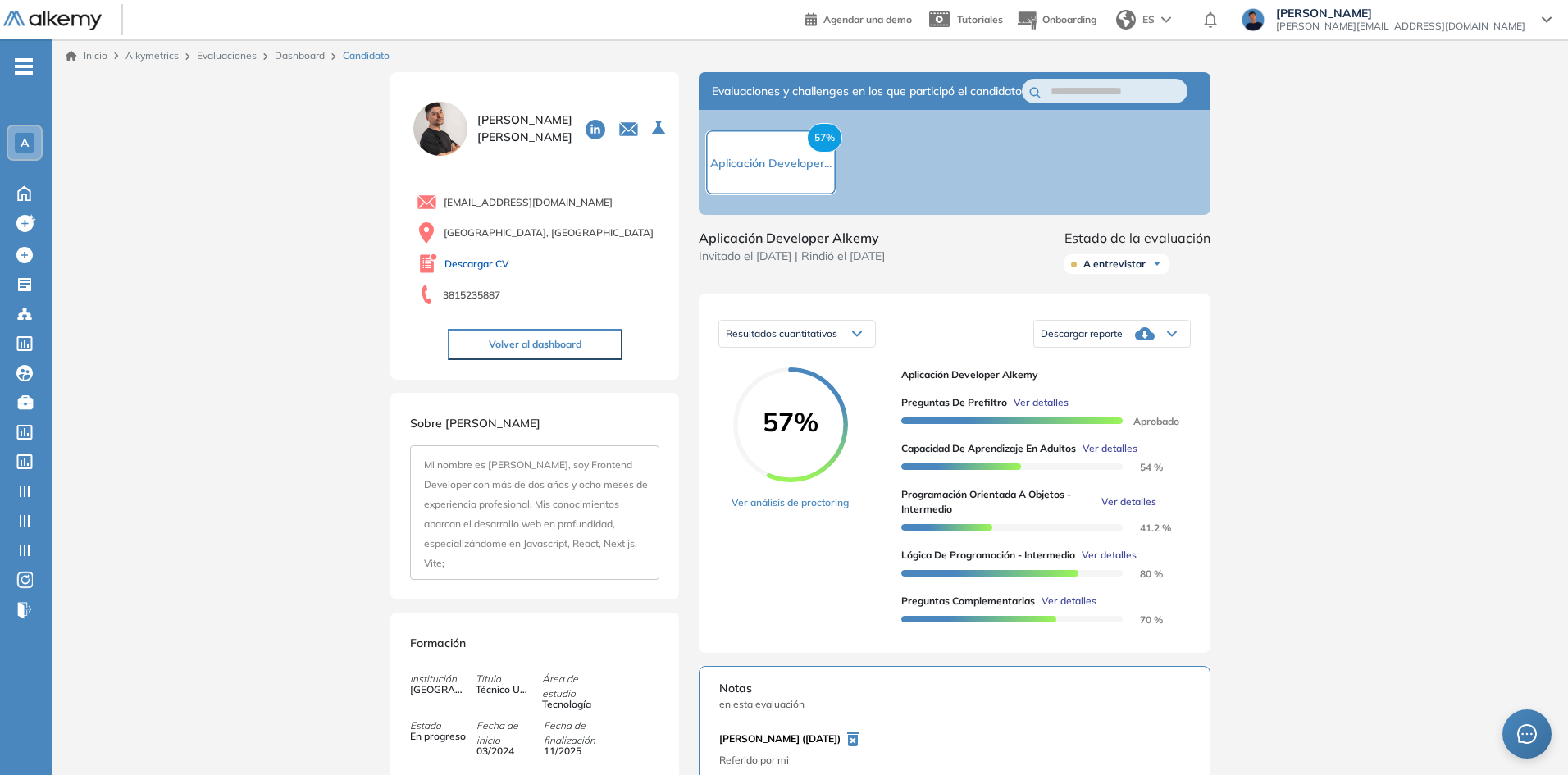
click at [472, 260] on link "Descargar CV" at bounding box center [476, 264] width 64 height 14
click at [1164, 346] on div "Descargar reporte" at bounding box center [1112, 334] width 156 height 33
click at [987, 341] on div "Resultados cuantitativos Resultados cuantitativos Resultados relativos Descarga…" at bounding box center [954, 333] width 473 height 41
click at [845, 346] on div "Resultados cuantitativos" at bounding box center [797, 333] width 156 height 26
click at [834, 340] on span "Resultados cuantitativos" at bounding box center [782, 333] width 112 height 13
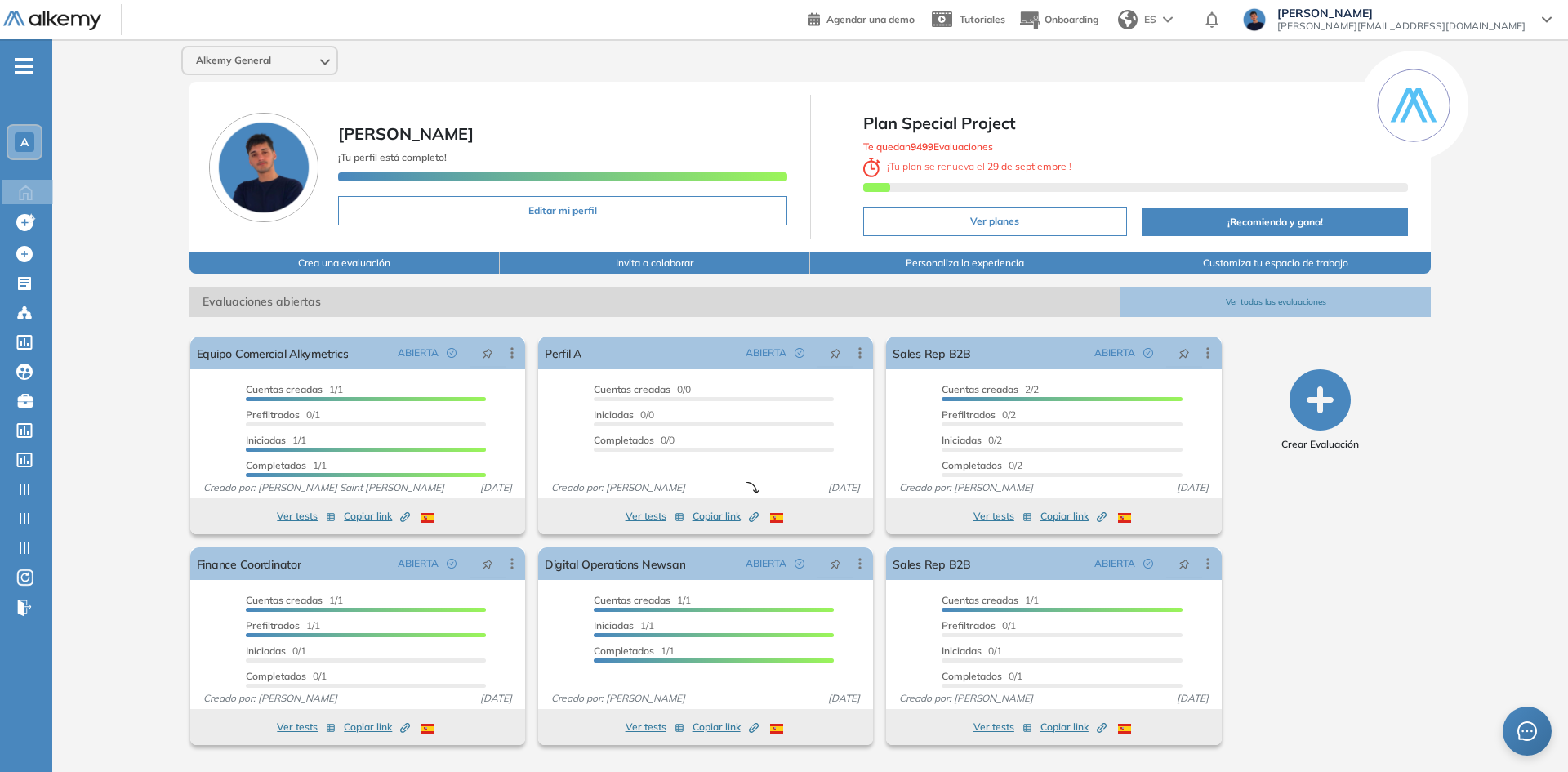
click at [24, 140] on span "A" at bounding box center [24, 142] width 9 height 13
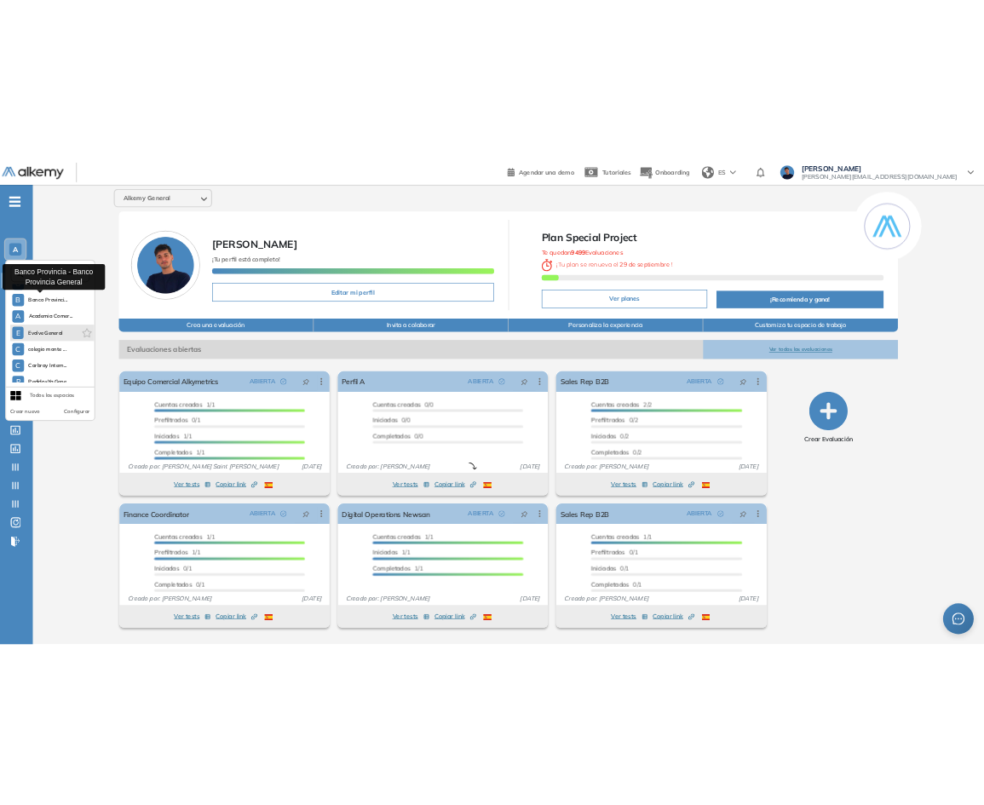
scroll to position [518, 0]
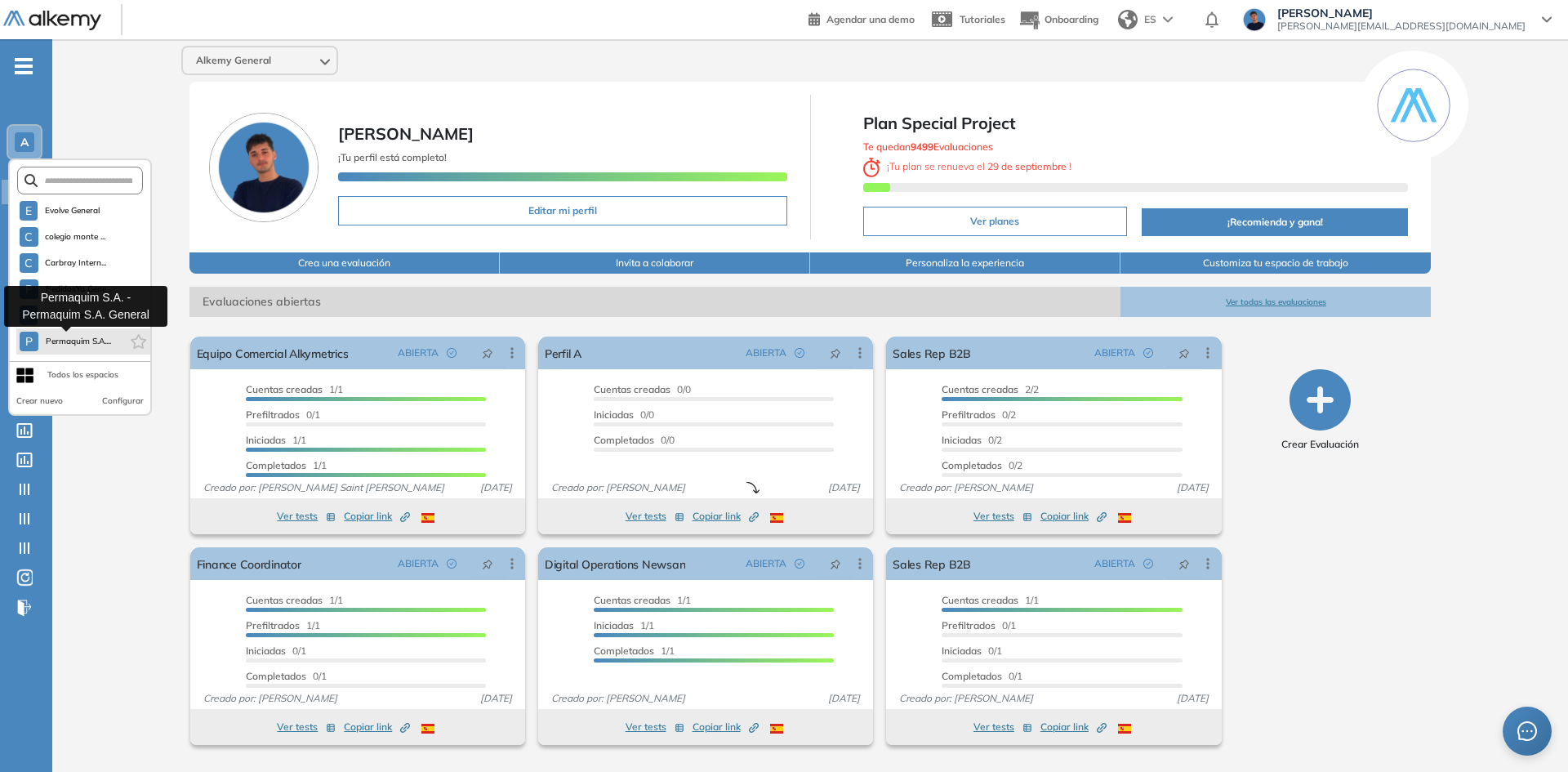
click at [71, 347] on span "Permaquim S.A...." at bounding box center [78, 341] width 66 height 13
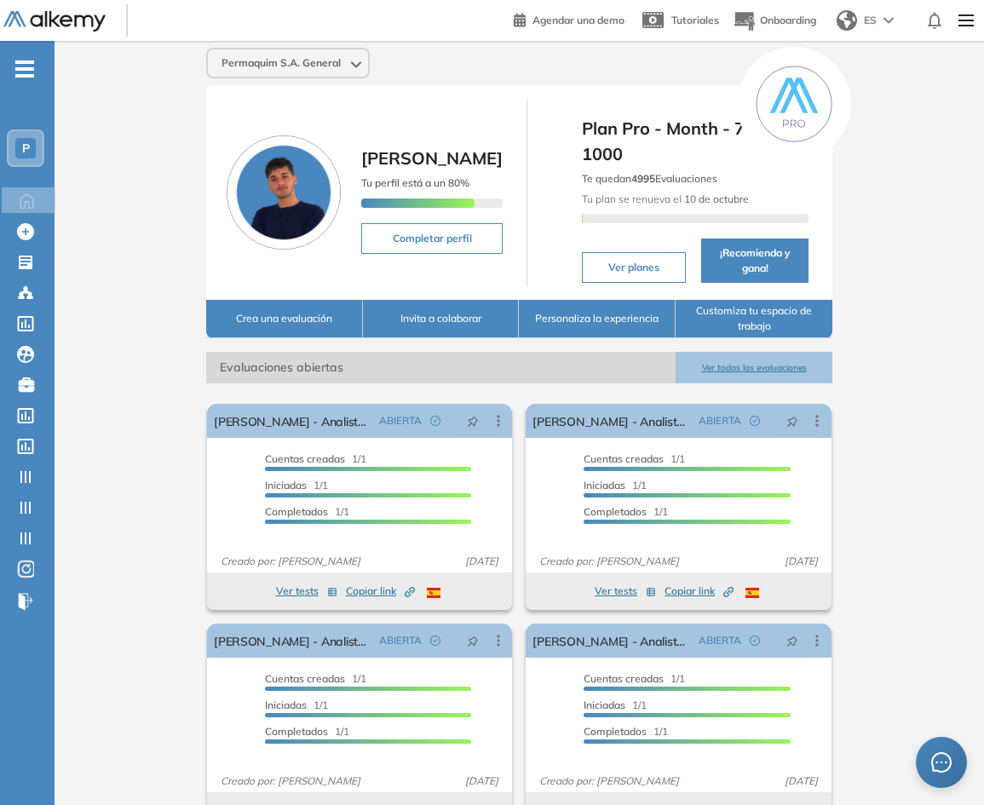
click at [124, 406] on div "Permaquim S.A. General [PERSON_NAME] perfil está a un 80% Completar perfil Plan…" at bounding box center [519, 619] width 929 height 1156
drag, startPoint x: 159, startPoint y: 381, endPoint x: 166, endPoint y: 364, distance: 18.4
click at [159, 381] on div "Permaquim S.A. General [PERSON_NAME] perfil está a un 80% Completar perfil Plan…" at bounding box center [519, 619] width 929 height 1156
